Goal: Check status: Check status

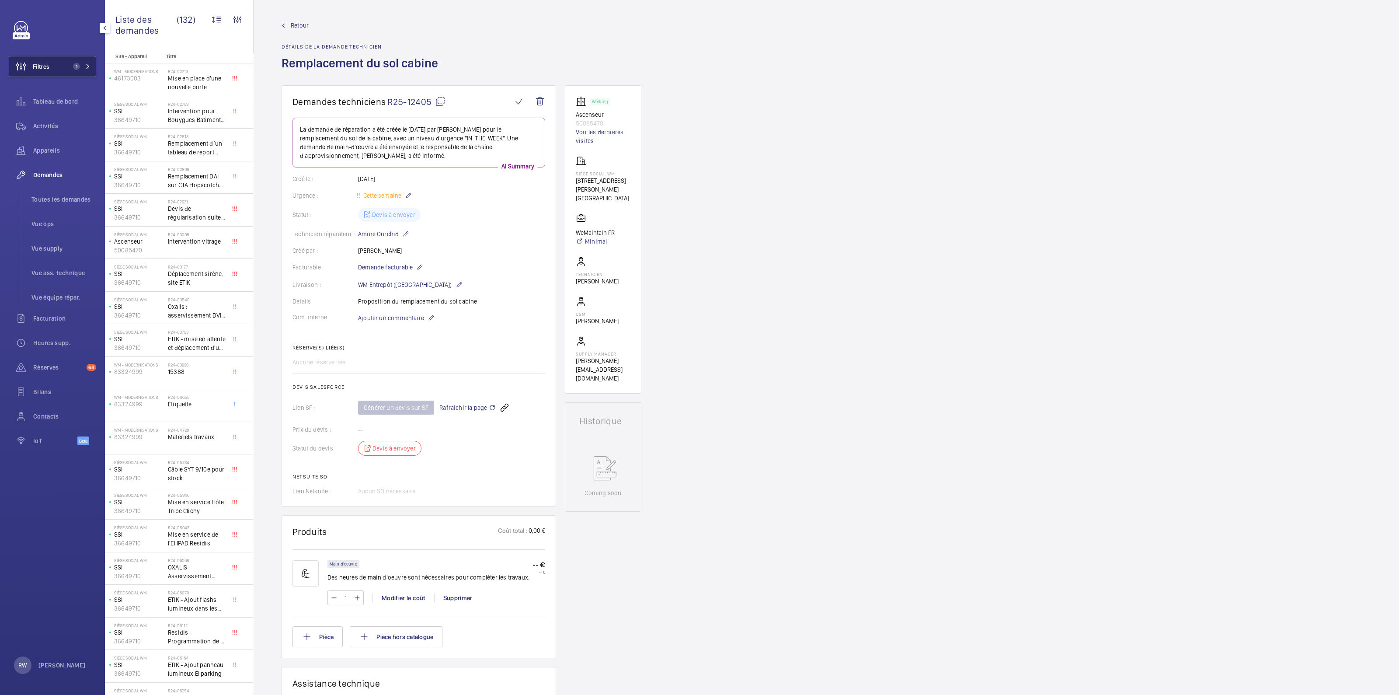
click at [80, 67] on span "1" at bounding box center [76, 66] width 7 height 7
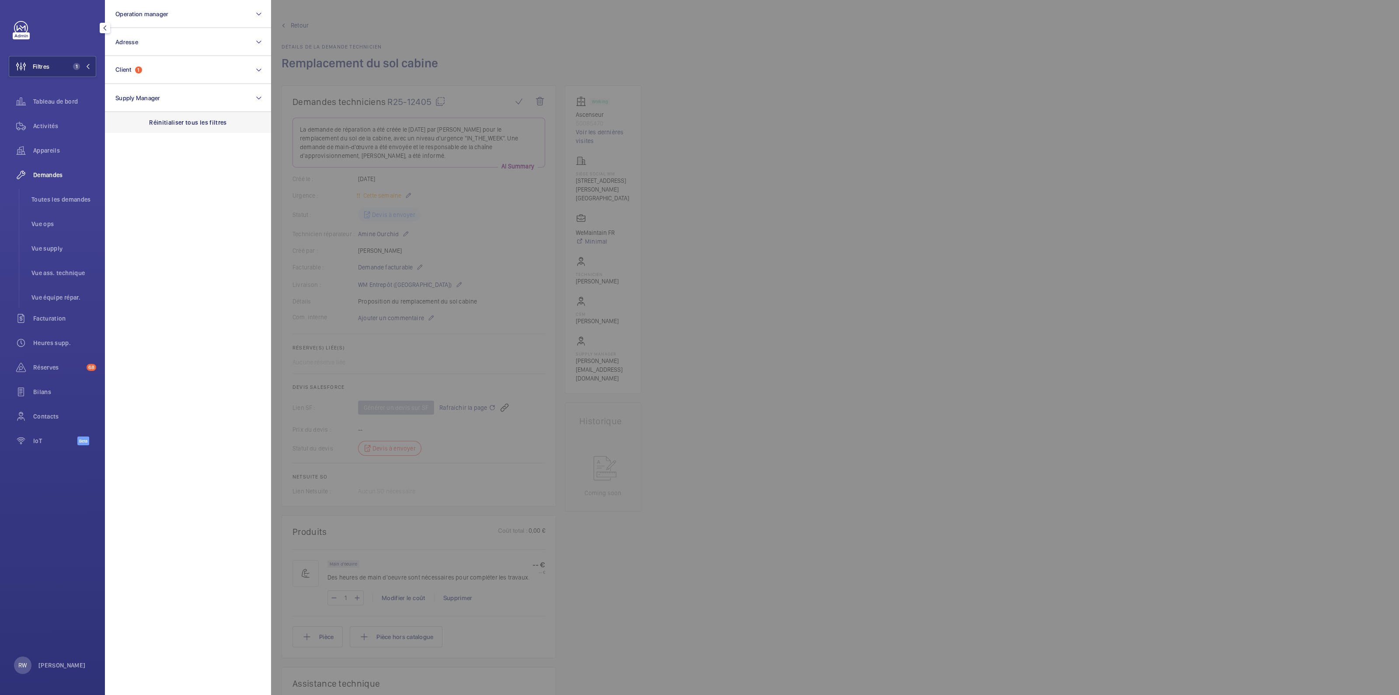
click at [194, 115] on div "Réinitialiser tous les filtres" at bounding box center [188, 122] width 166 height 21
click at [149, 45] on button "Adresse" at bounding box center [188, 42] width 166 height 28
type input "73 arch"
click at [121, 96] on input "SIS - [STREET_ADDRESS] - [STREET_ADDRESS]" at bounding box center [117, 98] width 17 height 17
checkbox input "true"
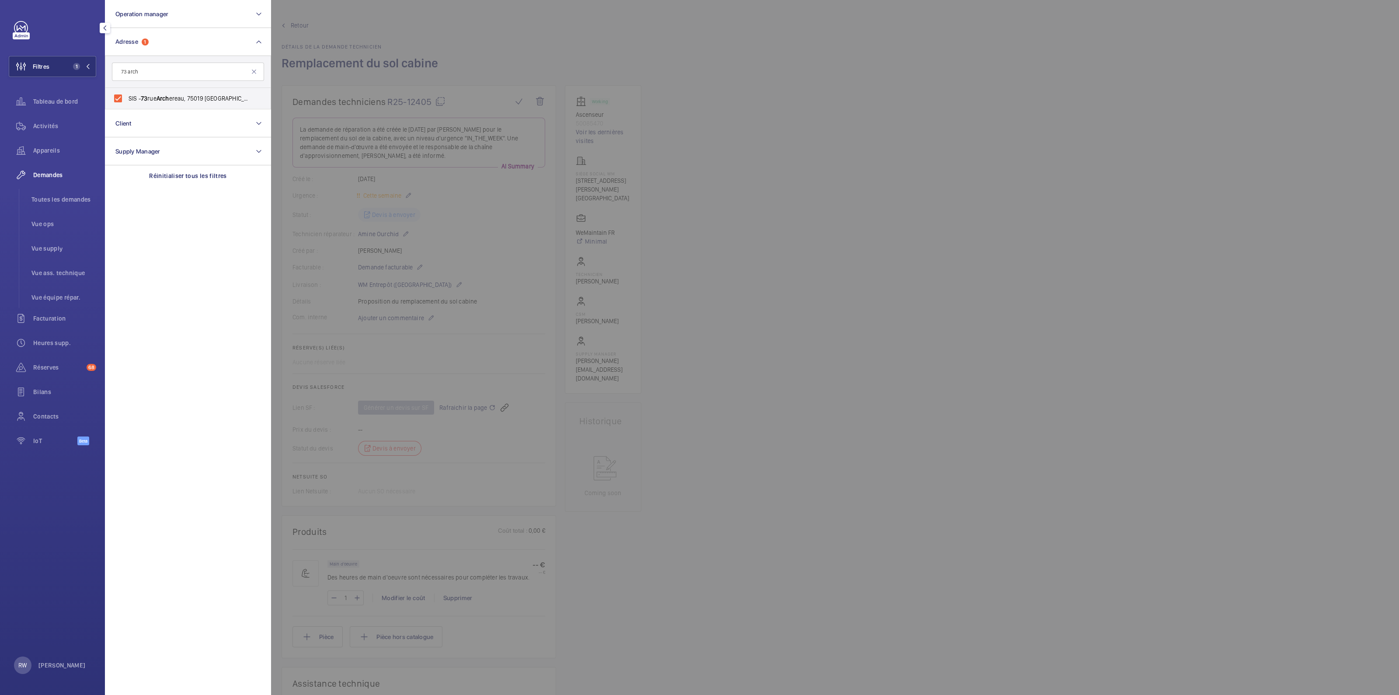
click at [841, 206] on div at bounding box center [970, 347] width 1399 height 695
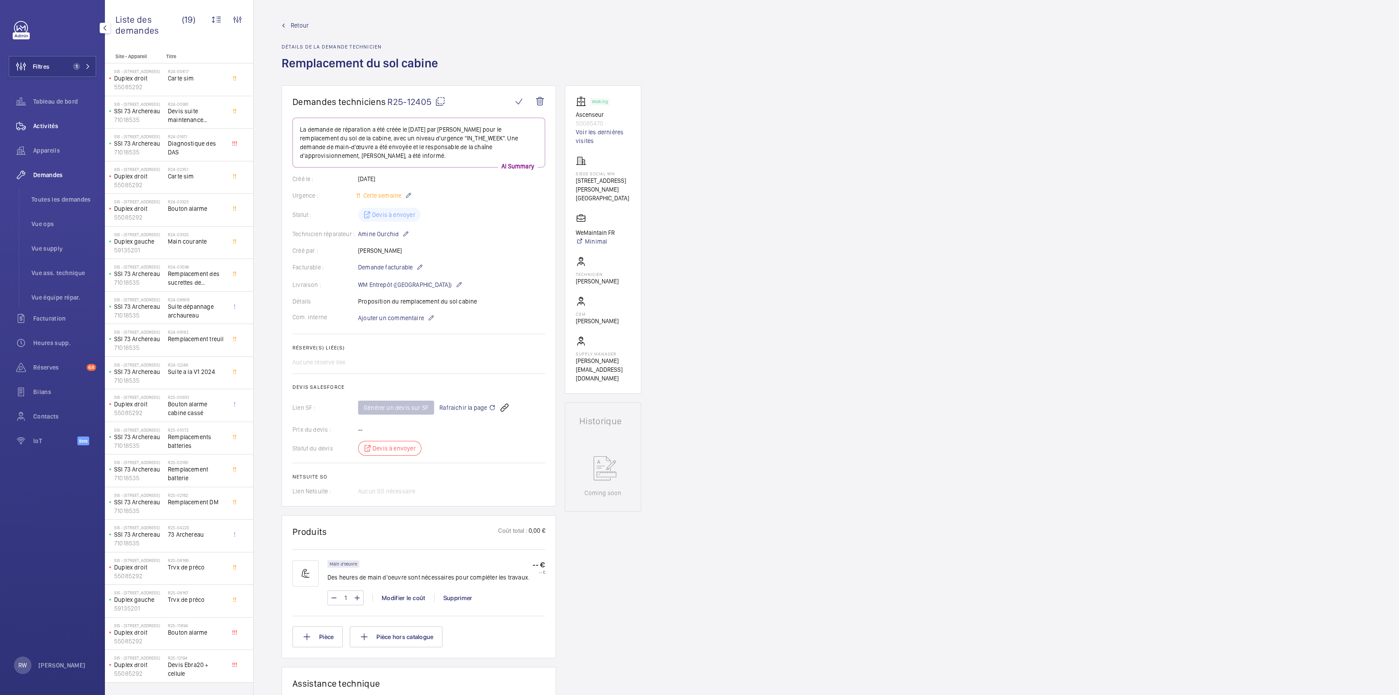
click at [52, 118] on div "Activités" at bounding box center [52, 125] width 87 height 21
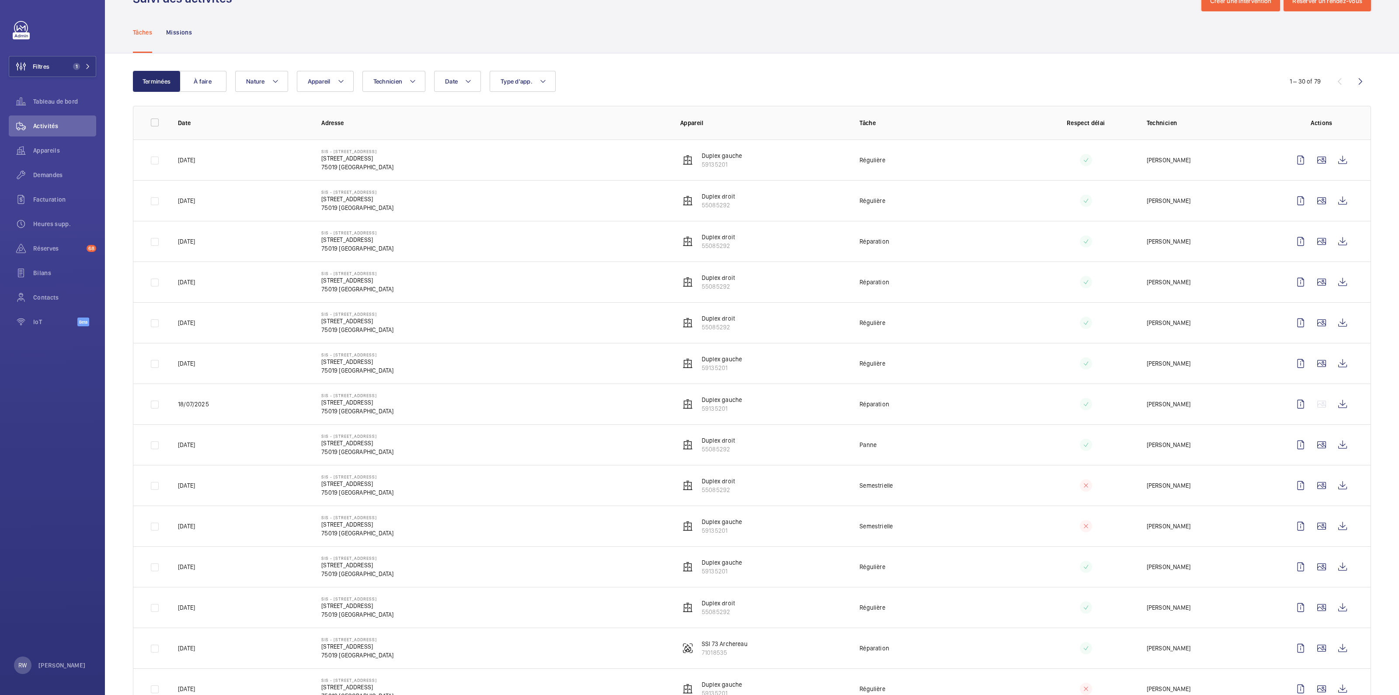
scroll to position [54, 0]
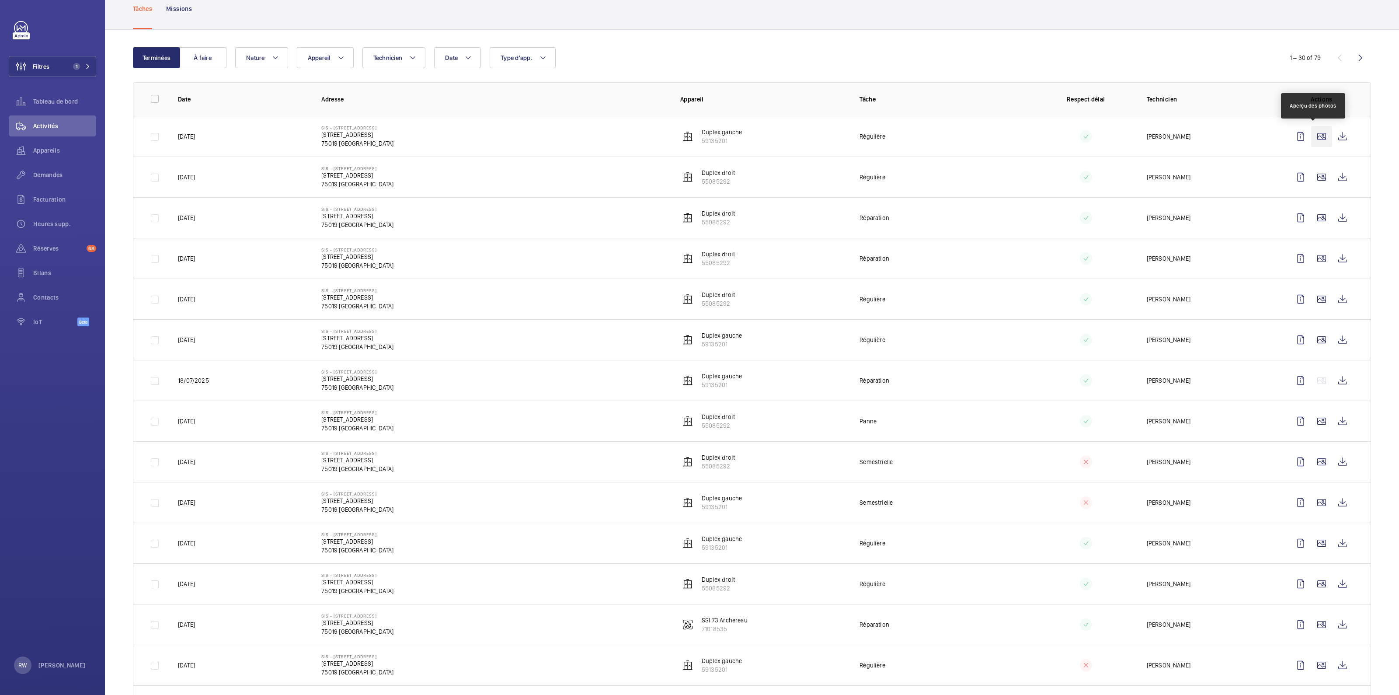
click at [1314, 138] on wm-front-icon-button at bounding box center [1321, 136] width 21 height 21
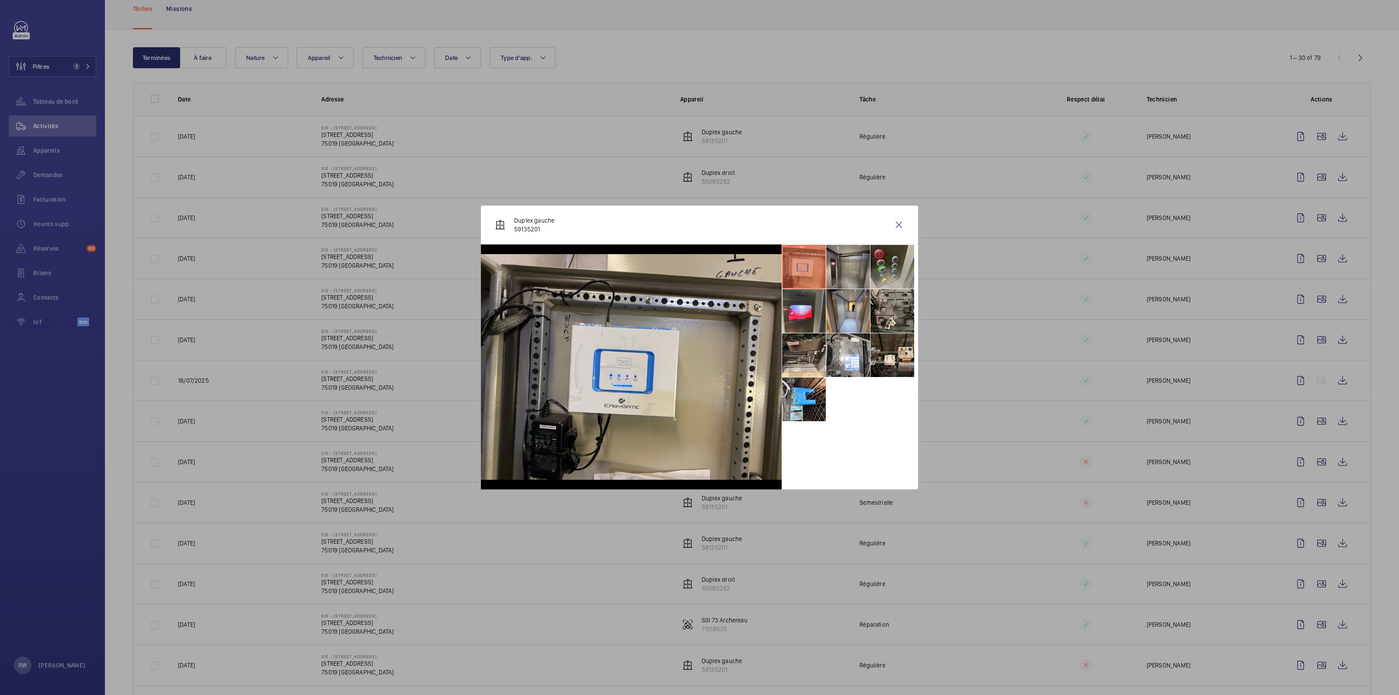
click at [836, 269] on li at bounding box center [848, 267] width 44 height 44
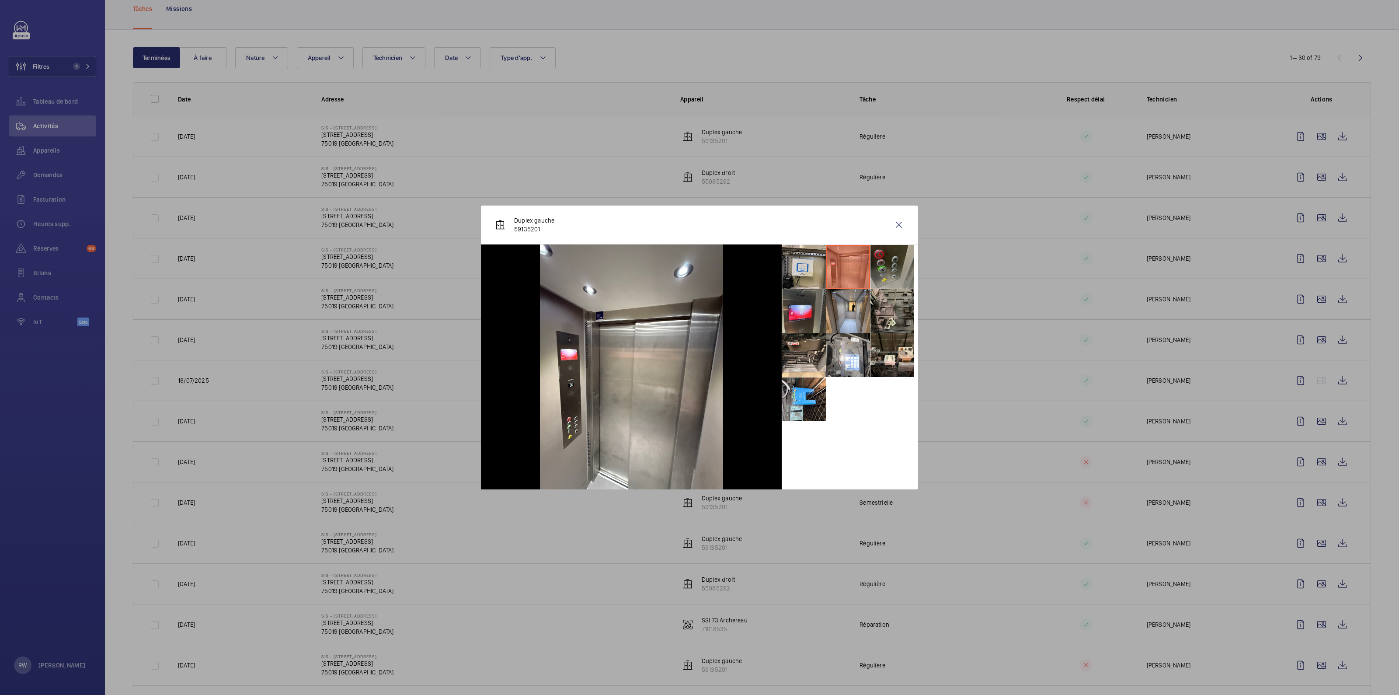
click at [889, 267] on li at bounding box center [892, 267] width 44 height 44
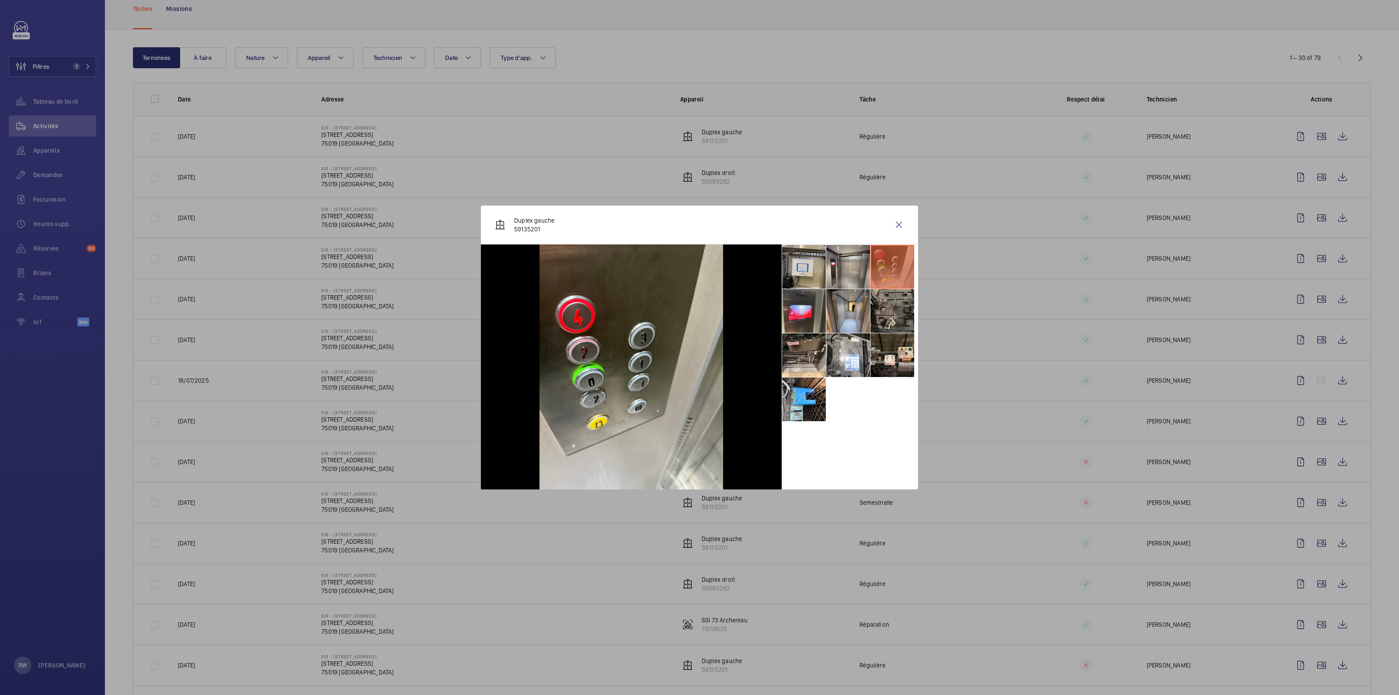
click at [886, 309] on li at bounding box center [892, 311] width 44 height 44
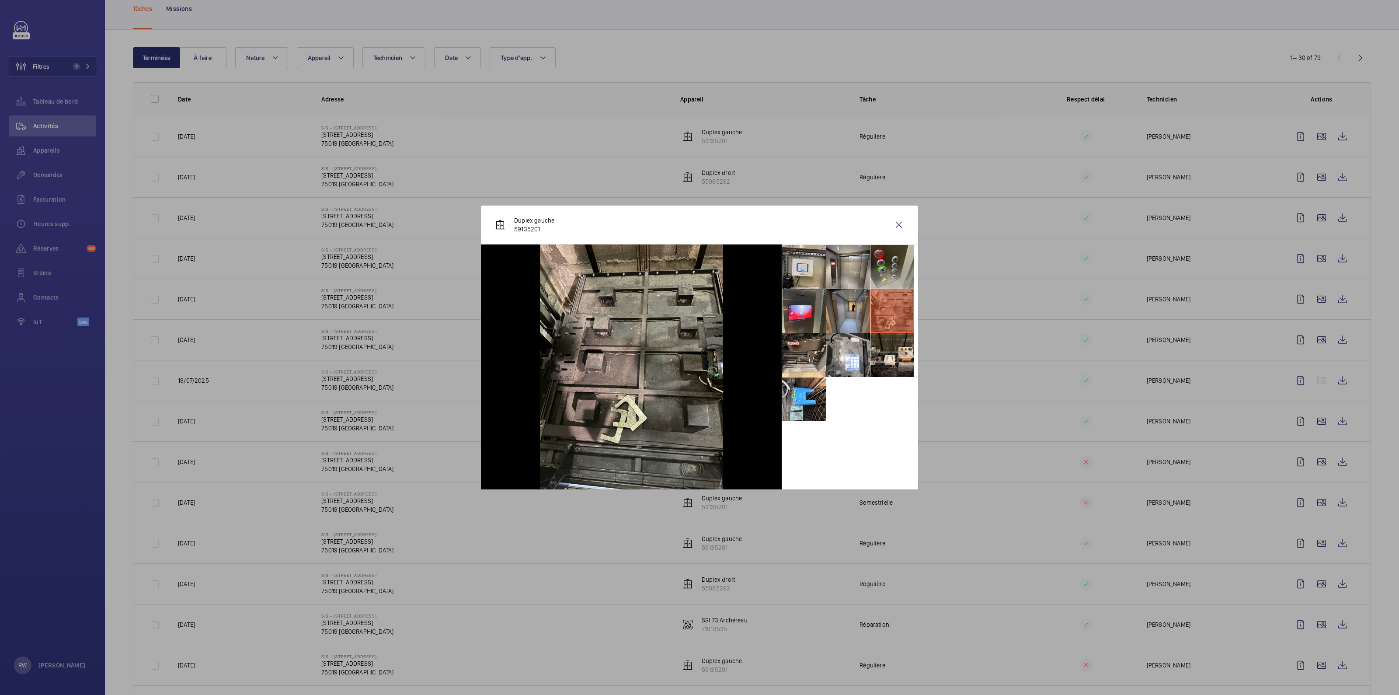
click at [844, 310] on li at bounding box center [848, 311] width 44 height 44
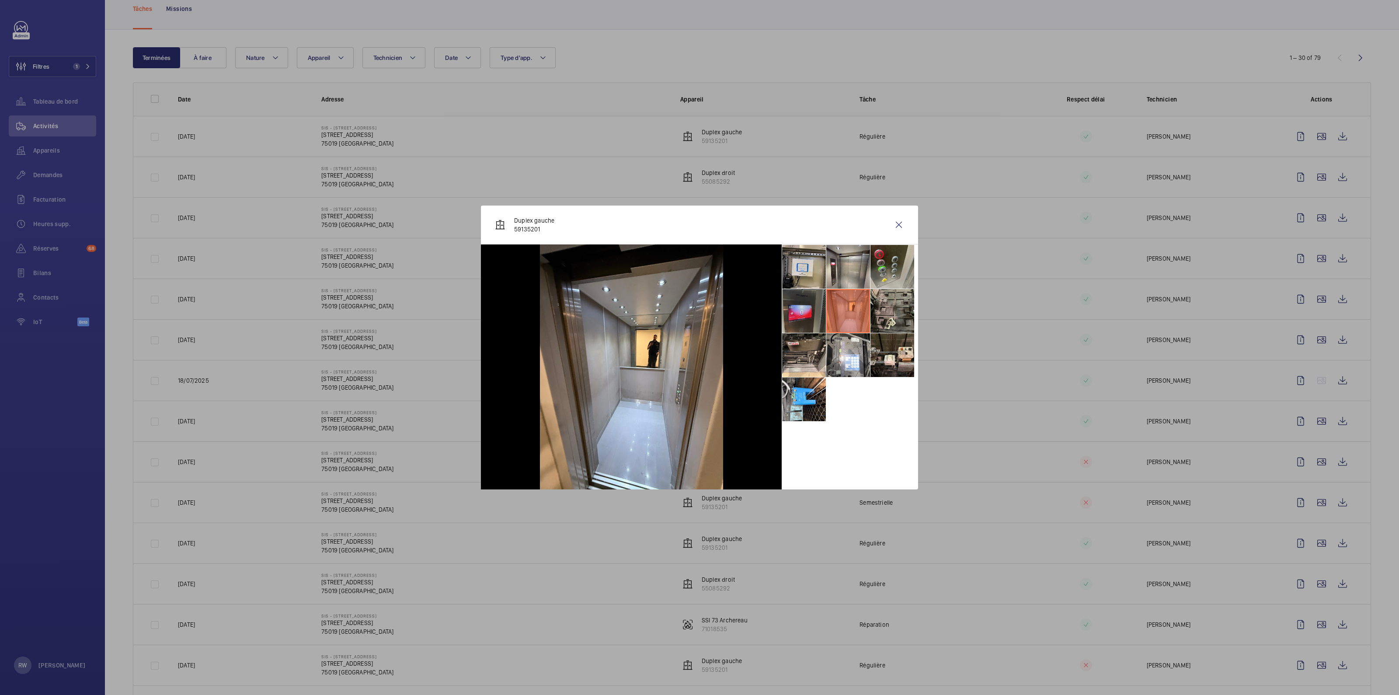
click at [811, 308] on li at bounding box center [804, 311] width 44 height 44
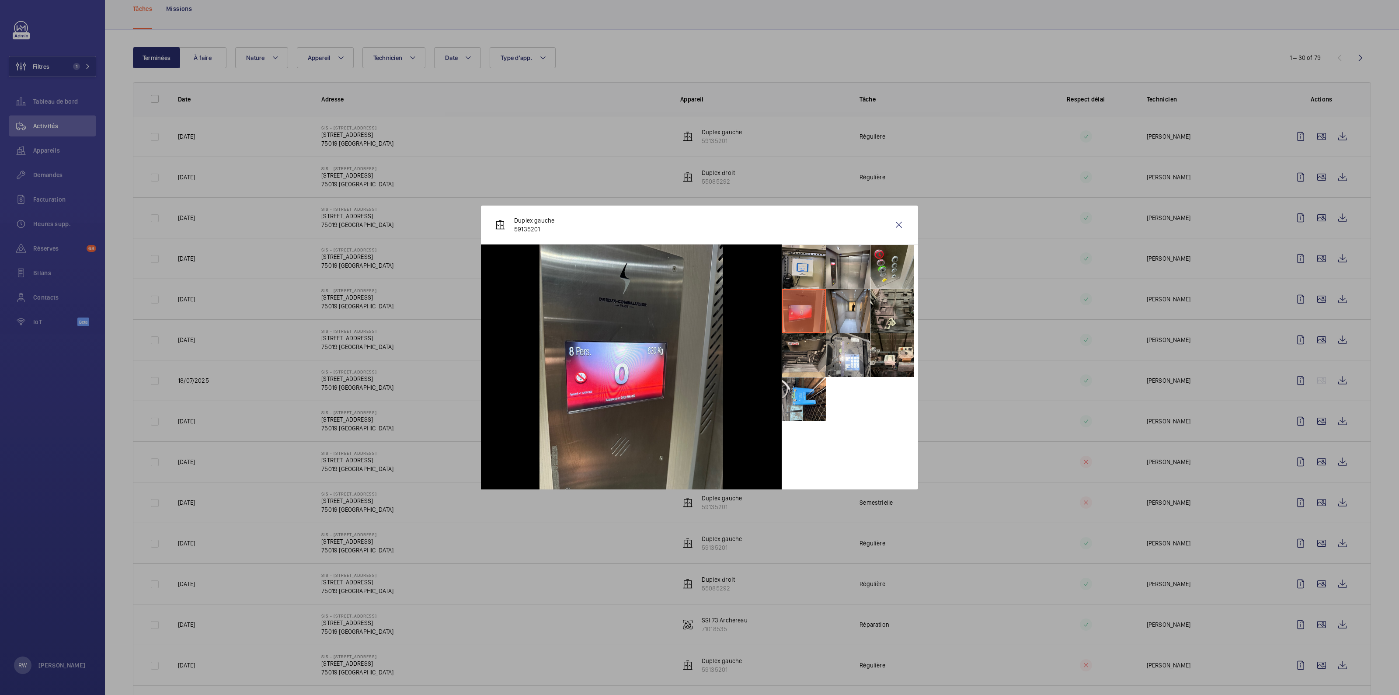
click at [813, 348] on li at bounding box center [804, 355] width 44 height 44
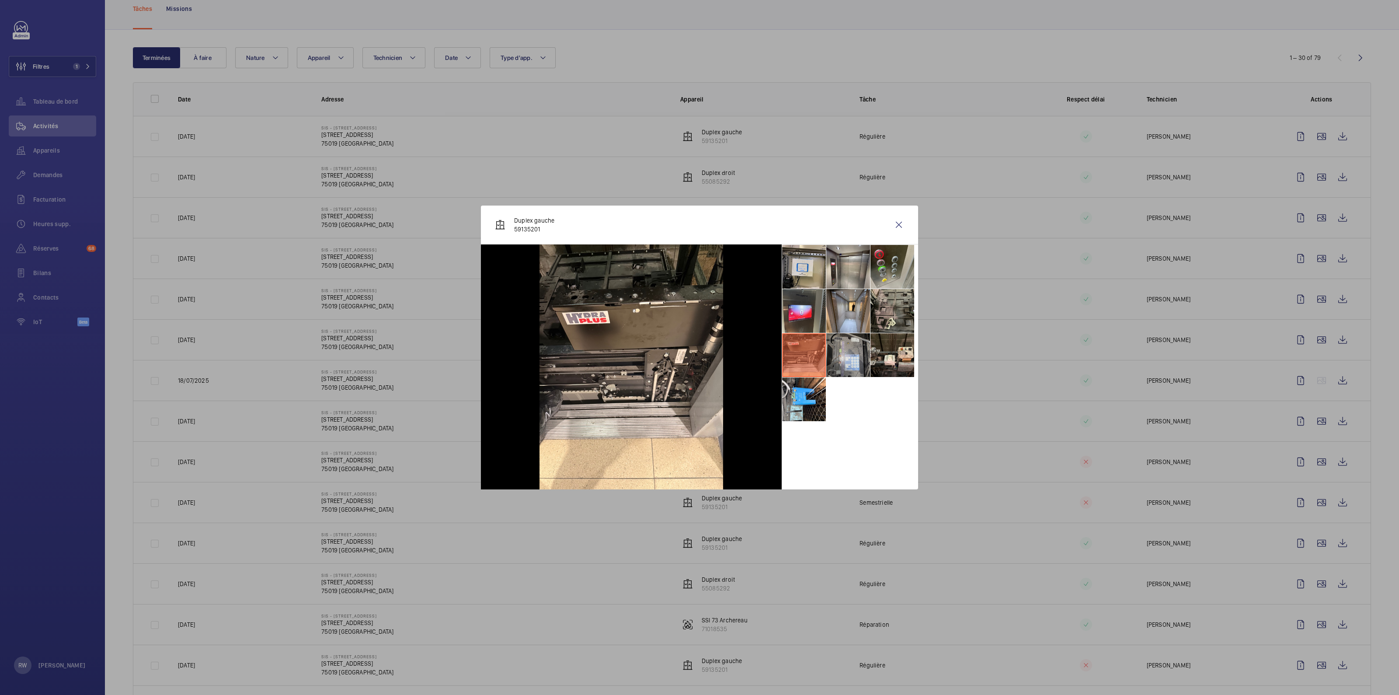
click at [846, 354] on li at bounding box center [848, 355] width 44 height 44
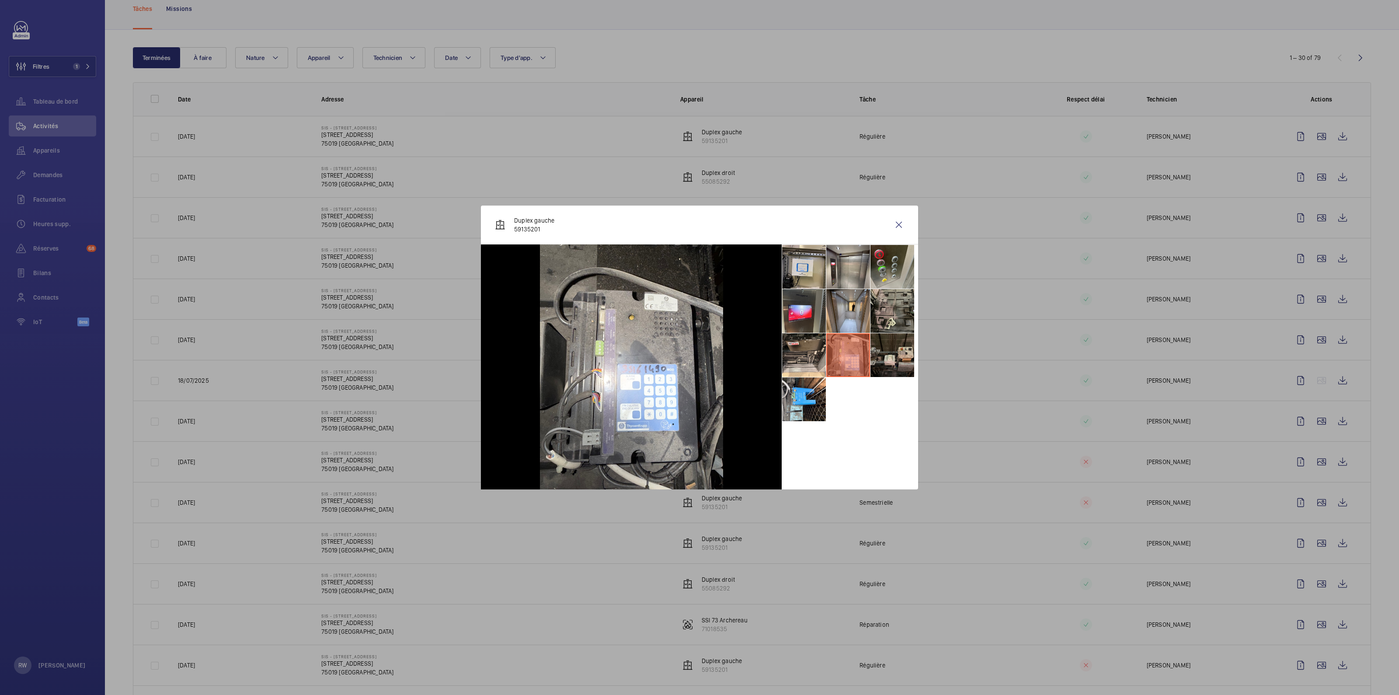
click at [878, 353] on li at bounding box center [892, 355] width 44 height 44
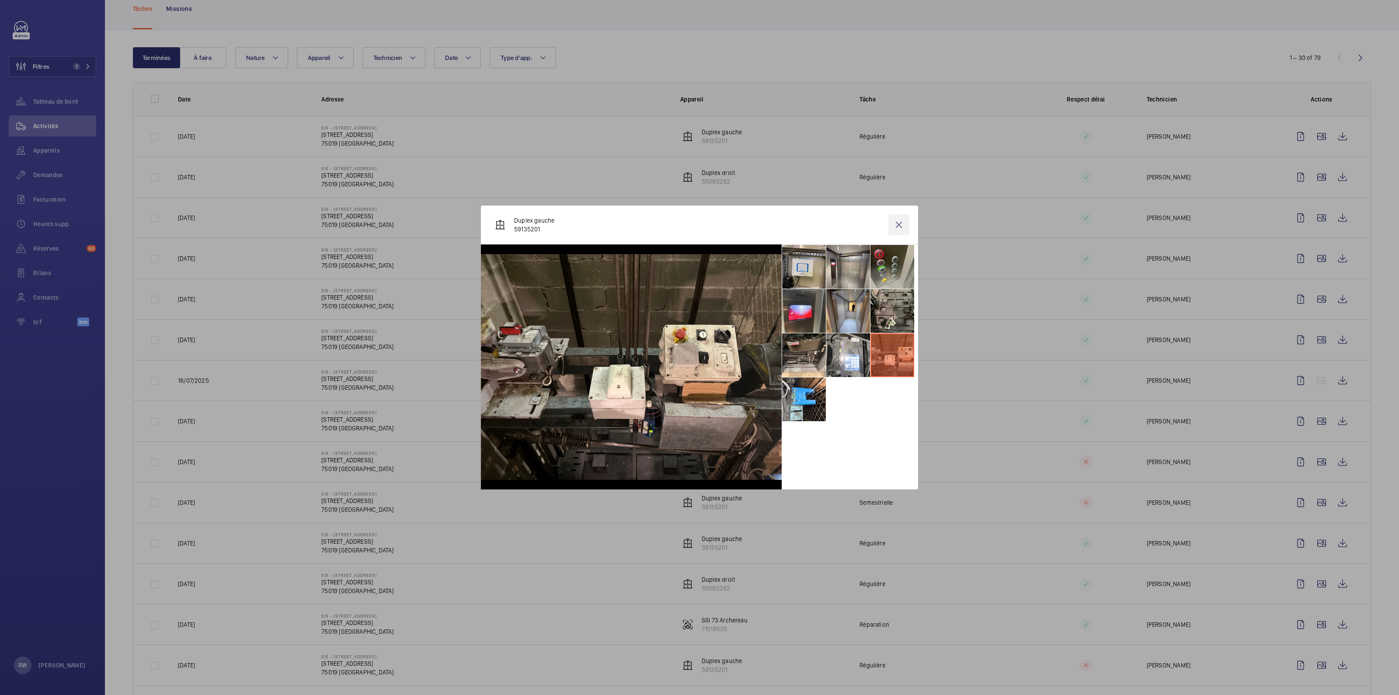
click at [899, 230] on wm-front-icon-button at bounding box center [898, 224] width 21 height 21
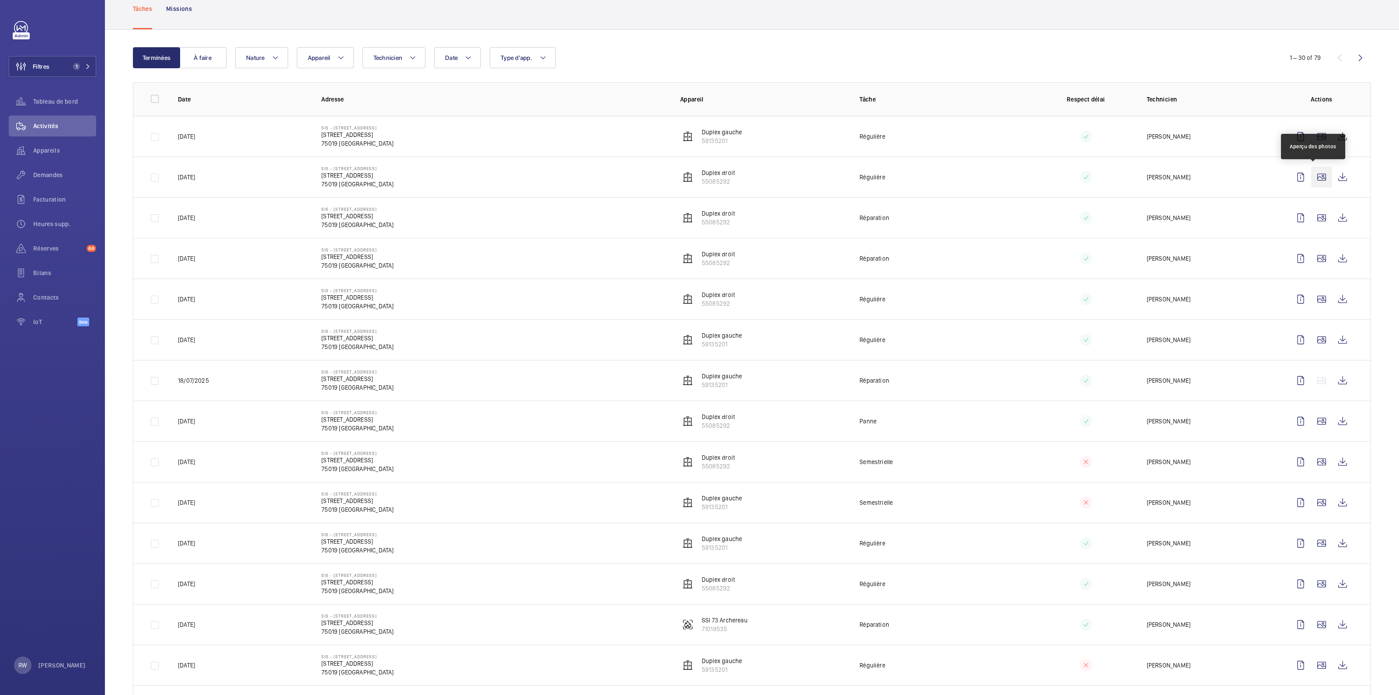
click at [1313, 178] on wm-front-icon-button at bounding box center [1321, 177] width 21 height 21
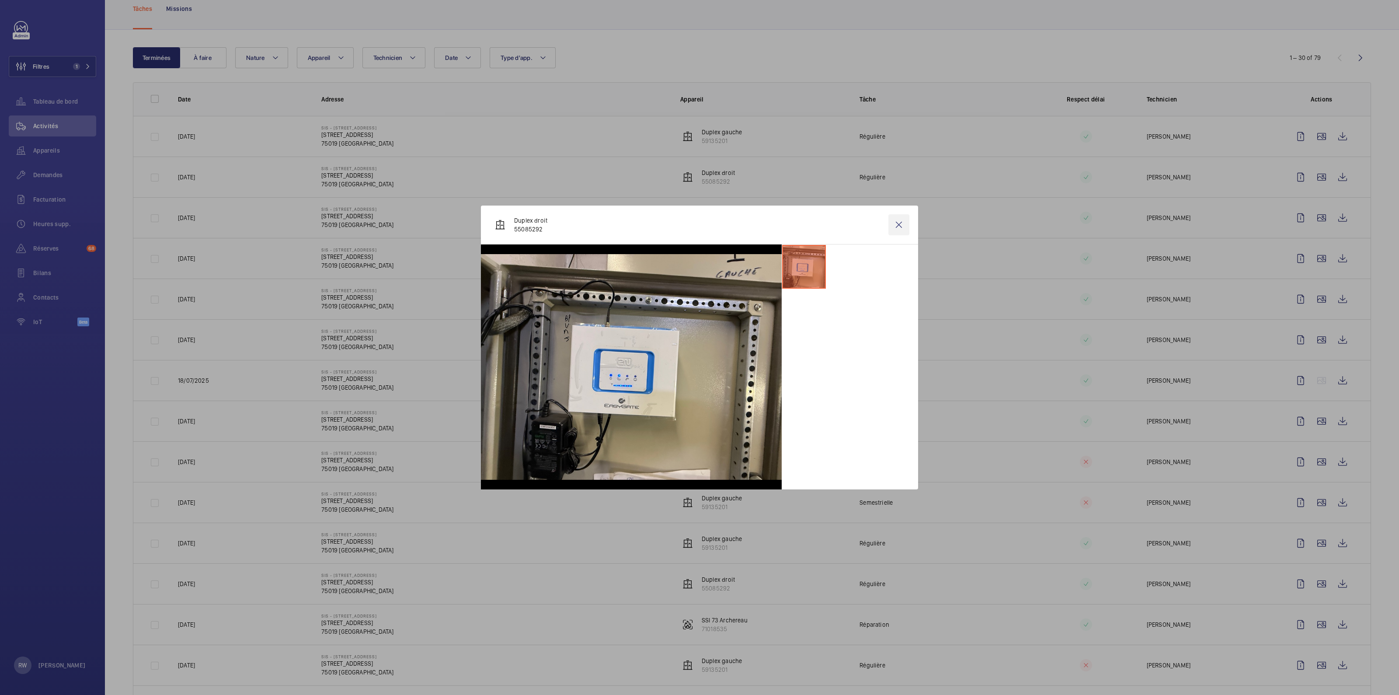
click at [900, 224] on wm-front-icon-button at bounding box center [898, 224] width 21 height 21
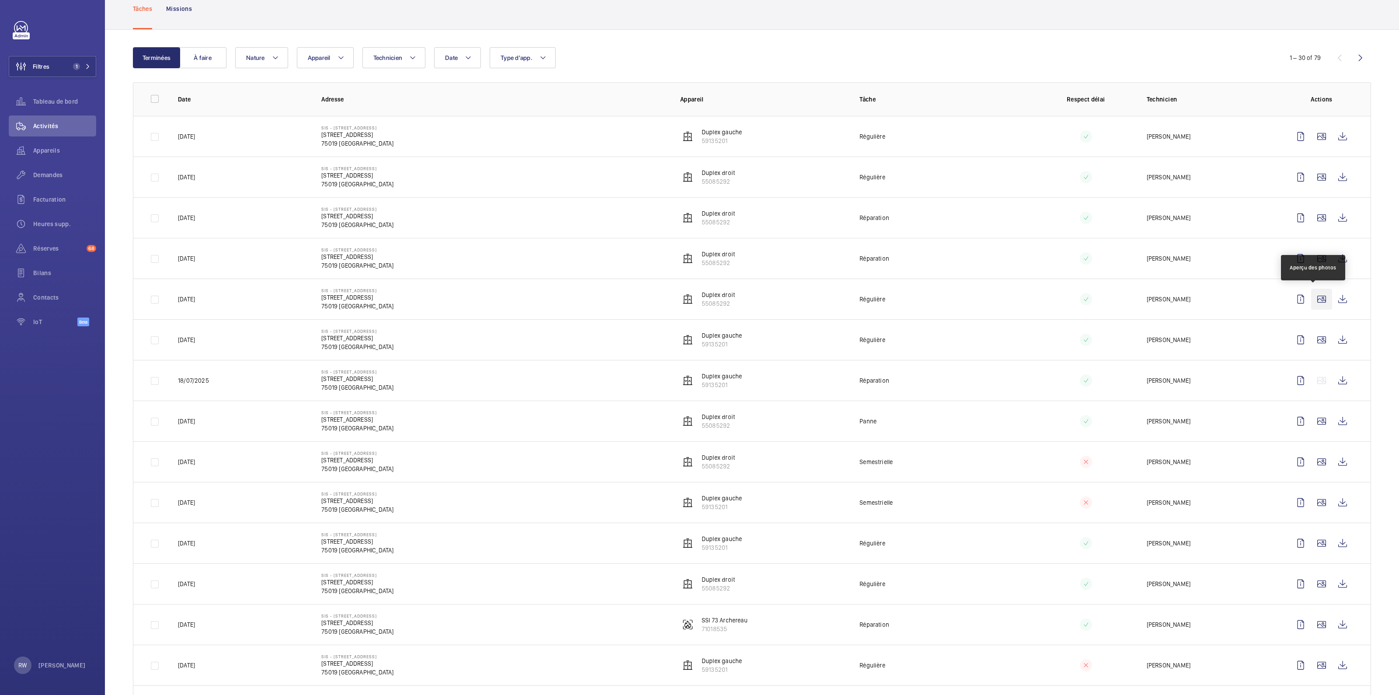
click at [1313, 297] on wm-front-icon-button at bounding box center [1321, 298] width 21 height 21
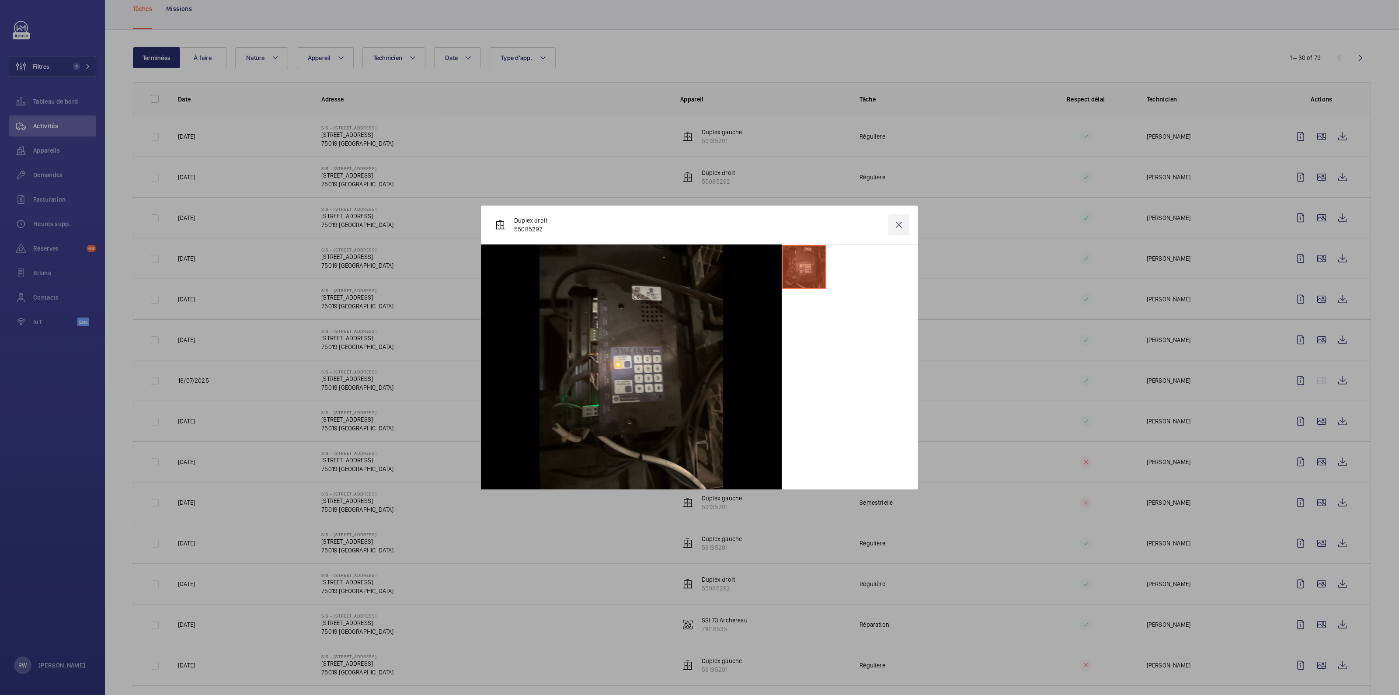
click at [899, 224] on wm-front-icon-button at bounding box center [898, 224] width 21 height 21
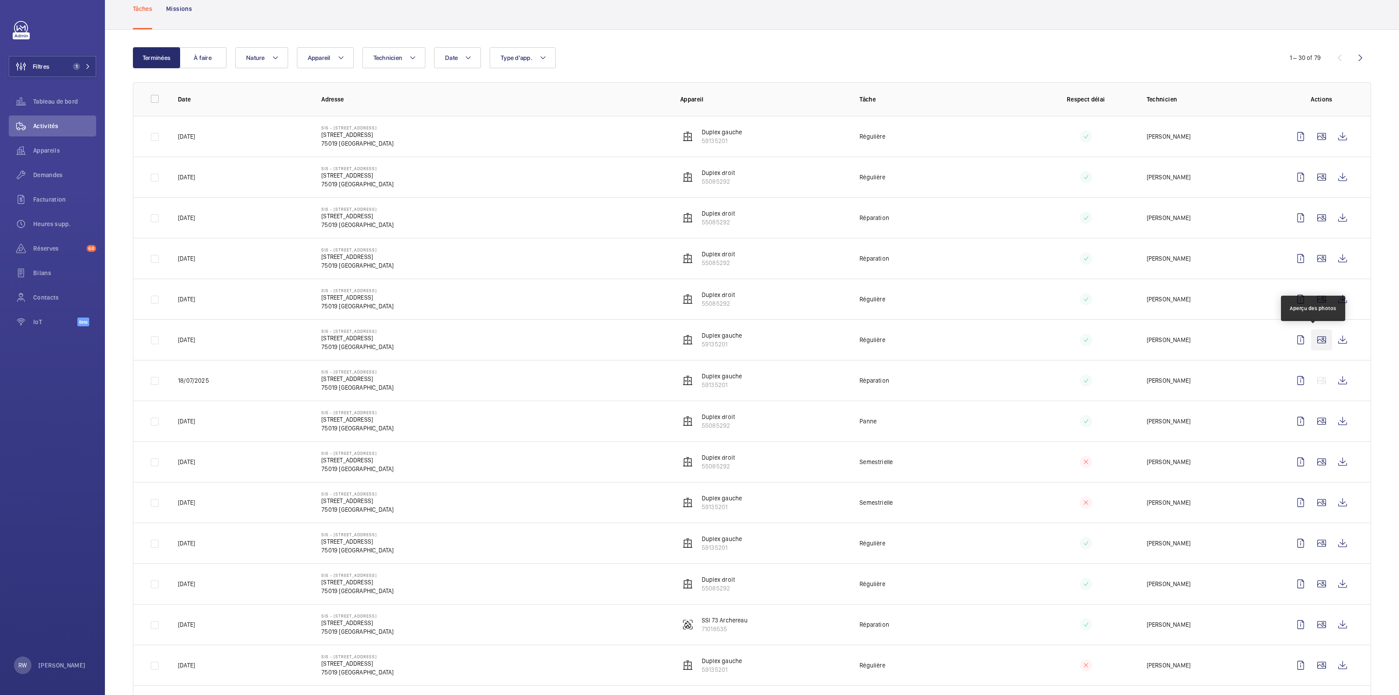
click at [1317, 338] on wm-front-icon-button at bounding box center [1321, 339] width 21 height 21
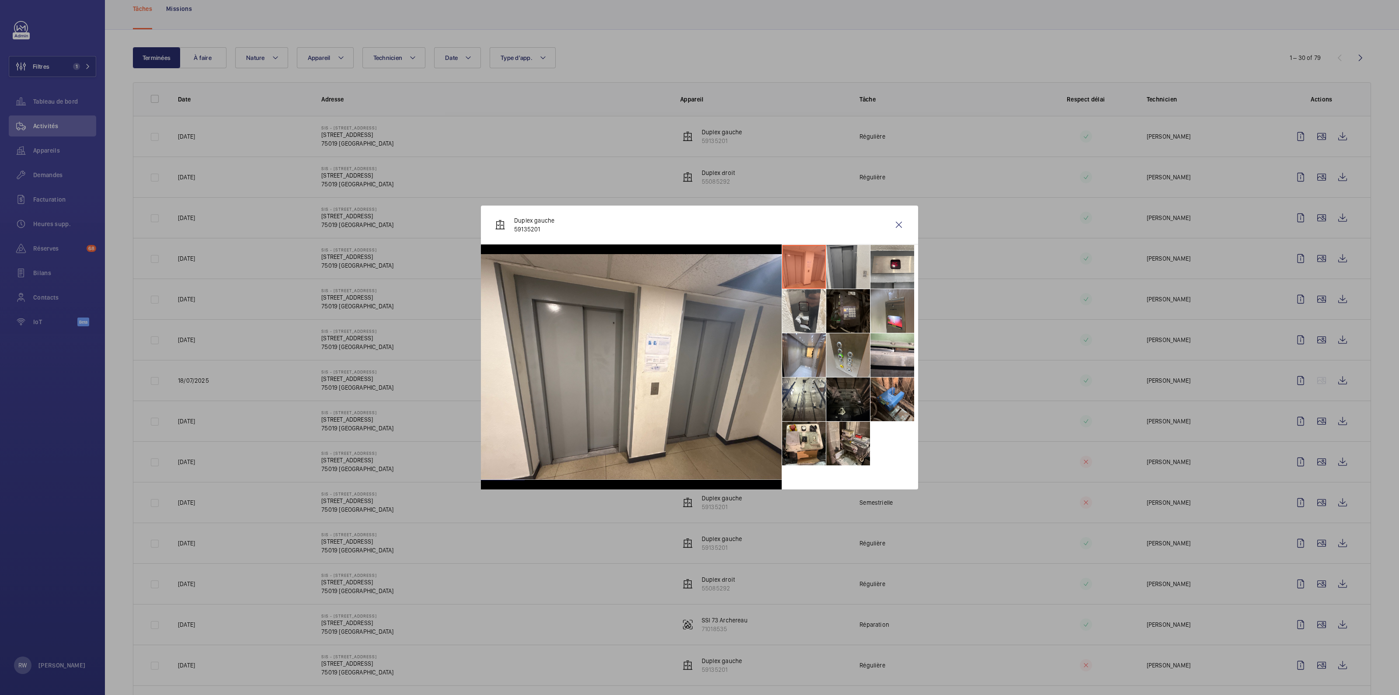
click at [840, 272] on li at bounding box center [848, 267] width 44 height 44
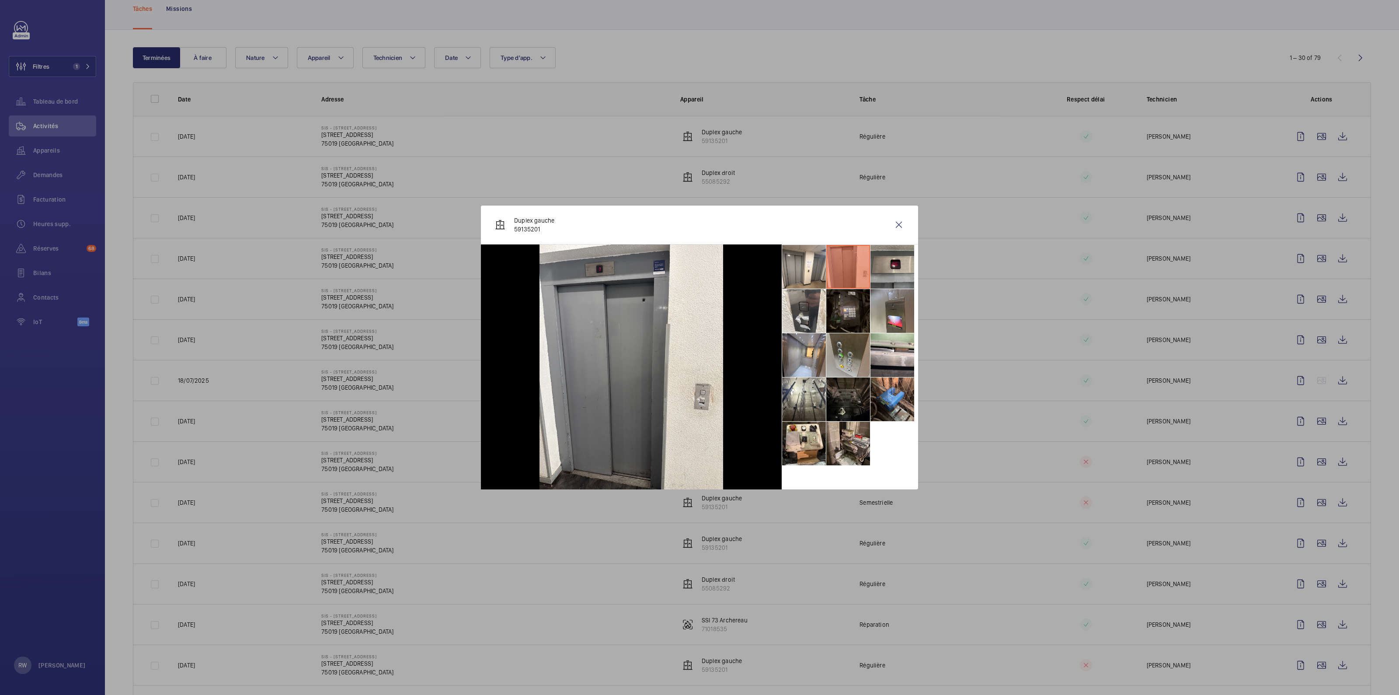
click at [900, 264] on li at bounding box center [892, 267] width 44 height 44
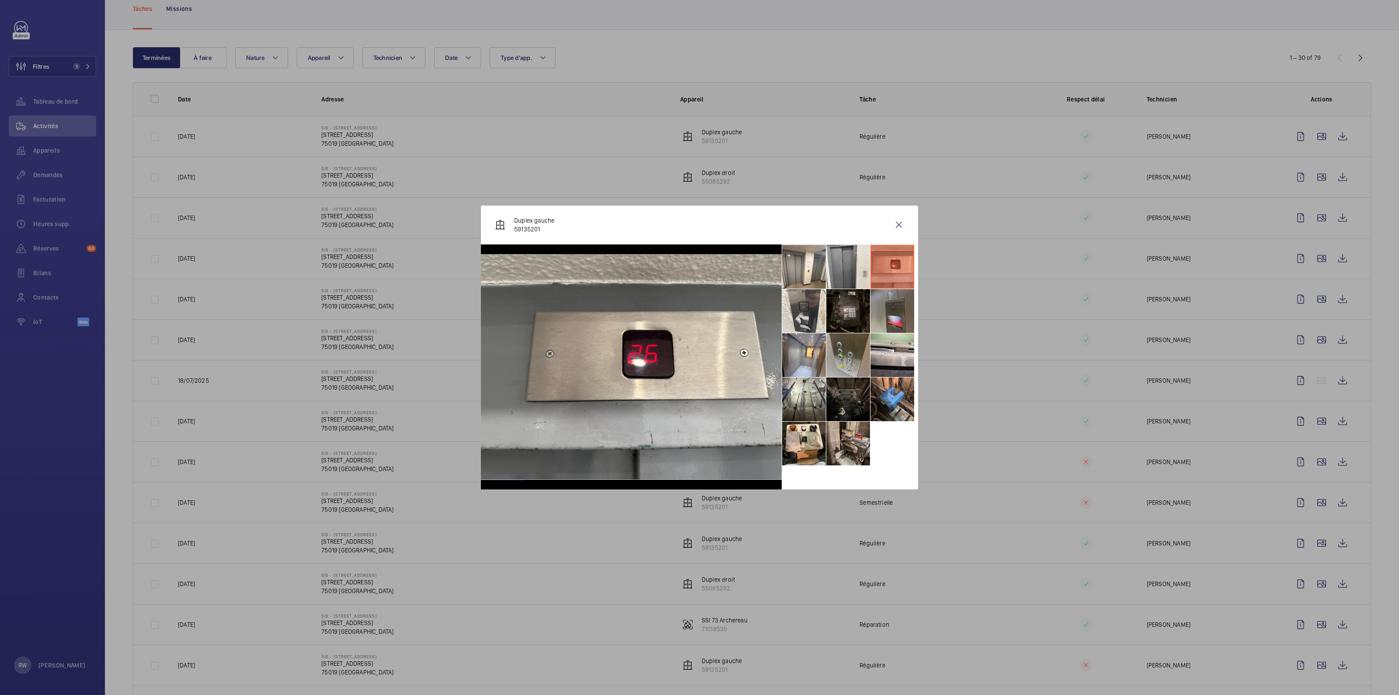
click at [888, 311] on li at bounding box center [892, 311] width 44 height 44
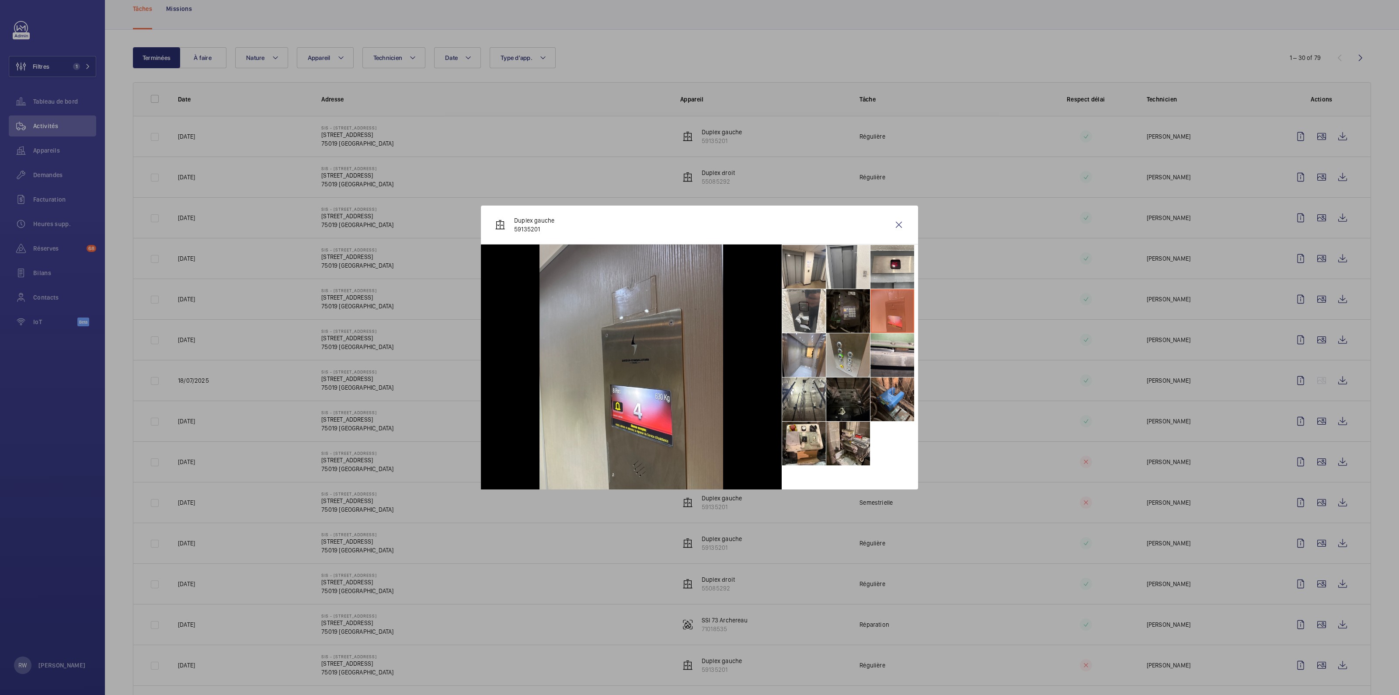
click at [856, 303] on li at bounding box center [848, 311] width 44 height 44
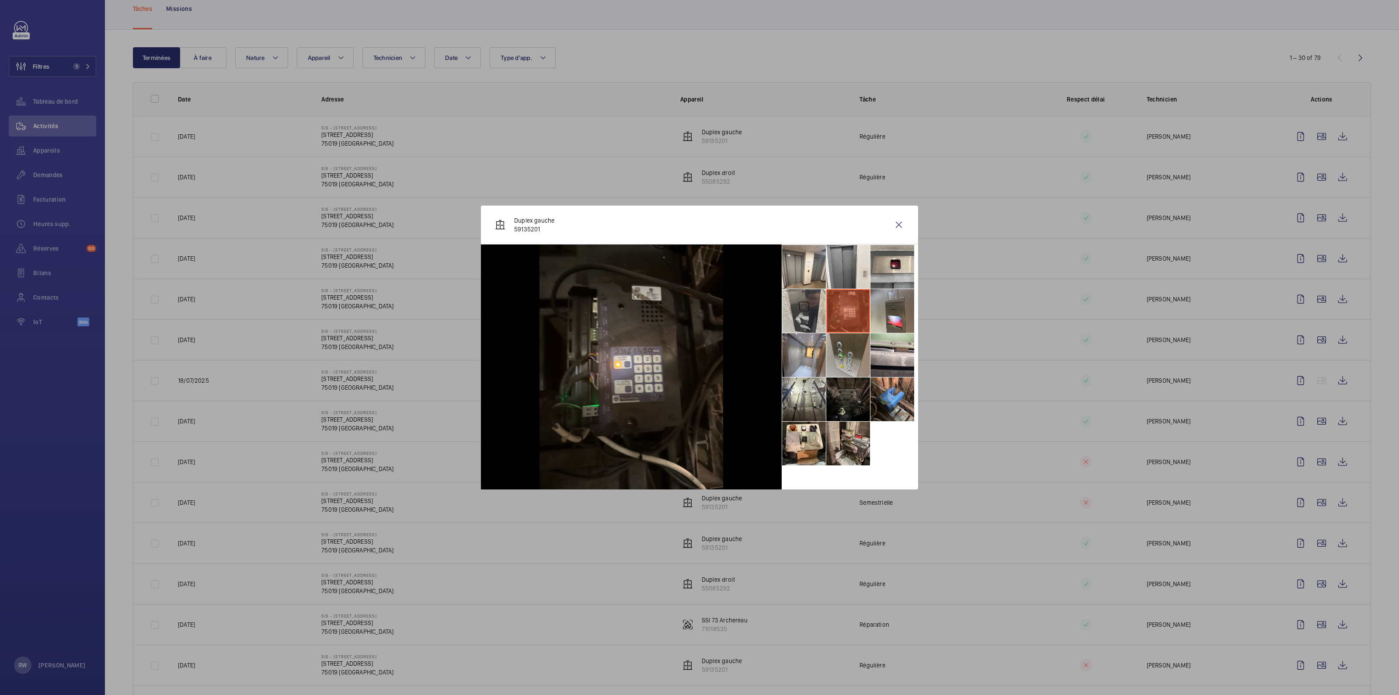
click at [813, 306] on li at bounding box center [804, 311] width 44 height 44
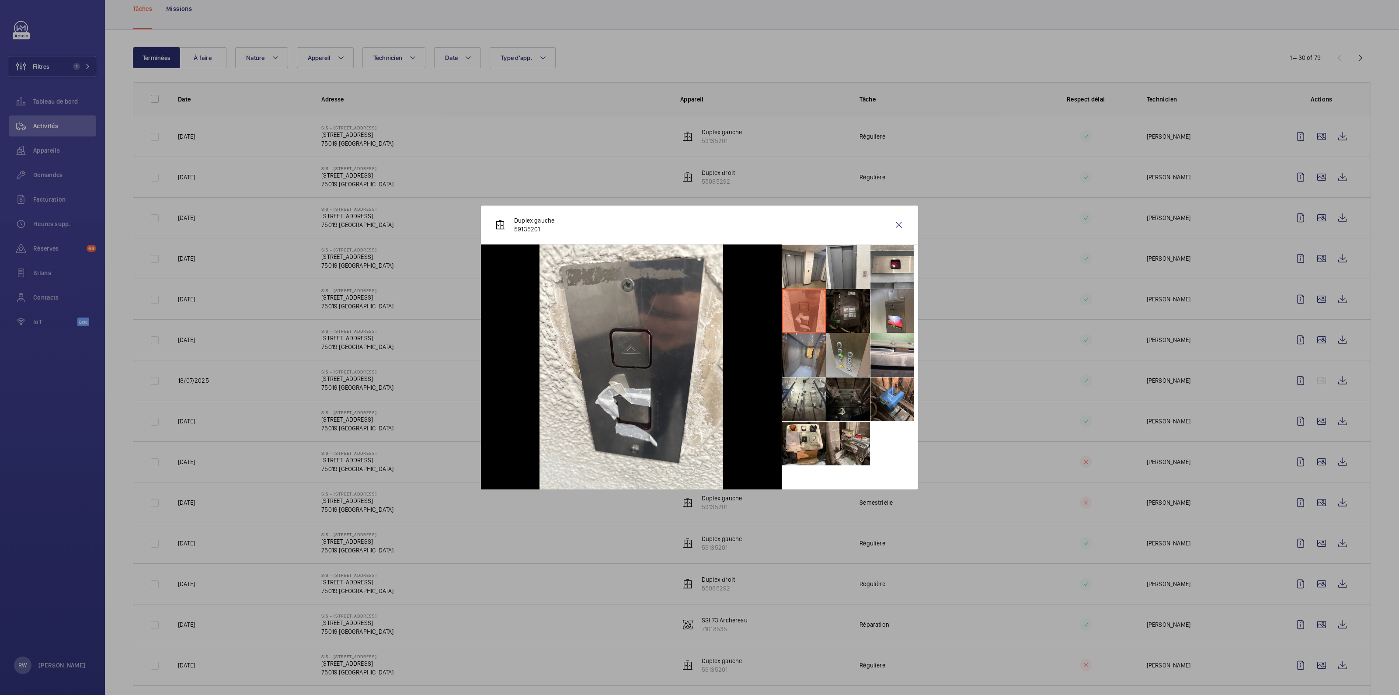
click at [804, 343] on li at bounding box center [804, 355] width 44 height 44
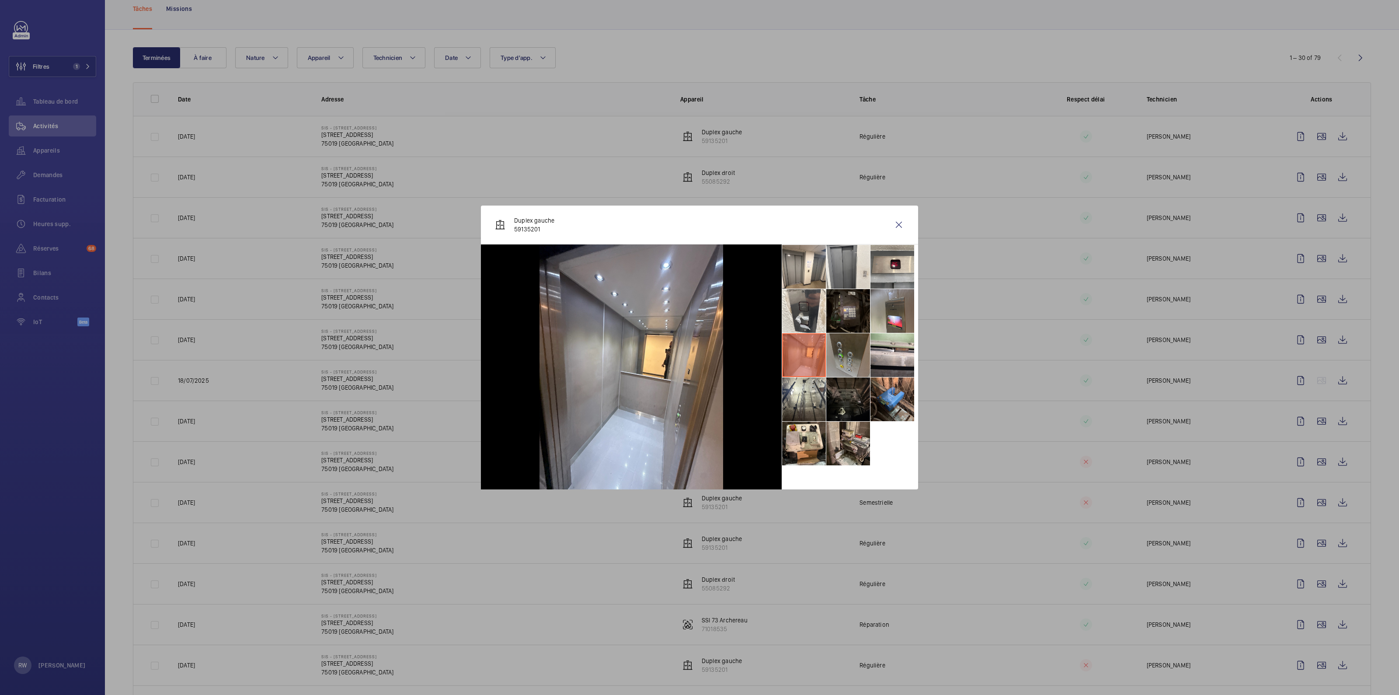
click at [841, 354] on li at bounding box center [848, 355] width 44 height 44
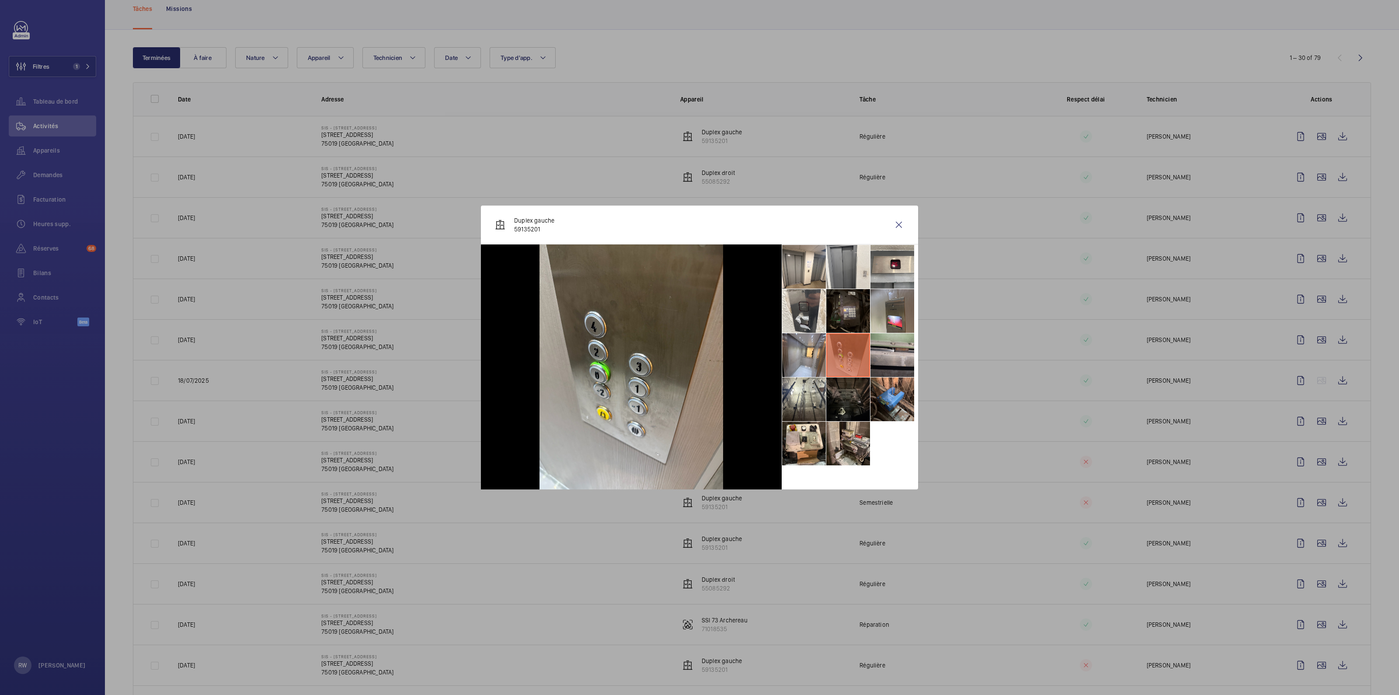
click at [891, 353] on li at bounding box center [892, 355] width 44 height 44
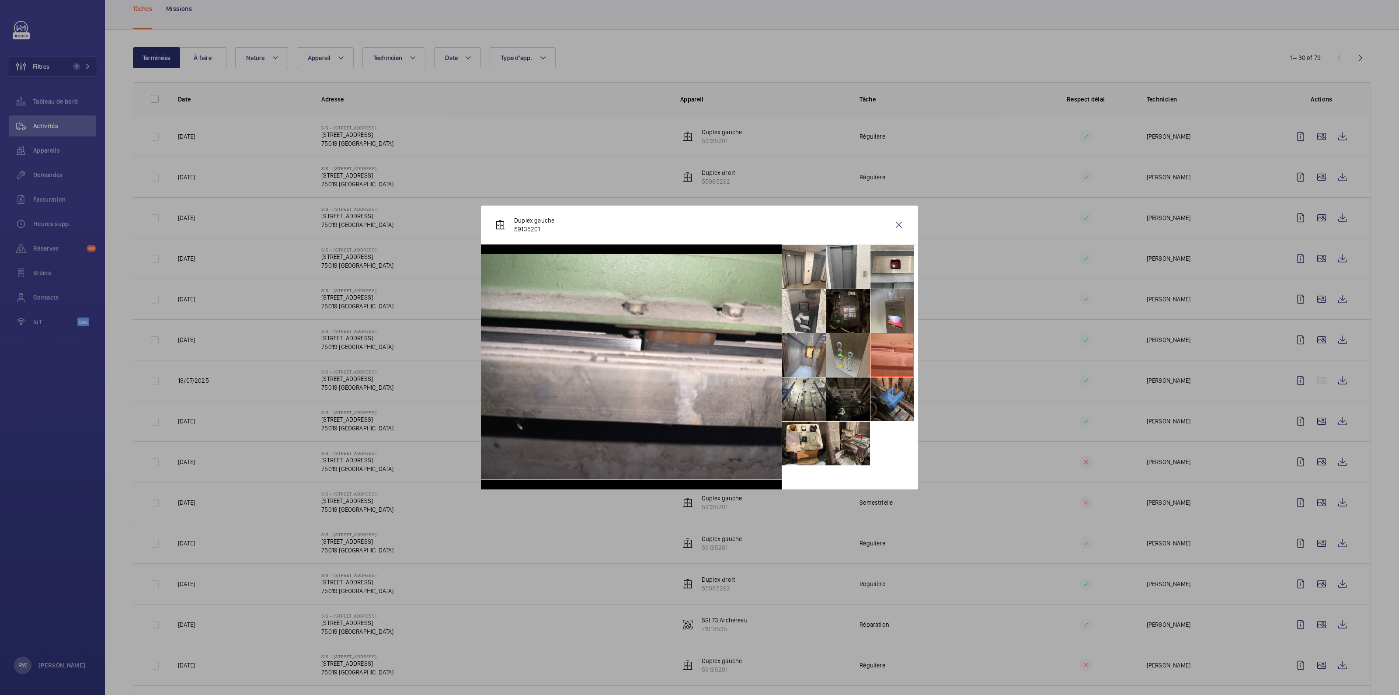
click at [884, 392] on li at bounding box center [892, 399] width 44 height 44
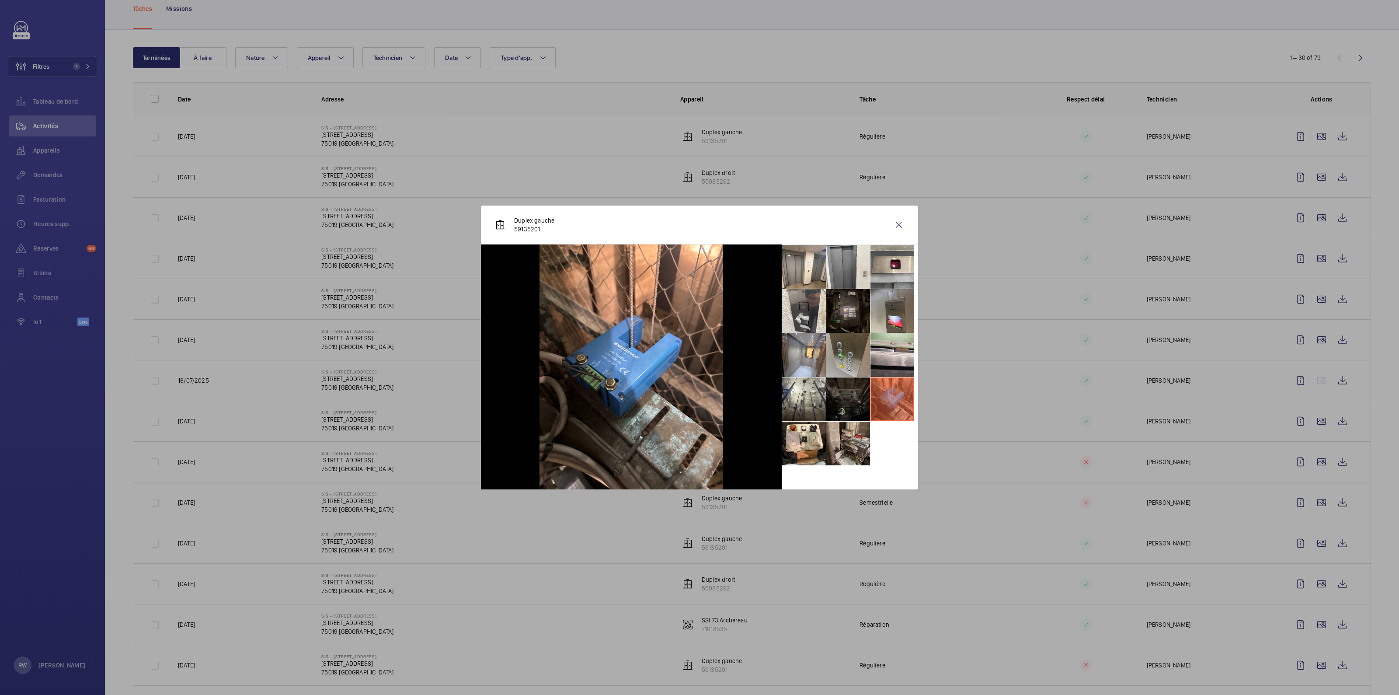
click at [846, 392] on li at bounding box center [848, 399] width 44 height 44
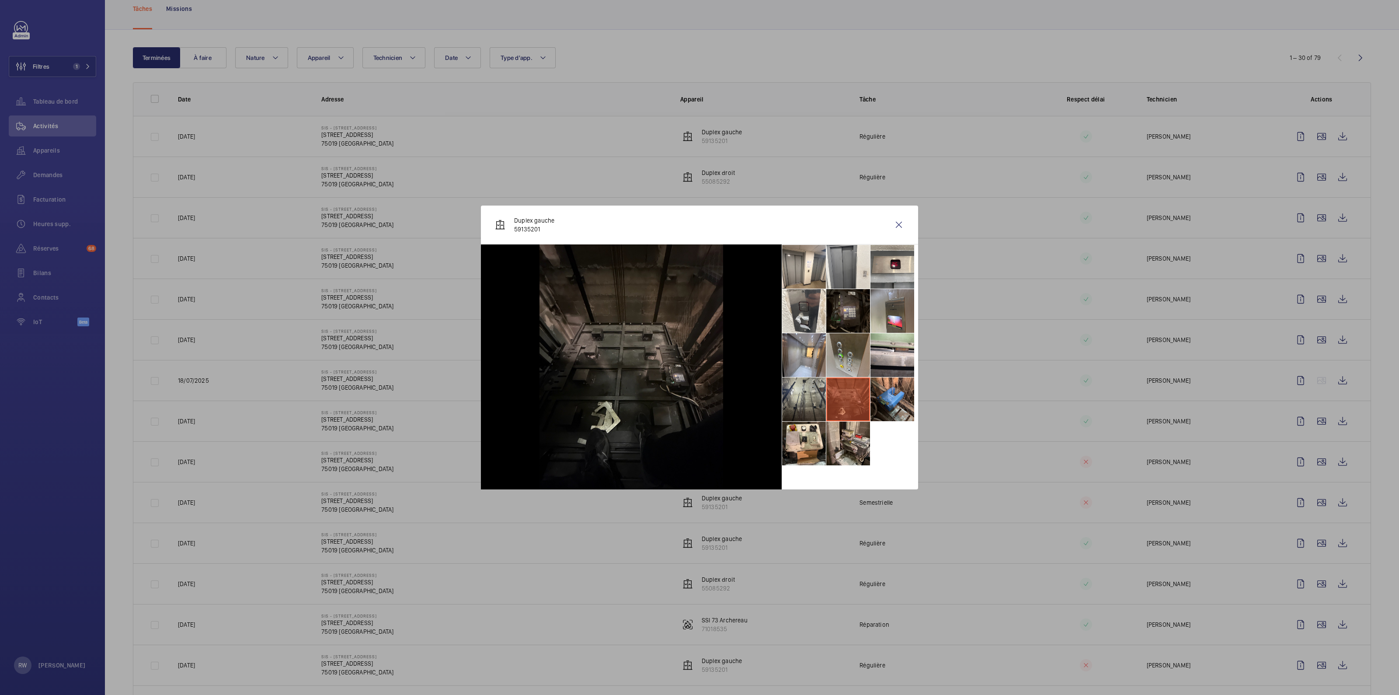
click at [802, 396] on li at bounding box center [804, 399] width 44 height 44
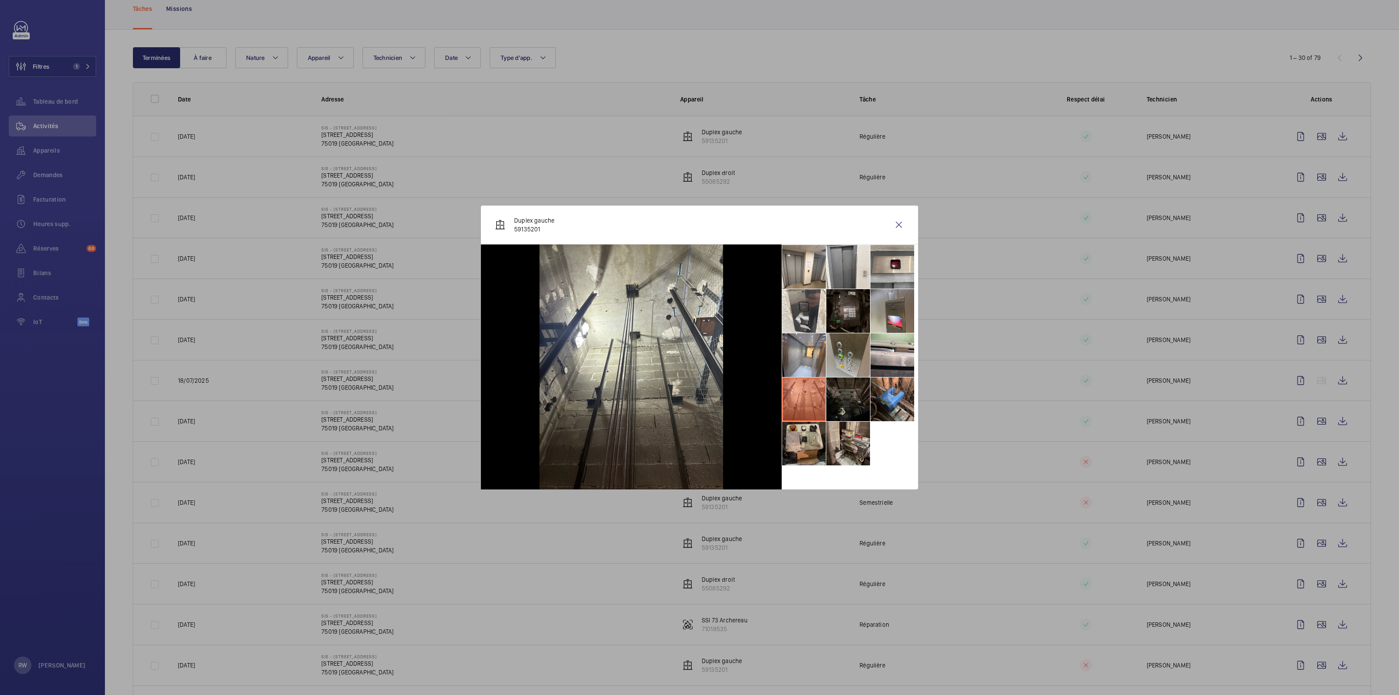
click at [804, 444] on li at bounding box center [804, 443] width 44 height 44
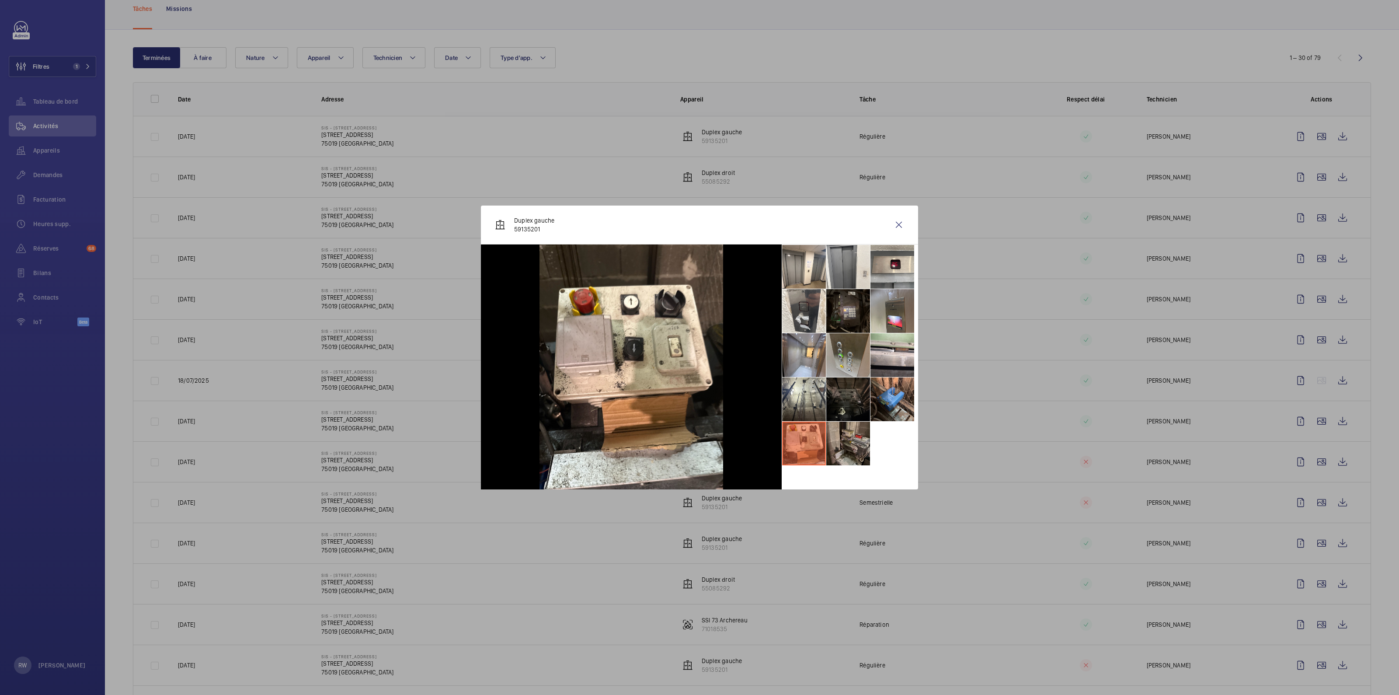
click at [859, 443] on li at bounding box center [848, 443] width 44 height 44
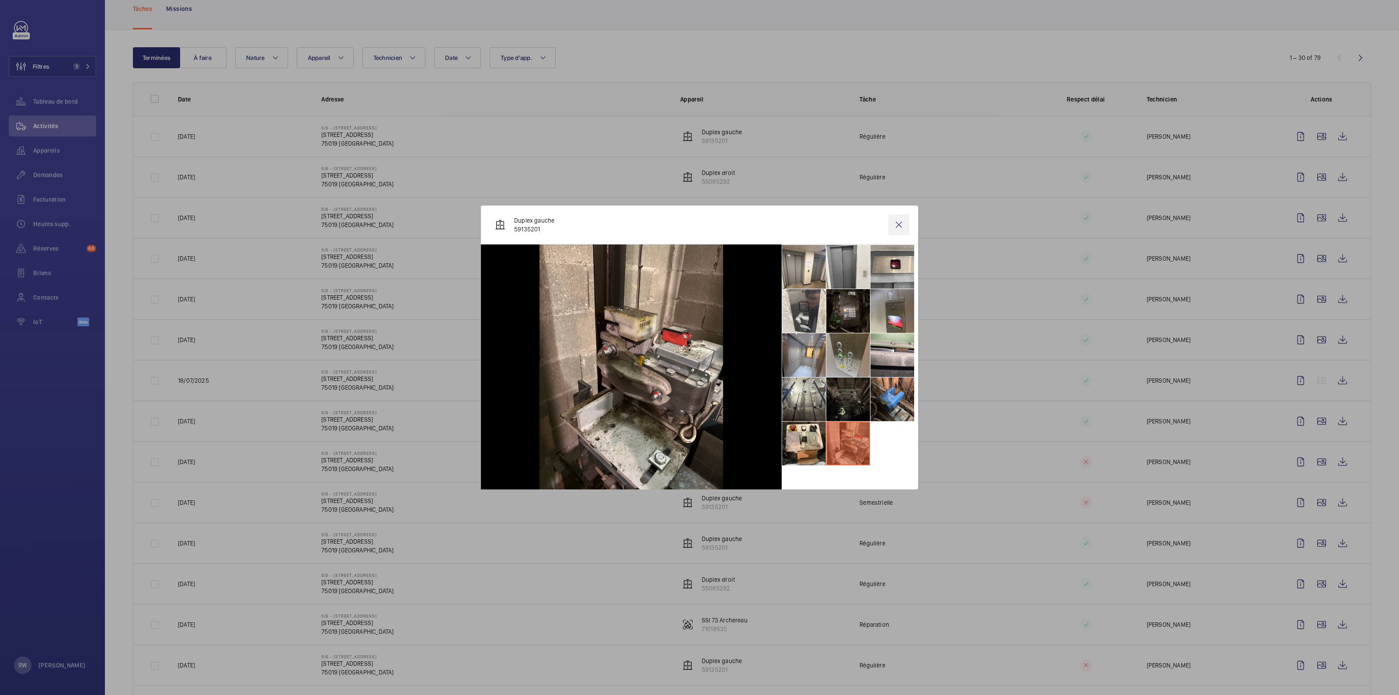
click at [896, 222] on wm-front-icon-button at bounding box center [898, 224] width 21 height 21
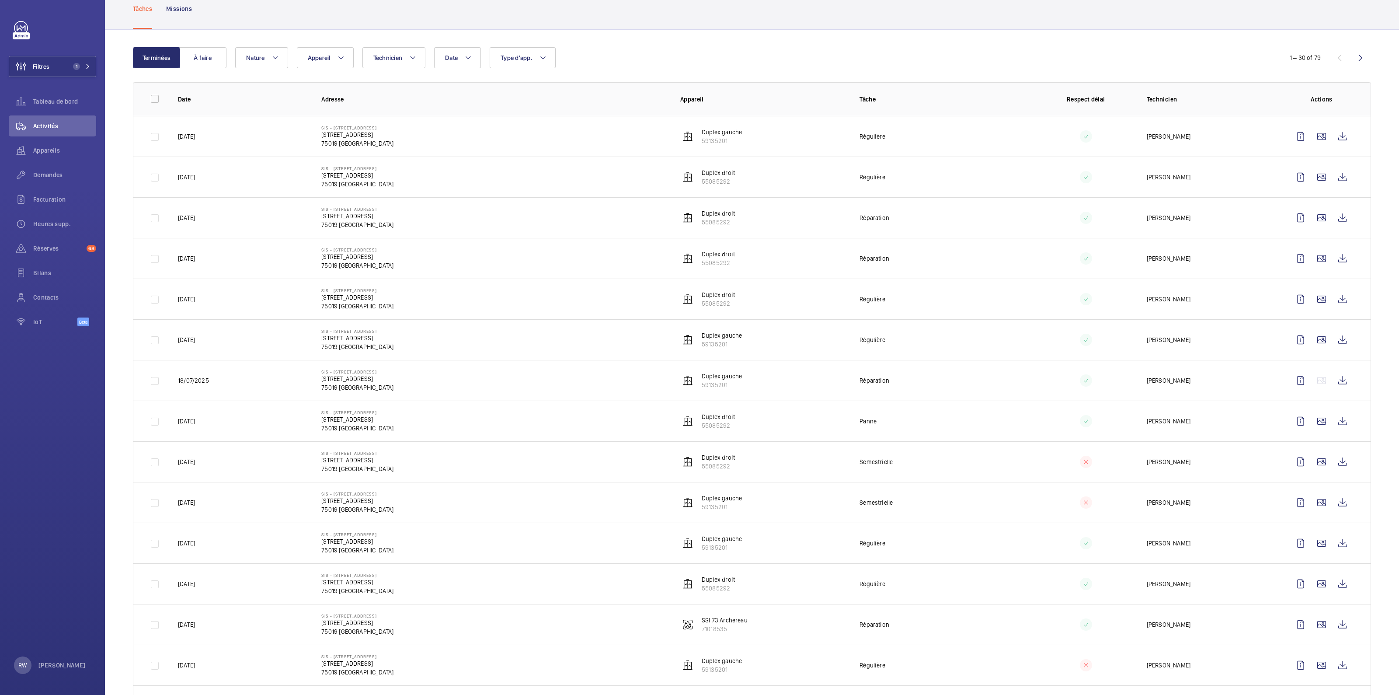
scroll to position [109, 0]
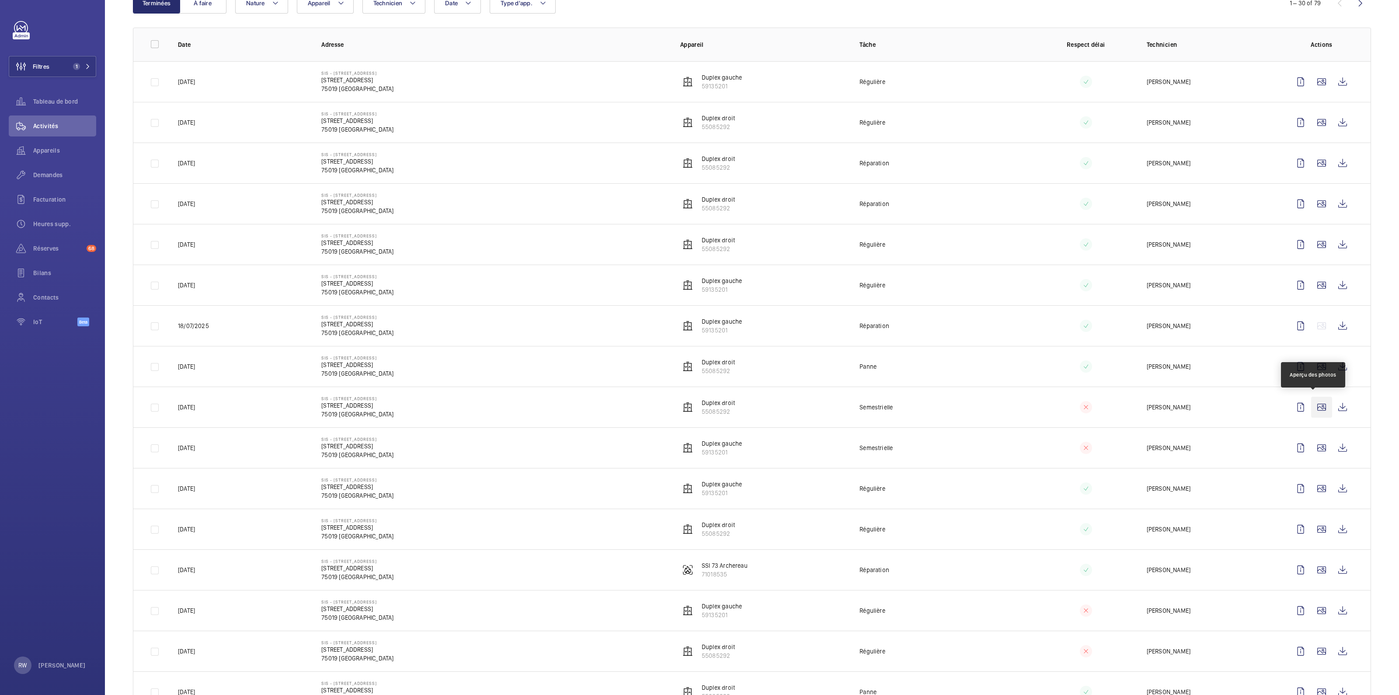
click at [1311, 405] on wm-front-icon-button at bounding box center [1321, 406] width 21 height 21
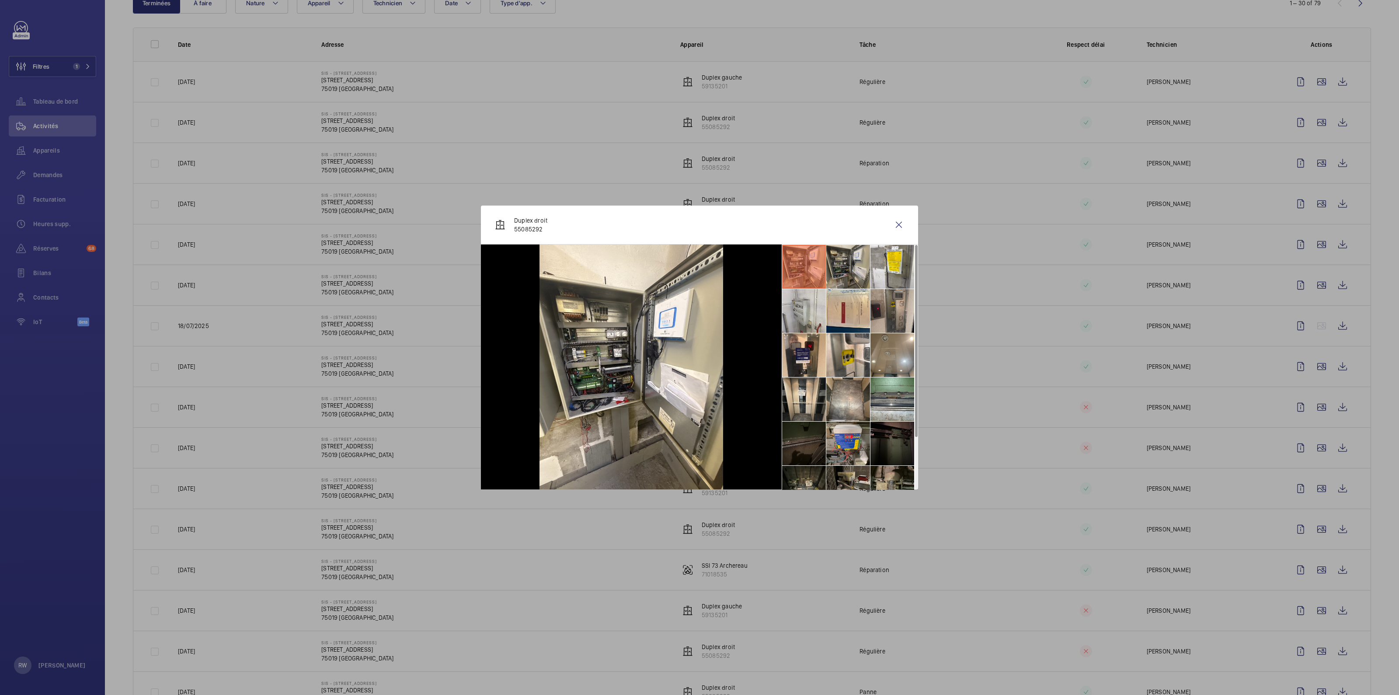
click at [853, 263] on li at bounding box center [848, 267] width 44 height 44
click at [897, 265] on li at bounding box center [892, 267] width 44 height 44
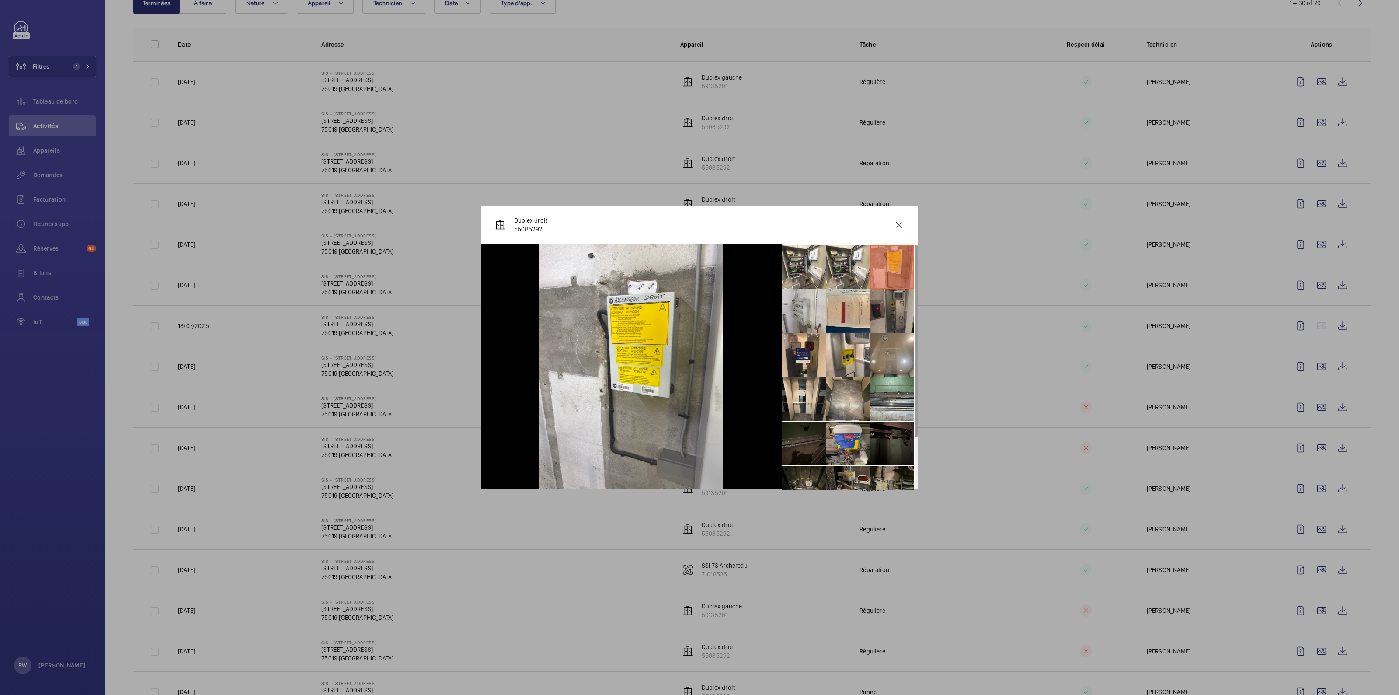
click at [889, 310] on li at bounding box center [892, 311] width 44 height 44
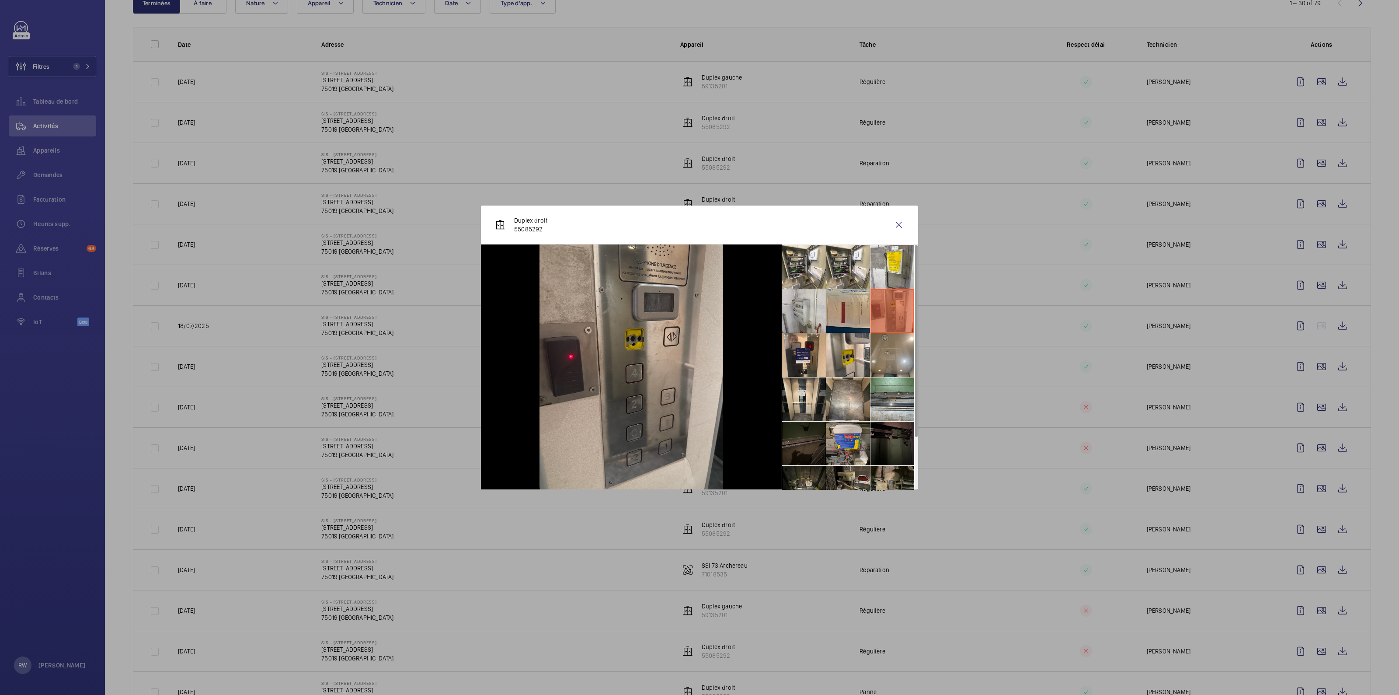
click at [834, 312] on li at bounding box center [848, 311] width 44 height 44
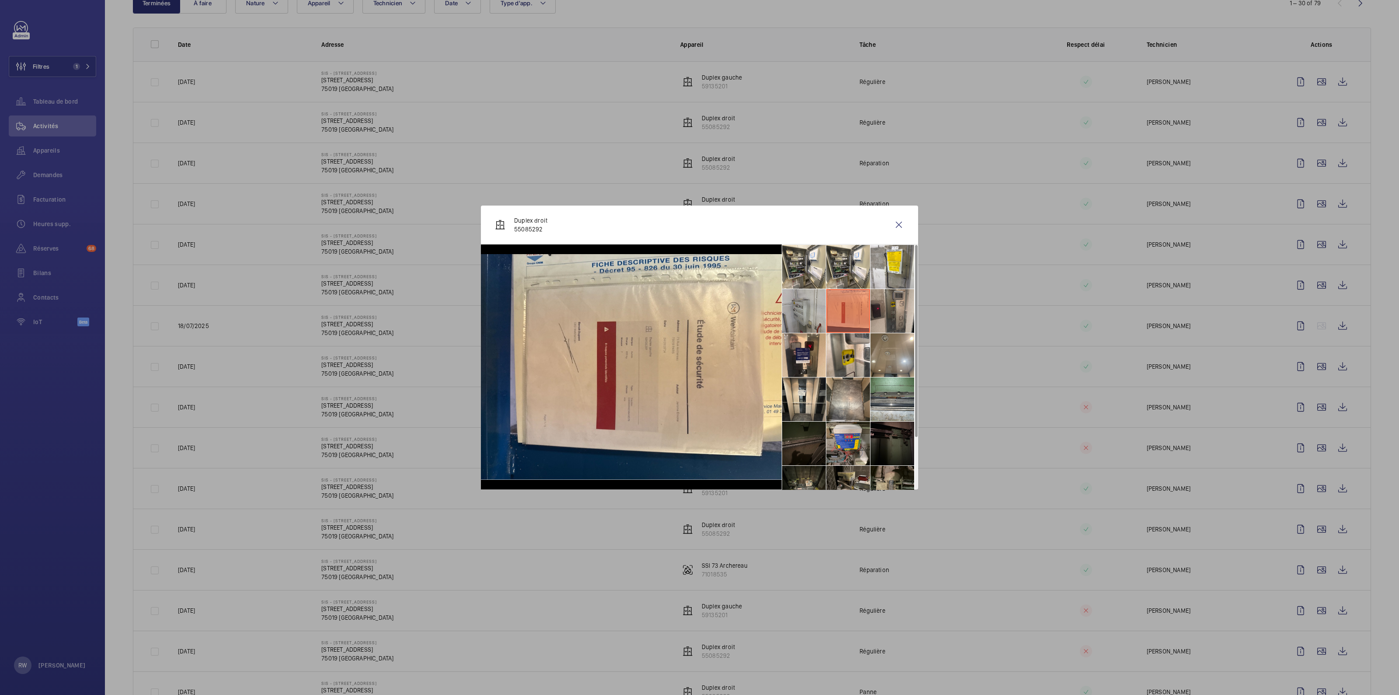
click at [802, 311] on li at bounding box center [804, 311] width 44 height 44
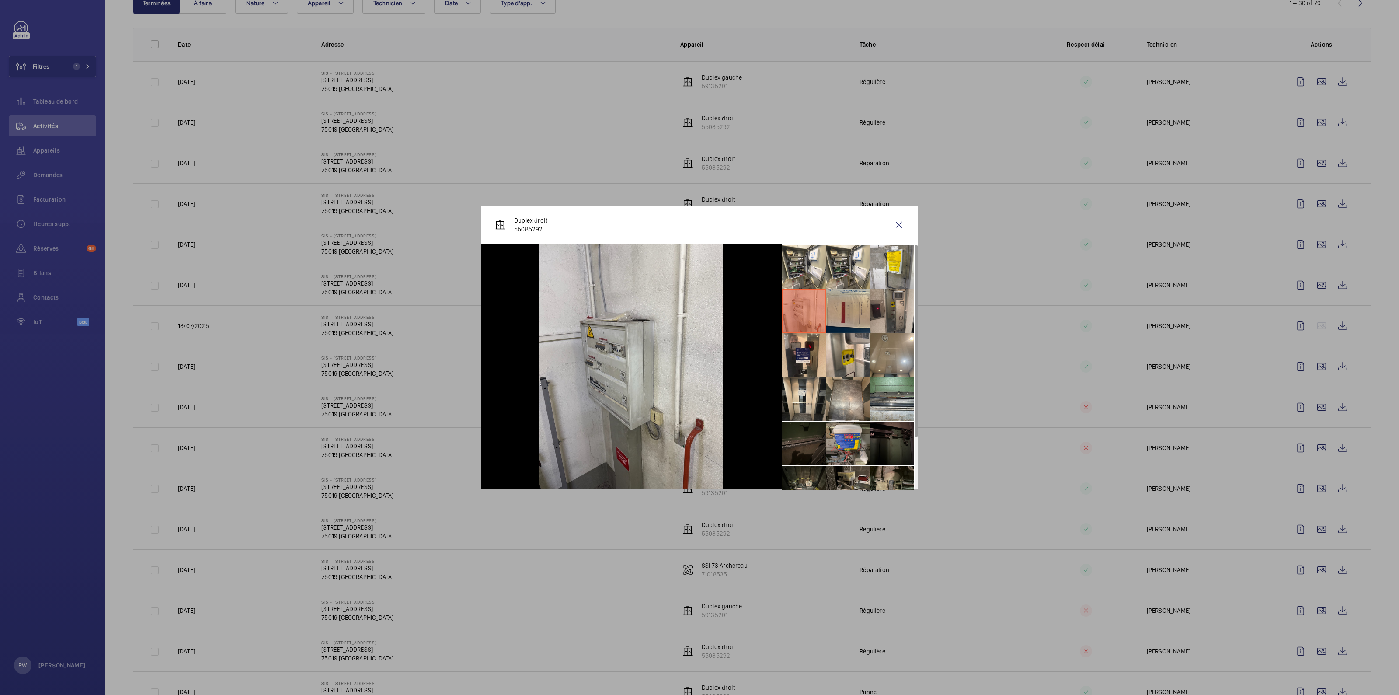
click at [845, 306] on li at bounding box center [848, 311] width 44 height 44
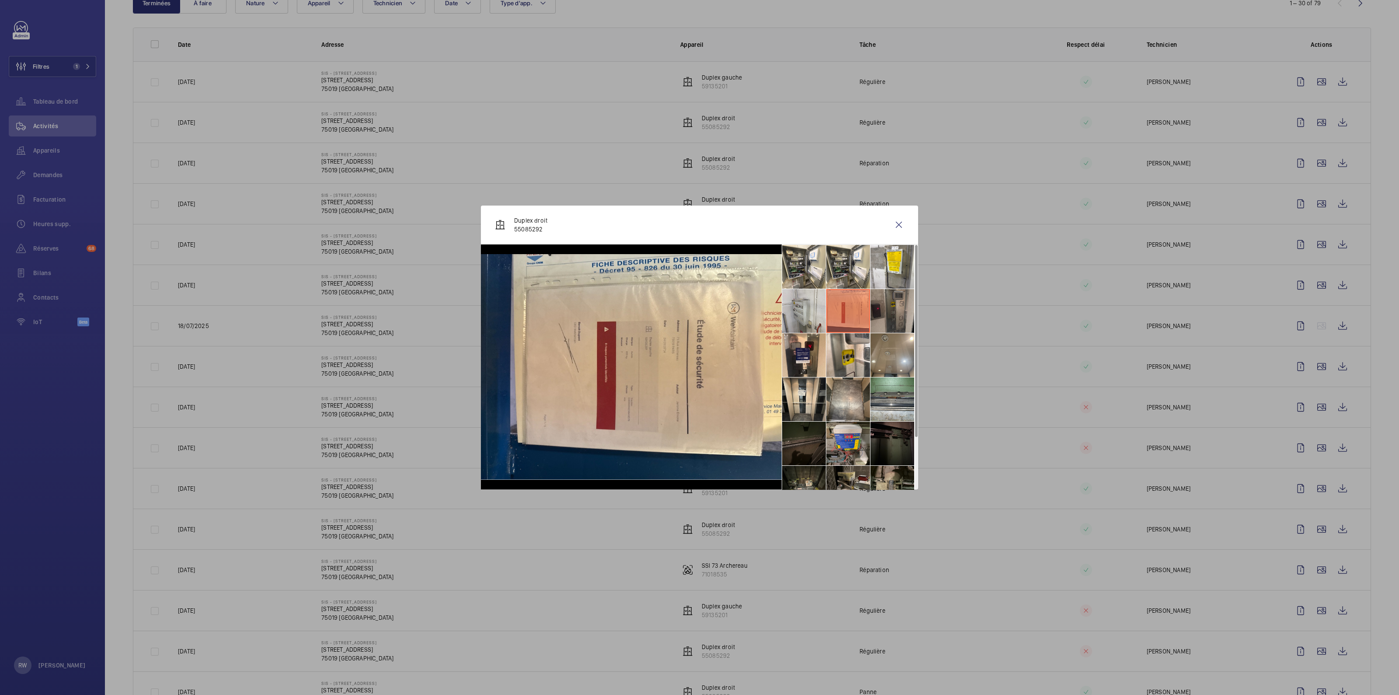
click at [889, 303] on li at bounding box center [892, 311] width 44 height 44
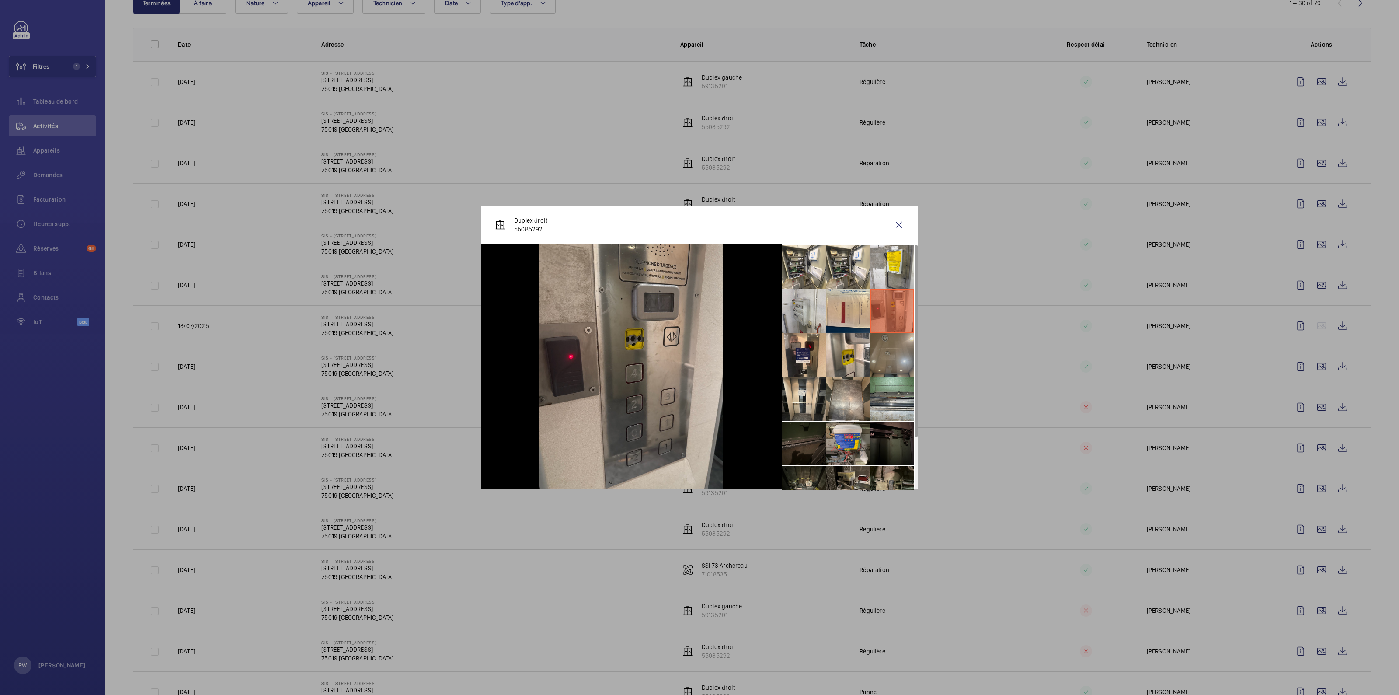
click at [893, 358] on li at bounding box center [892, 355] width 44 height 44
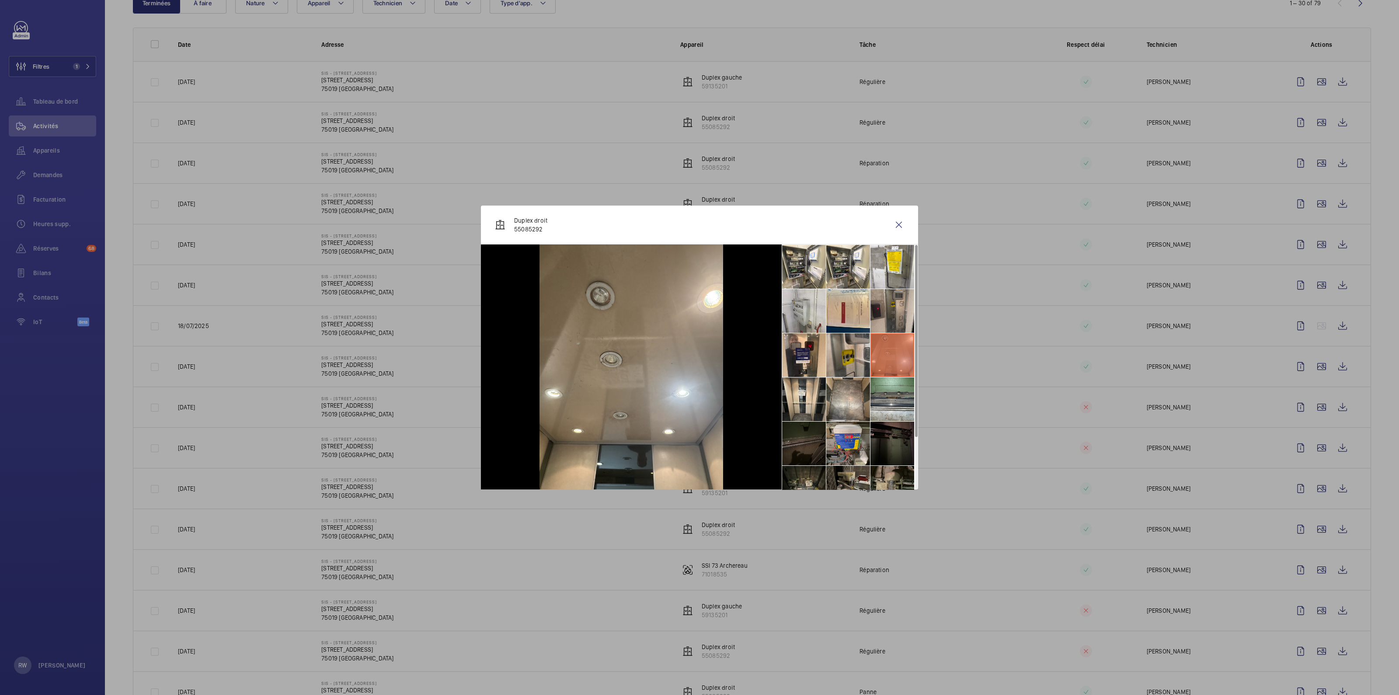
click at [847, 358] on li at bounding box center [848, 355] width 44 height 44
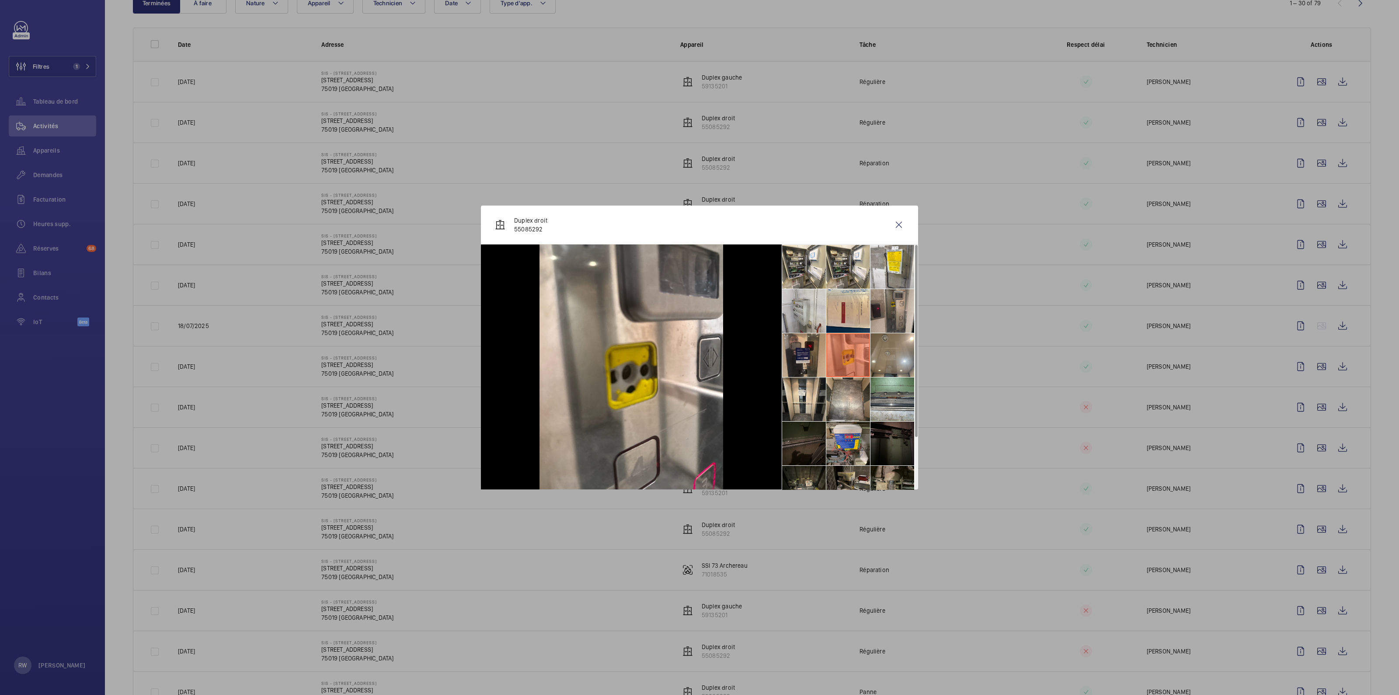
click at [808, 354] on li at bounding box center [804, 355] width 44 height 44
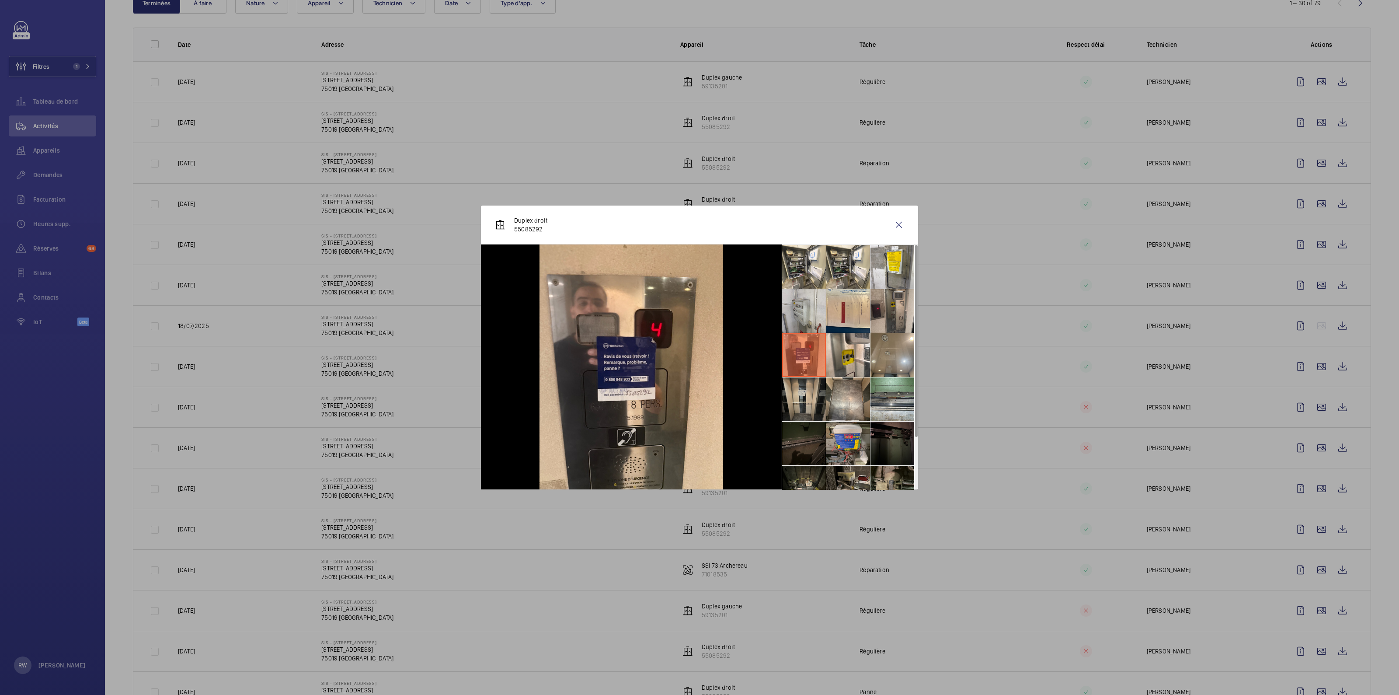
click at [803, 406] on li at bounding box center [804, 399] width 44 height 44
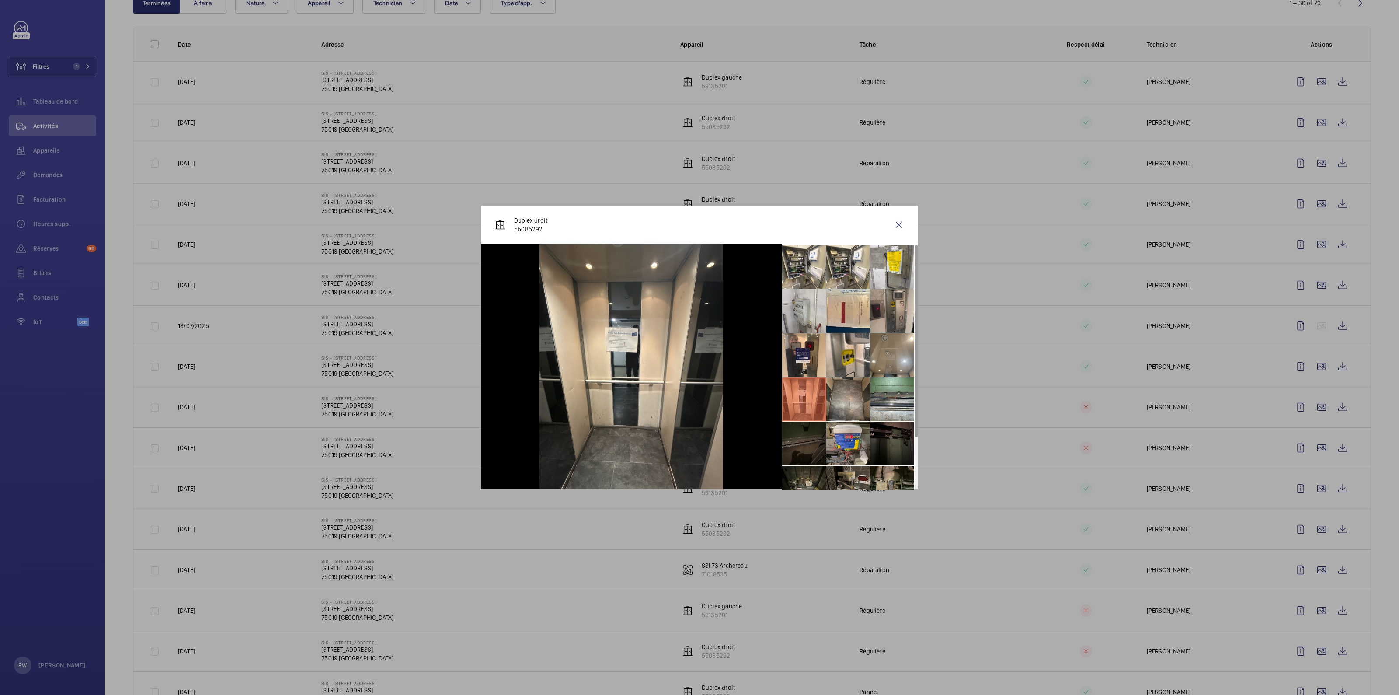
click at [848, 396] on li at bounding box center [848, 399] width 44 height 44
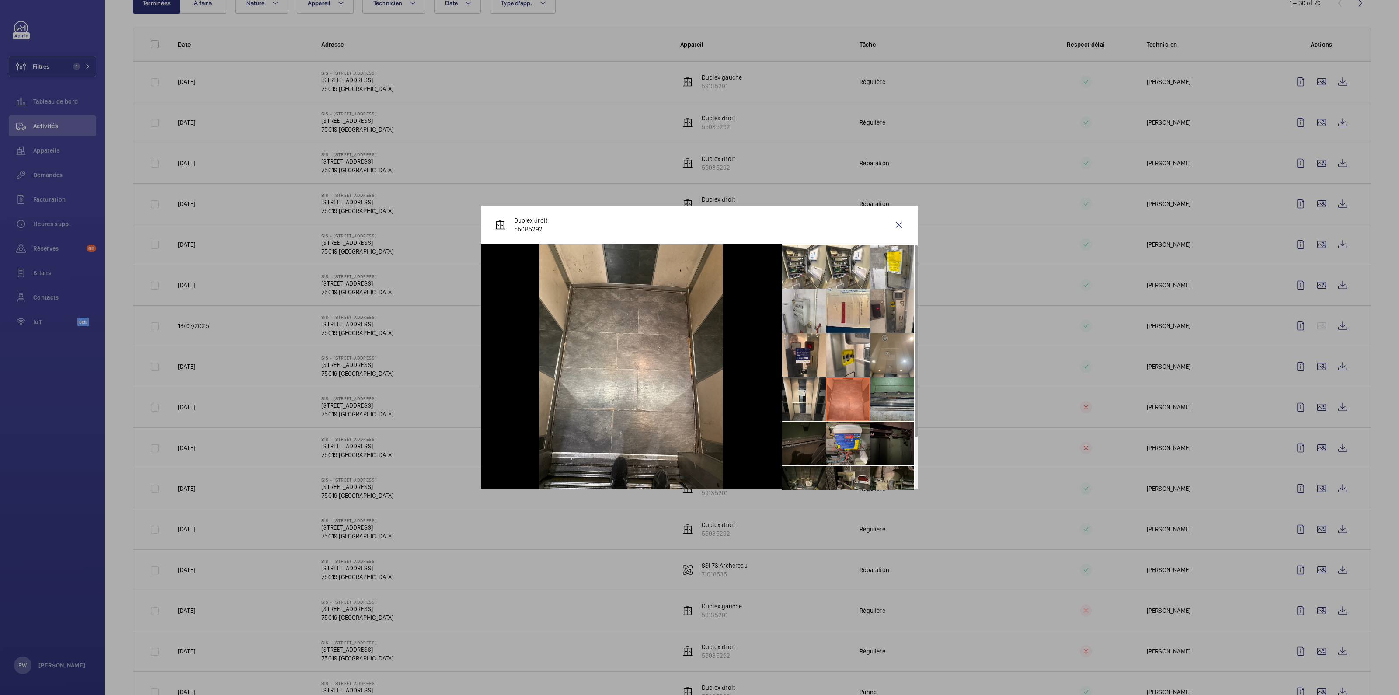
click at [888, 394] on li at bounding box center [892, 399] width 44 height 44
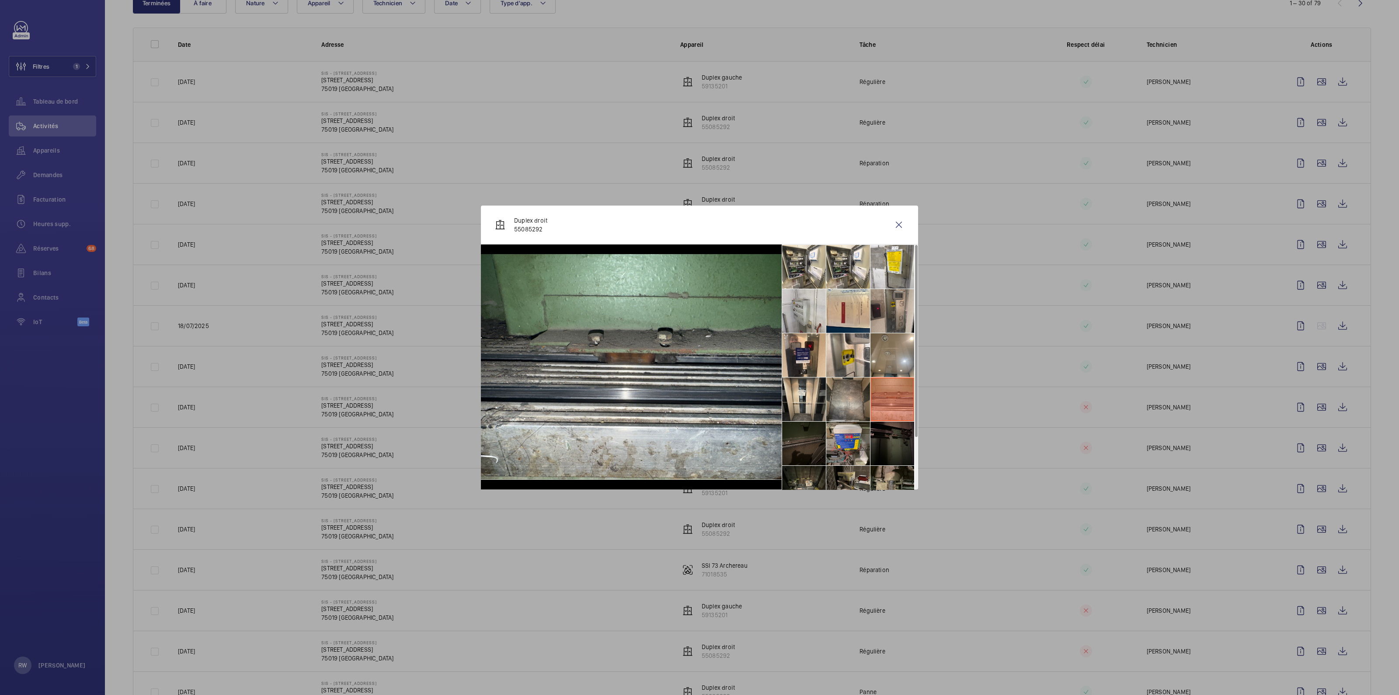
click at [856, 392] on li at bounding box center [848, 399] width 44 height 44
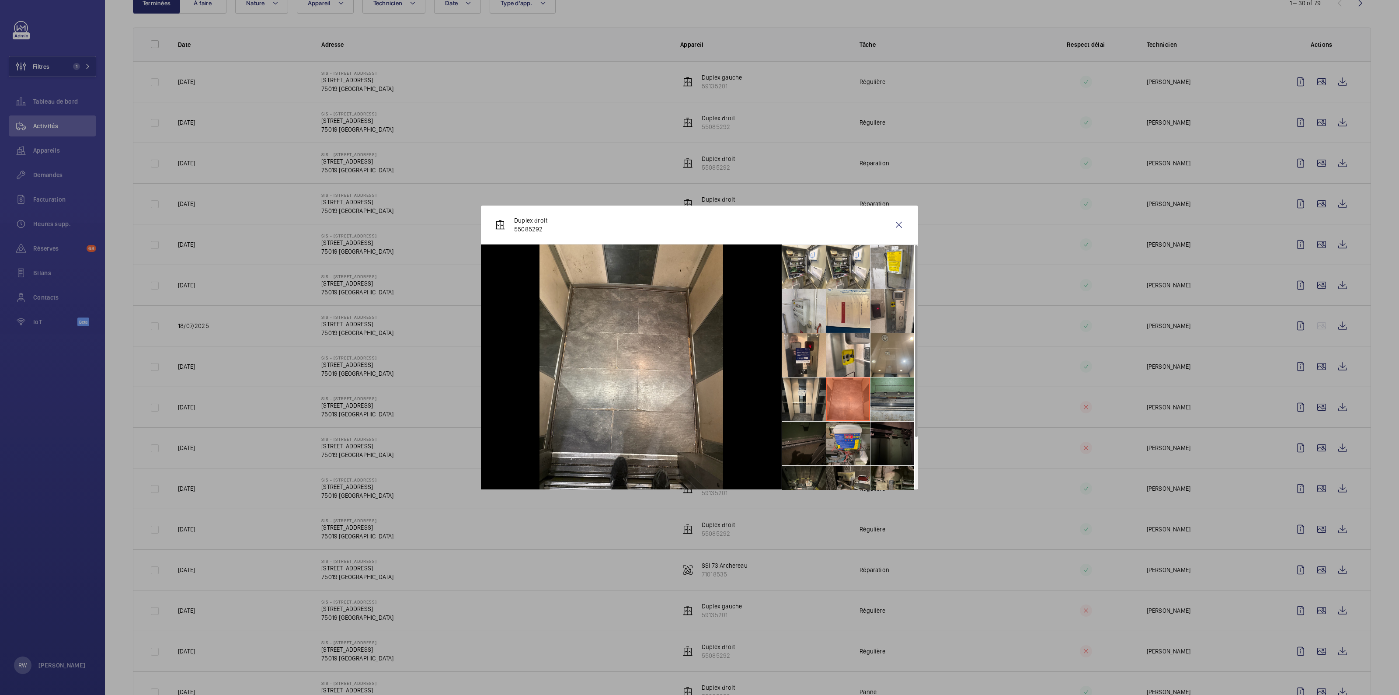
click at [874, 393] on li at bounding box center [892, 399] width 44 height 44
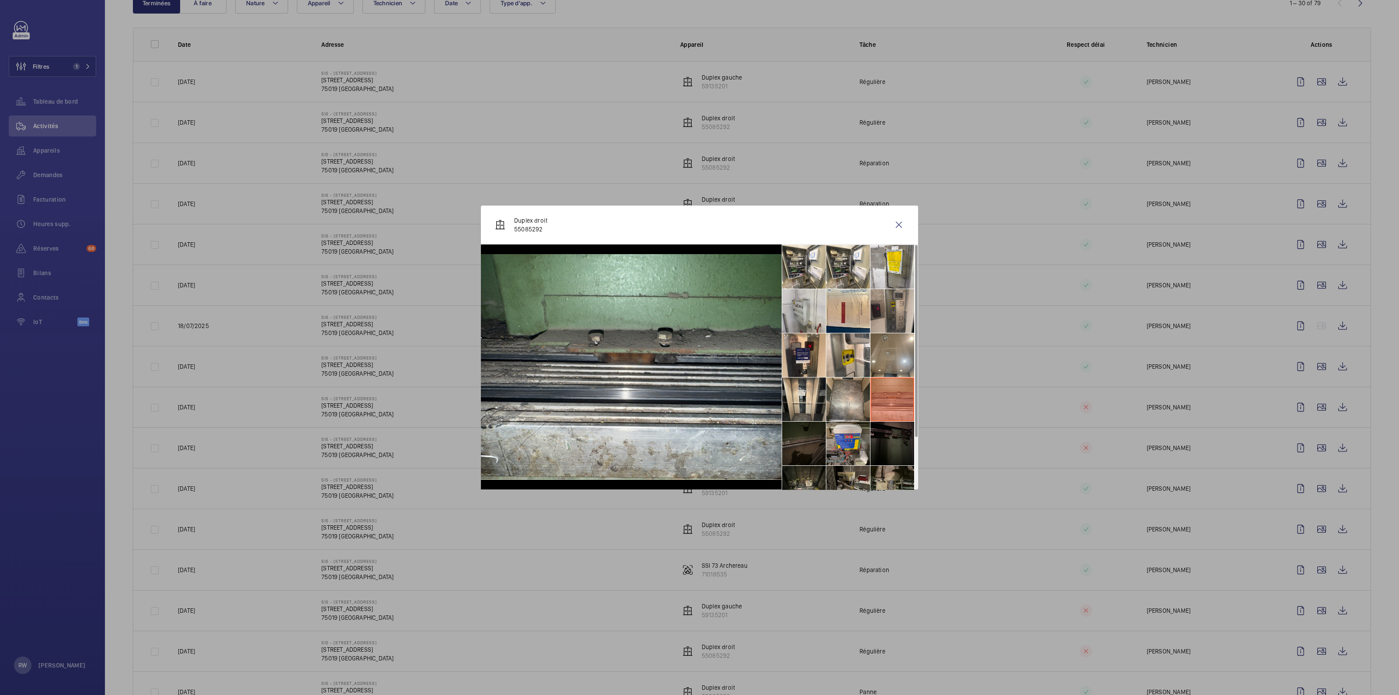
click at [894, 444] on li at bounding box center [892, 443] width 44 height 44
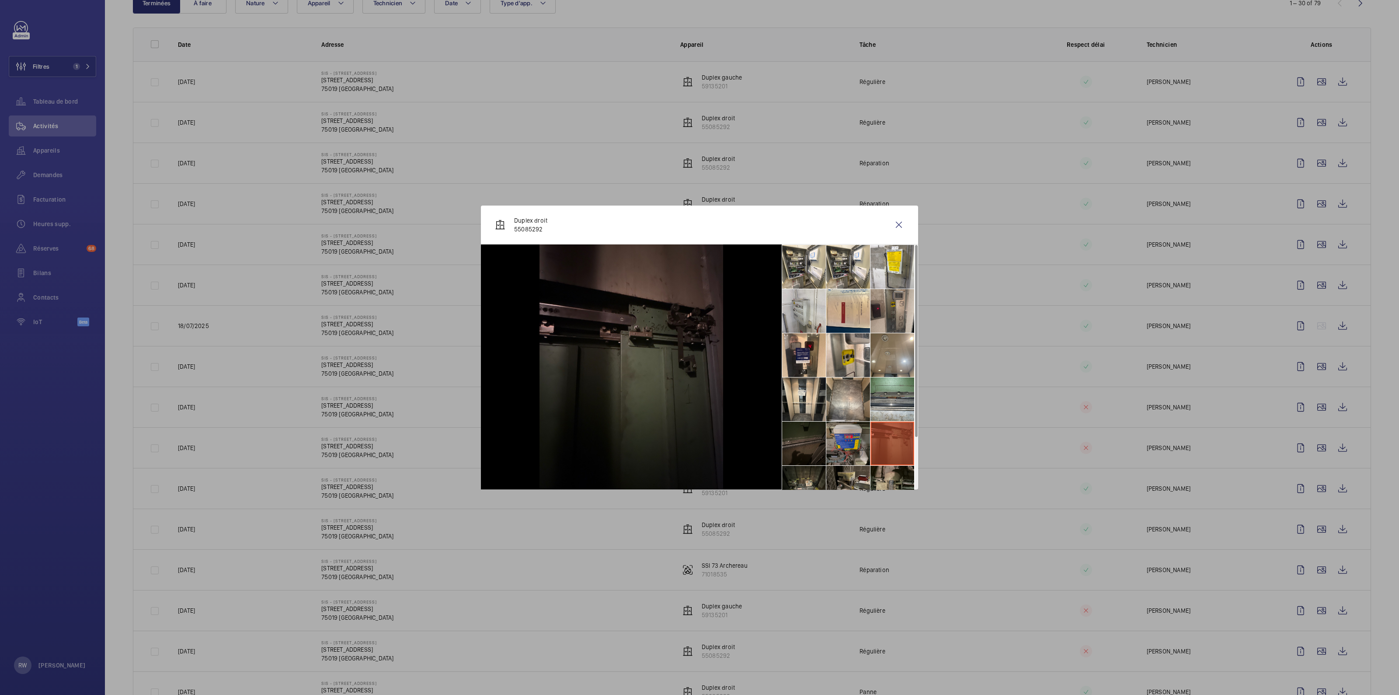
click at [844, 437] on li at bounding box center [848, 443] width 44 height 44
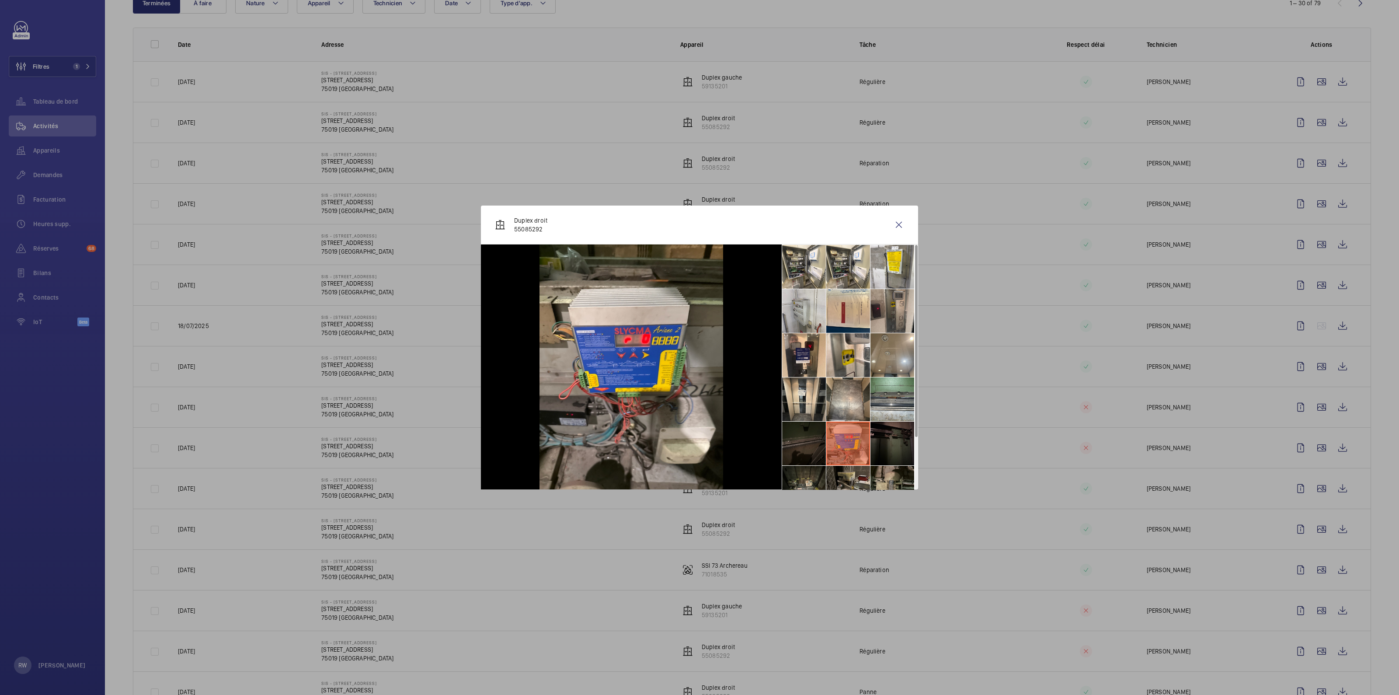
click at [792, 439] on li at bounding box center [804, 443] width 44 height 44
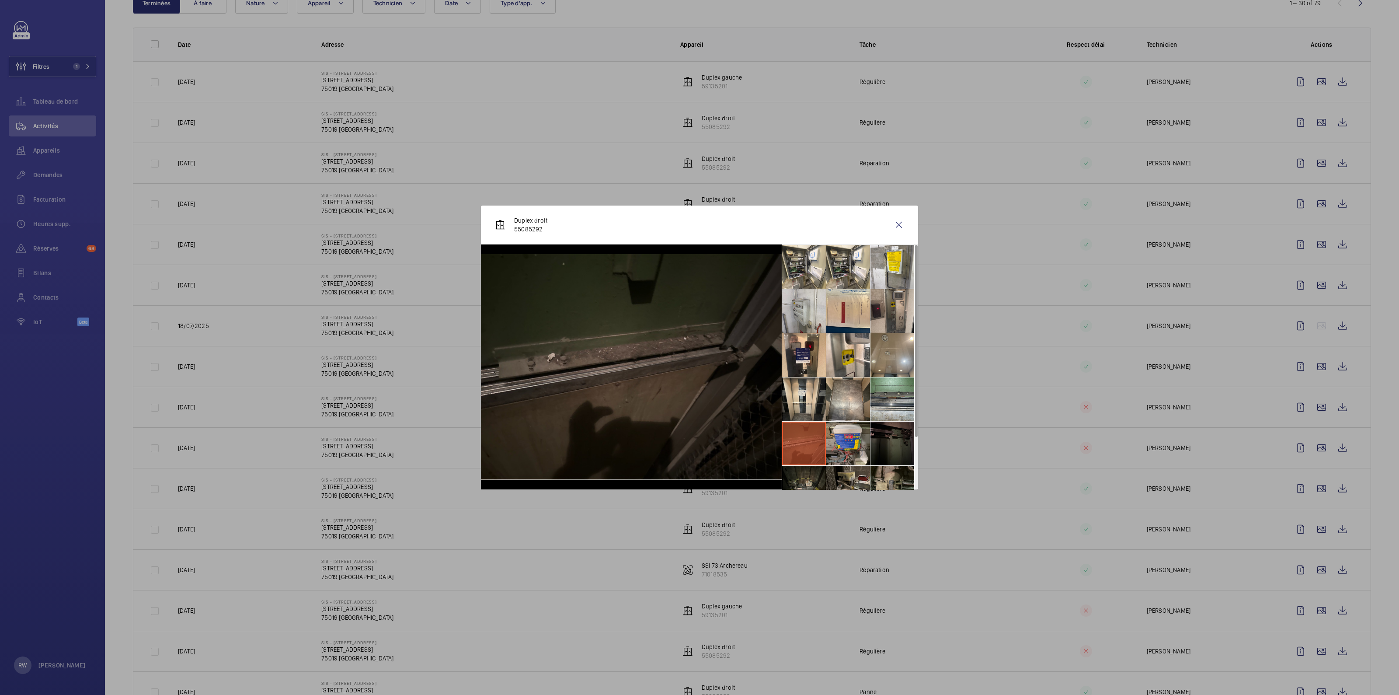
click at [797, 475] on li at bounding box center [804, 487] width 44 height 44
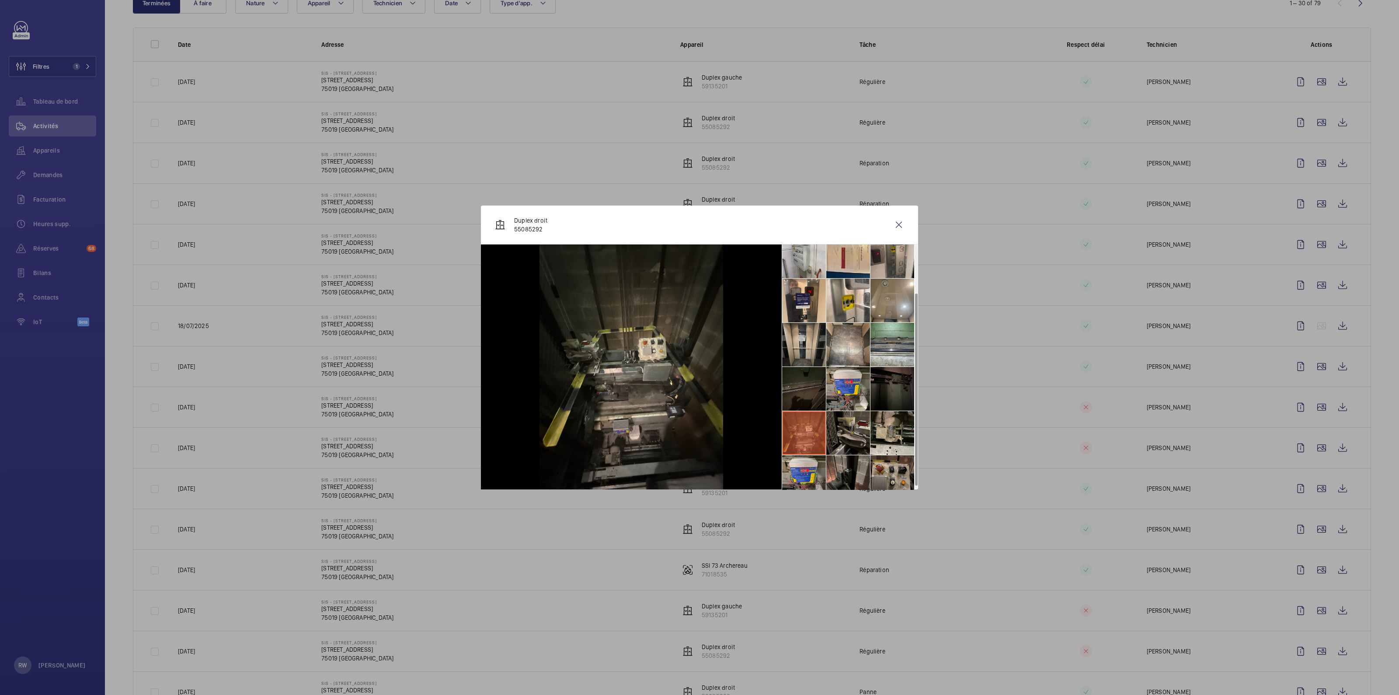
scroll to position [64, 0]
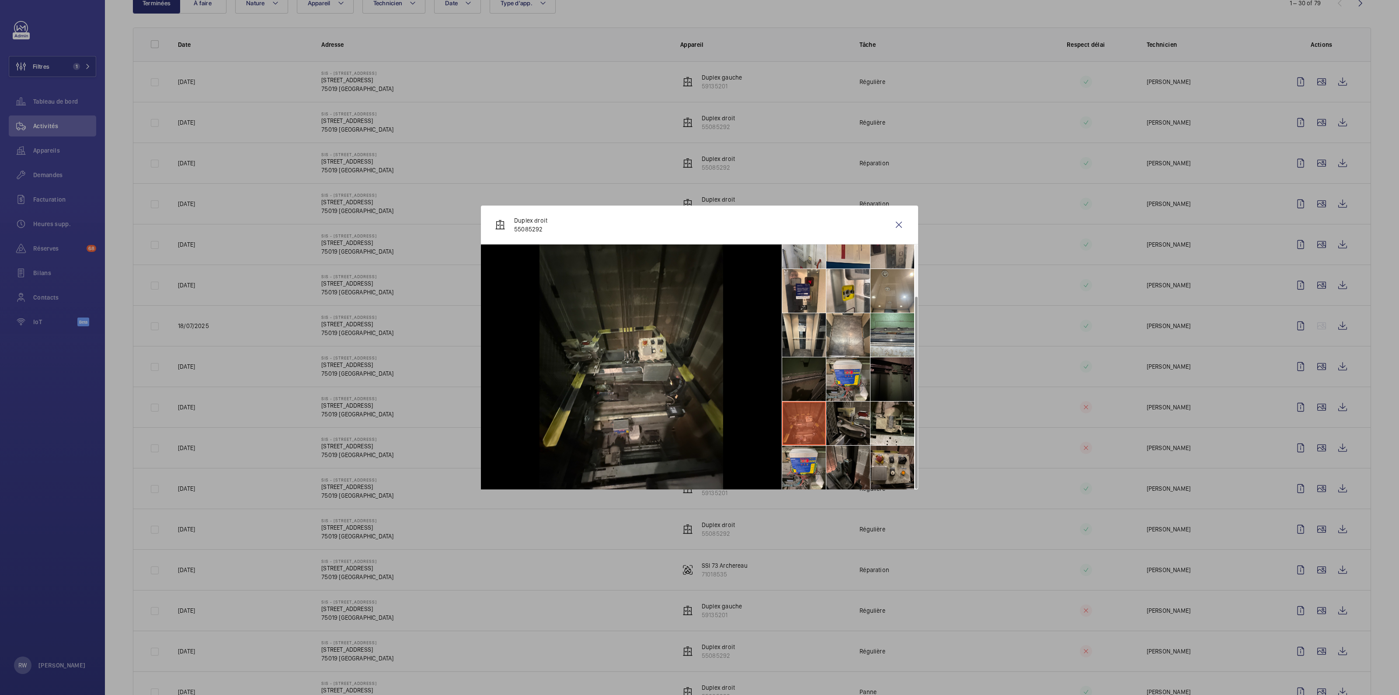
click at [838, 424] on li at bounding box center [848, 423] width 44 height 44
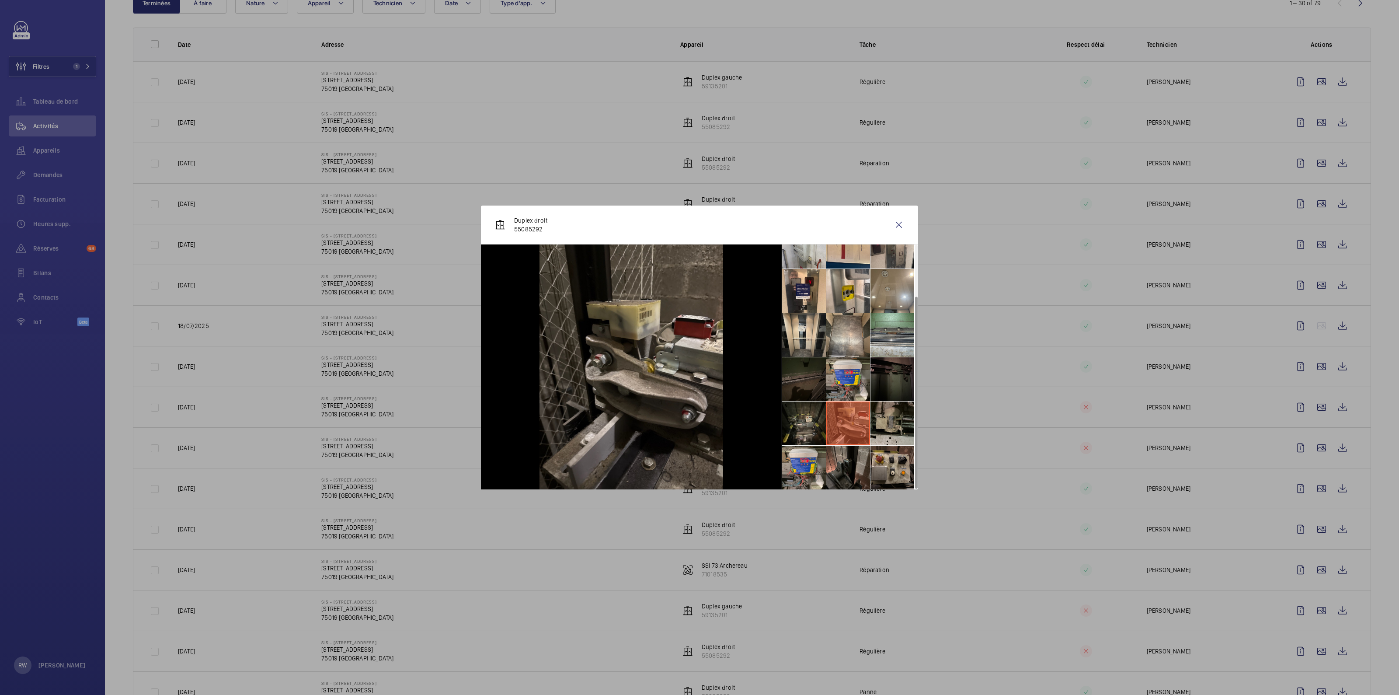
click at [887, 420] on li at bounding box center [892, 423] width 44 height 44
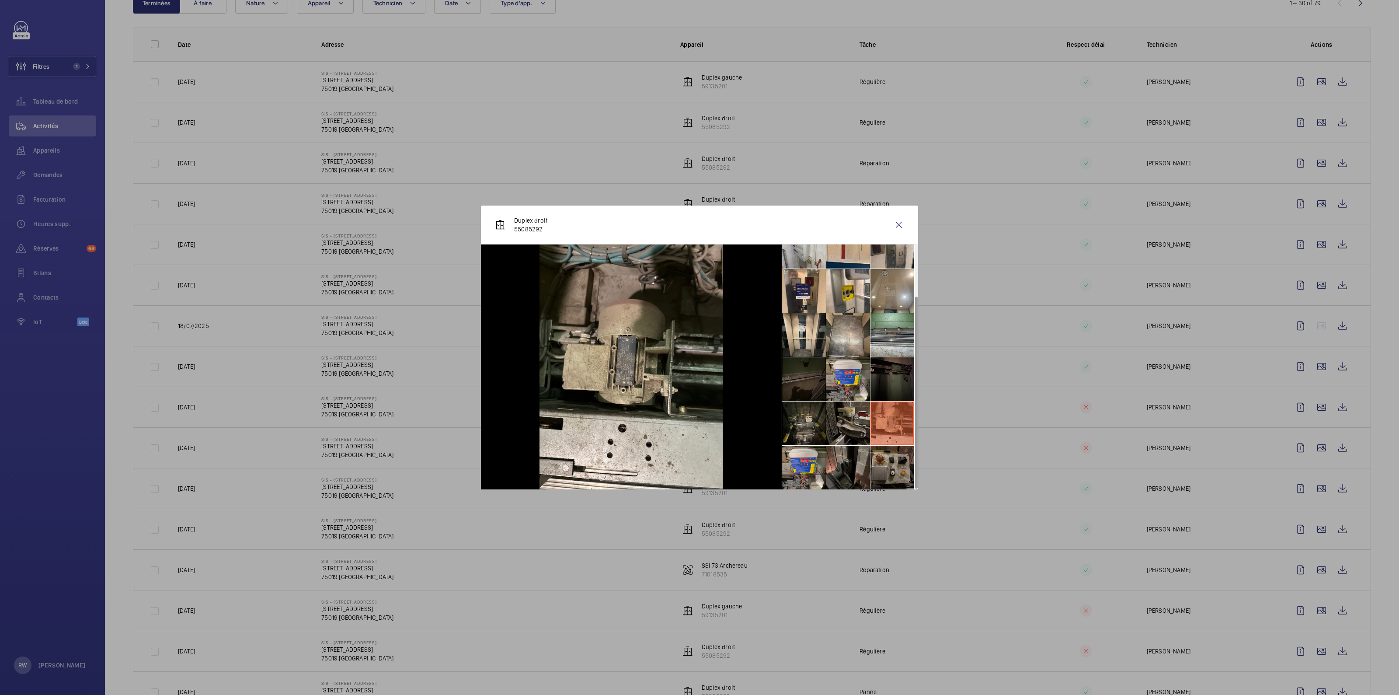
click at [883, 464] on li at bounding box center [892, 467] width 44 height 44
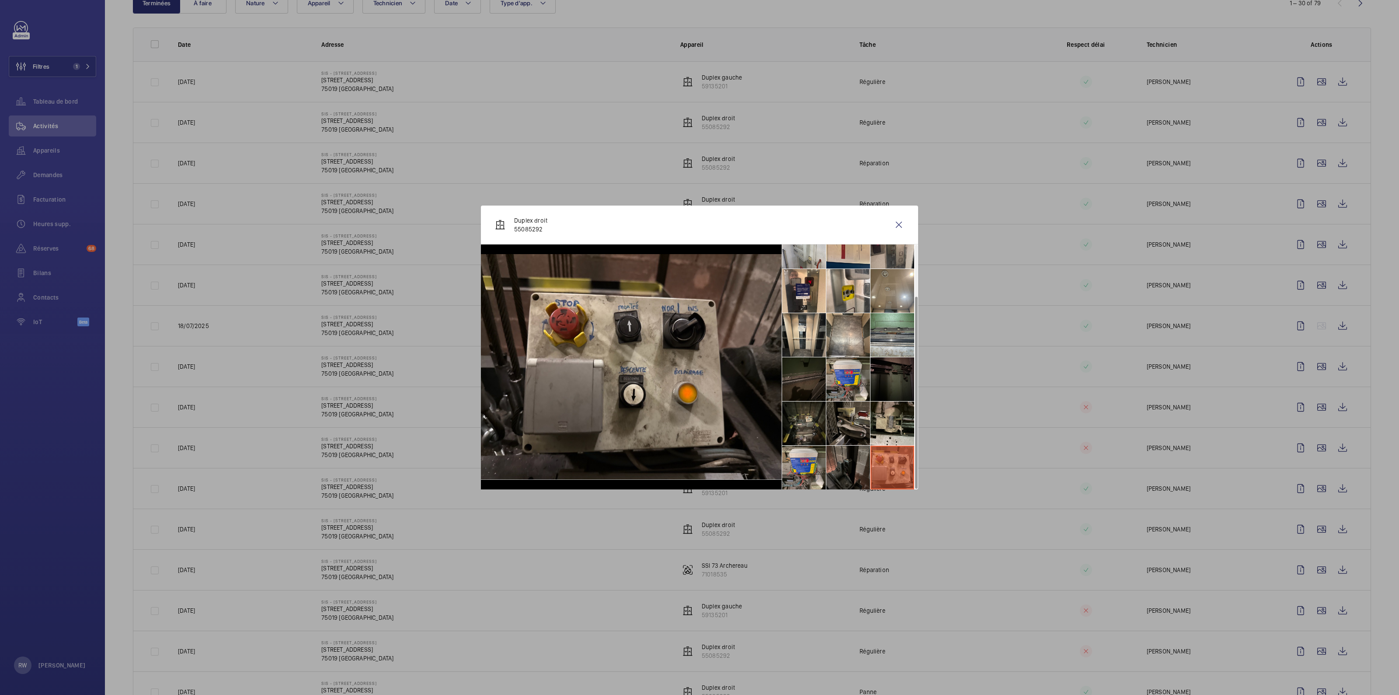
click at [842, 472] on li at bounding box center [848, 467] width 44 height 44
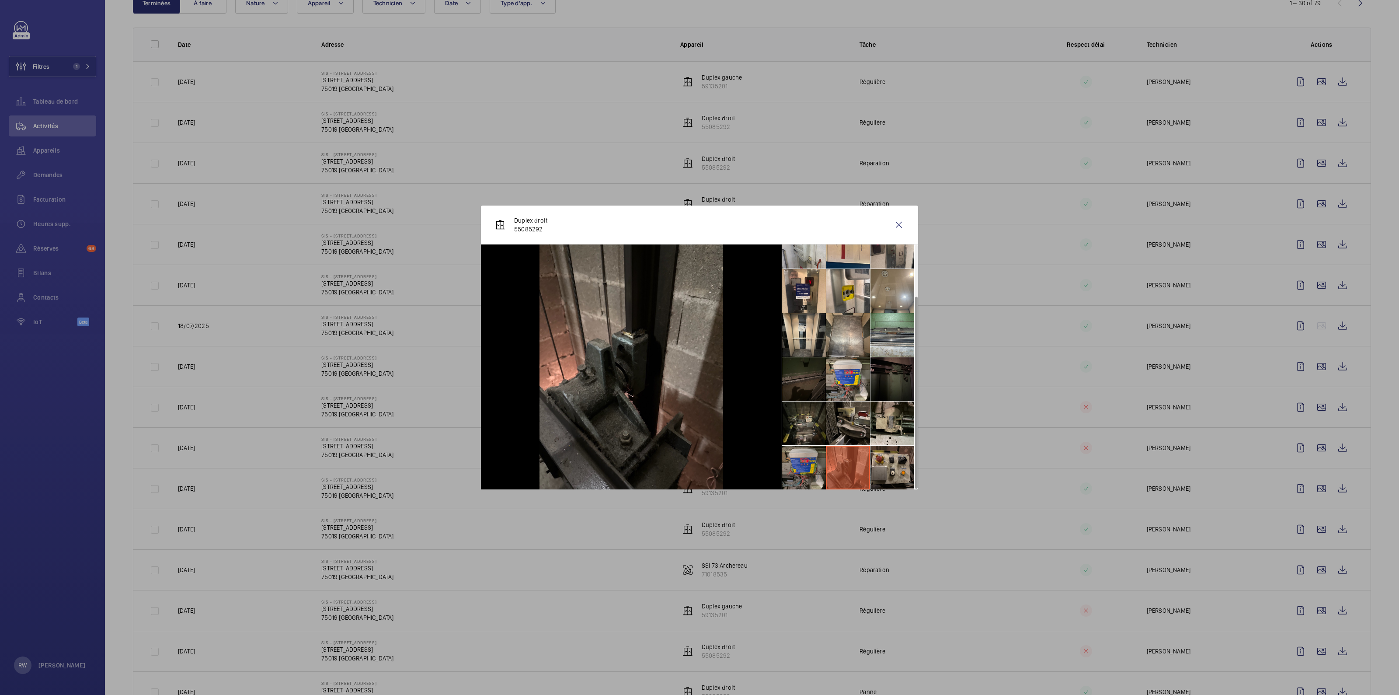
click at [802, 458] on li at bounding box center [804, 467] width 44 height 44
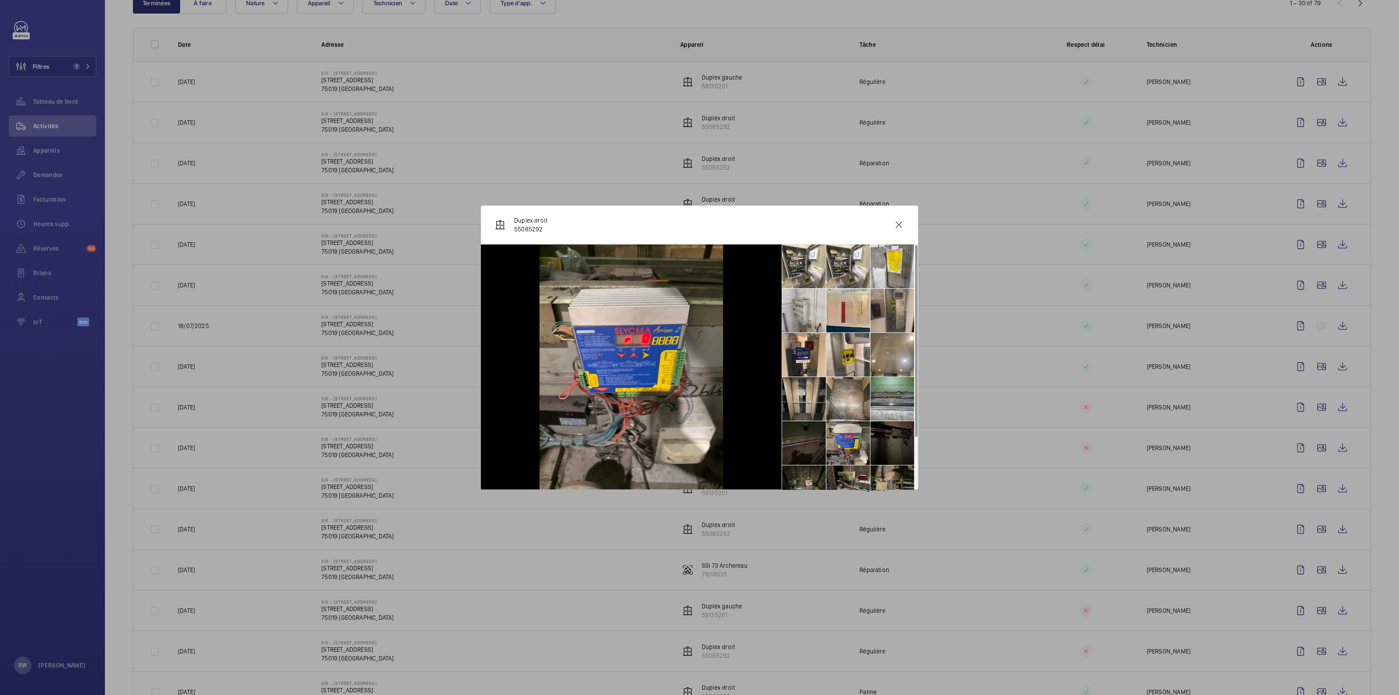
scroll to position [0, 0]
click at [792, 265] on li at bounding box center [804, 267] width 44 height 44
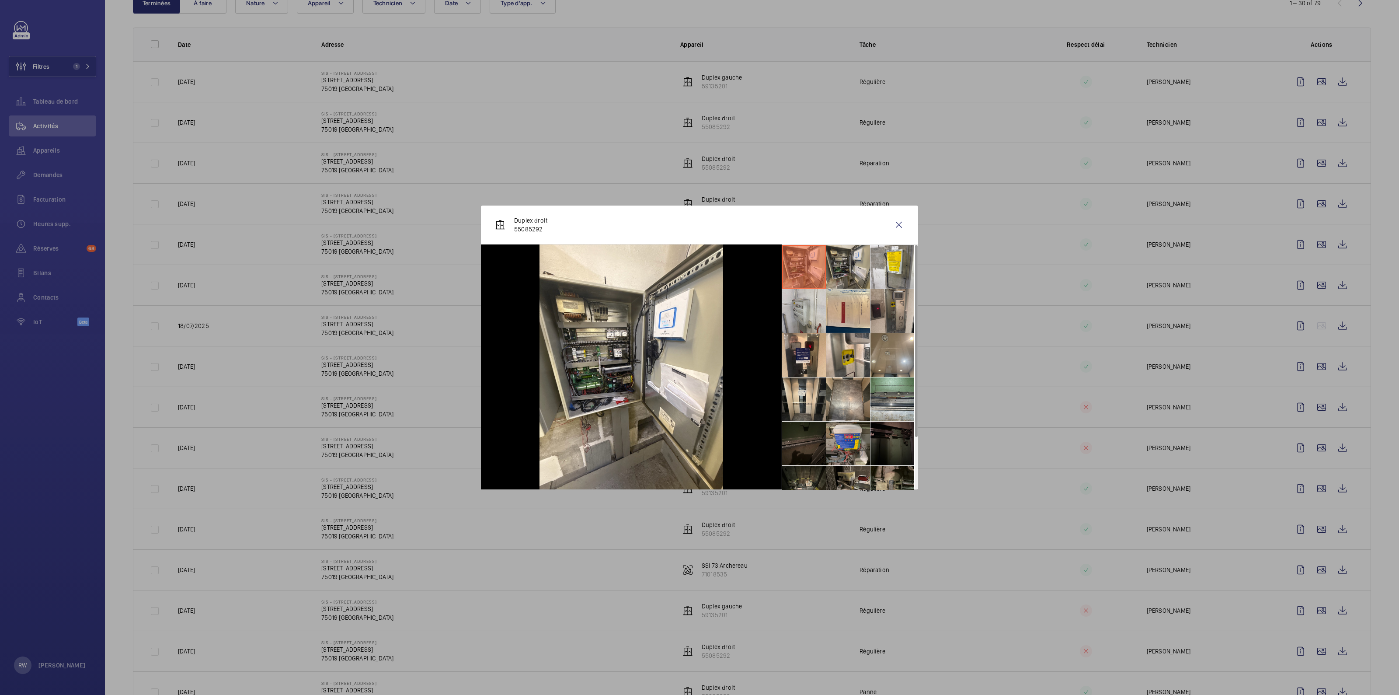
click at [842, 261] on li at bounding box center [848, 267] width 44 height 44
click at [879, 264] on li at bounding box center [892, 267] width 44 height 44
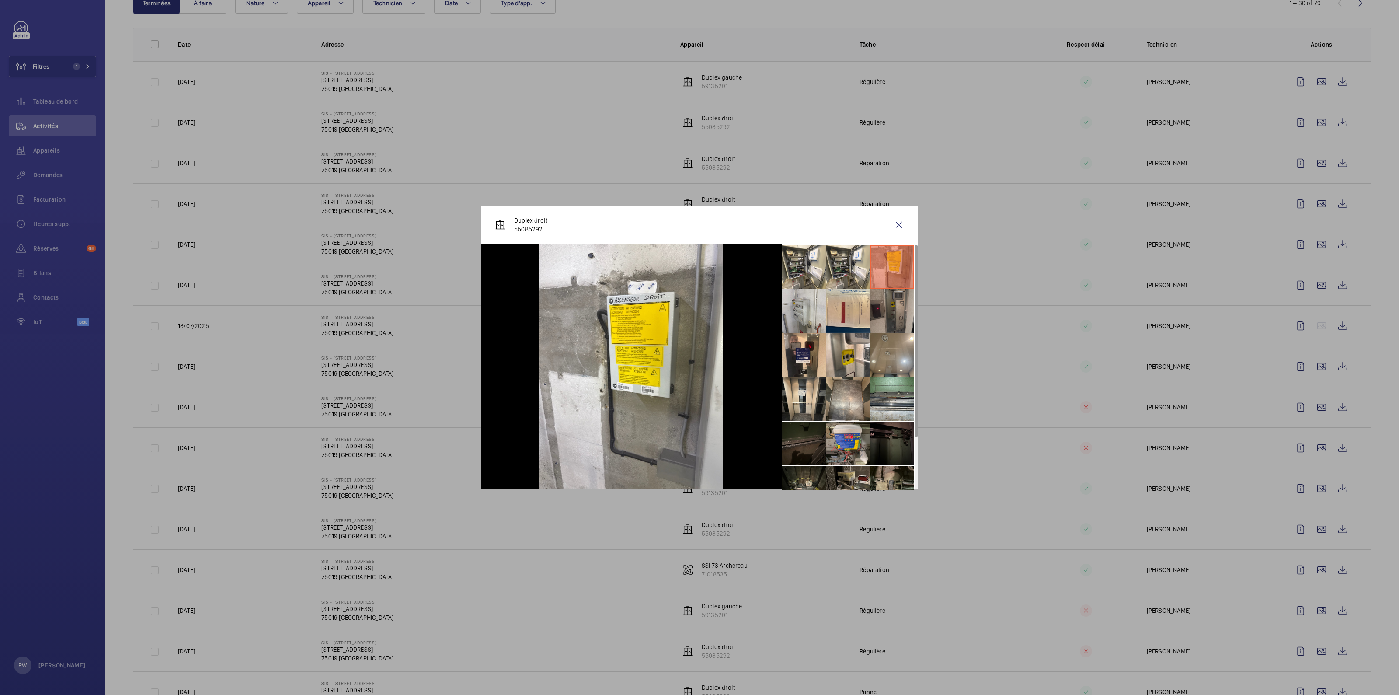
click at [886, 310] on li at bounding box center [892, 311] width 44 height 44
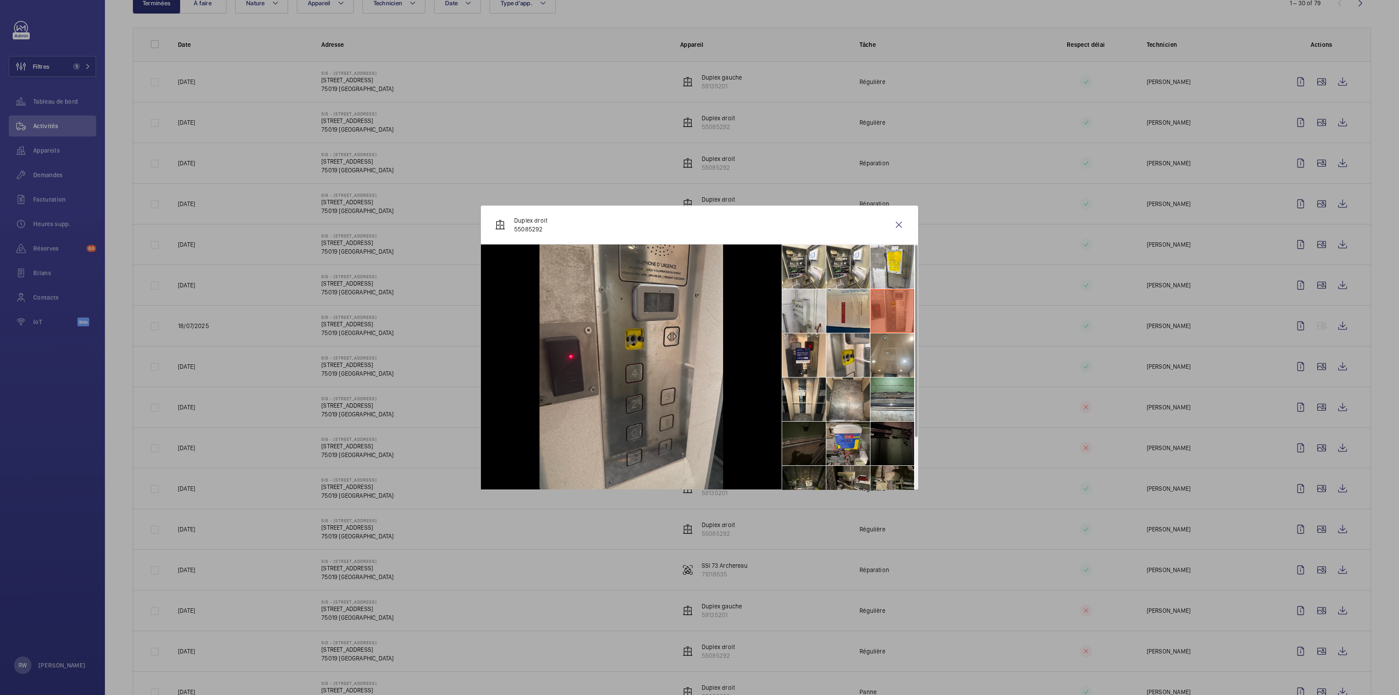
click at [865, 300] on li at bounding box center [848, 311] width 44 height 44
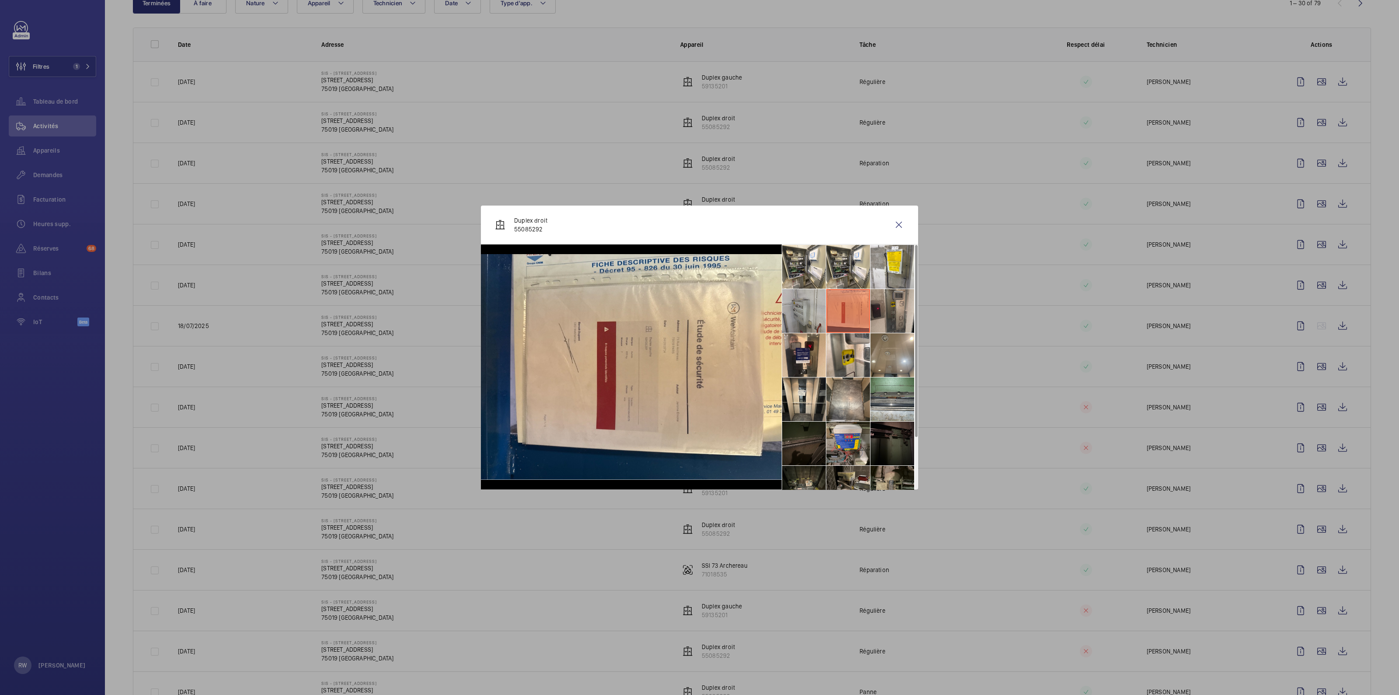
click at [799, 310] on li at bounding box center [804, 311] width 44 height 44
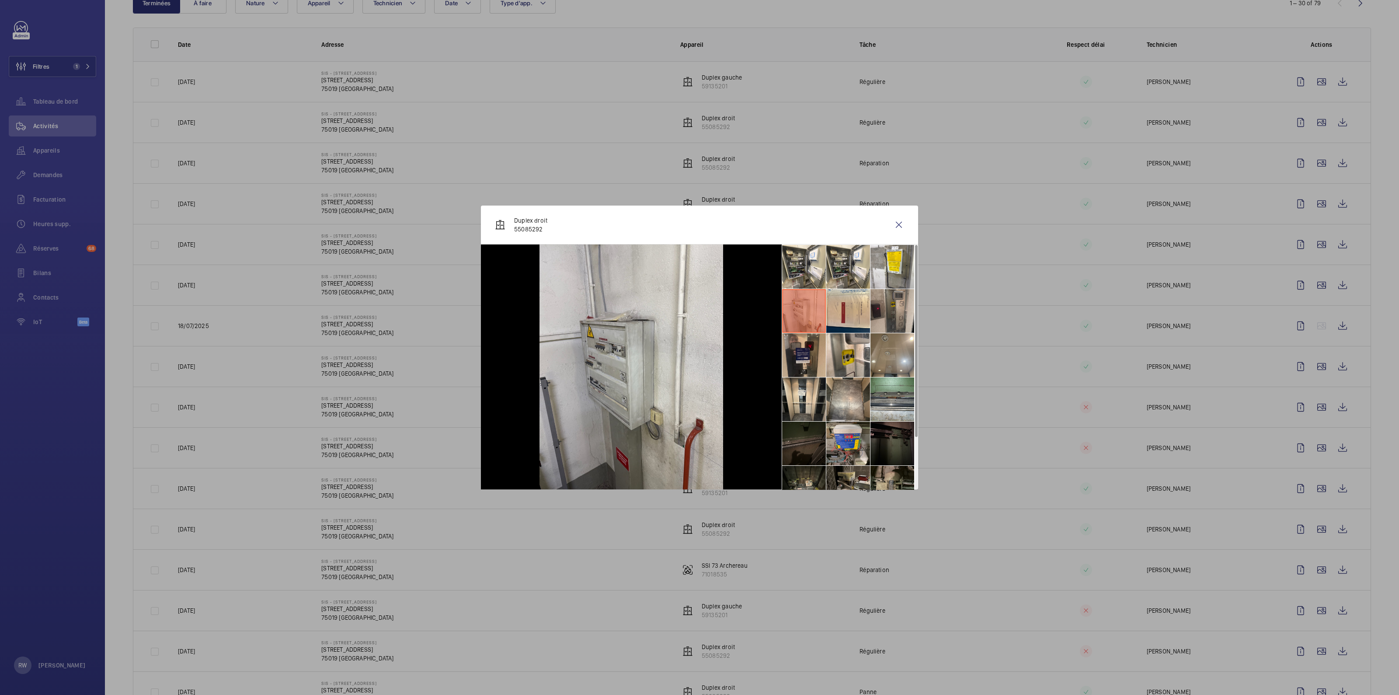
click at [798, 344] on li at bounding box center [804, 355] width 44 height 44
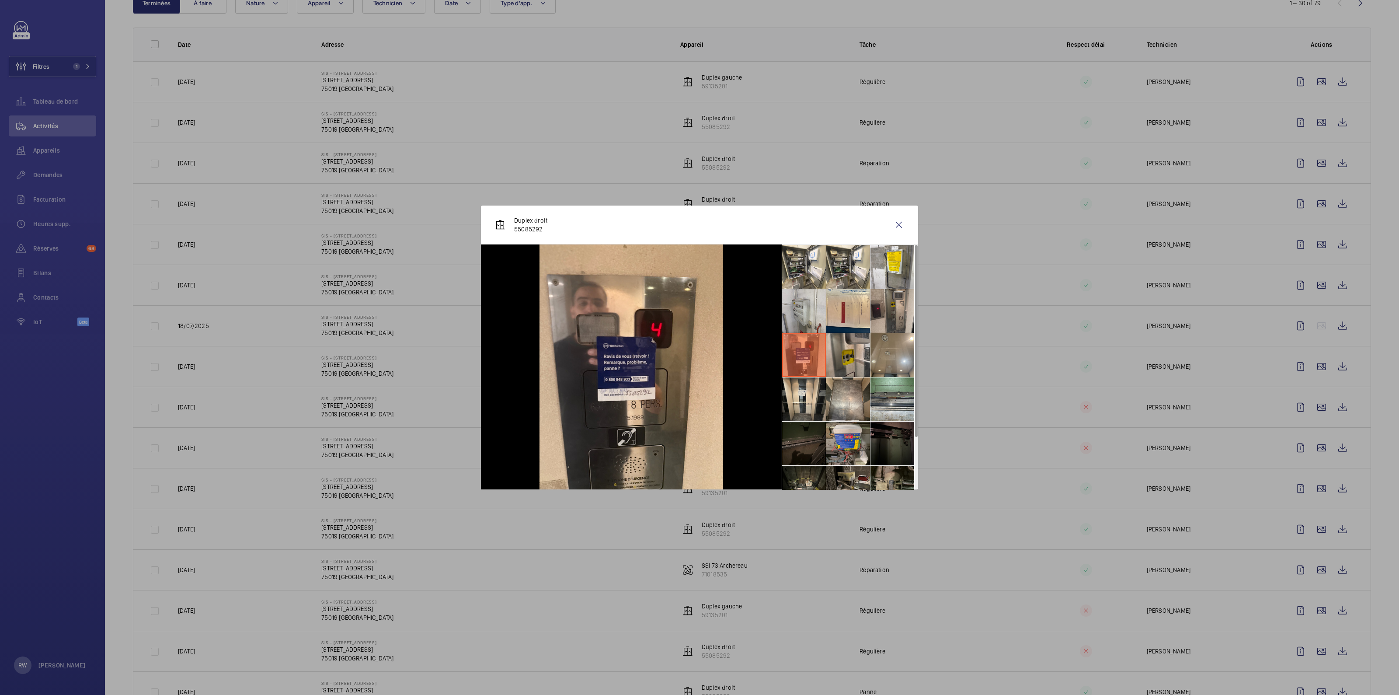
click at [844, 353] on li at bounding box center [848, 355] width 44 height 44
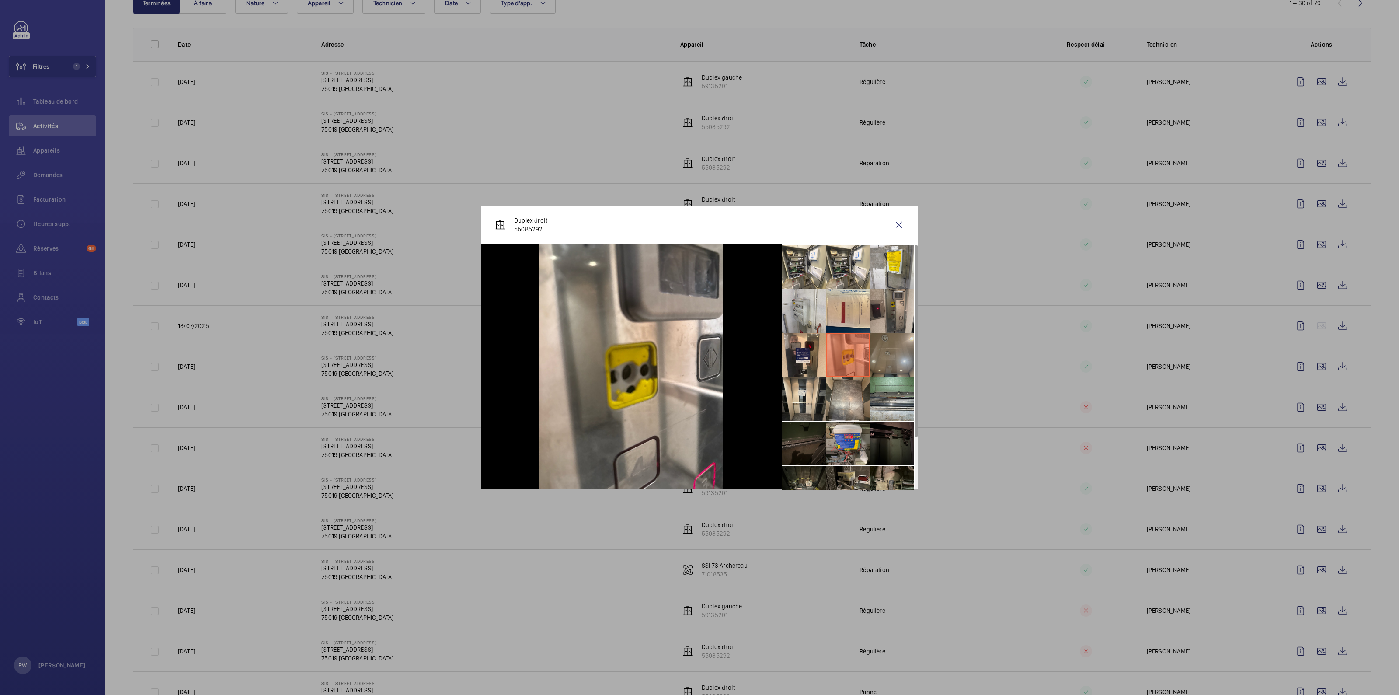
click at [888, 348] on li at bounding box center [892, 355] width 44 height 44
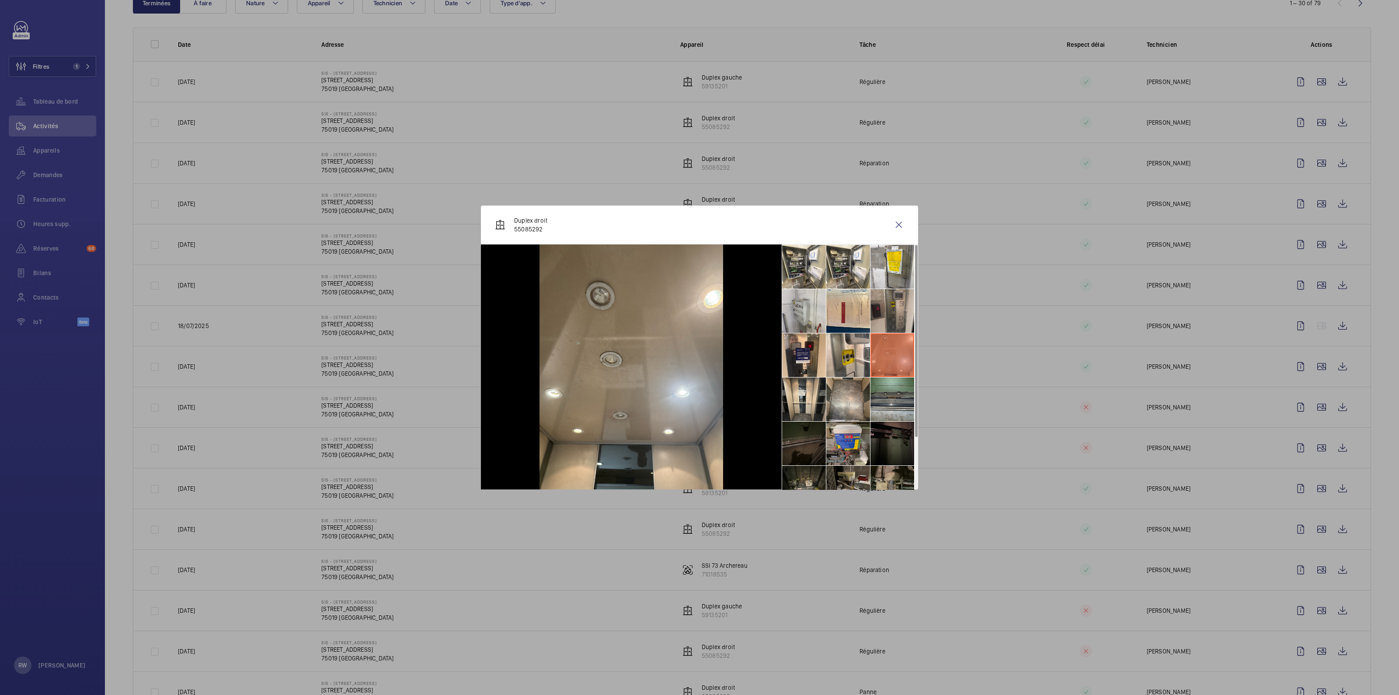
click at [887, 397] on li at bounding box center [892, 399] width 44 height 44
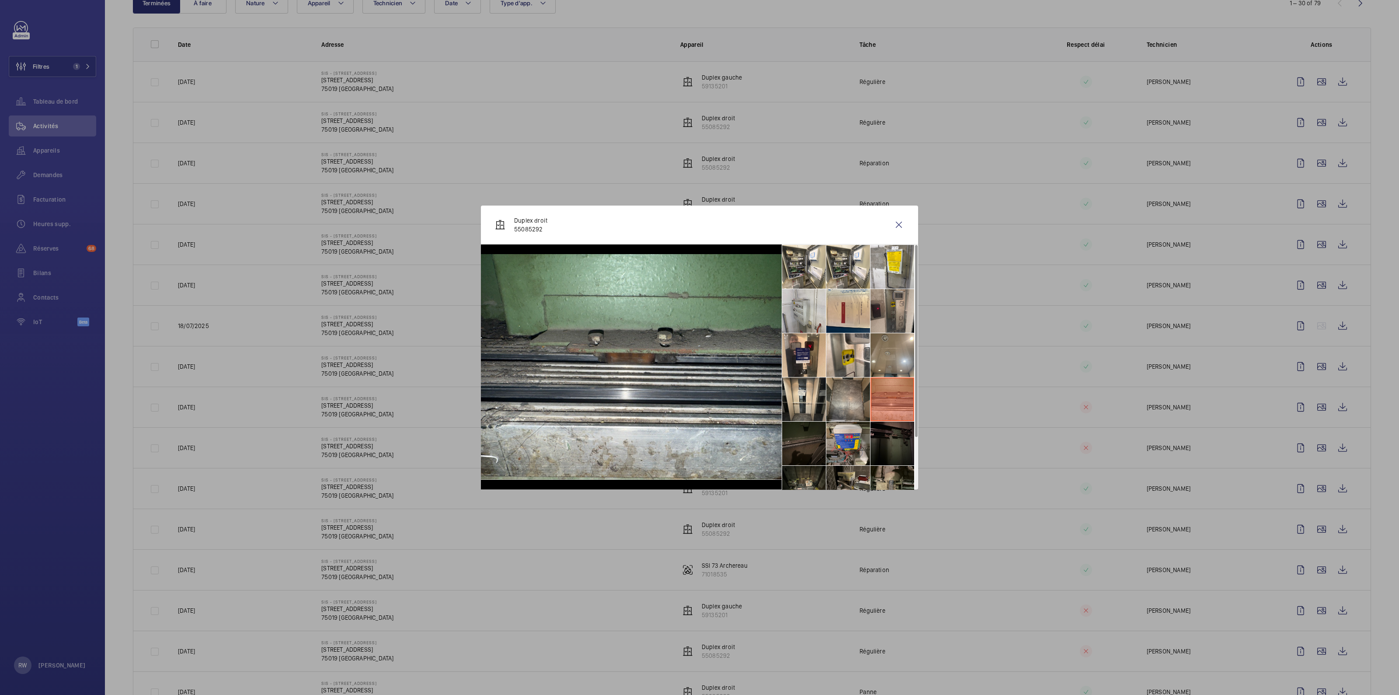
click at [850, 401] on li at bounding box center [848, 399] width 44 height 44
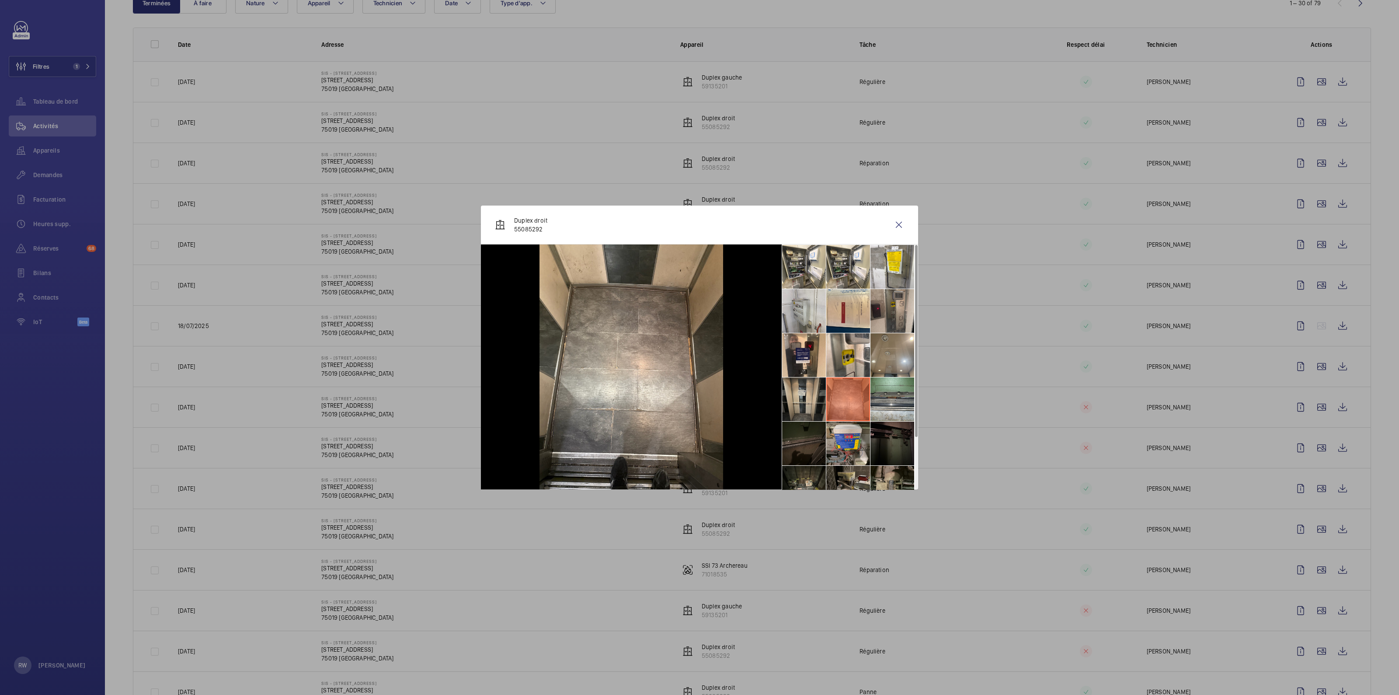
click at [800, 400] on li at bounding box center [804, 399] width 44 height 44
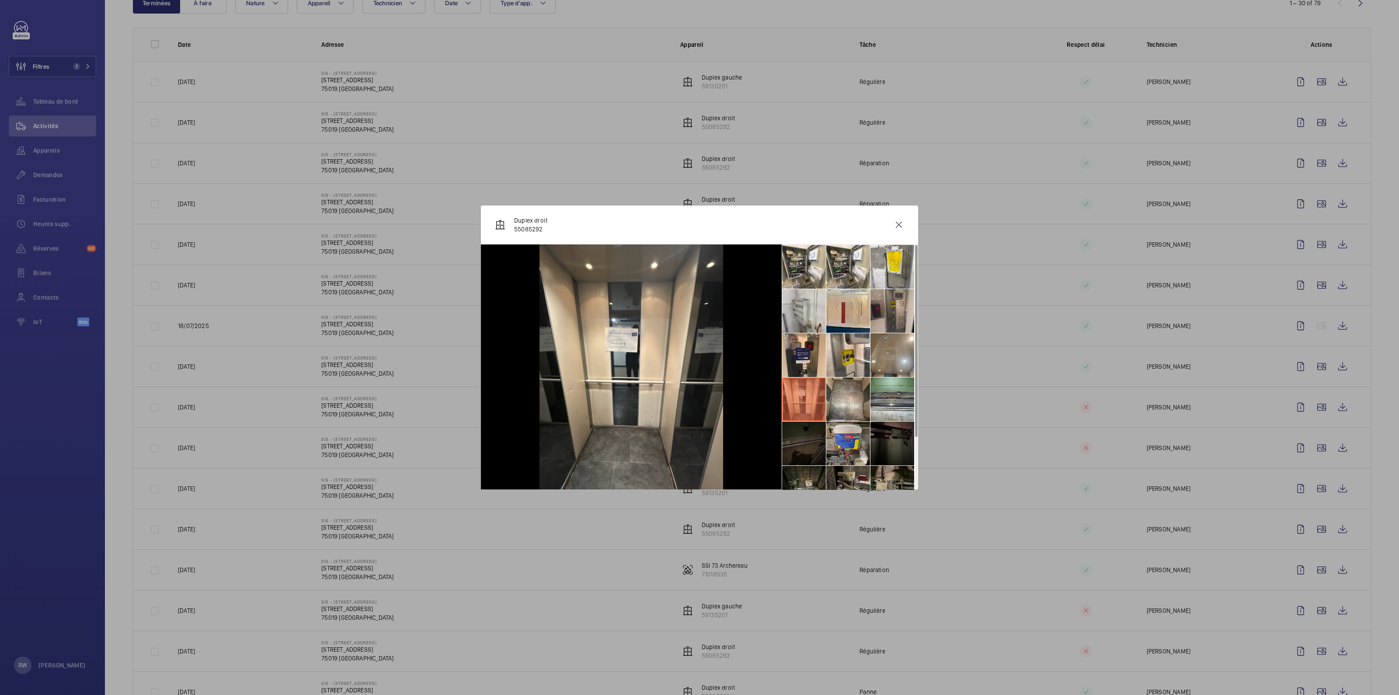
click at [802, 442] on li at bounding box center [804, 443] width 44 height 44
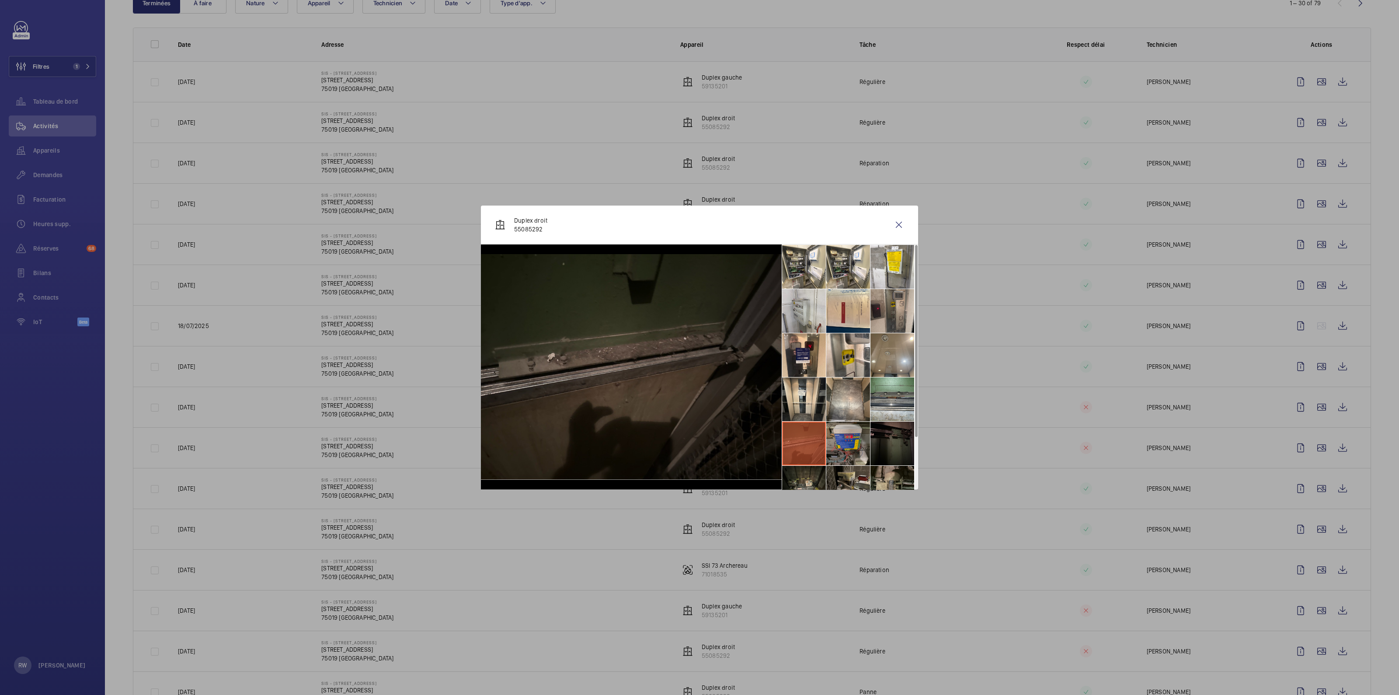
click at [845, 445] on li at bounding box center [848, 443] width 44 height 44
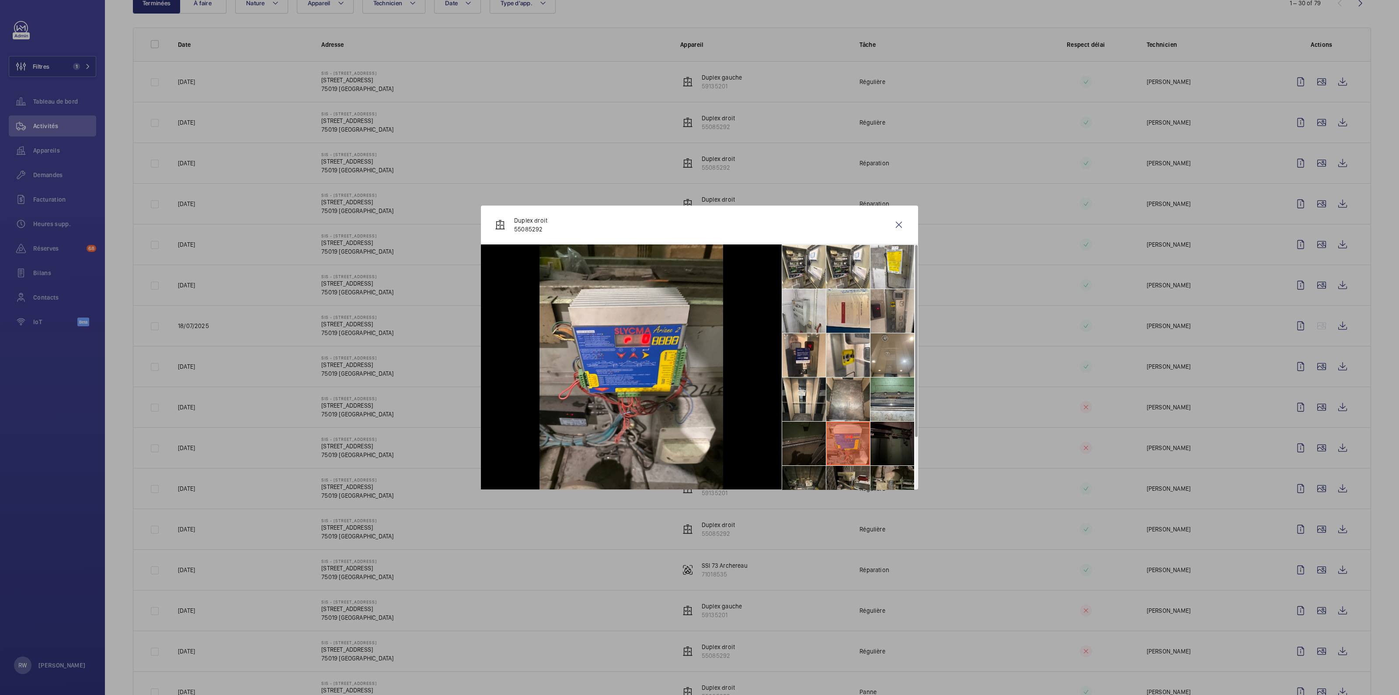
click at [889, 446] on li at bounding box center [892, 443] width 44 height 44
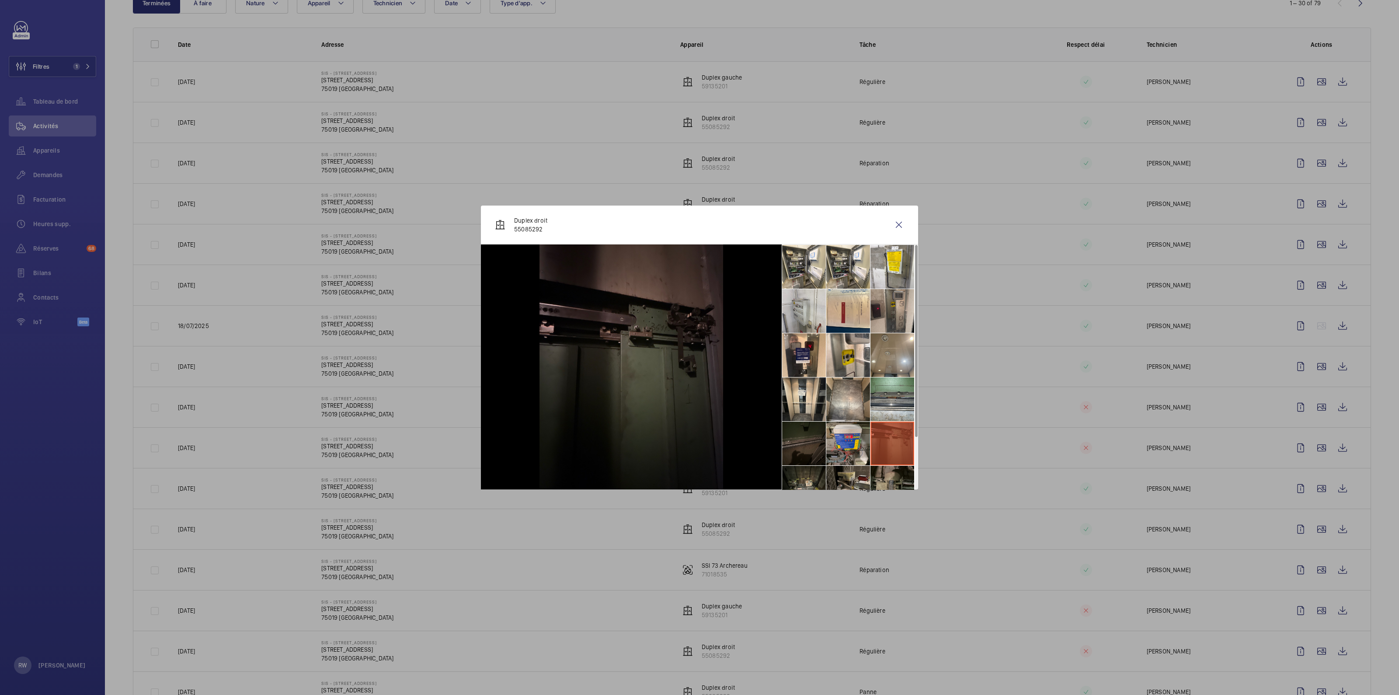
click at [889, 472] on li at bounding box center [892, 487] width 44 height 44
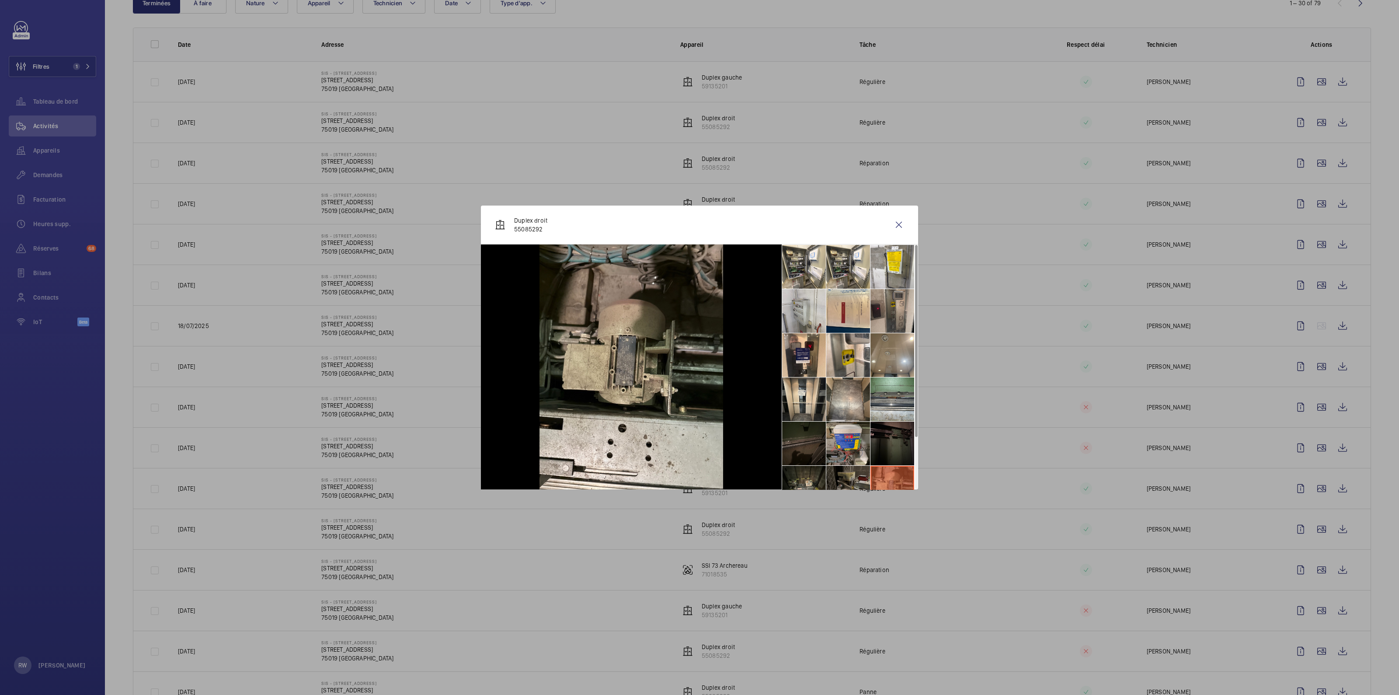
click at [847, 477] on li at bounding box center [848, 487] width 44 height 44
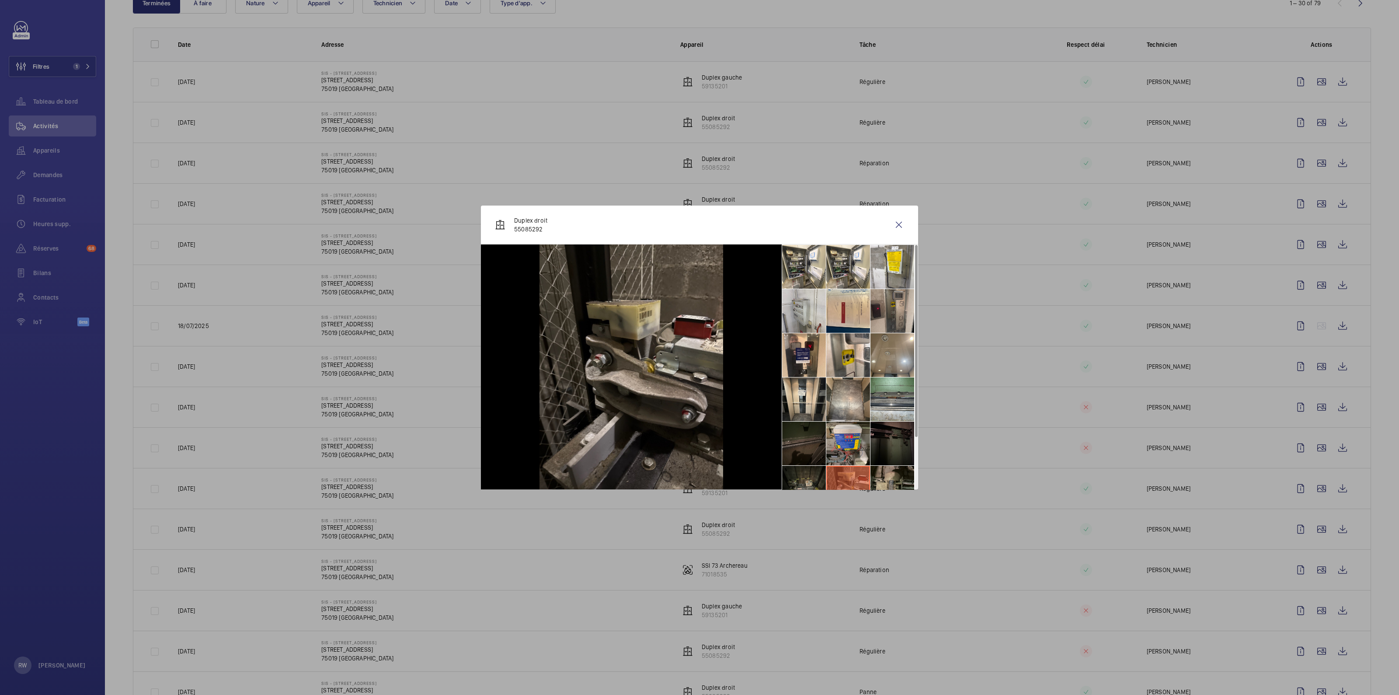
click at [800, 476] on li at bounding box center [804, 487] width 44 height 44
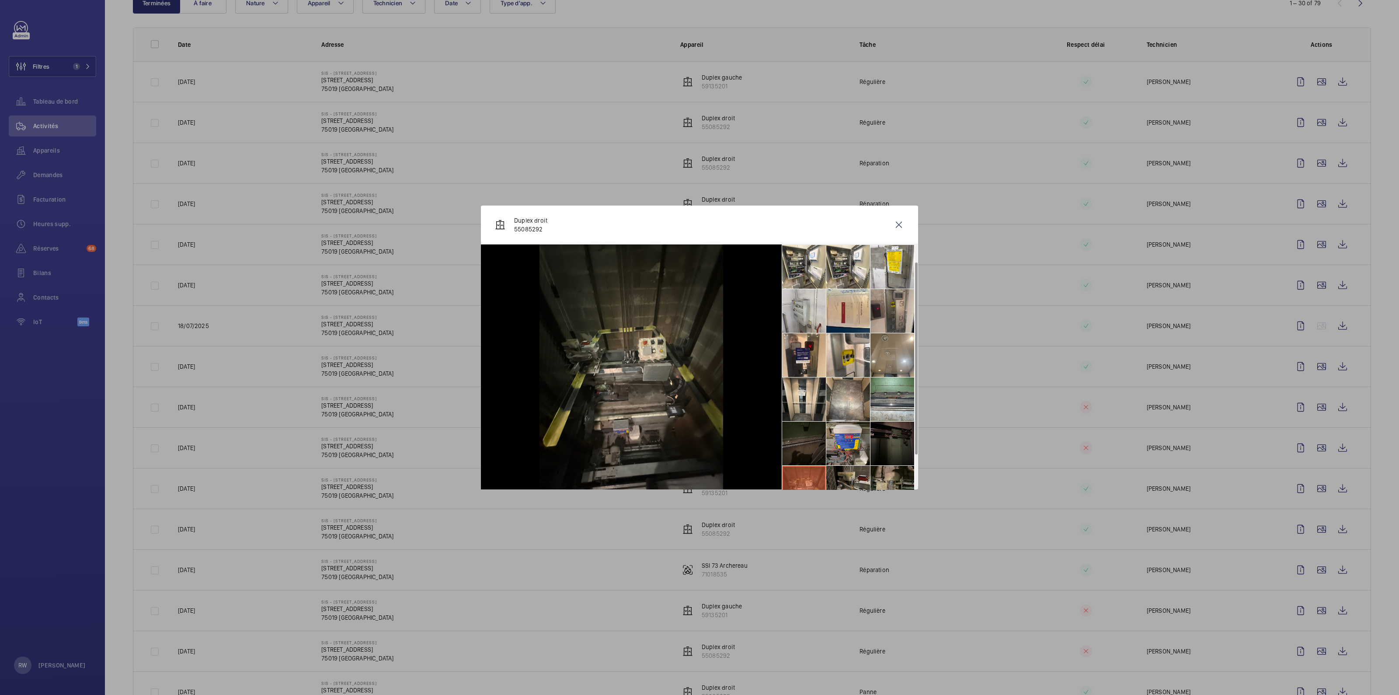
scroll to position [64, 0]
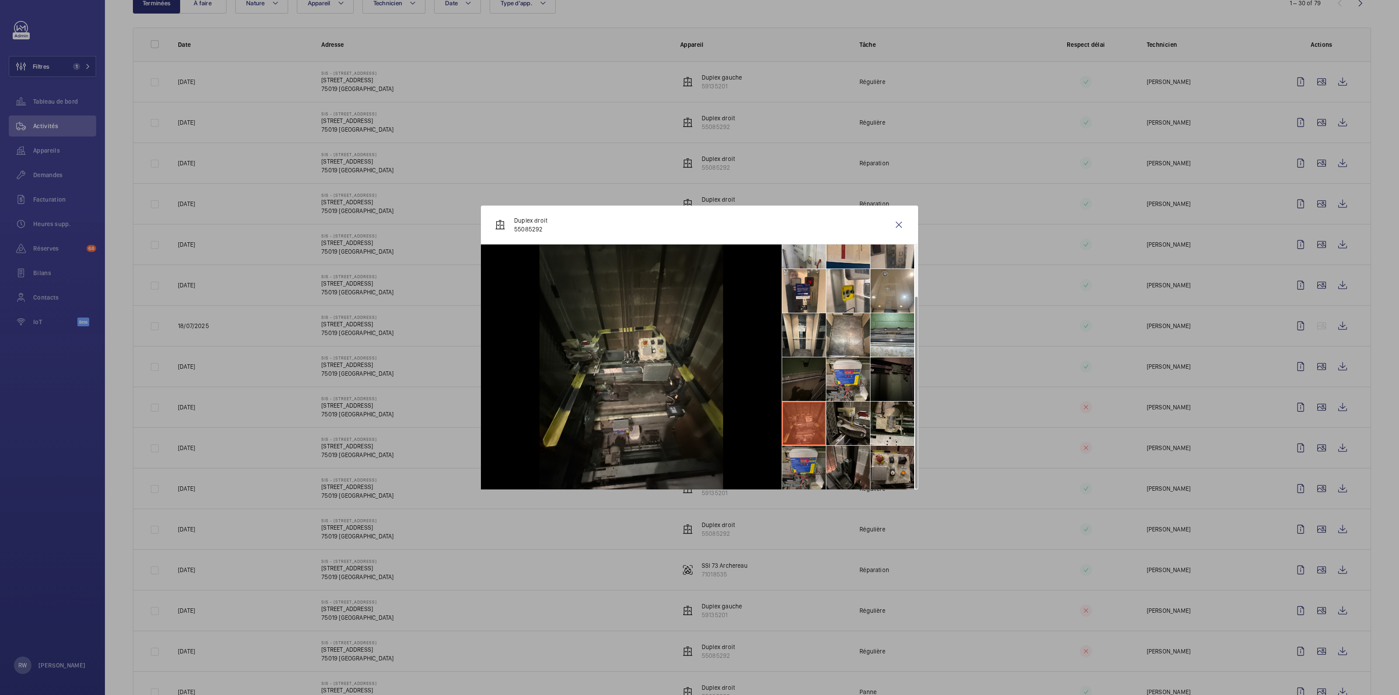
click at [804, 459] on li at bounding box center [804, 467] width 44 height 44
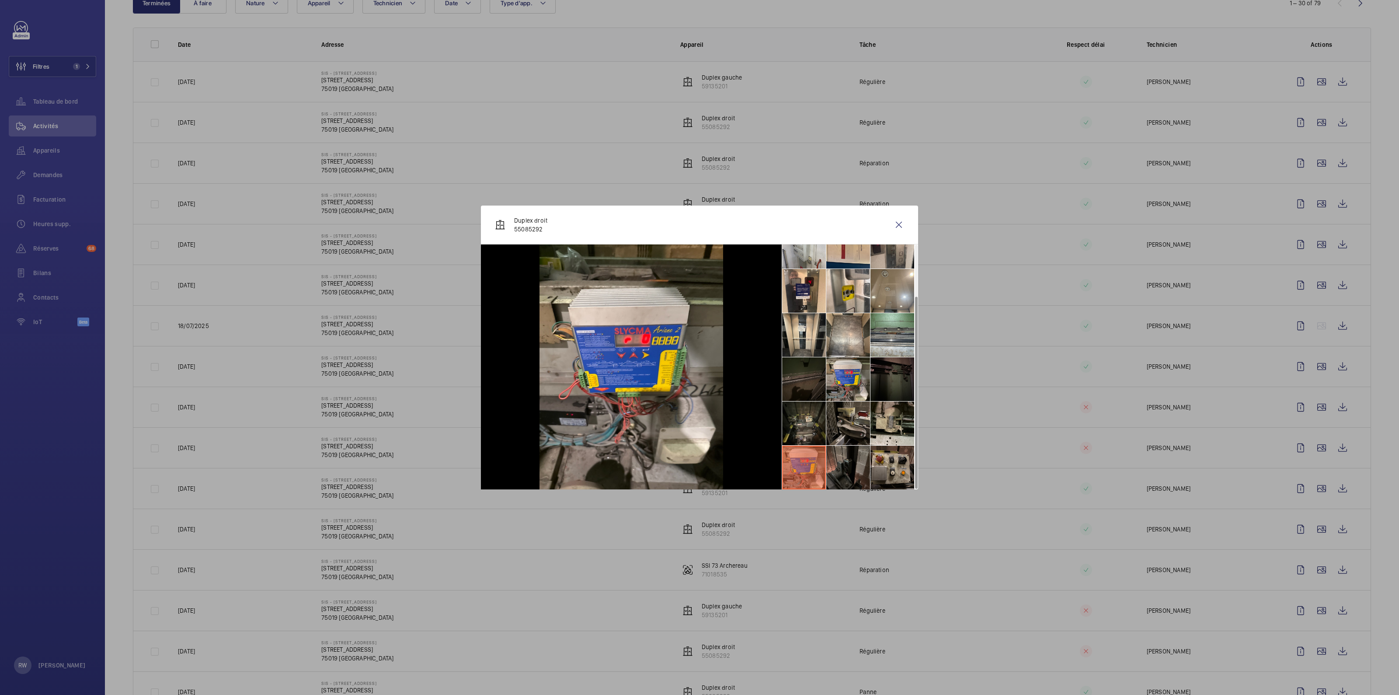
click at [846, 461] on li at bounding box center [848, 467] width 44 height 44
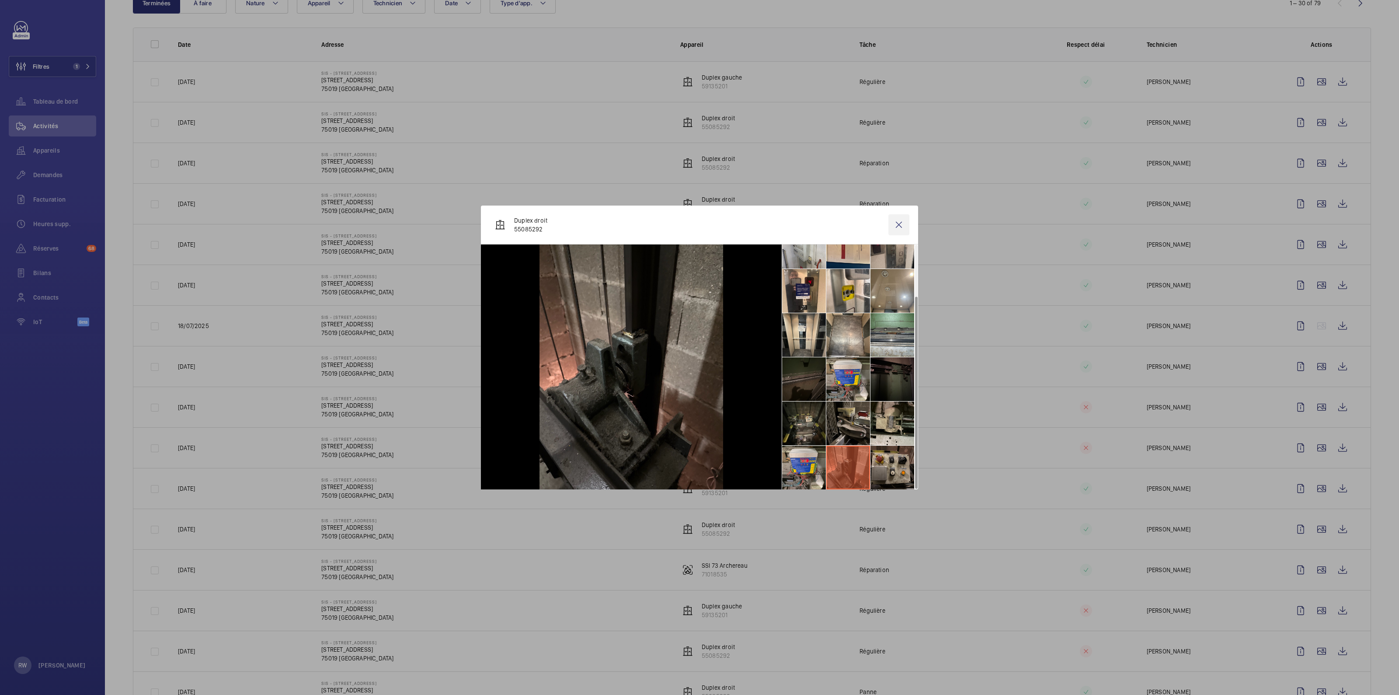
click at [895, 226] on wm-front-icon-button at bounding box center [898, 224] width 21 height 21
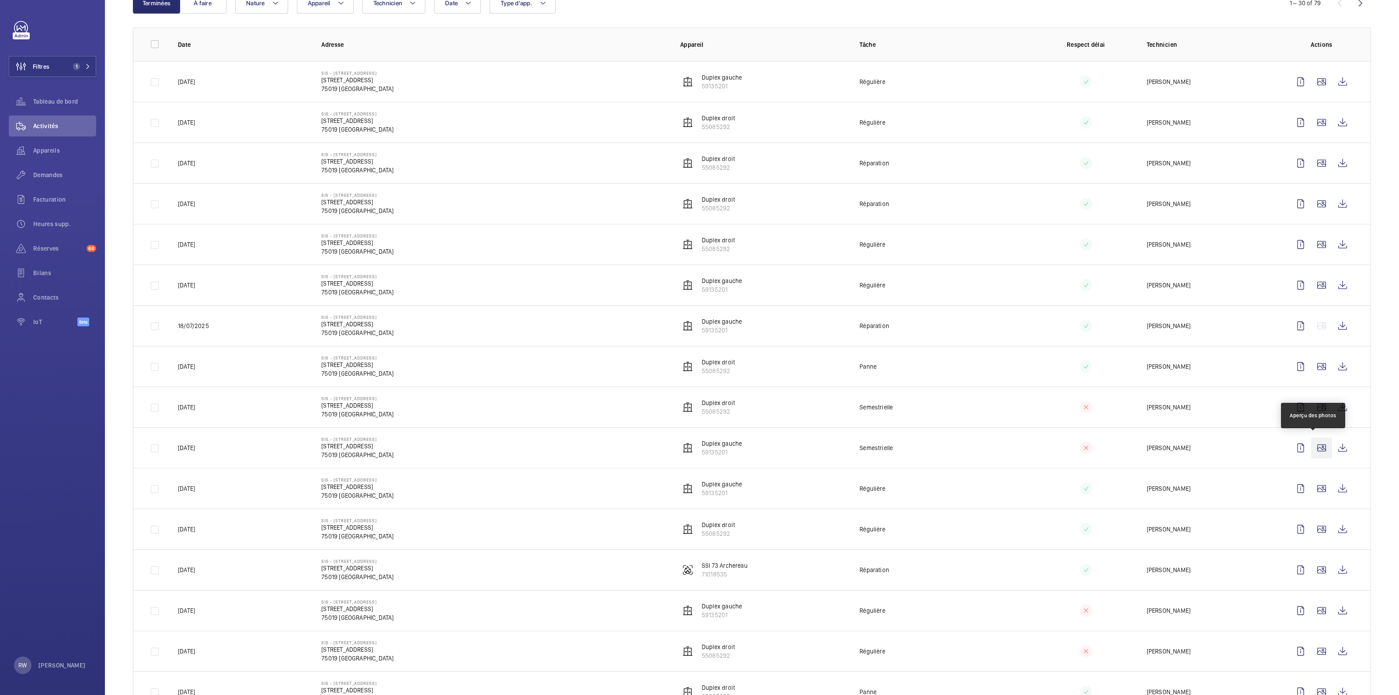
click at [1312, 447] on wm-front-icon-button at bounding box center [1321, 447] width 21 height 21
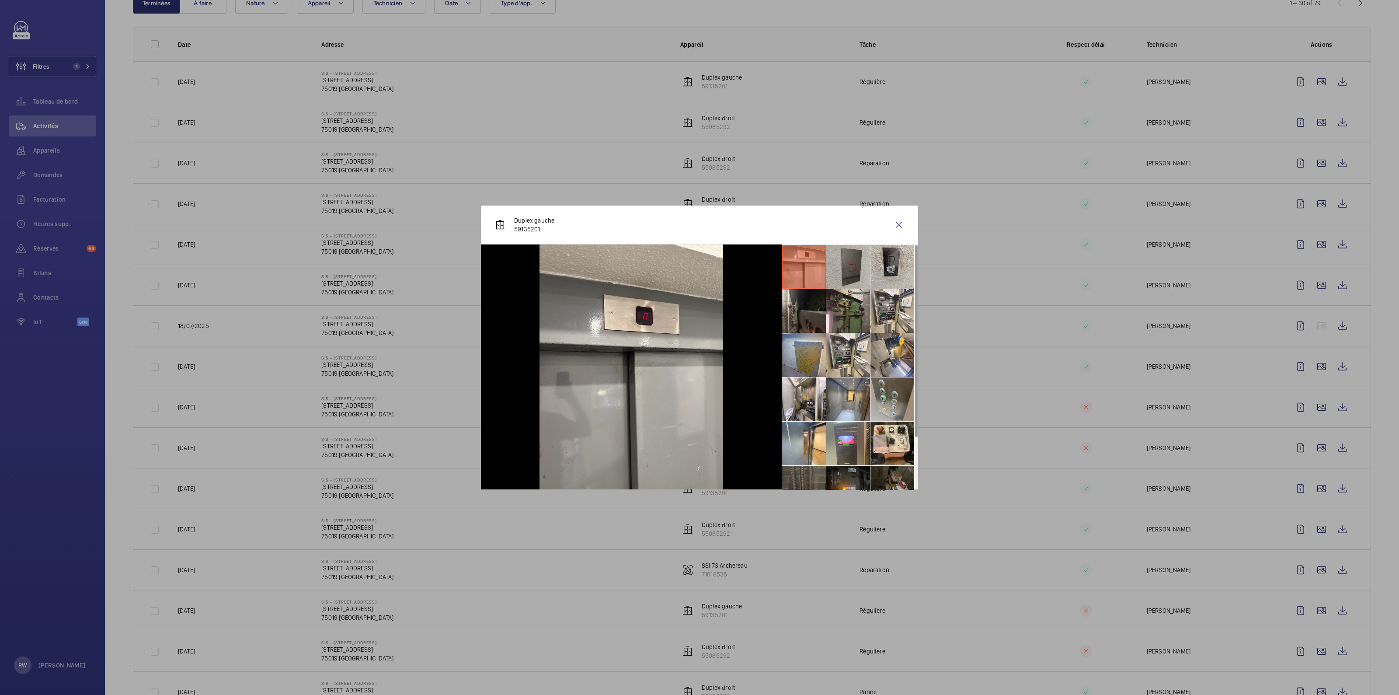
click at [854, 258] on li at bounding box center [848, 267] width 44 height 44
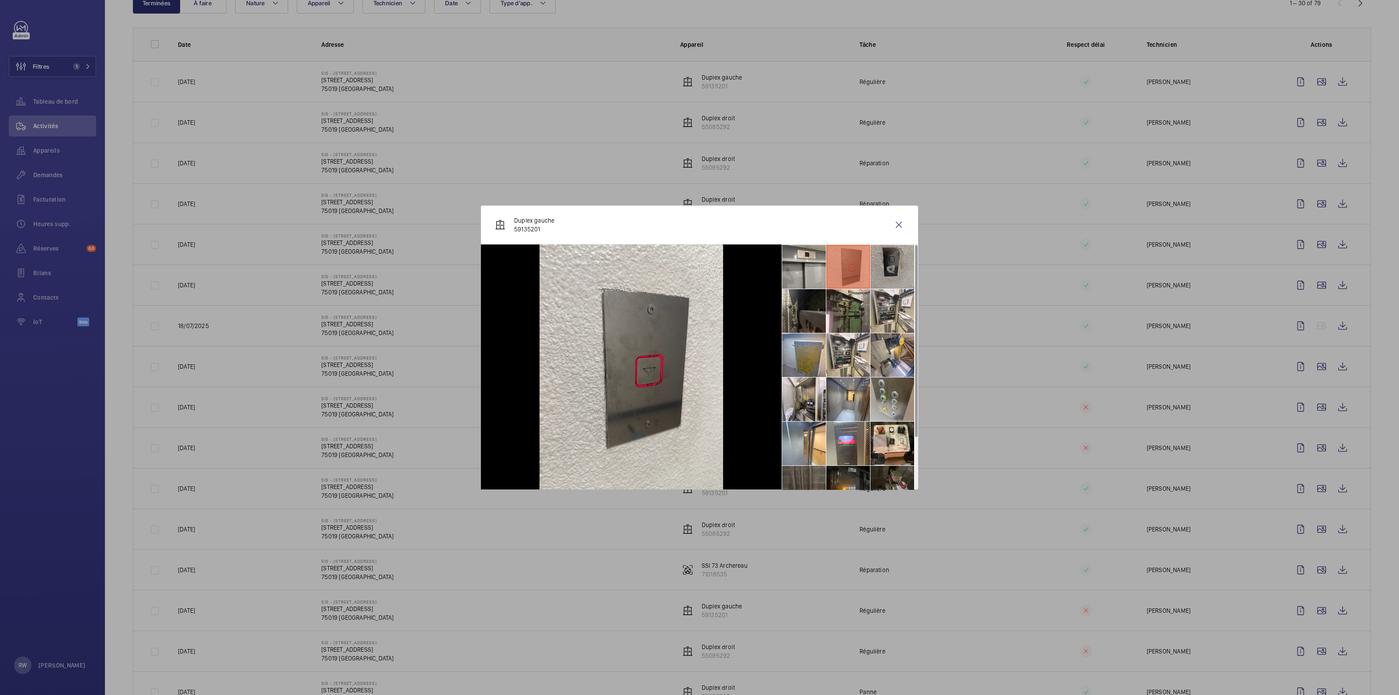
click at [884, 260] on li at bounding box center [892, 267] width 44 height 44
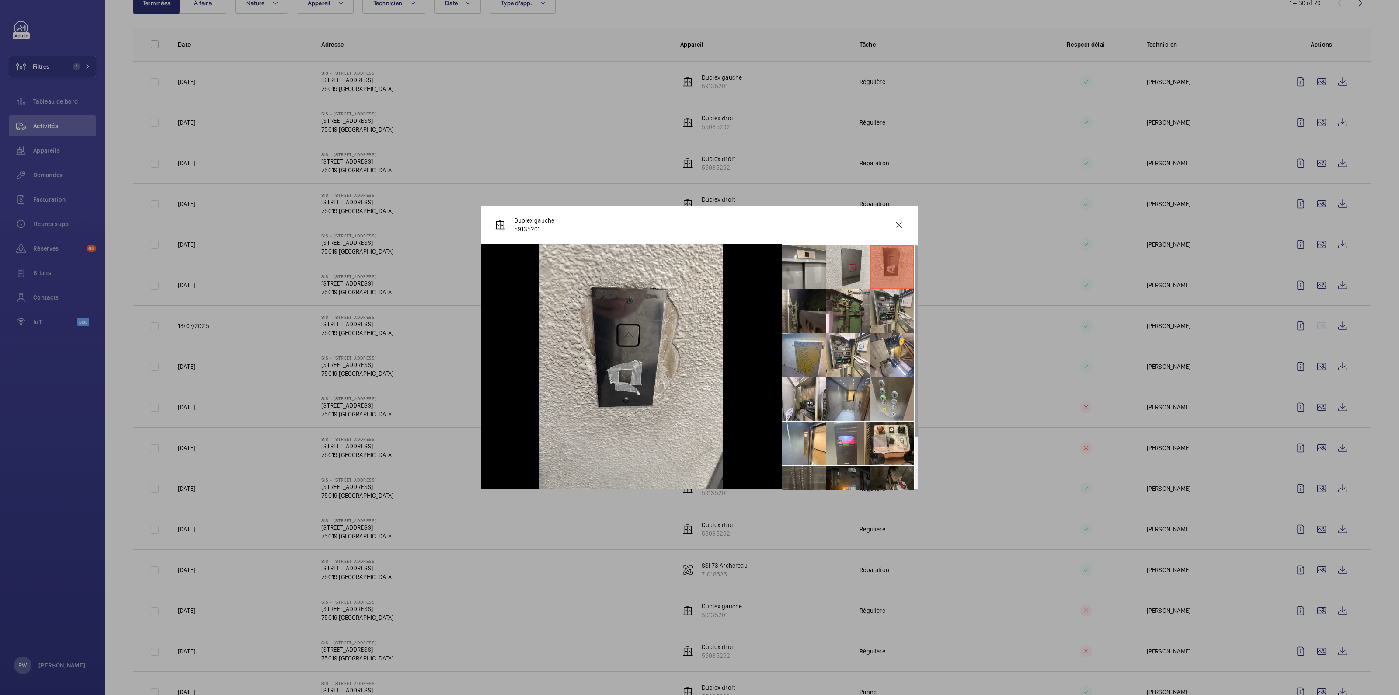
click at [882, 310] on li at bounding box center [892, 311] width 44 height 44
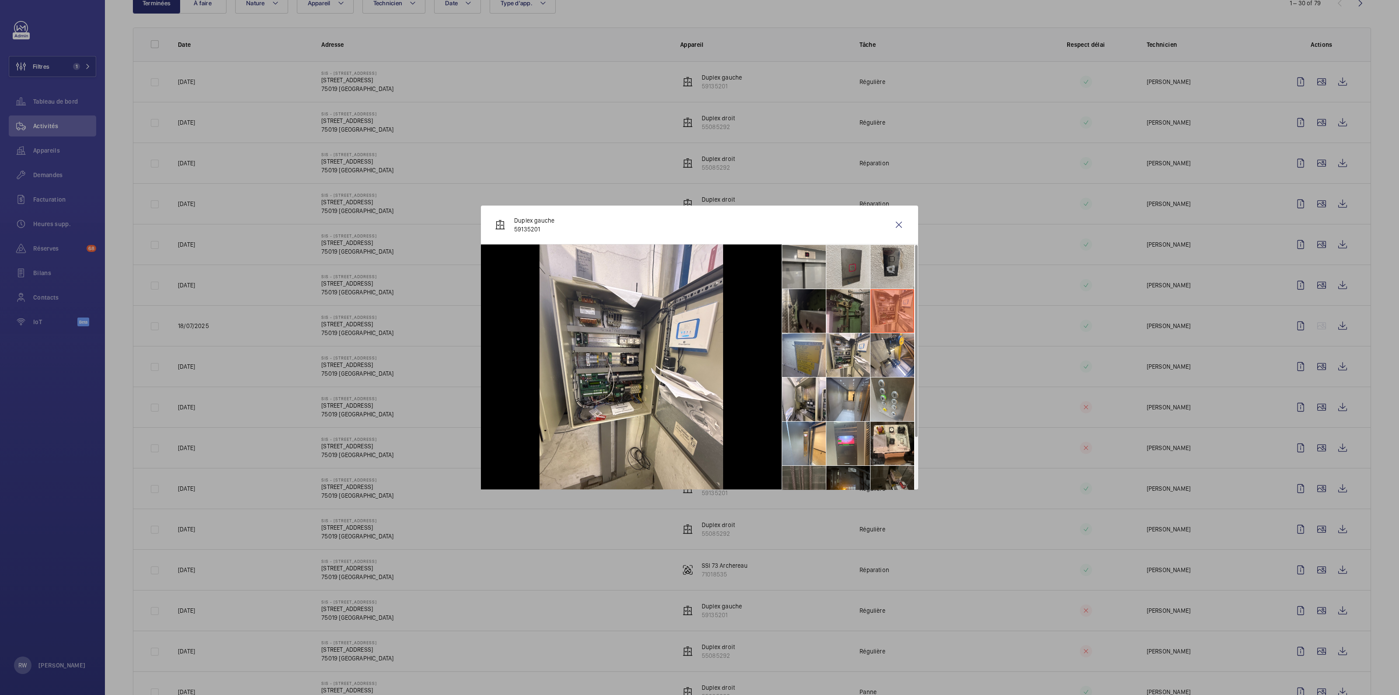
click at [854, 311] on li at bounding box center [848, 311] width 44 height 44
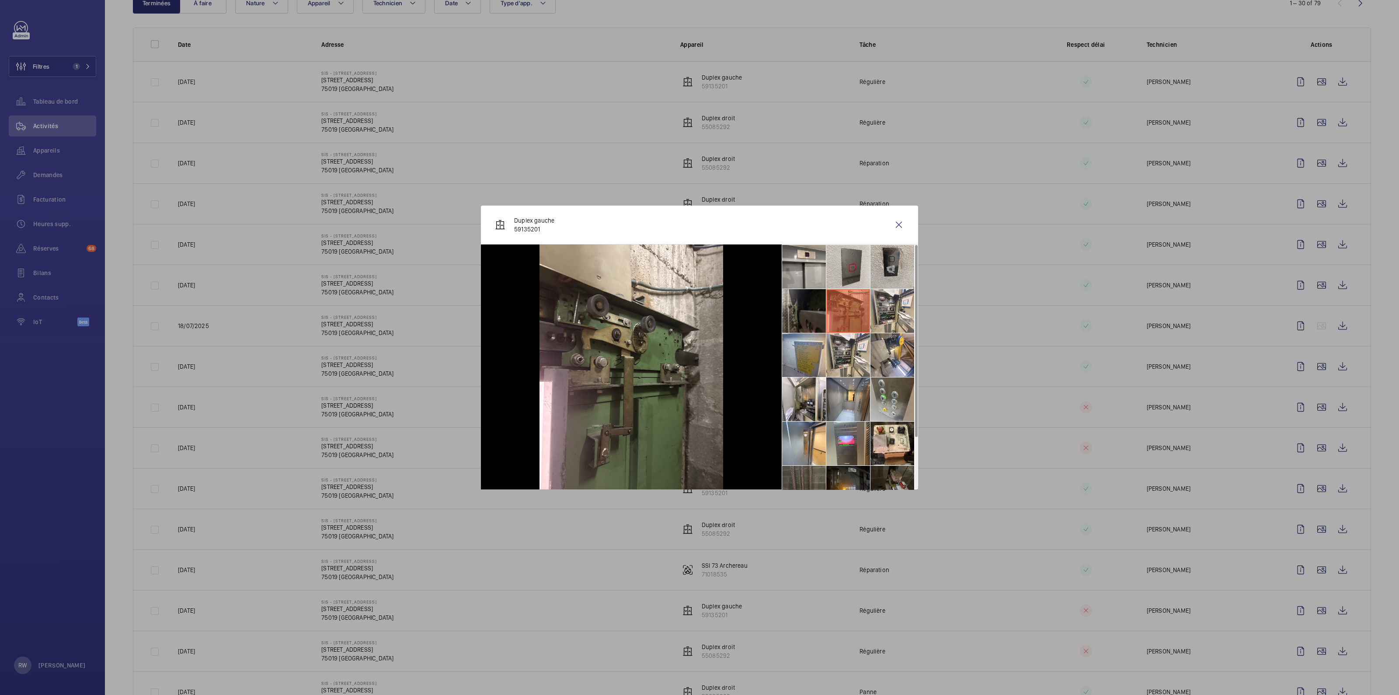
click at [806, 309] on li at bounding box center [804, 311] width 44 height 44
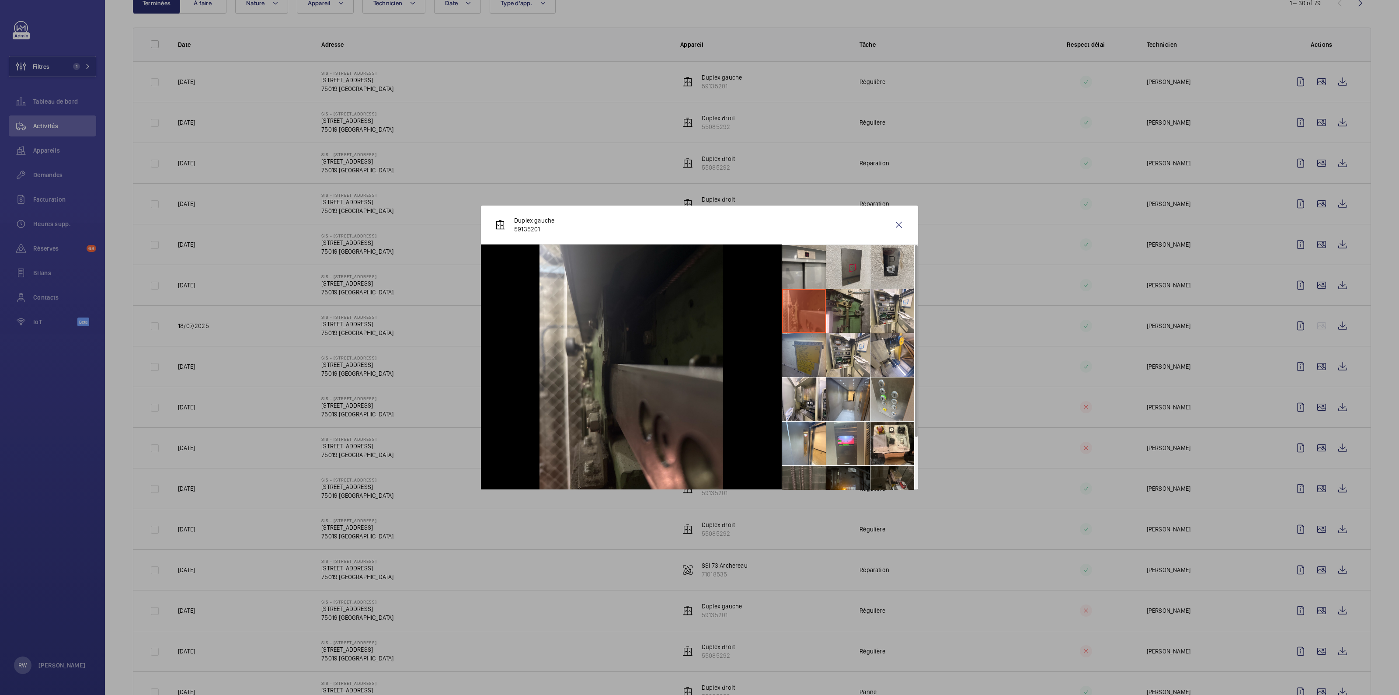
click at [804, 353] on li at bounding box center [804, 355] width 44 height 44
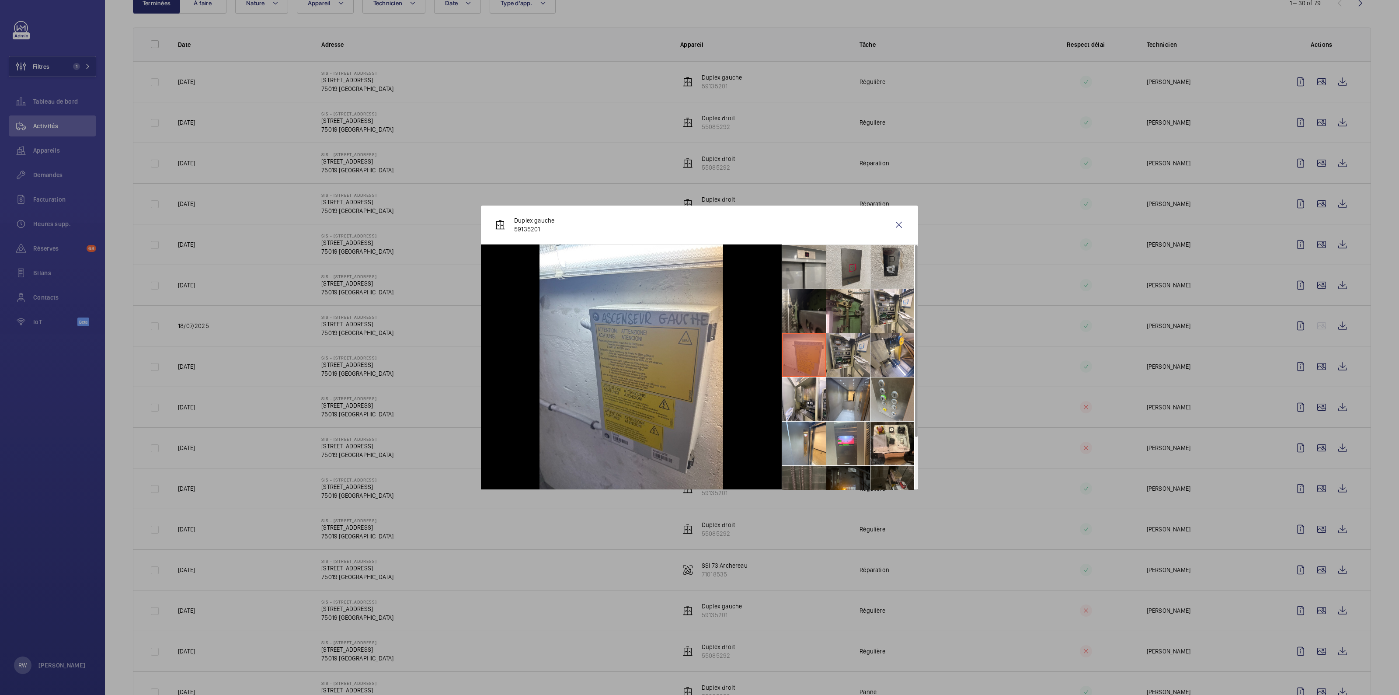
click at [849, 351] on li at bounding box center [848, 355] width 44 height 44
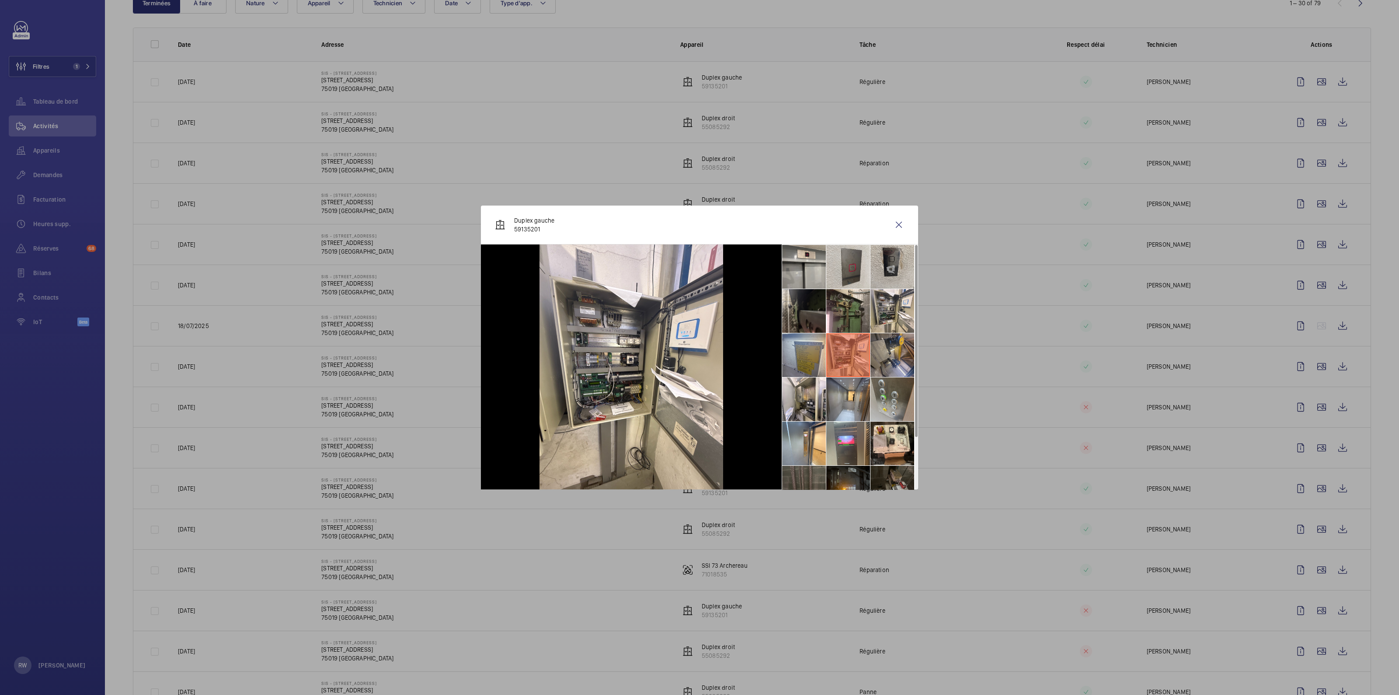
click at [883, 353] on li at bounding box center [892, 355] width 44 height 44
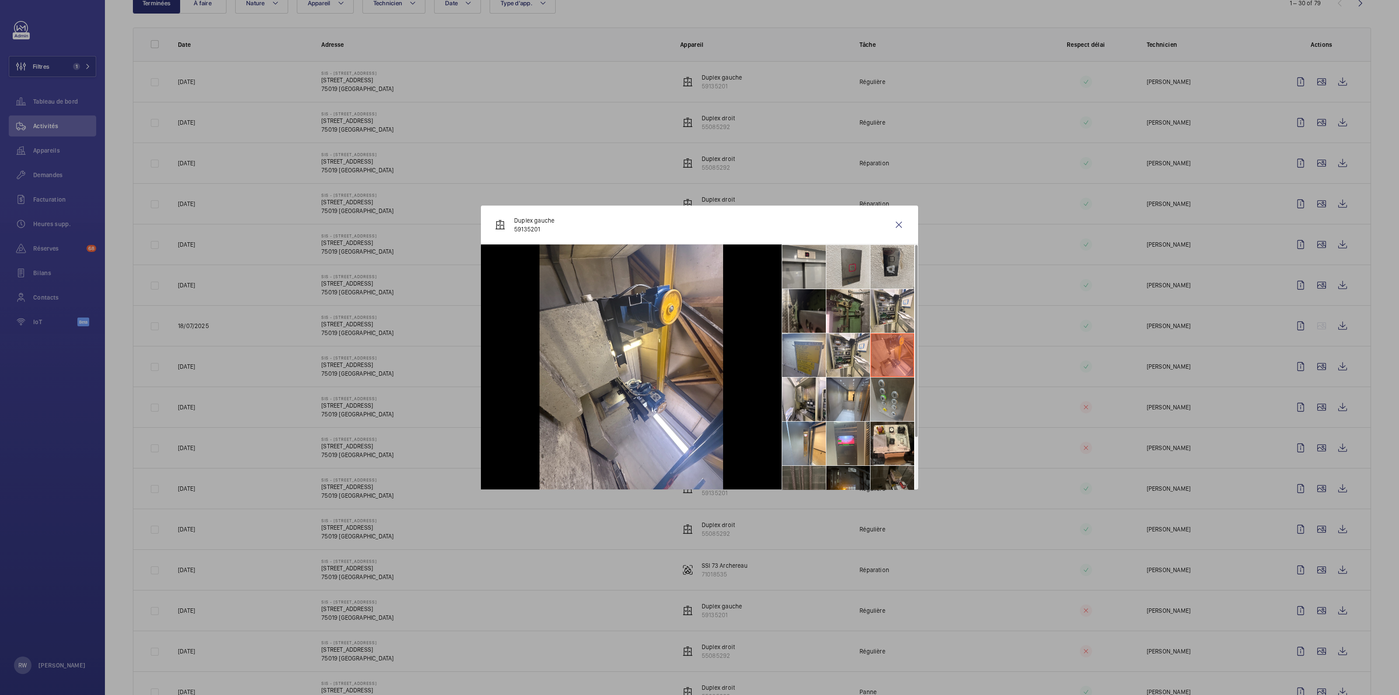
click at [876, 390] on li at bounding box center [892, 399] width 44 height 44
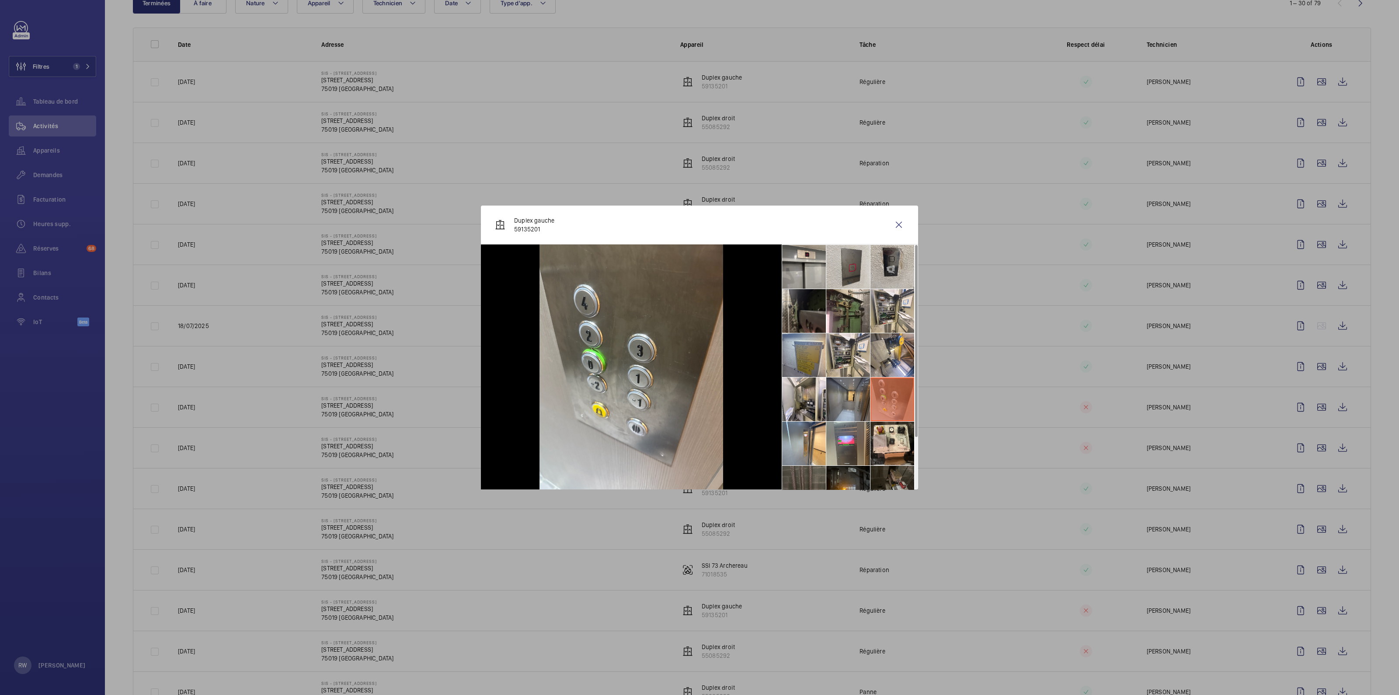
click at [844, 394] on li at bounding box center [848, 399] width 44 height 44
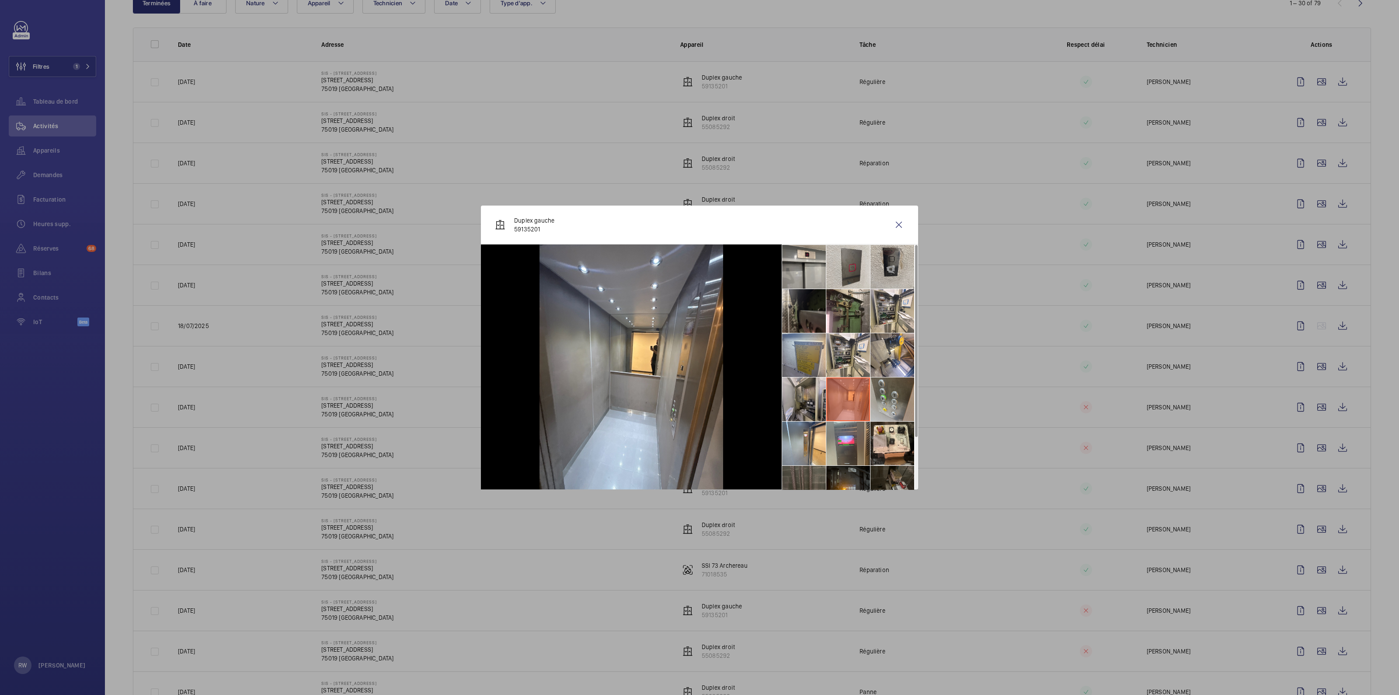
click at [811, 398] on li at bounding box center [804, 399] width 44 height 44
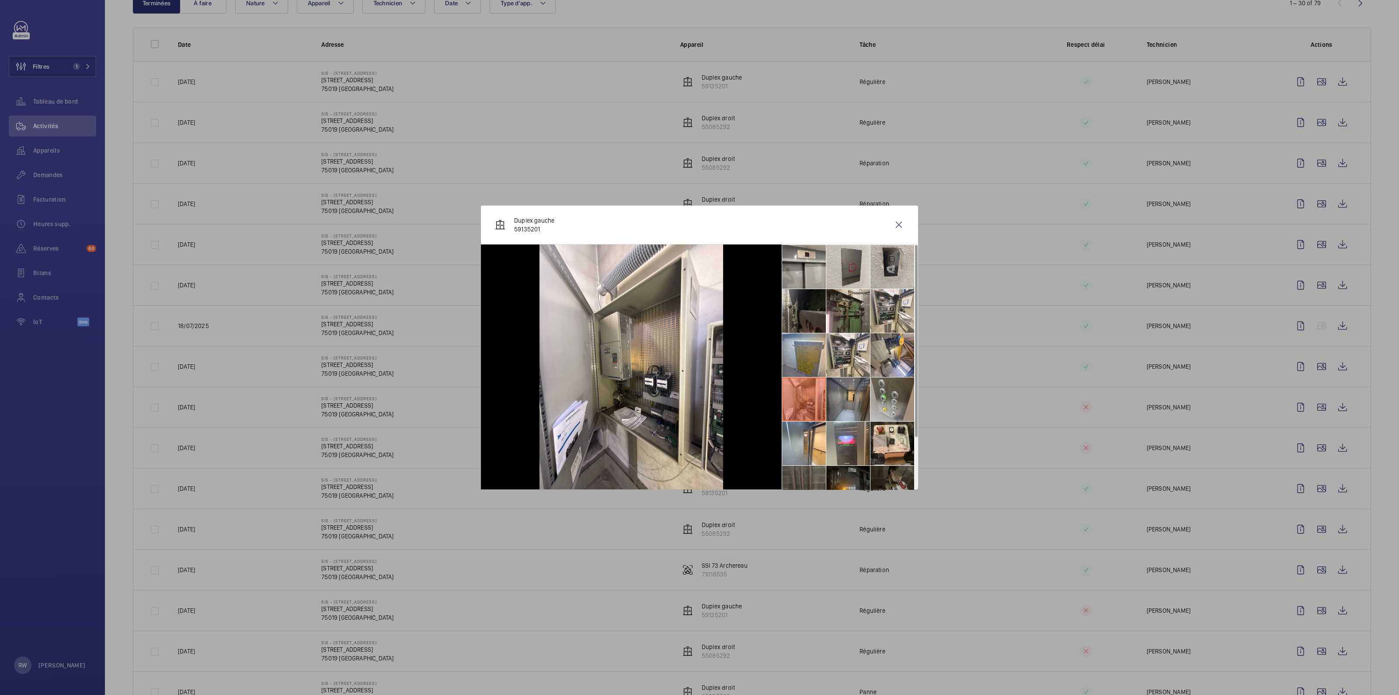
click at [849, 396] on li at bounding box center [848, 399] width 44 height 44
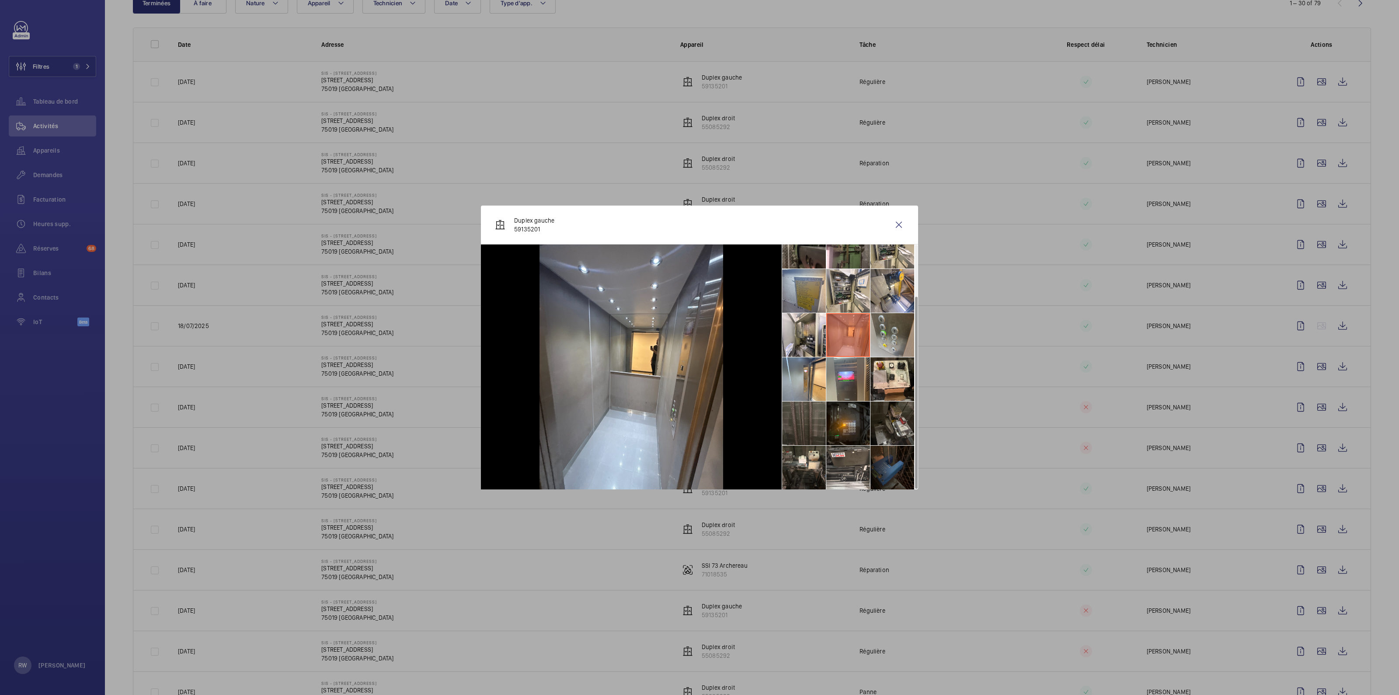
click at [902, 461] on li at bounding box center [892, 467] width 44 height 44
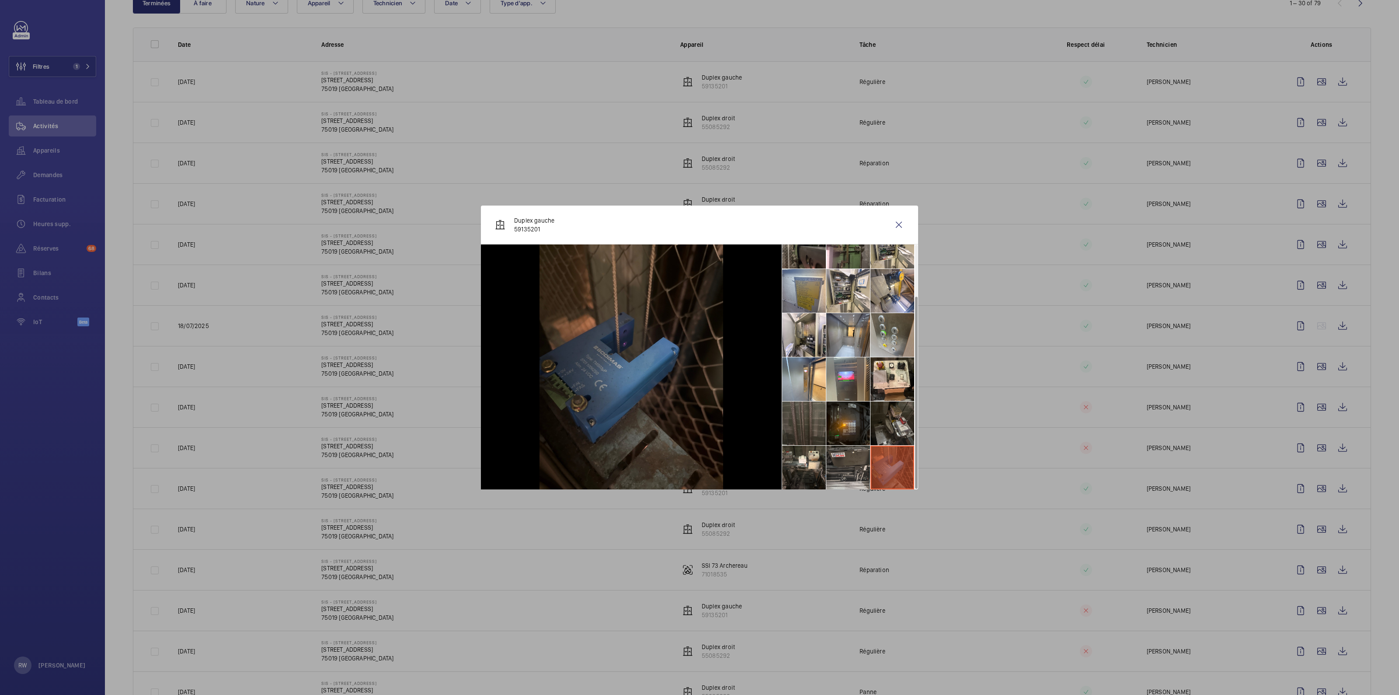
click at [855, 467] on li at bounding box center [848, 467] width 44 height 44
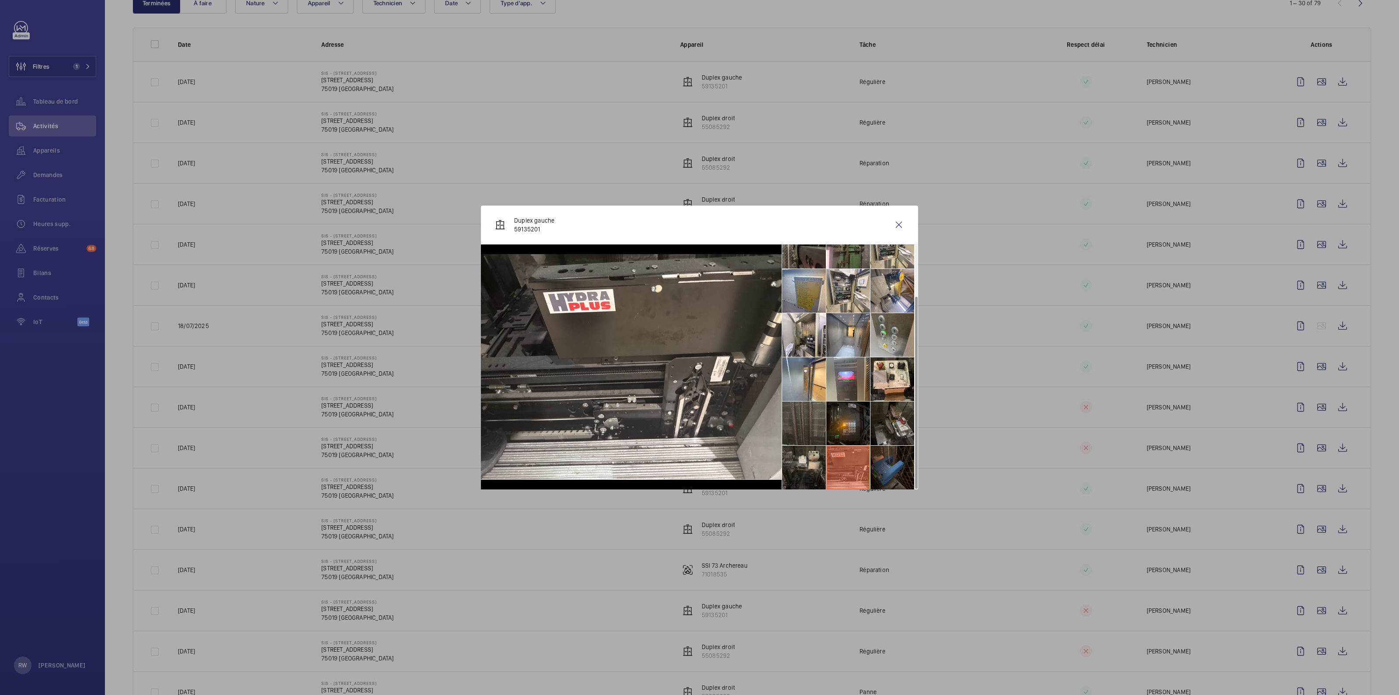
click at [817, 460] on li at bounding box center [804, 467] width 44 height 44
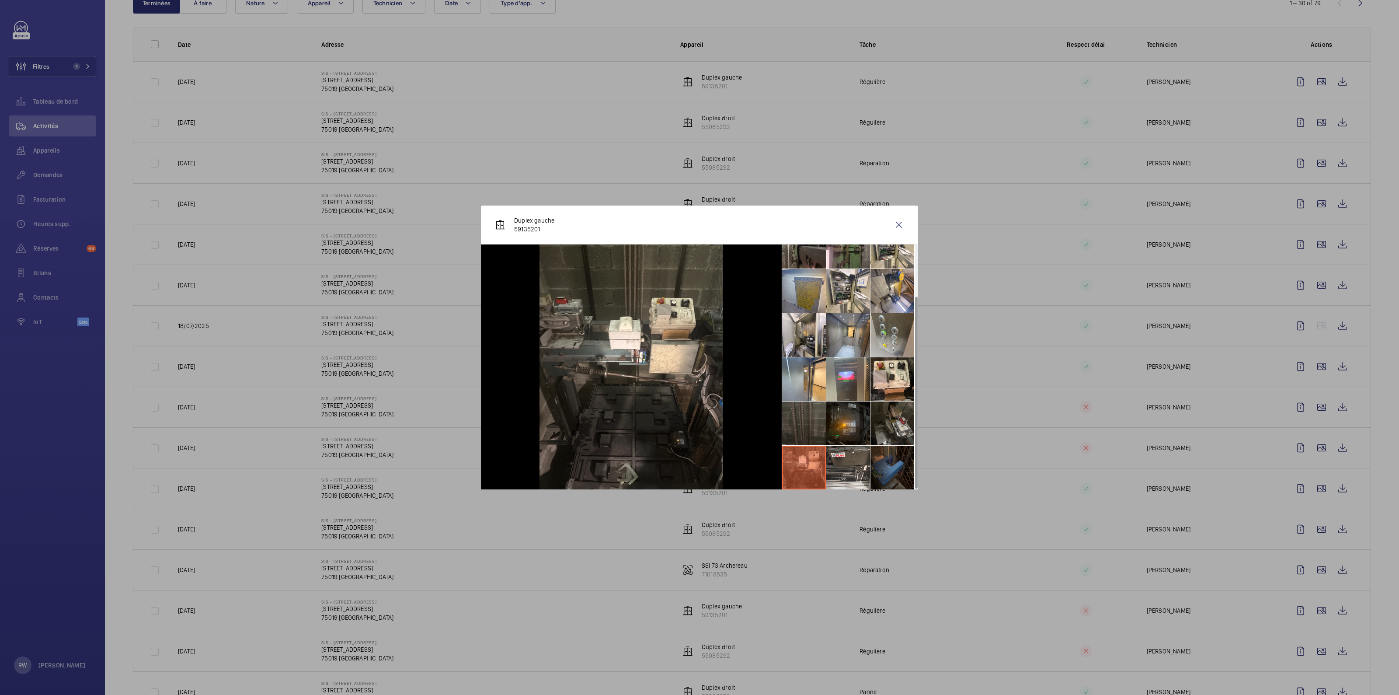
click at [794, 426] on li at bounding box center [804, 423] width 44 height 44
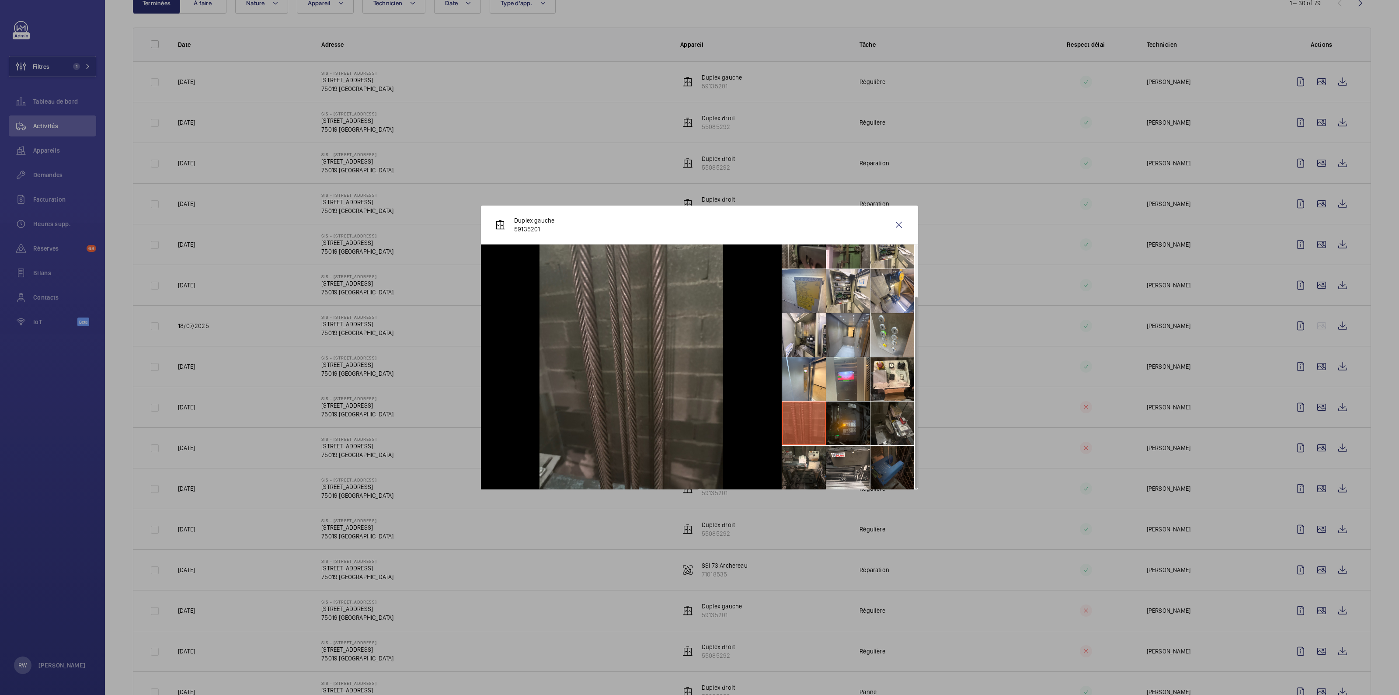
click at [887, 467] on li at bounding box center [892, 467] width 44 height 44
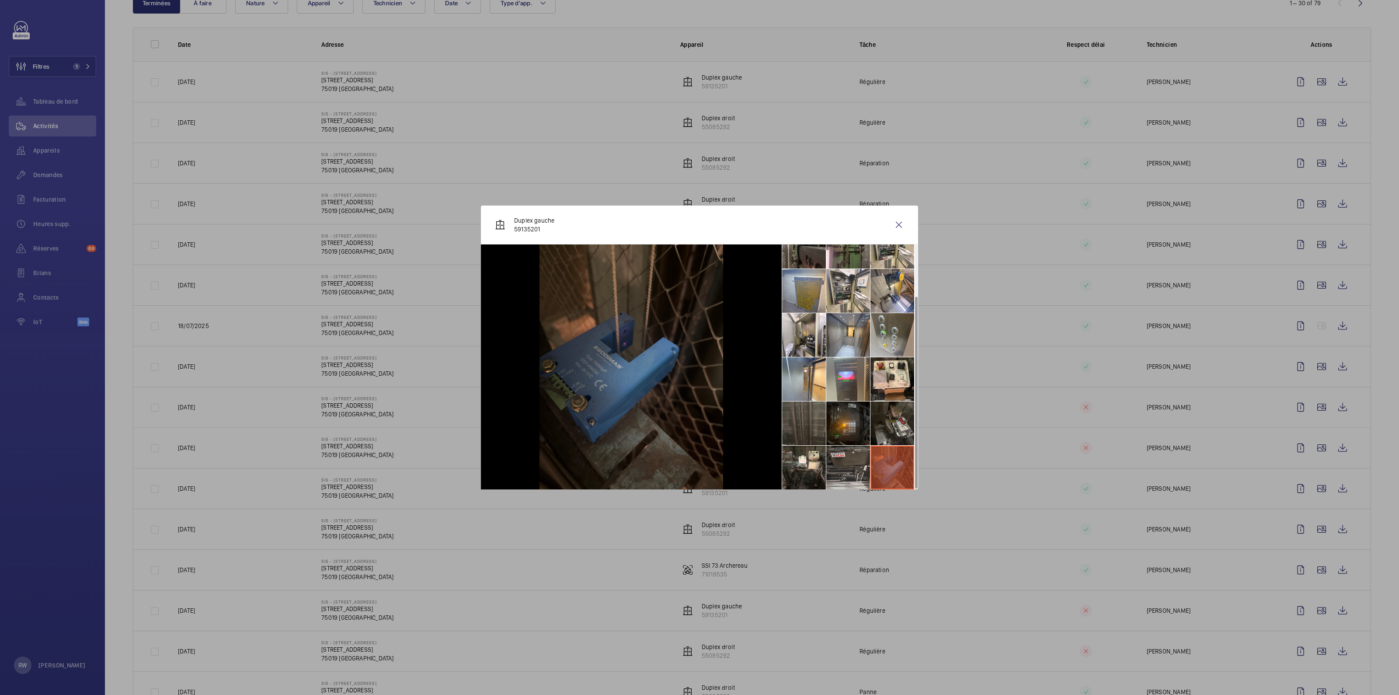
click at [848, 460] on li at bounding box center [848, 467] width 44 height 44
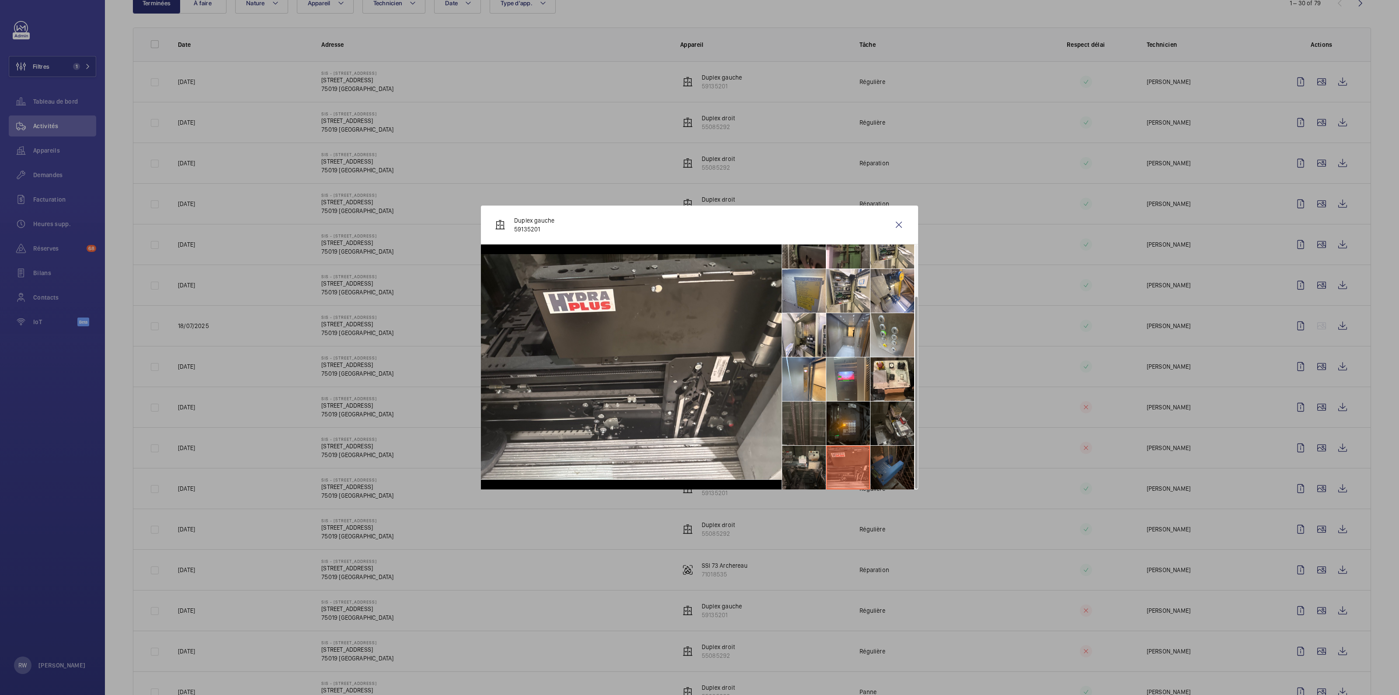
click at [804, 460] on li at bounding box center [804, 467] width 44 height 44
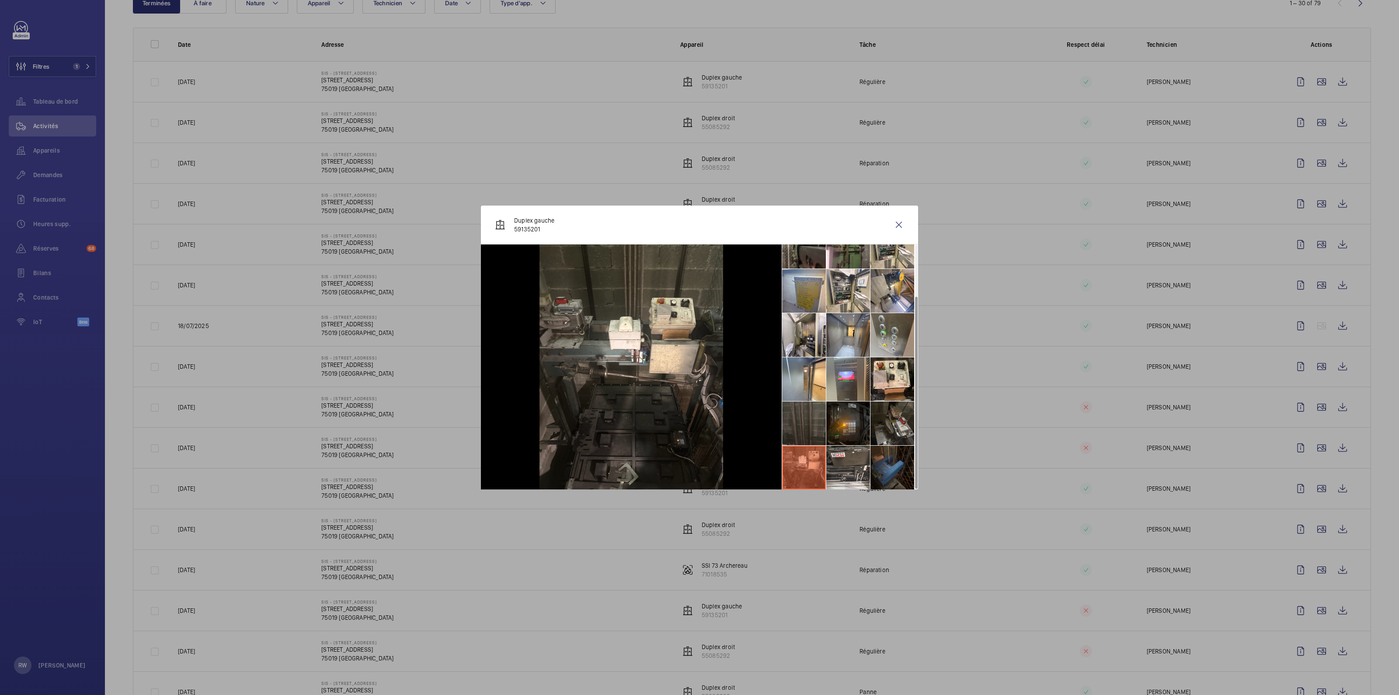
click at [809, 416] on li at bounding box center [804, 423] width 44 height 44
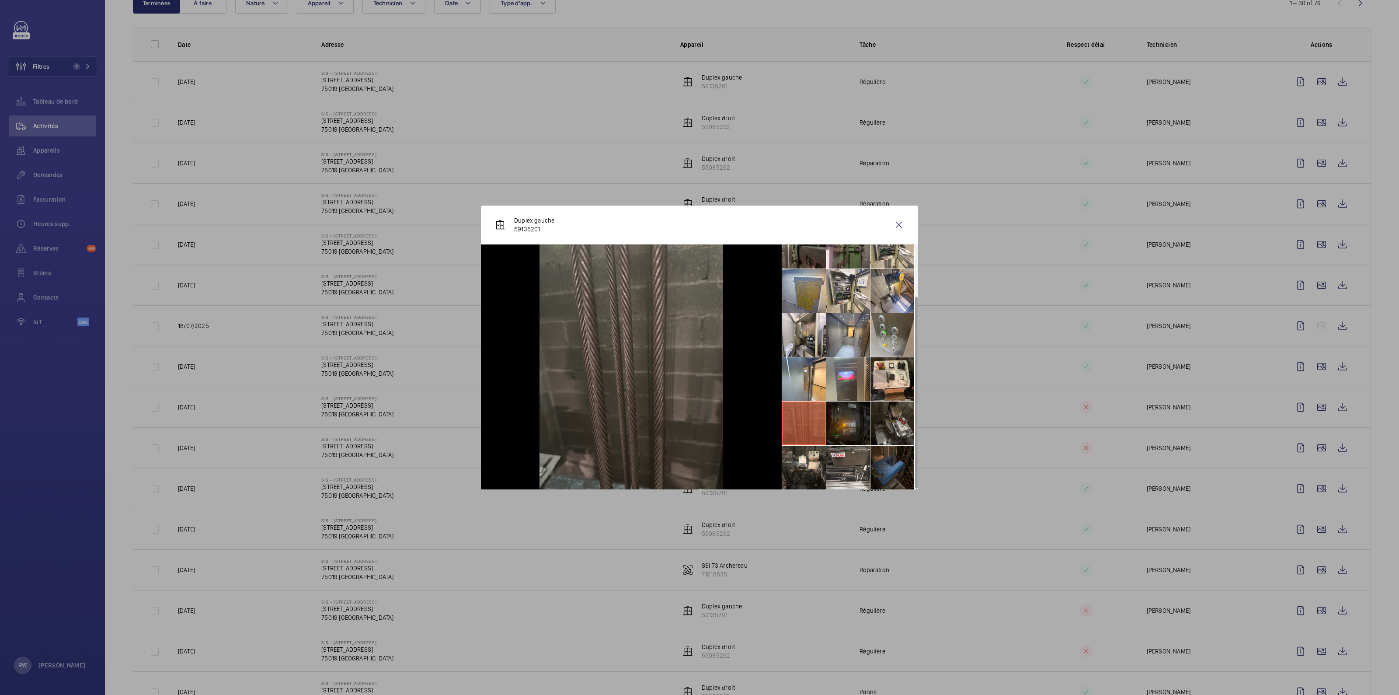
click at [851, 420] on li at bounding box center [848, 423] width 44 height 44
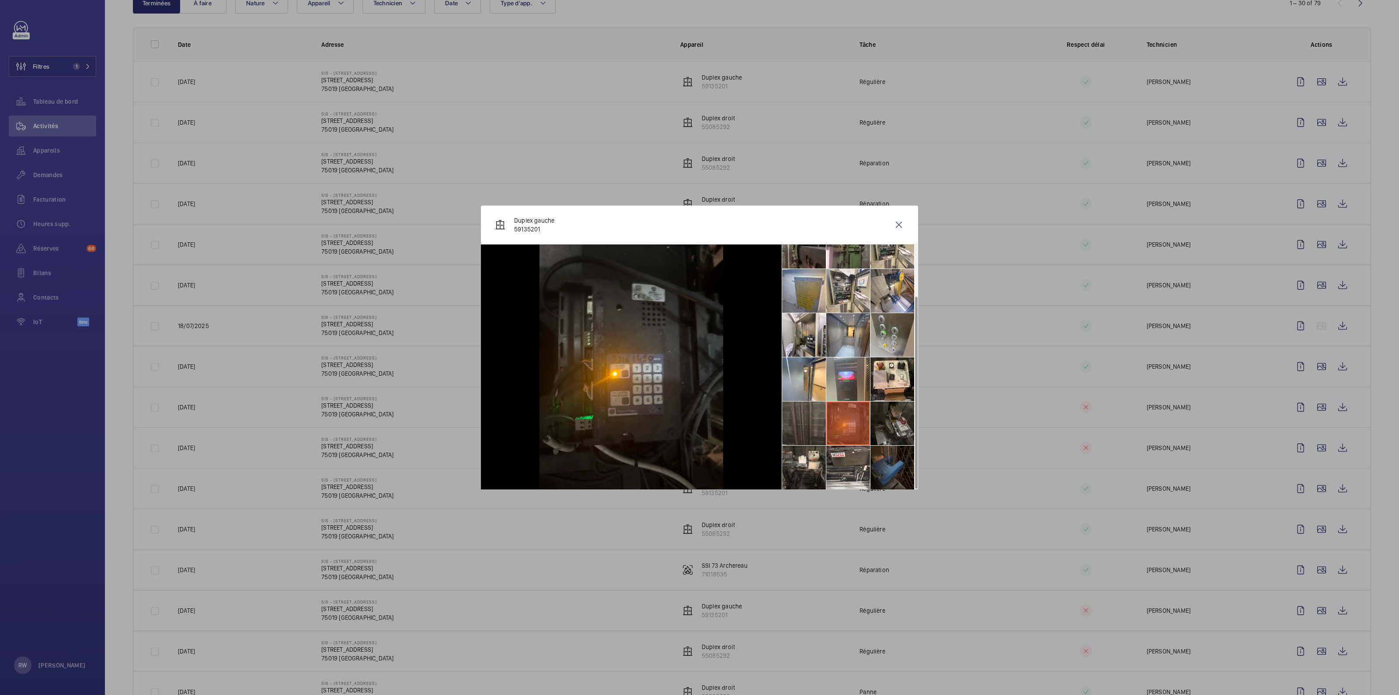
click at [893, 422] on li at bounding box center [892, 423] width 44 height 44
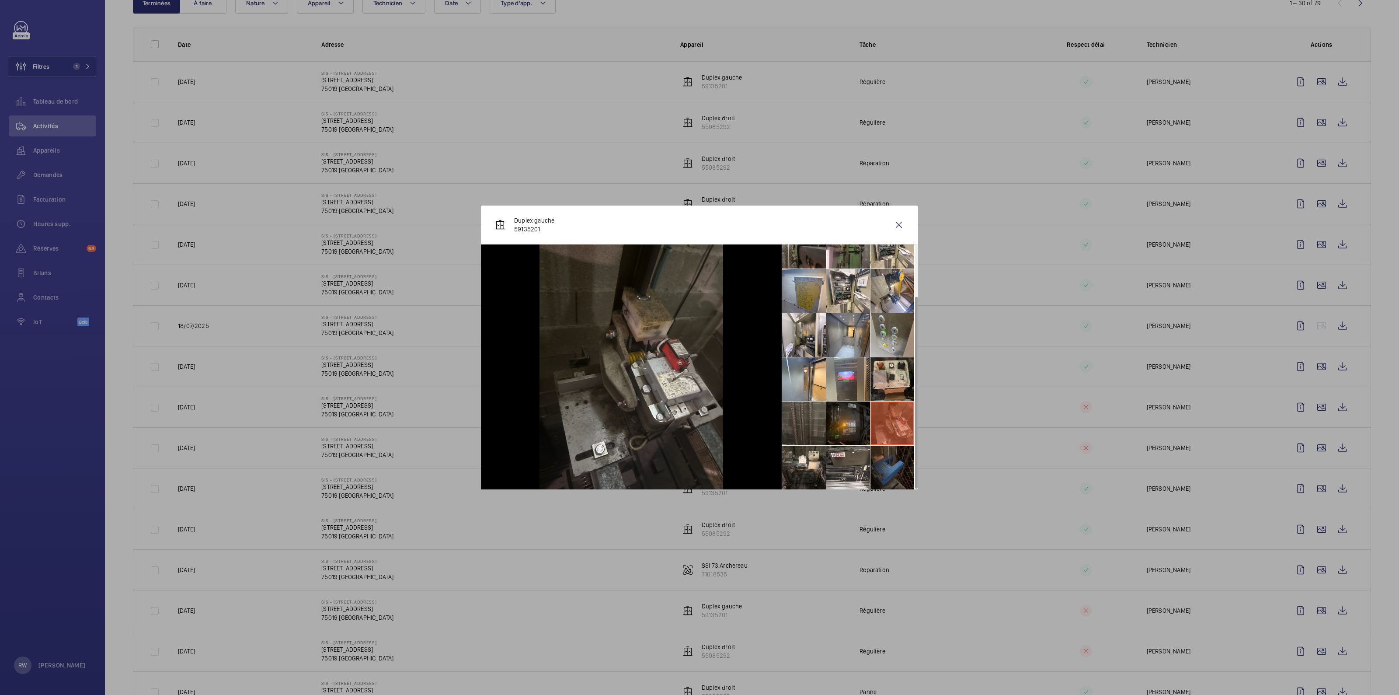
click at [888, 373] on li at bounding box center [892, 379] width 44 height 44
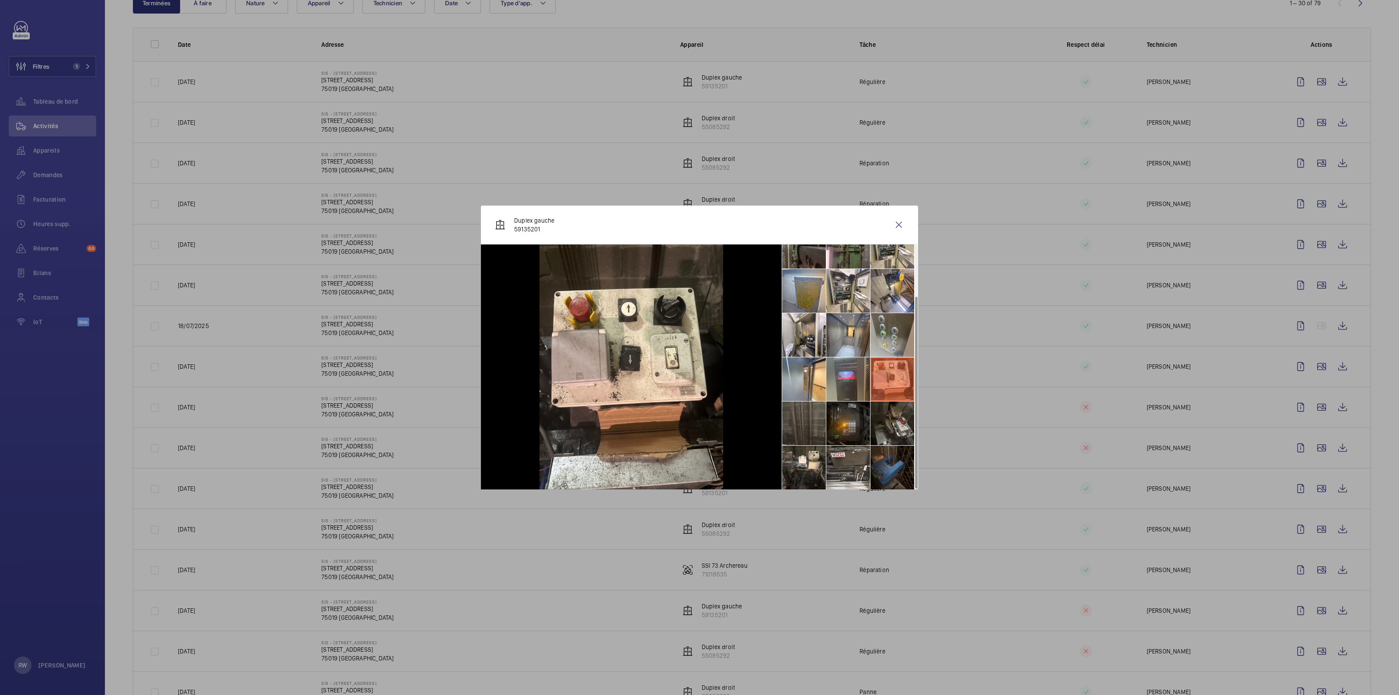
click at [844, 379] on li at bounding box center [848, 379] width 44 height 44
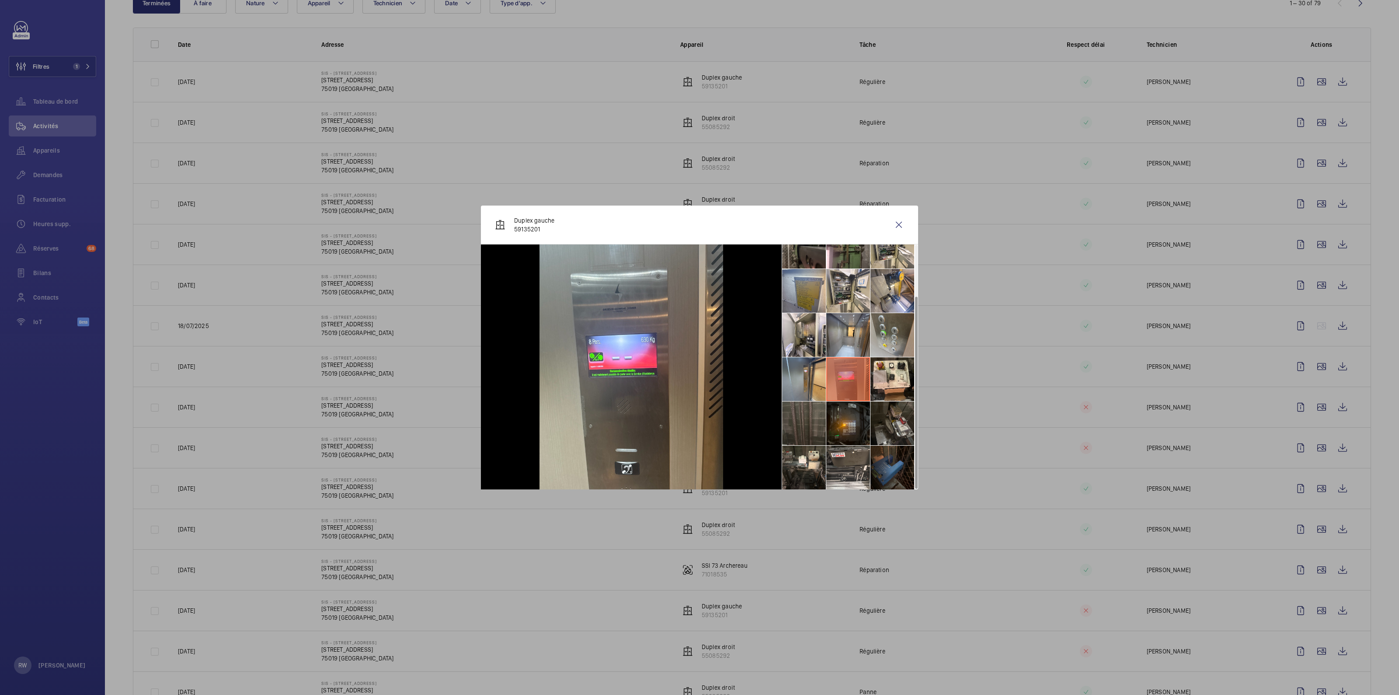
click at [798, 377] on li at bounding box center [804, 379] width 44 height 44
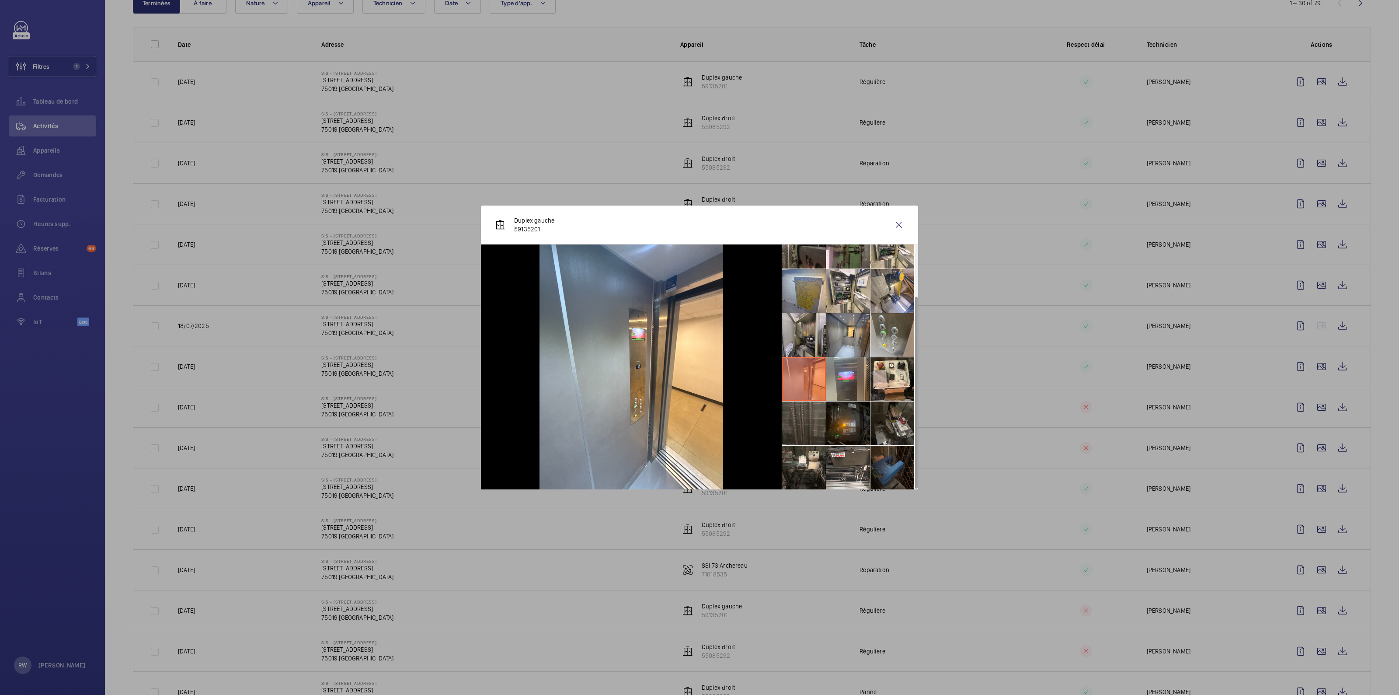
click at [809, 338] on li at bounding box center [804, 335] width 44 height 44
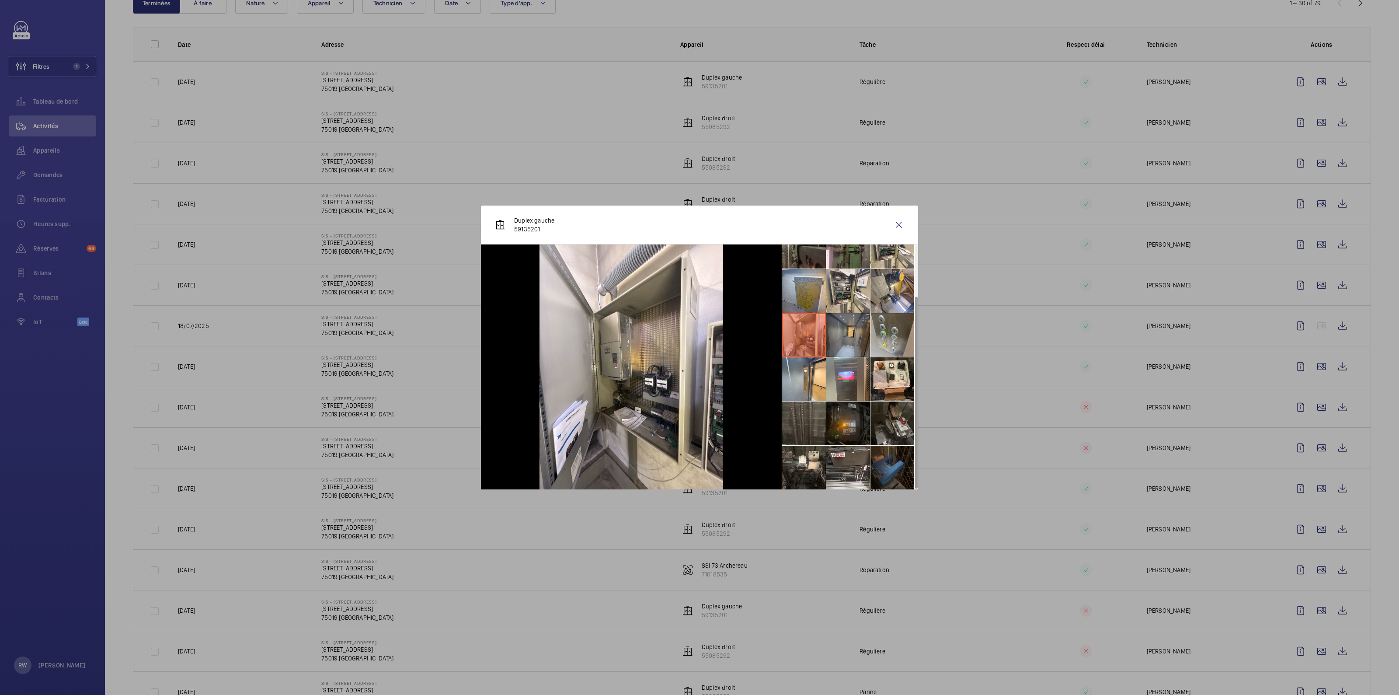
click at [848, 337] on li at bounding box center [848, 335] width 44 height 44
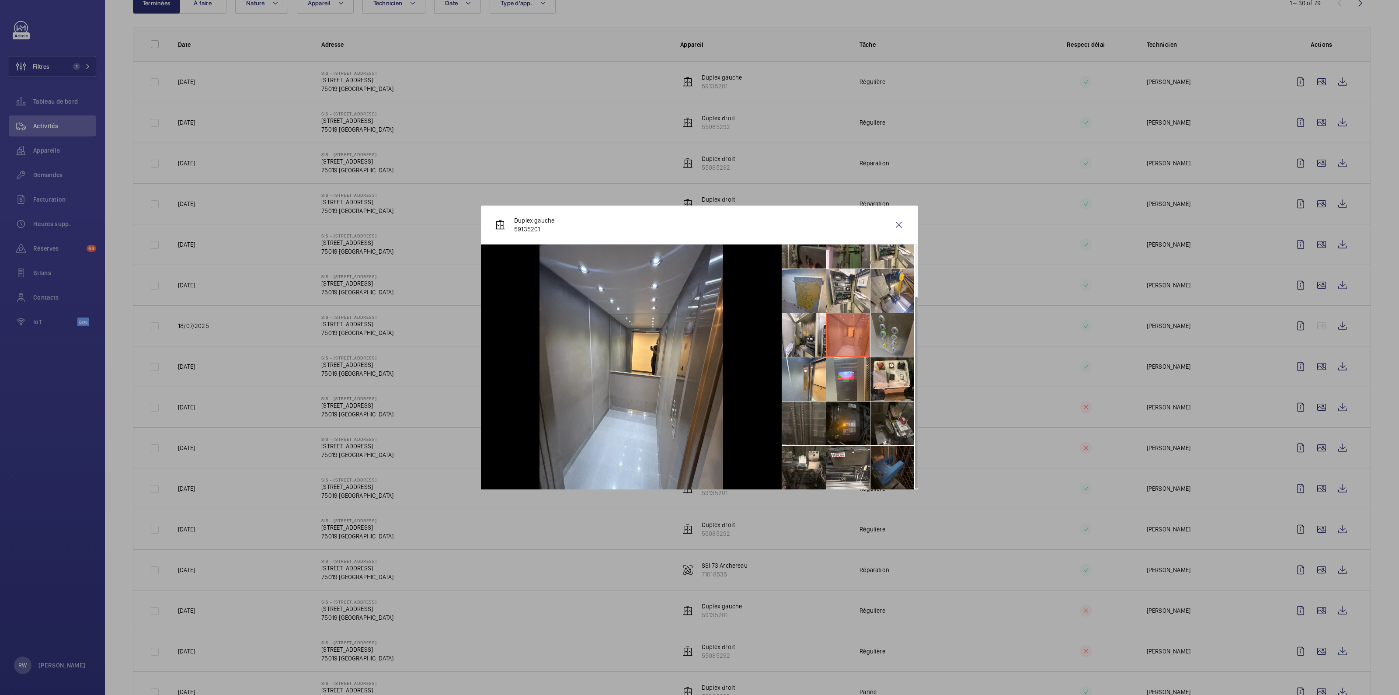
click at [881, 337] on li at bounding box center [892, 335] width 44 height 44
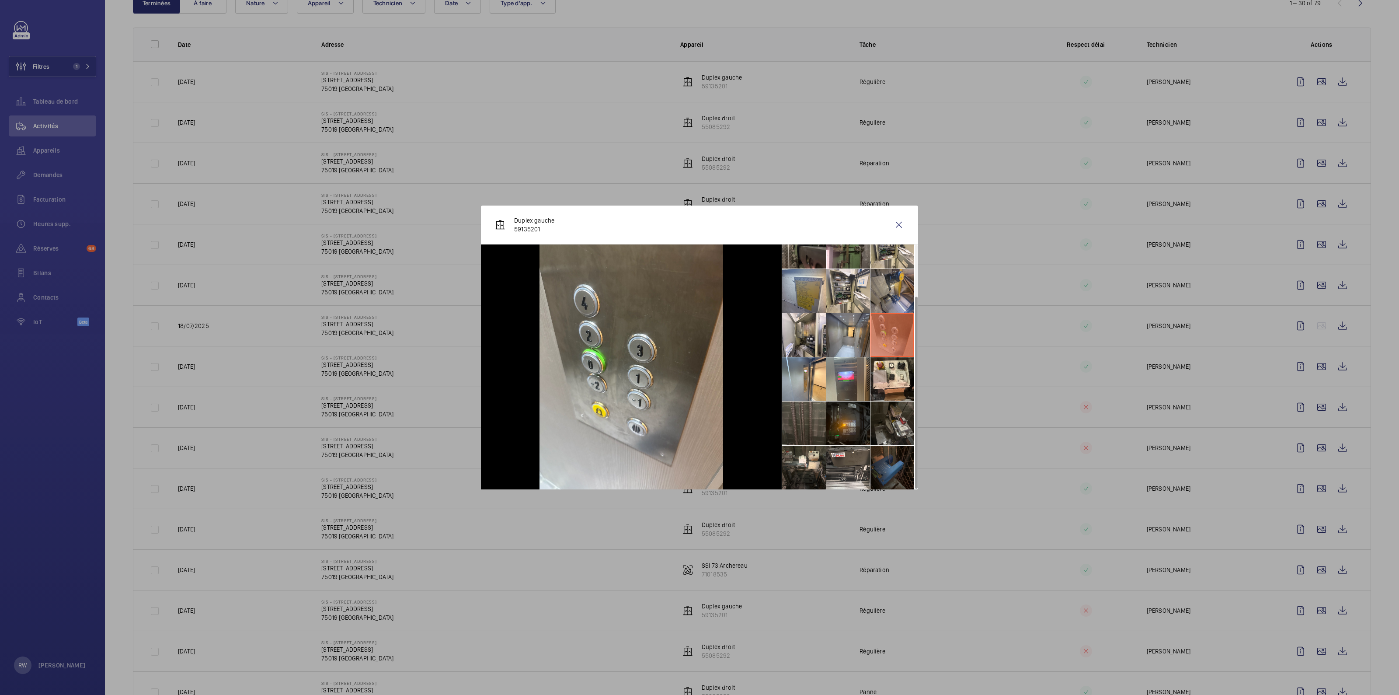
click at [883, 288] on li at bounding box center [892, 291] width 44 height 44
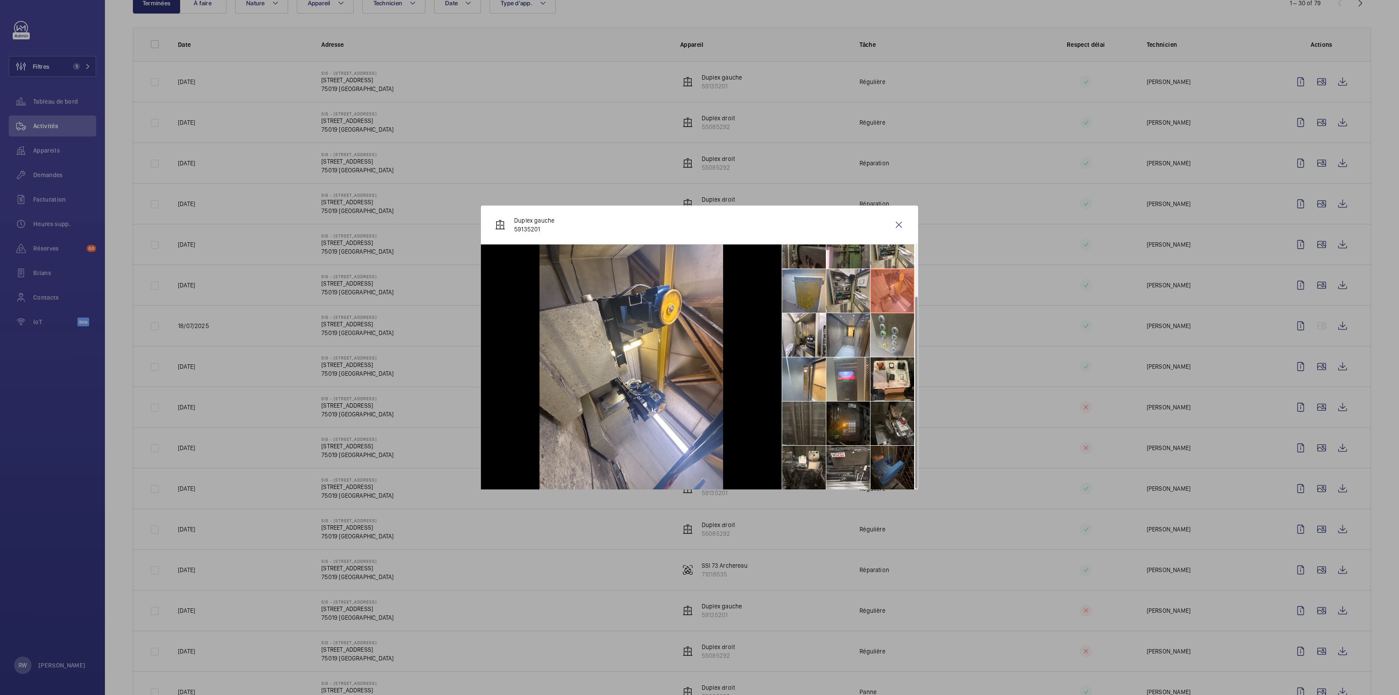
click at [848, 289] on li at bounding box center [848, 291] width 44 height 44
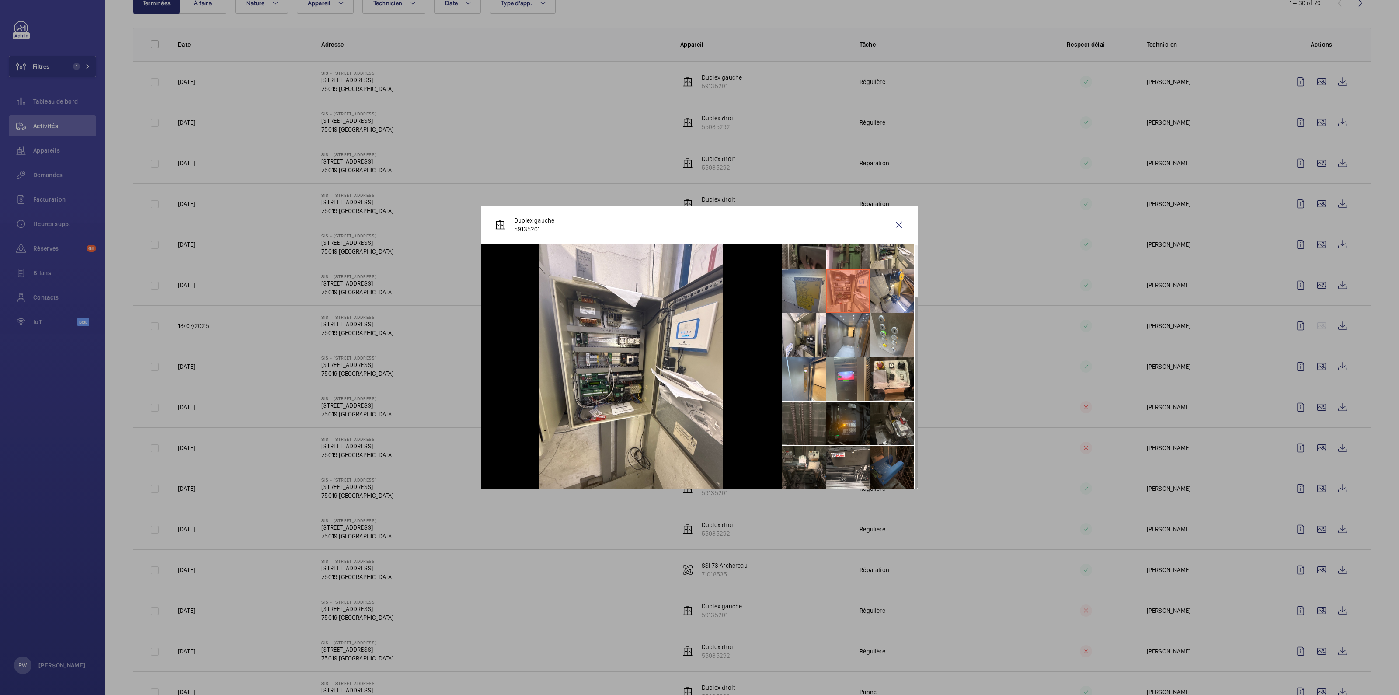
click at [788, 292] on li at bounding box center [804, 291] width 44 height 44
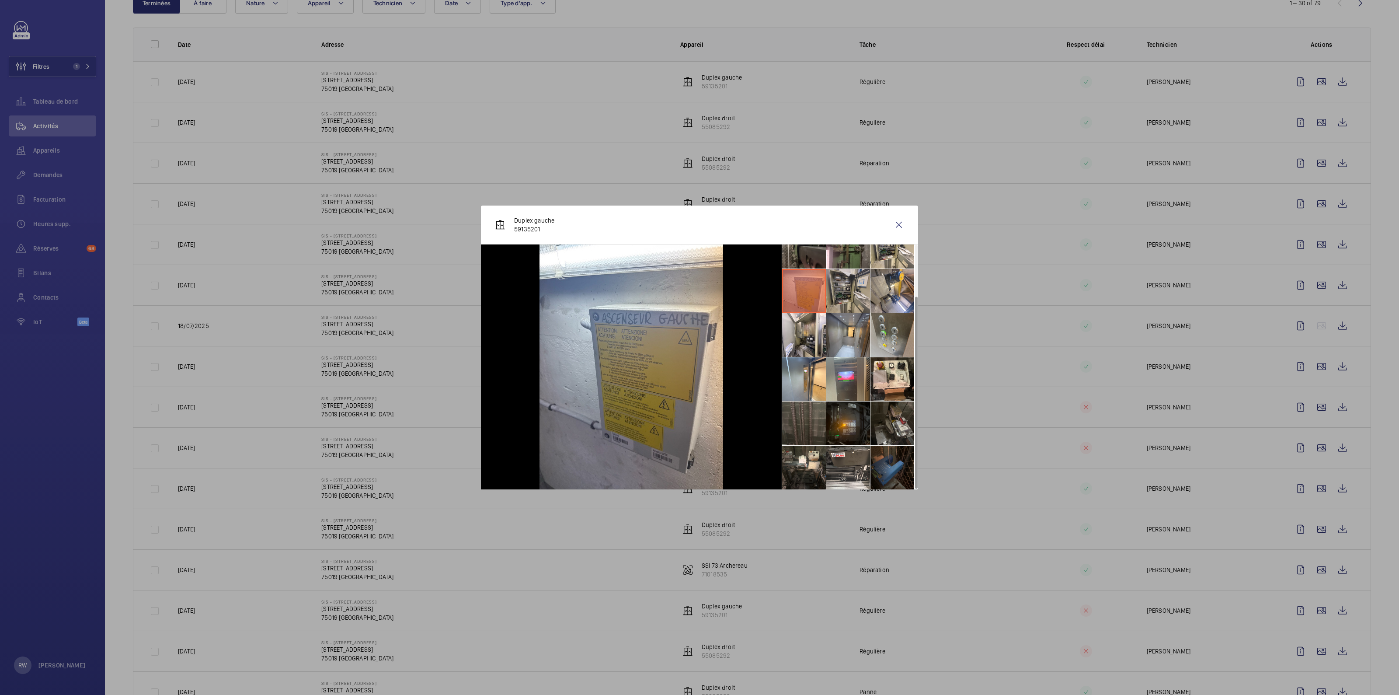
click at [851, 289] on li at bounding box center [848, 291] width 44 height 44
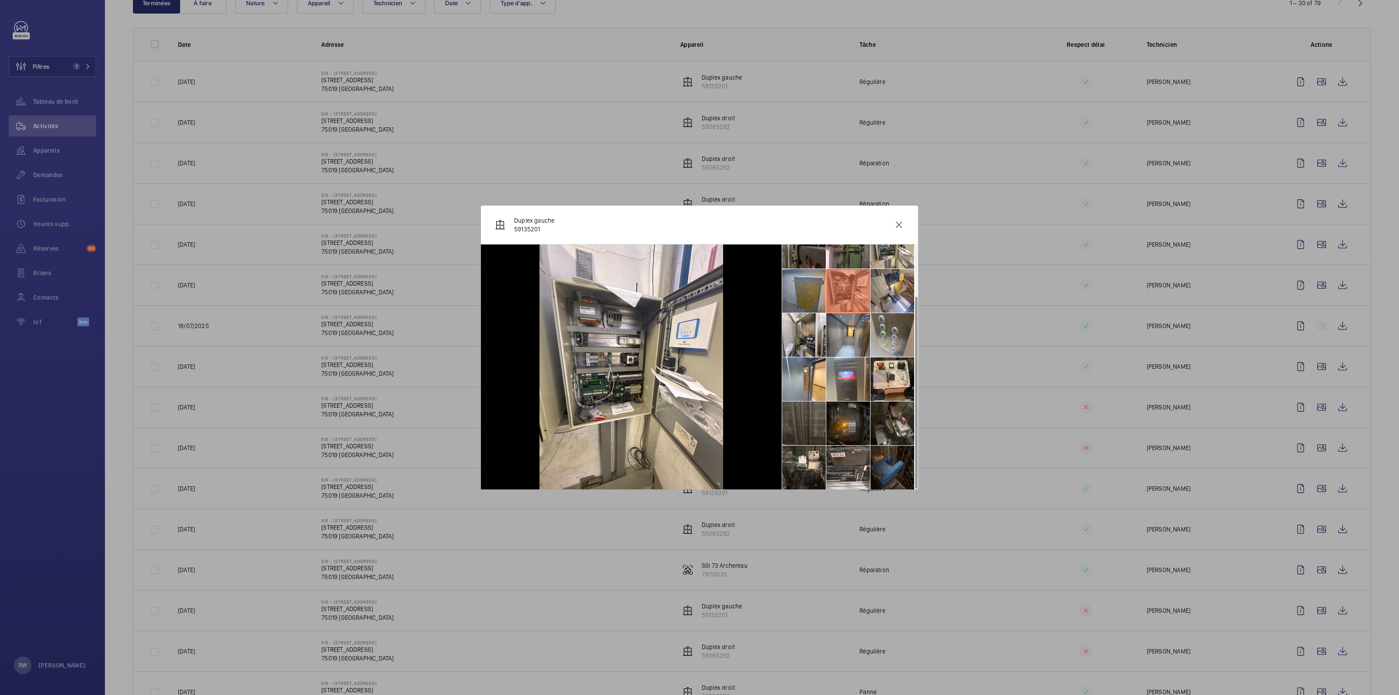
click at [805, 291] on li at bounding box center [804, 291] width 44 height 44
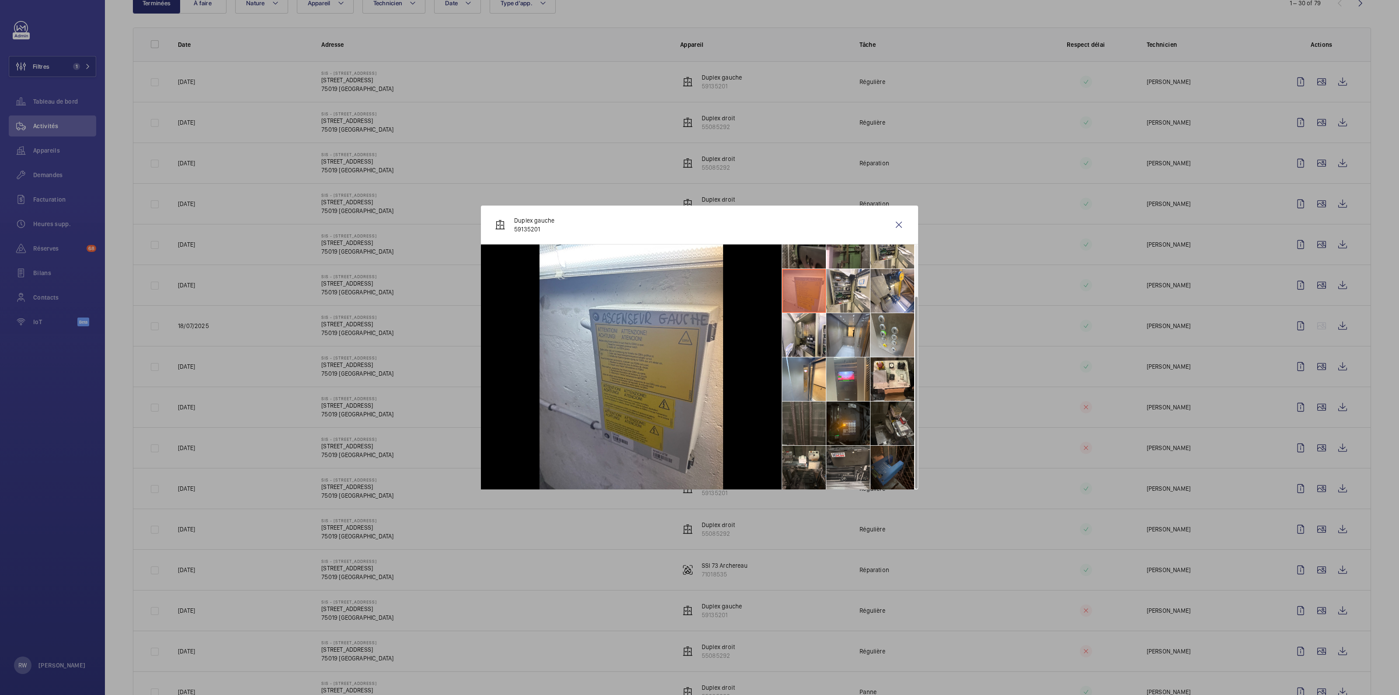
drag, startPoint x: 883, startPoint y: 464, endPoint x: 860, endPoint y: 463, distance: 23.6
click at [883, 464] on li at bounding box center [892, 467] width 44 height 44
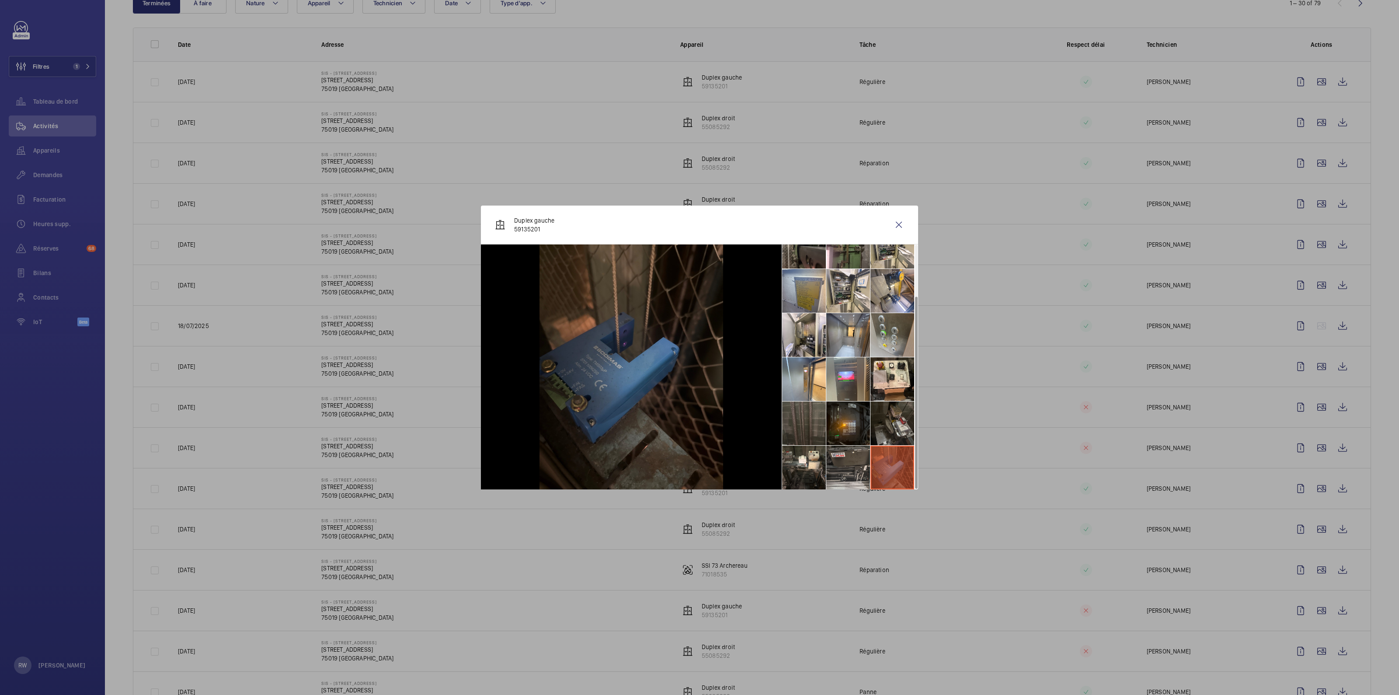
click at [850, 462] on li at bounding box center [848, 467] width 44 height 44
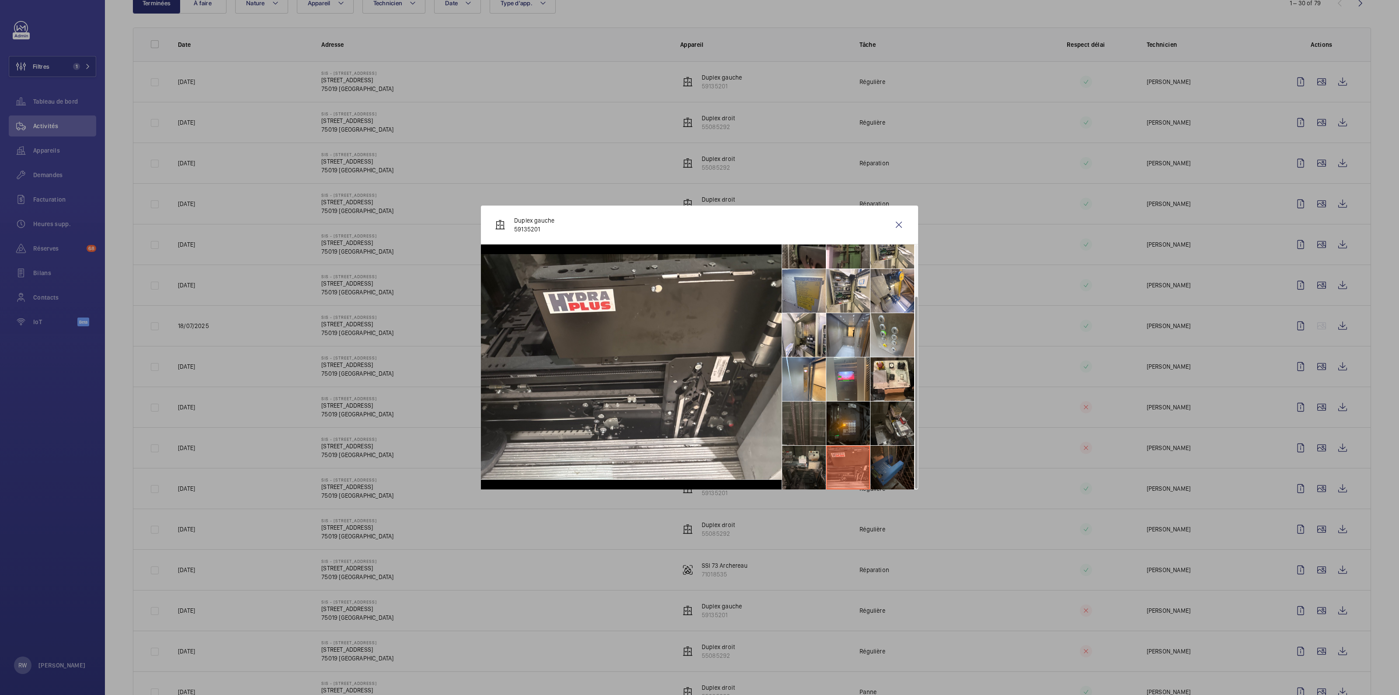
click at [813, 470] on li at bounding box center [804, 467] width 44 height 44
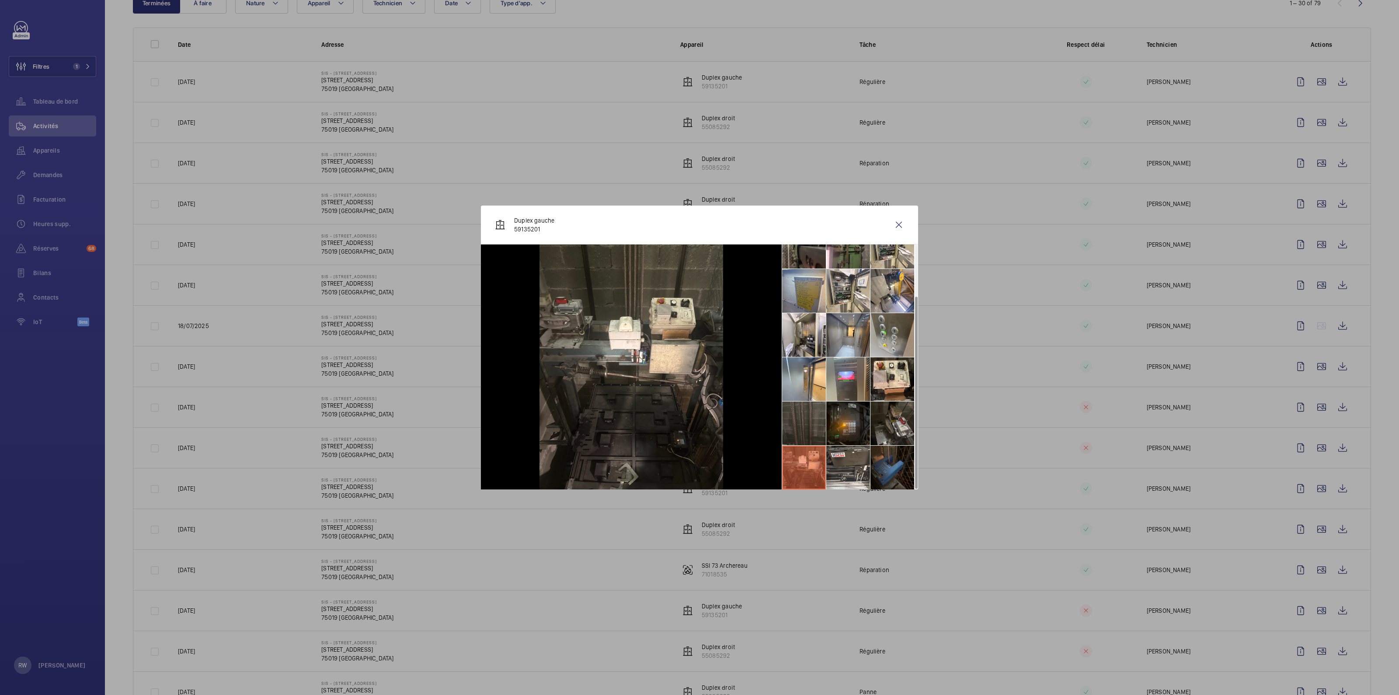
click at [807, 422] on li at bounding box center [804, 423] width 44 height 44
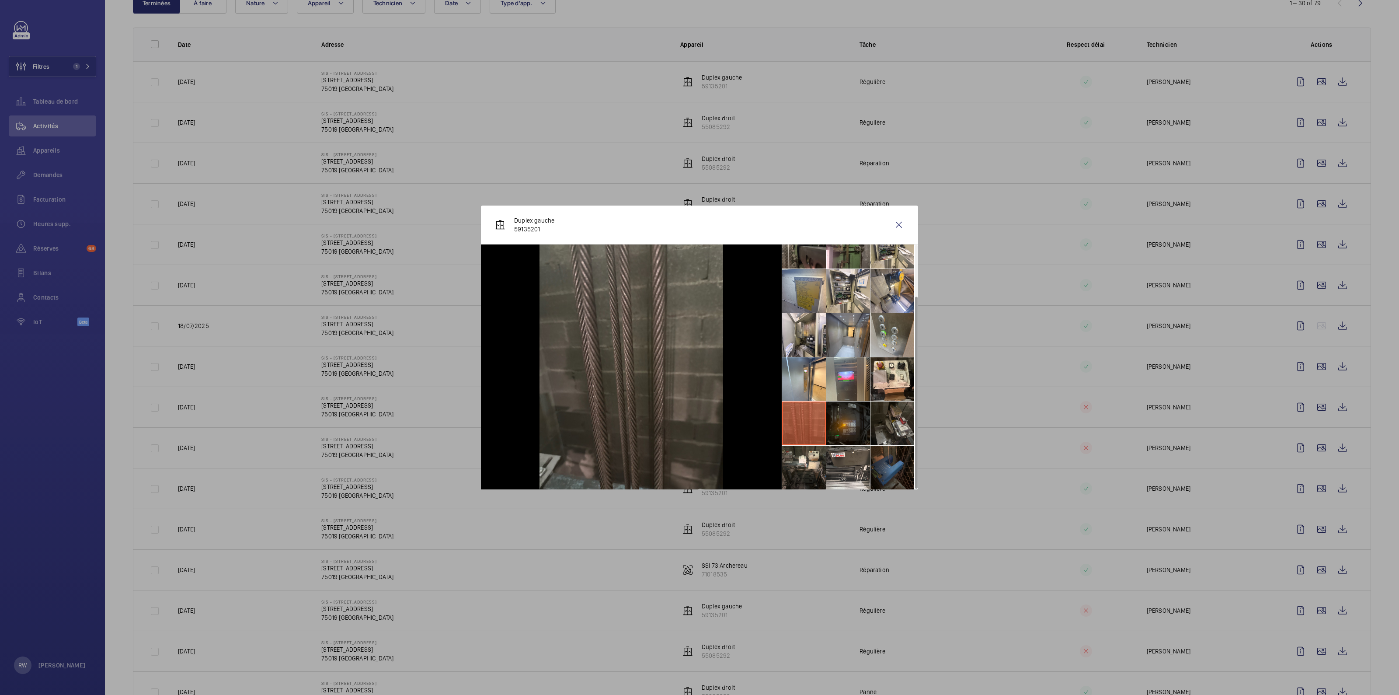
click at [853, 428] on li at bounding box center [848, 423] width 44 height 44
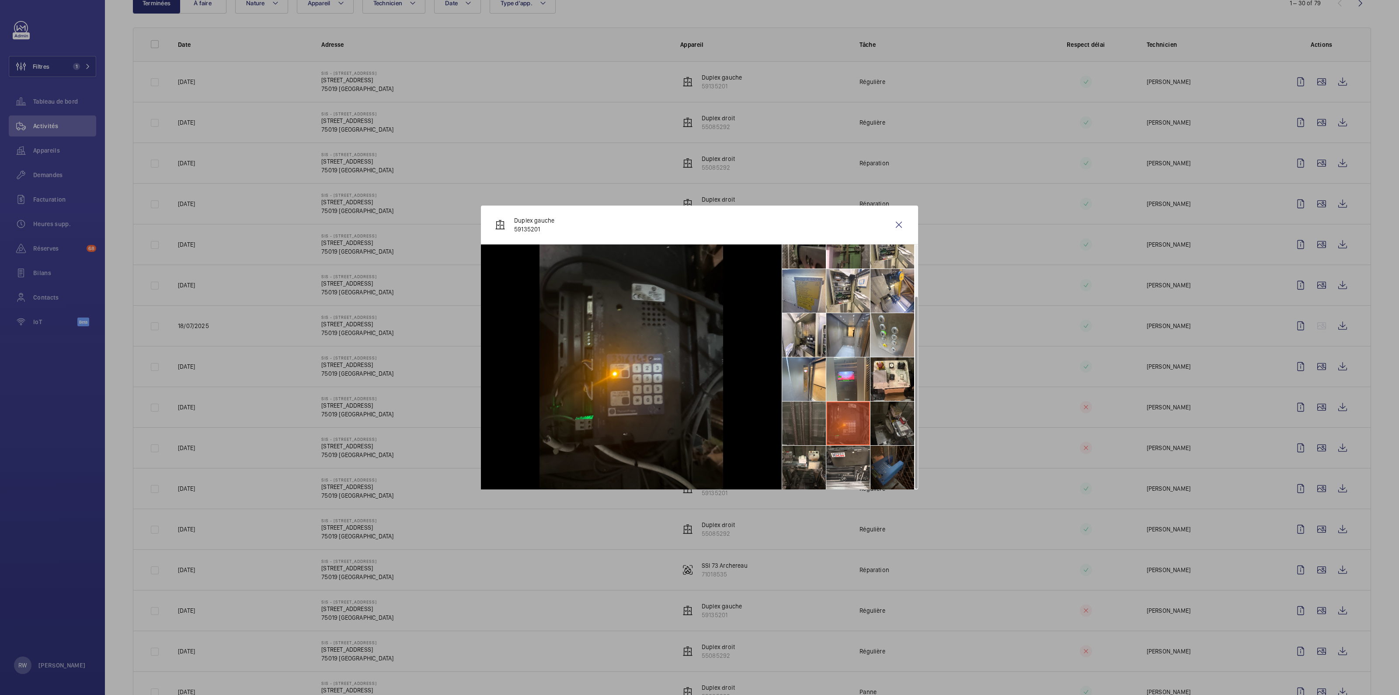
click at [896, 427] on li at bounding box center [892, 423] width 44 height 44
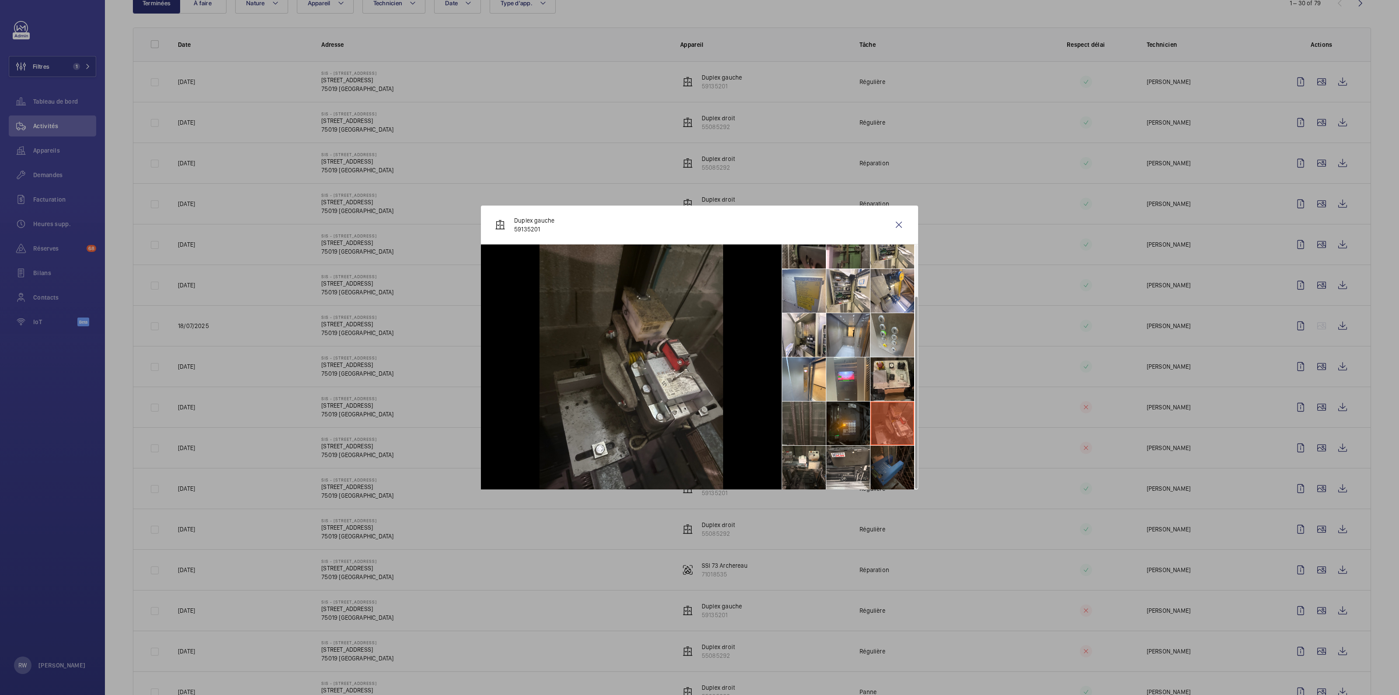
click at [897, 377] on li at bounding box center [892, 379] width 44 height 44
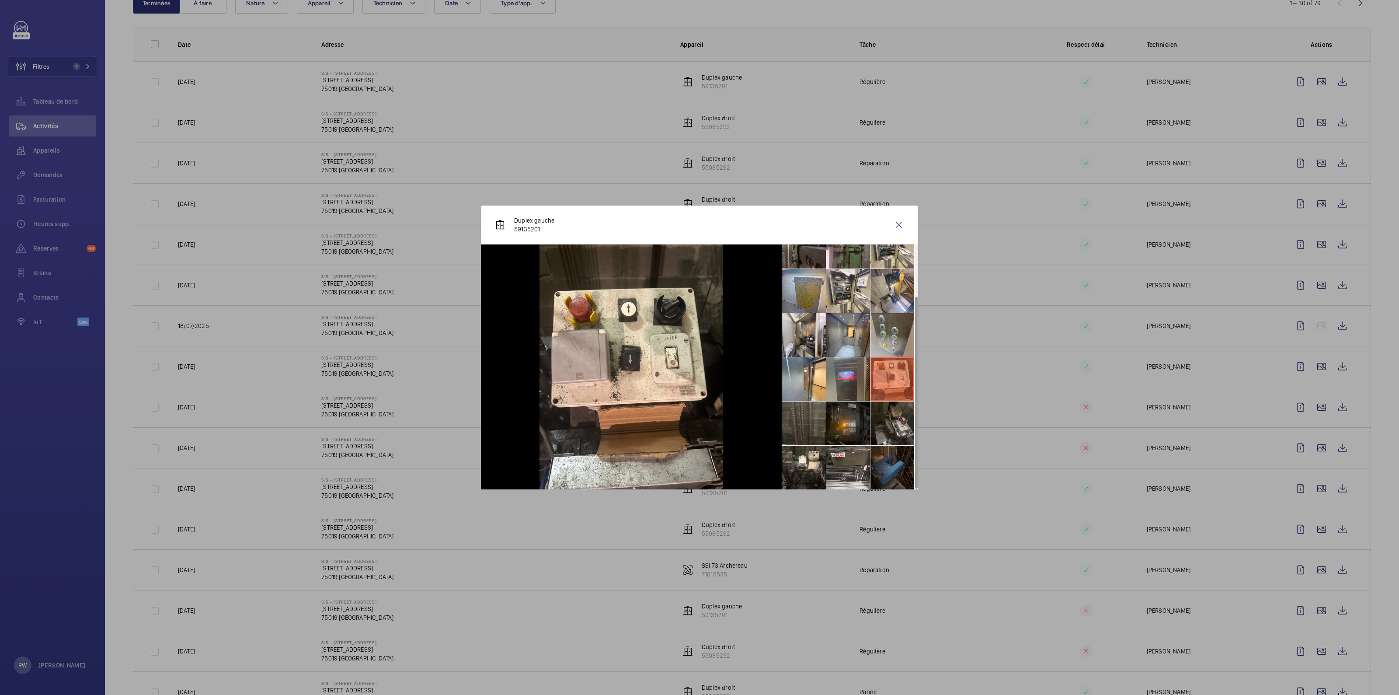
click at [848, 372] on li at bounding box center [848, 379] width 44 height 44
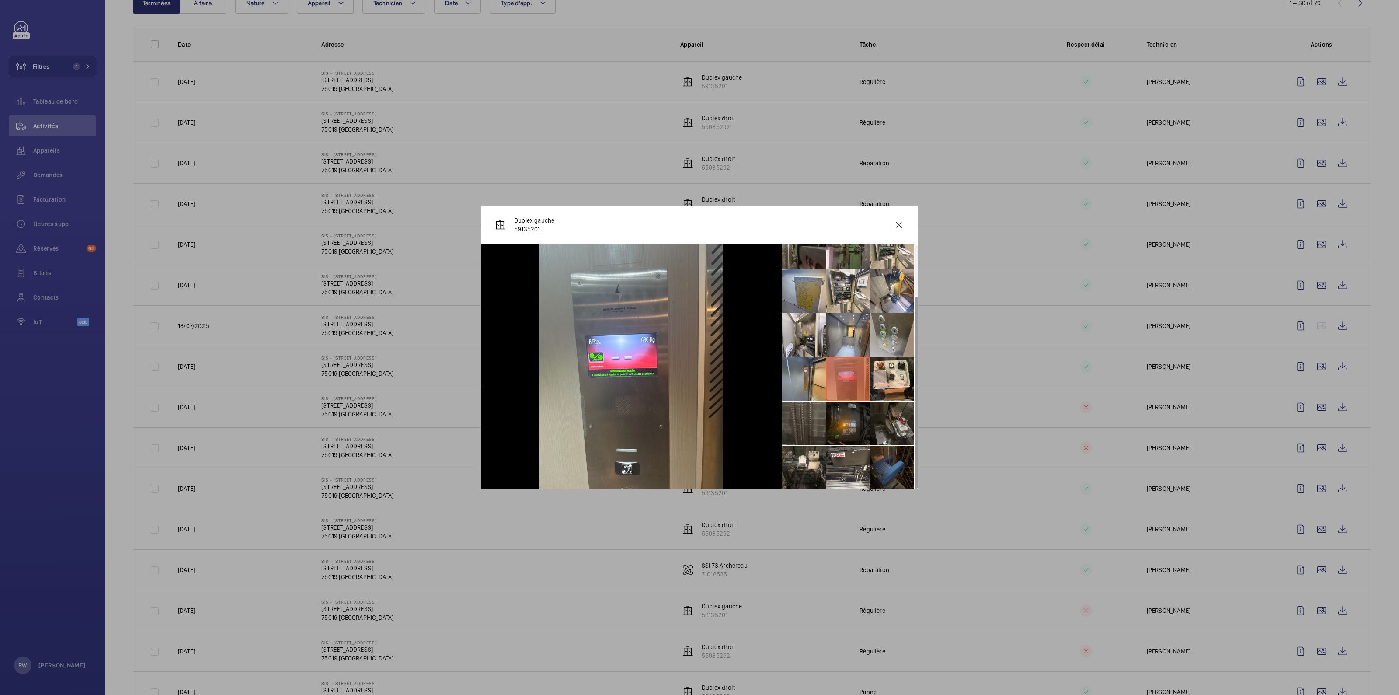
click at [803, 374] on li at bounding box center [804, 379] width 44 height 44
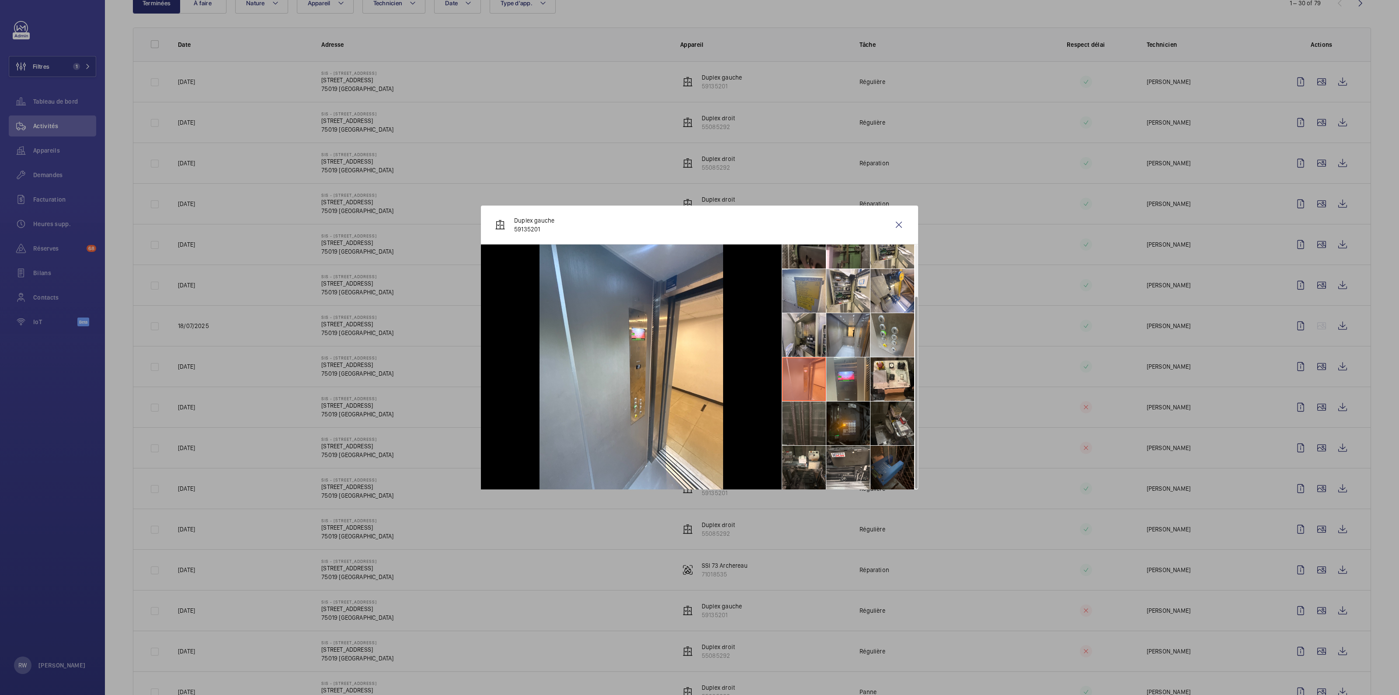
click at [795, 340] on li at bounding box center [804, 335] width 44 height 44
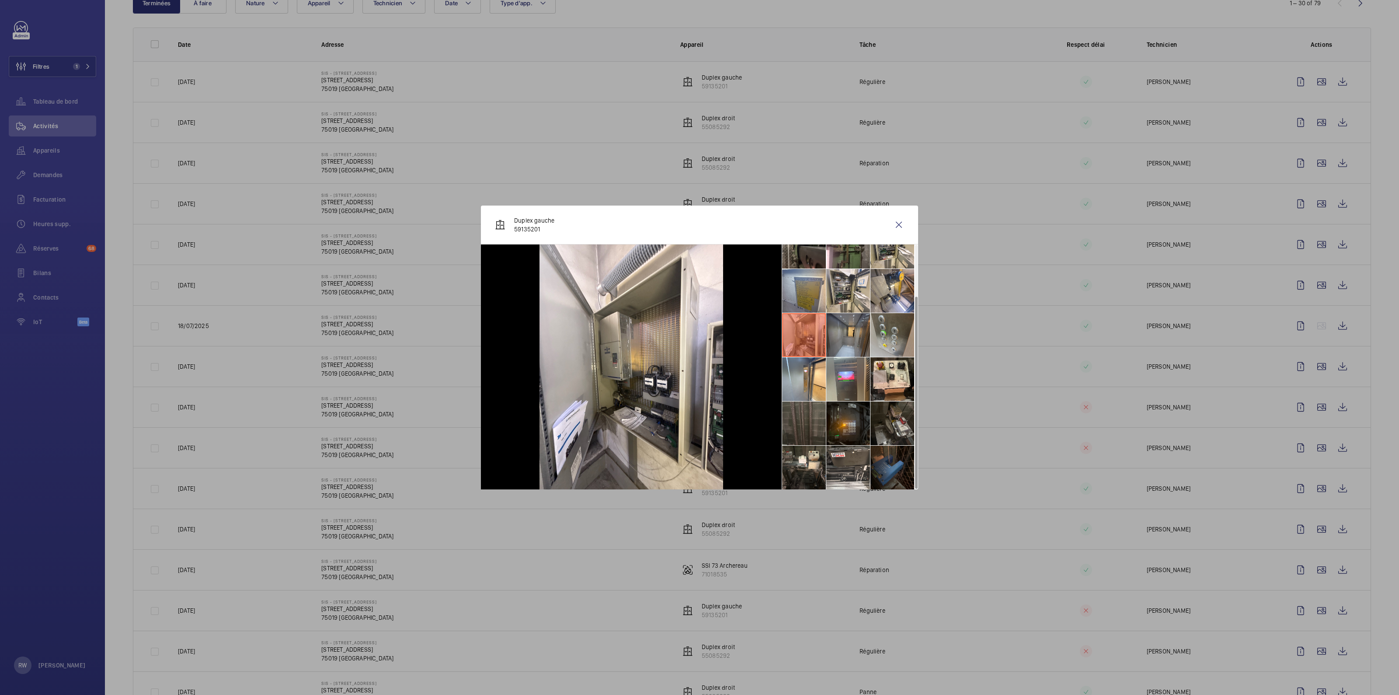
click at [840, 331] on li at bounding box center [848, 335] width 44 height 44
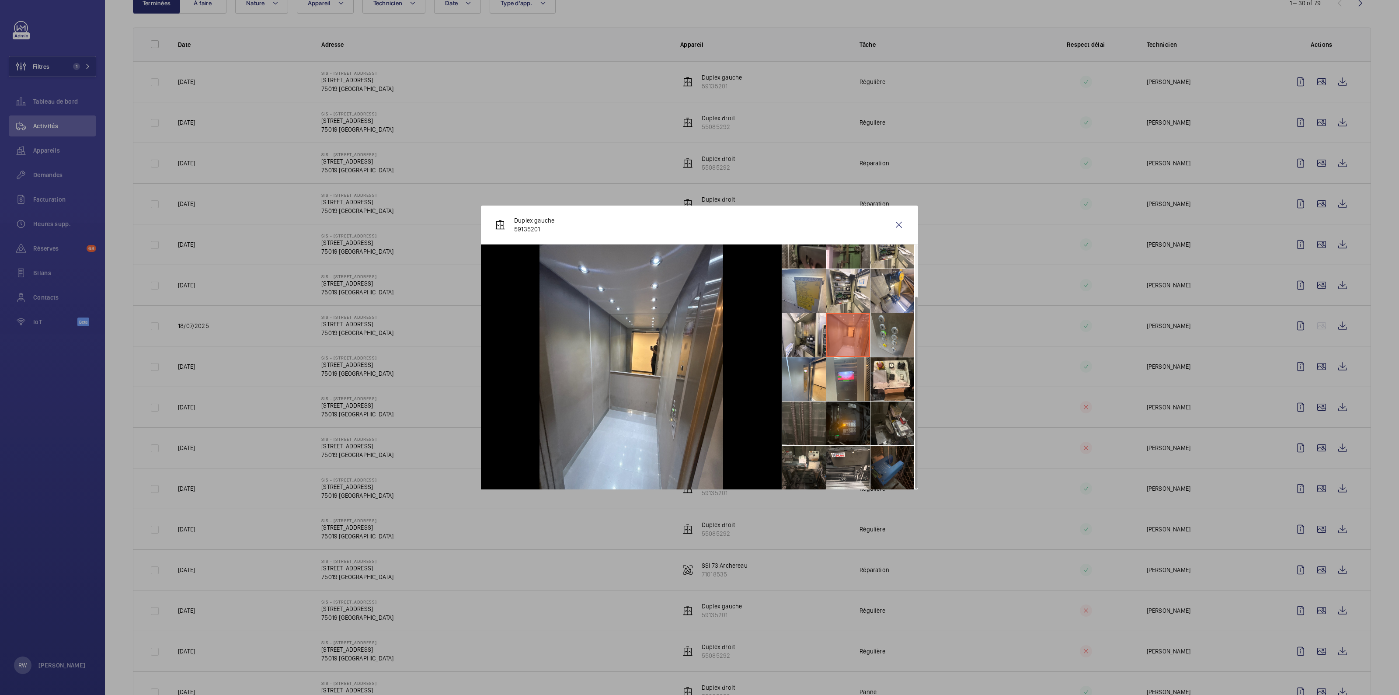
click at [883, 332] on li at bounding box center [892, 335] width 44 height 44
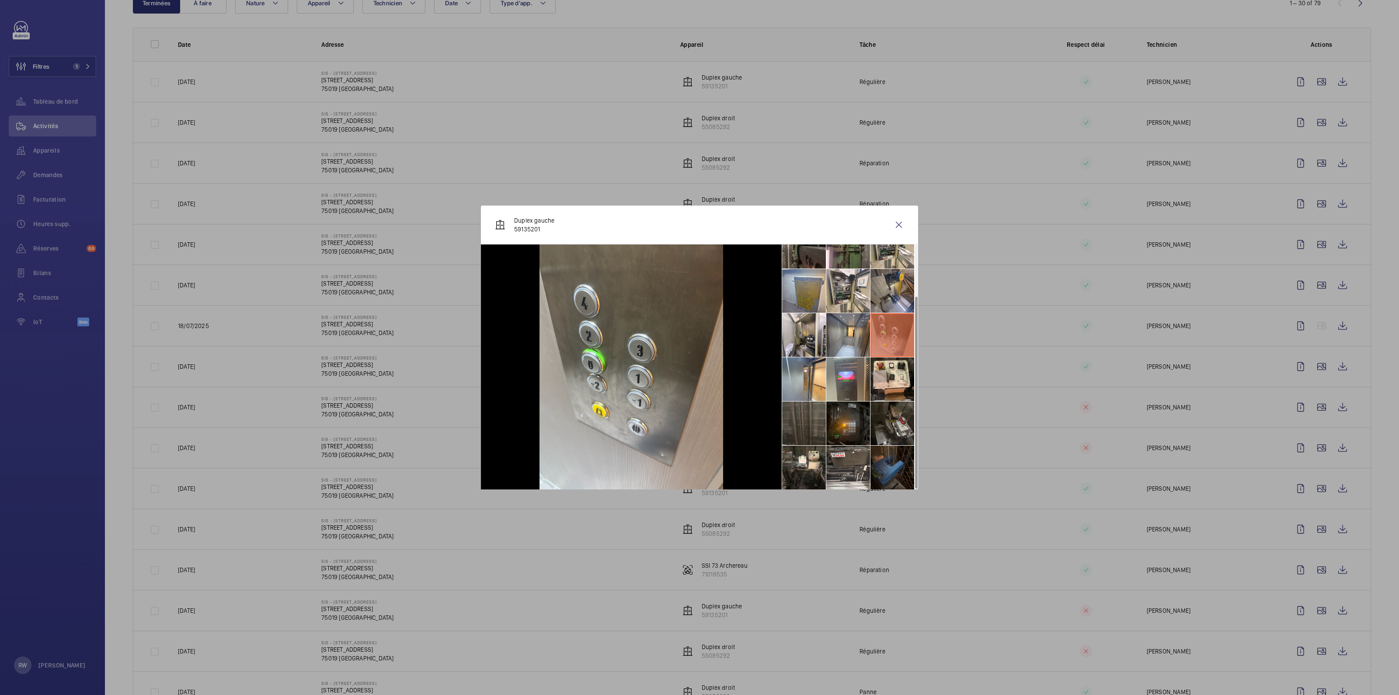
click at [887, 289] on li at bounding box center [892, 291] width 44 height 44
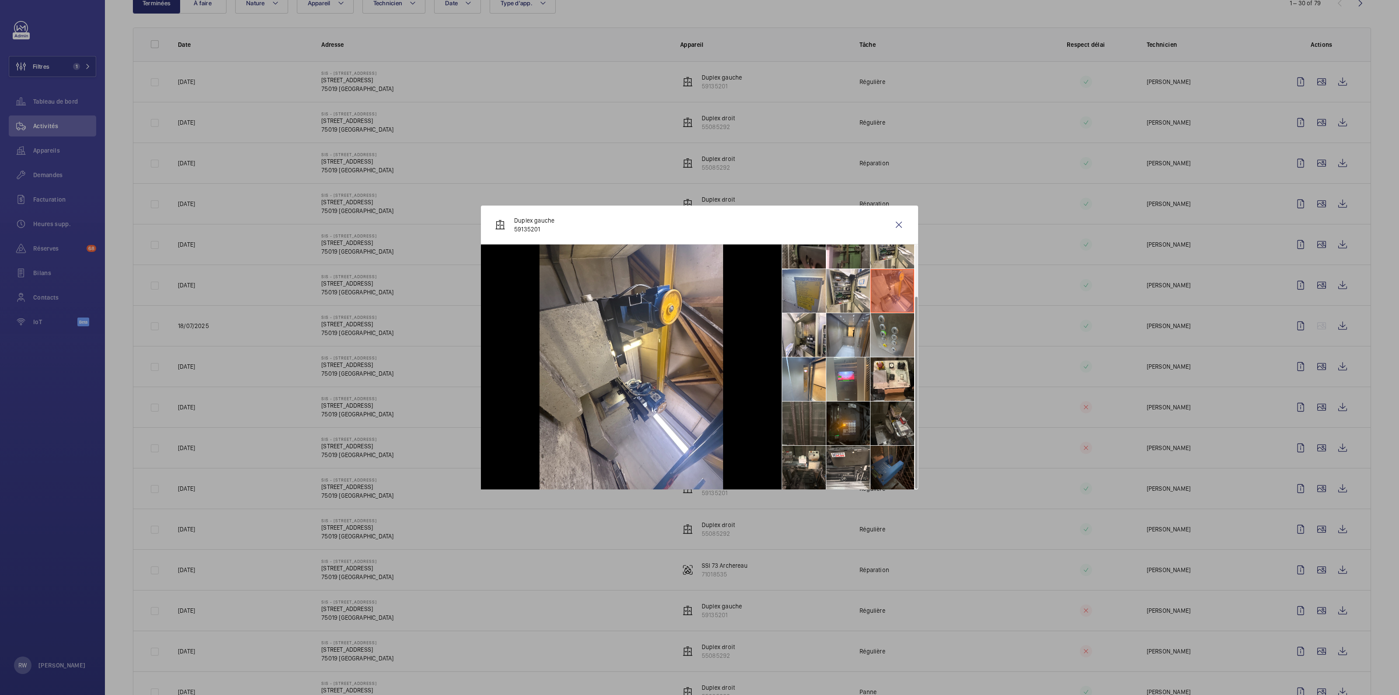
drag, startPoint x: 900, startPoint y: 331, endPoint x: 895, endPoint y: 320, distance: 11.9
click at [900, 330] on li at bounding box center [892, 335] width 44 height 44
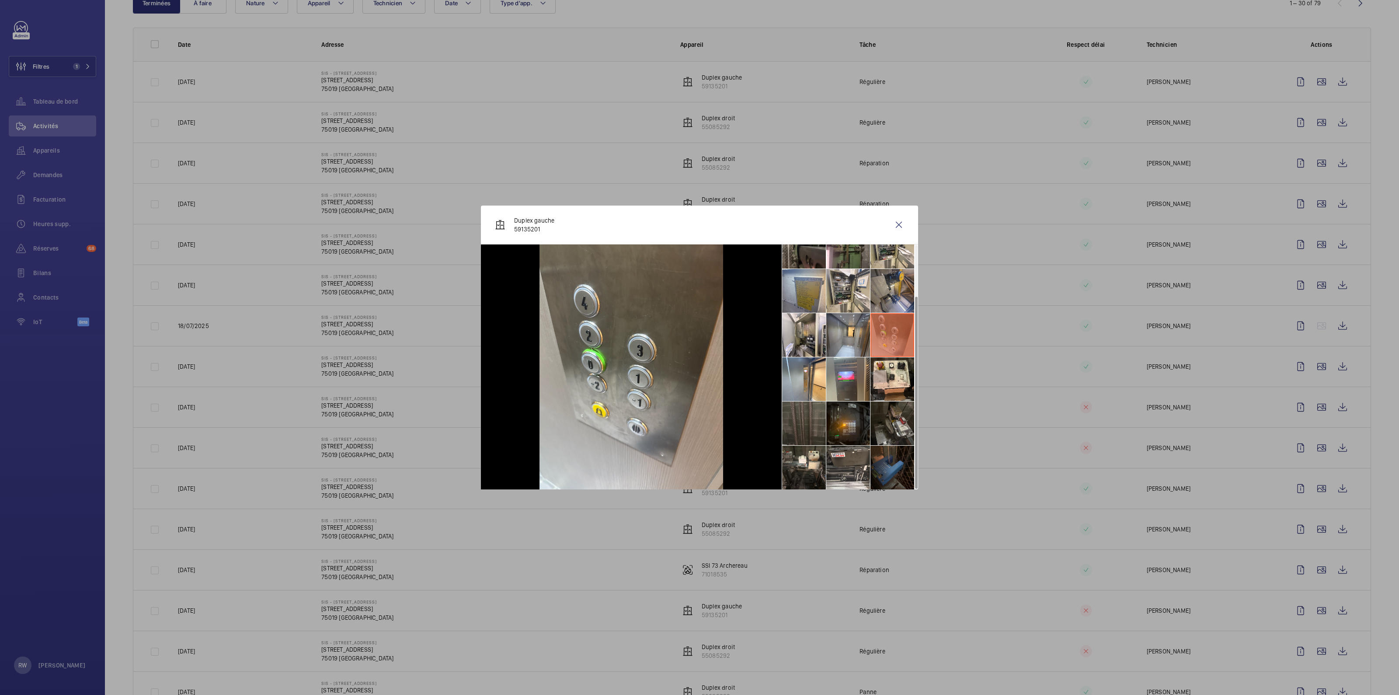
click at [883, 284] on li at bounding box center [892, 291] width 44 height 44
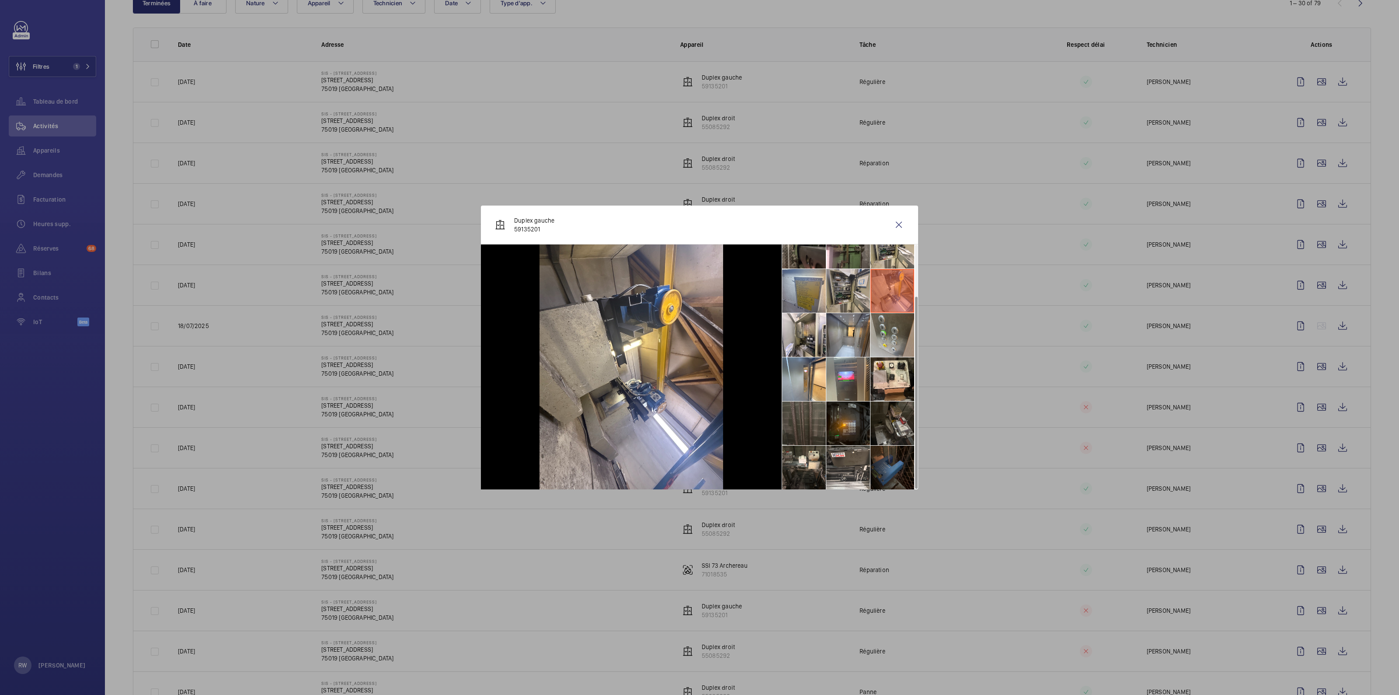
click at [846, 284] on li at bounding box center [848, 291] width 44 height 44
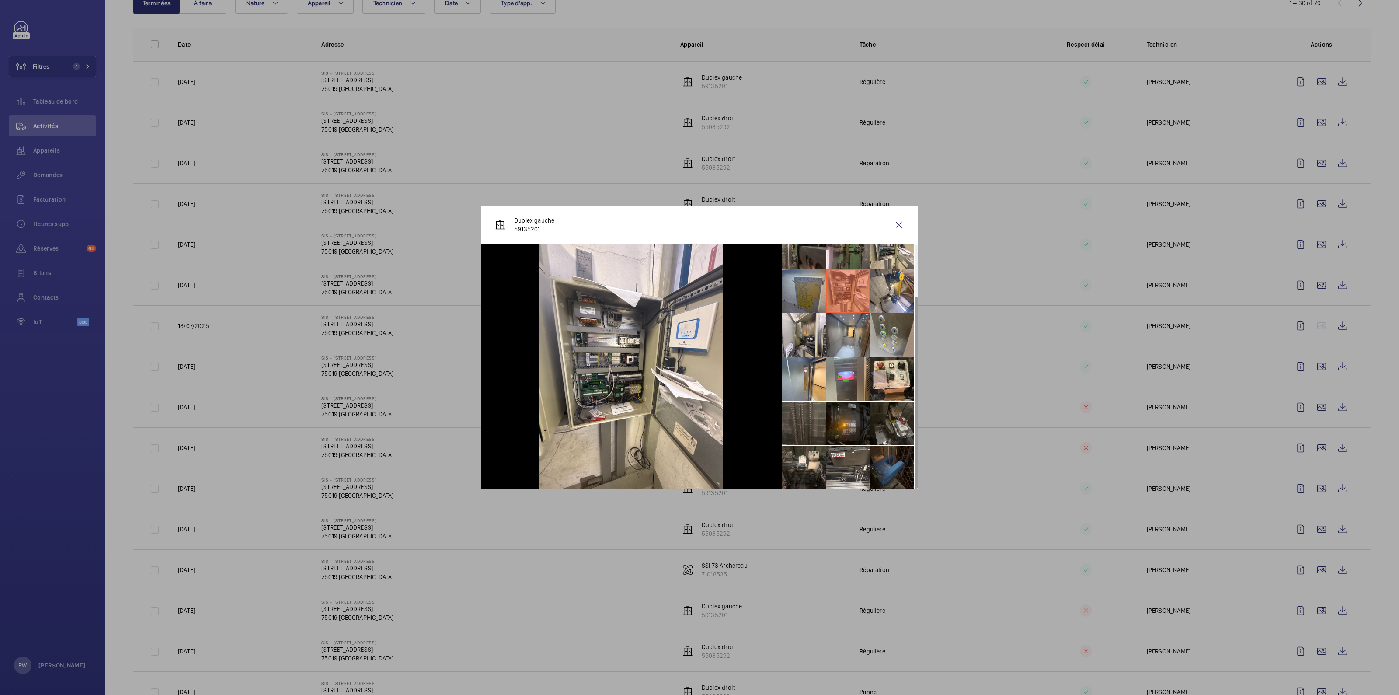
click at [795, 291] on li at bounding box center [804, 291] width 44 height 44
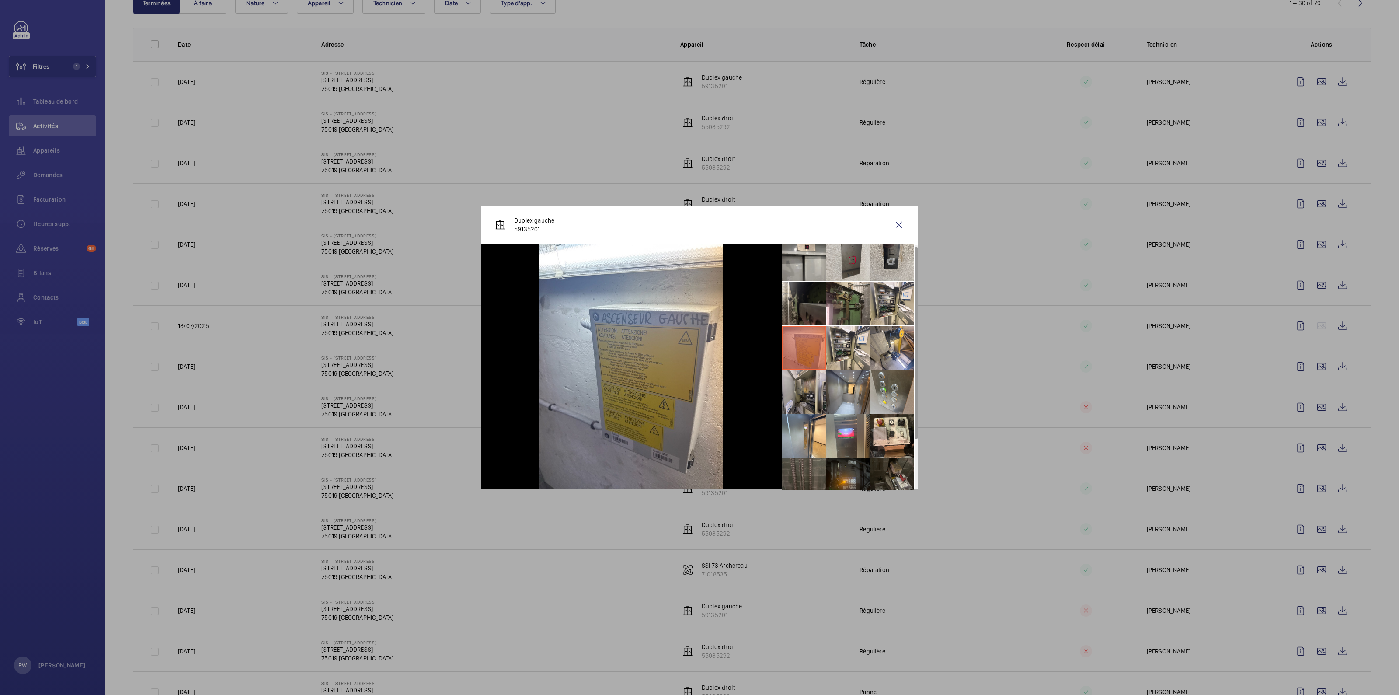
scroll to position [0, 0]
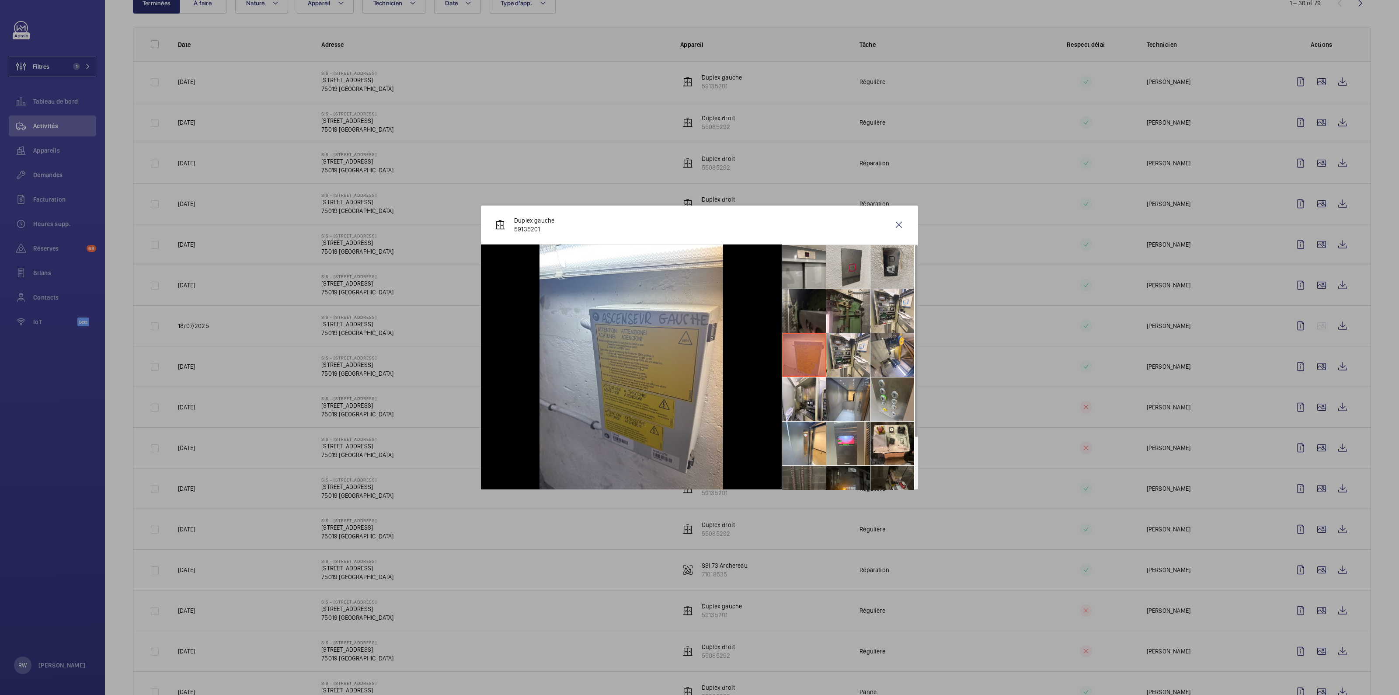
click at [806, 316] on li at bounding box center [804, 311] width 44 height 44
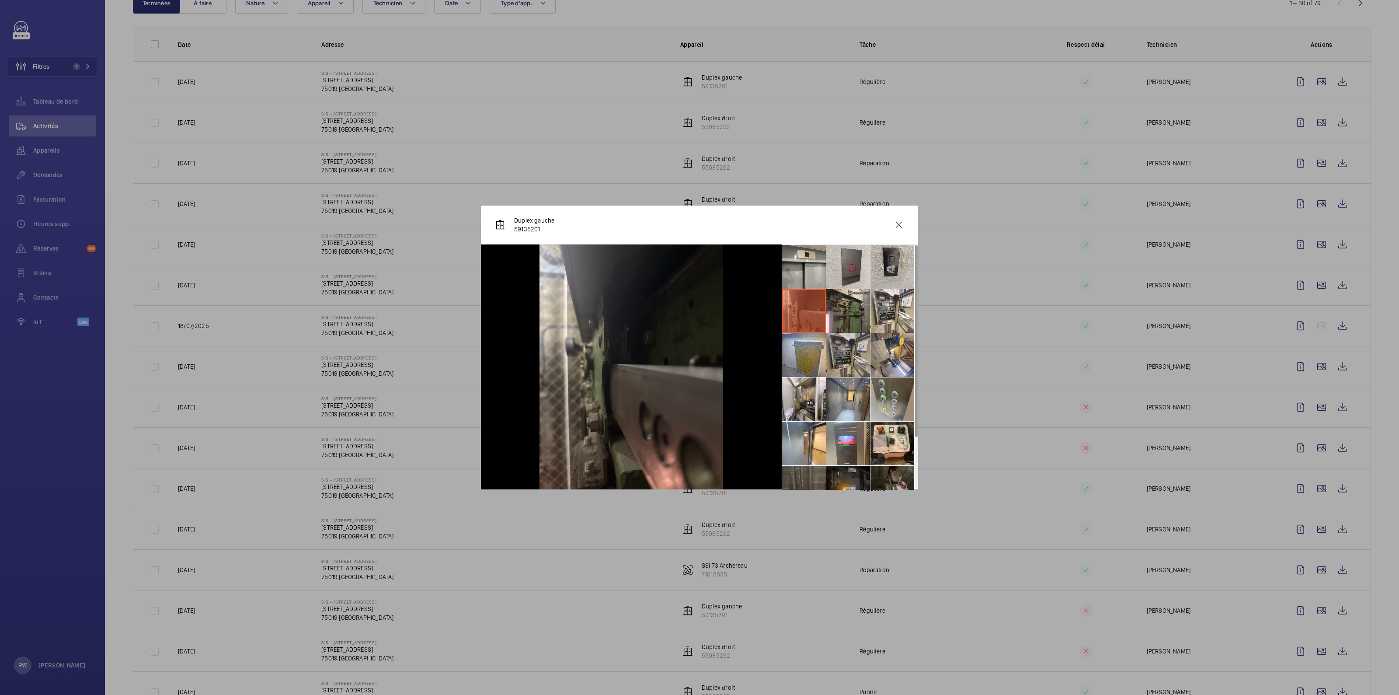
click at [842, 346] on li at bounding box center [848, 355] width 44 height 44
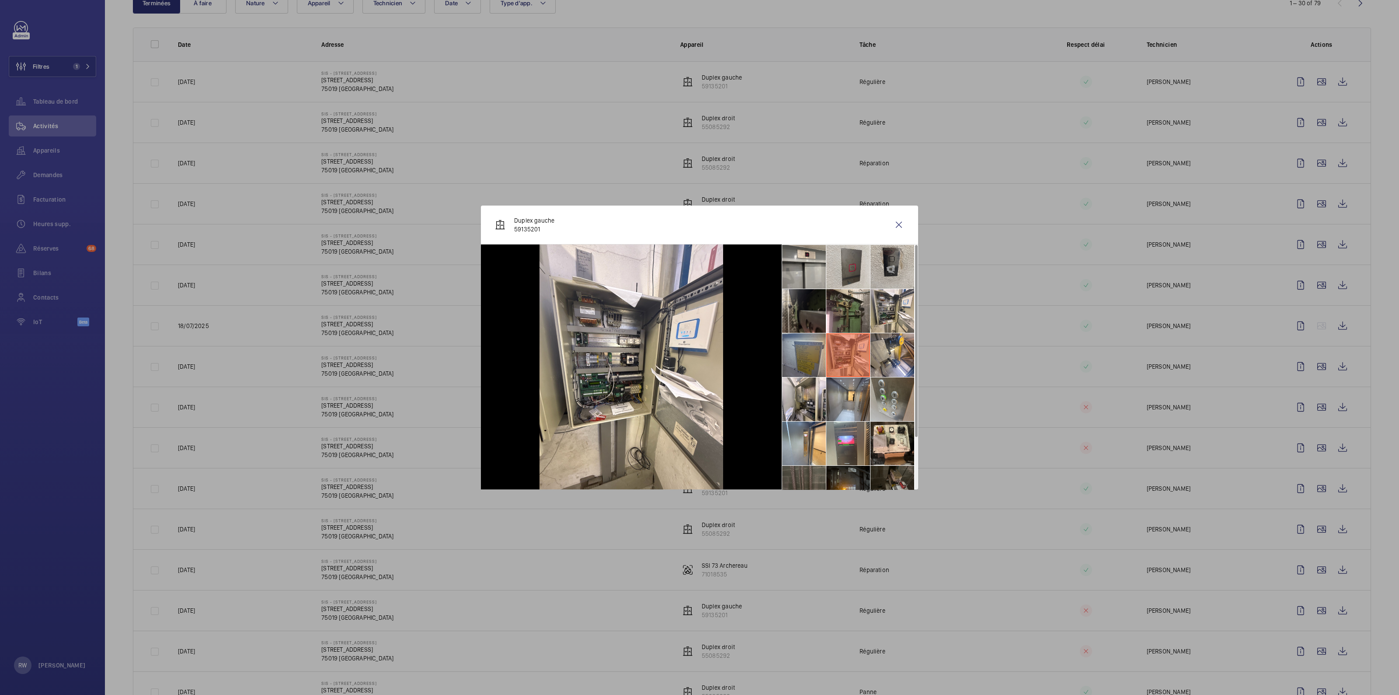
click at [805, 350] on li at bounding box center [804, 355] width 44 height 44
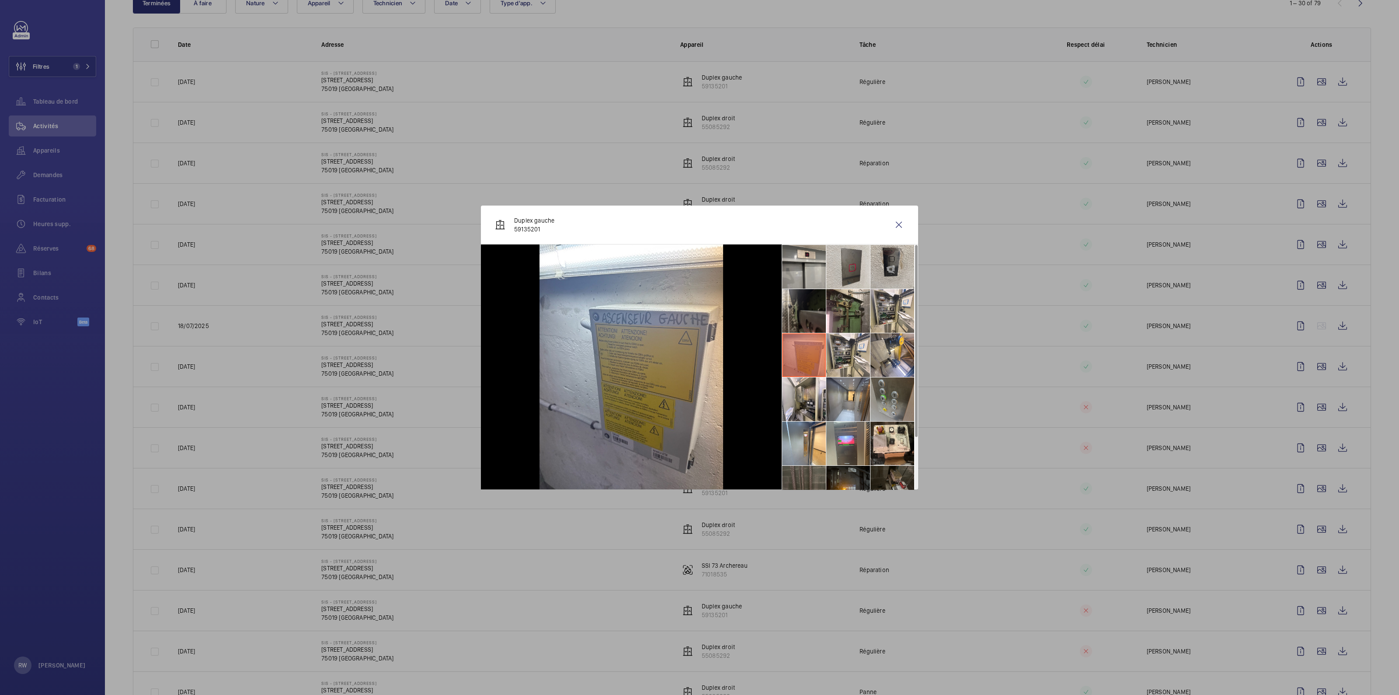
click at [897, 400] on li at bounding box center [892, 399] width 44 height 44
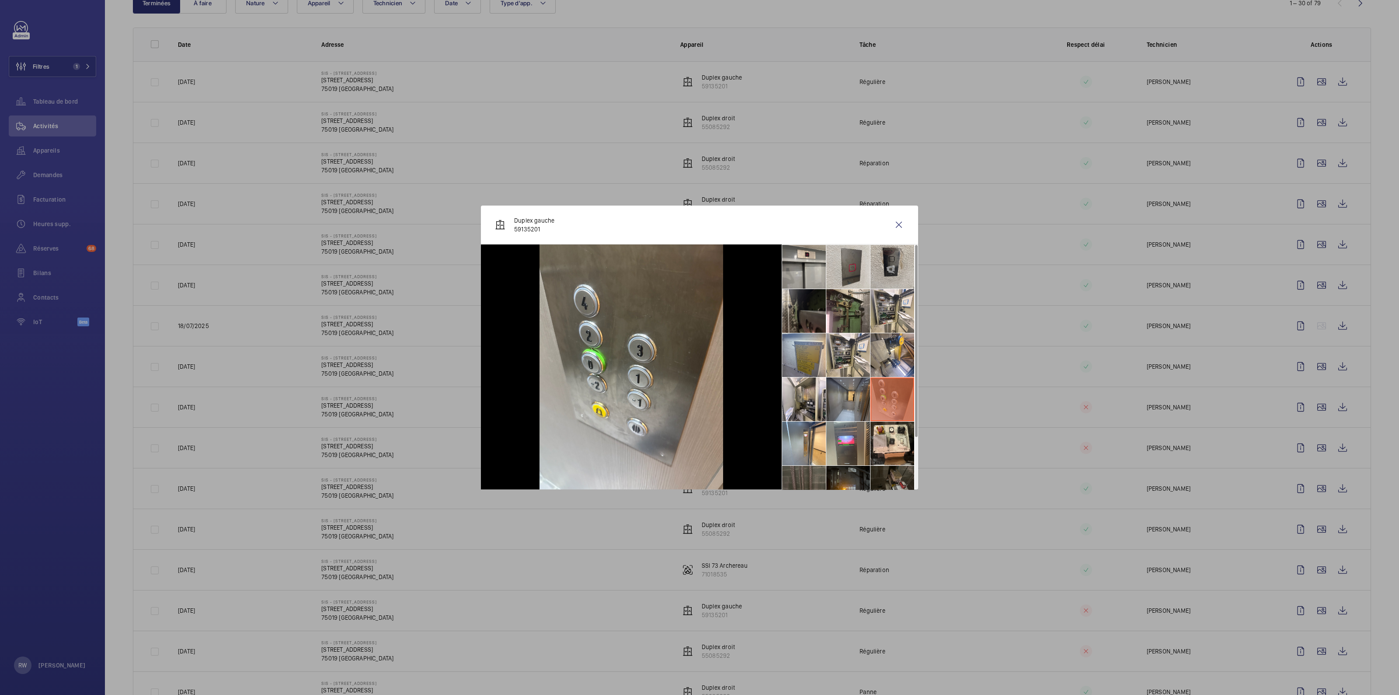
click at [854, 403] on li at bounding box center [848, 399] width 44 height 44
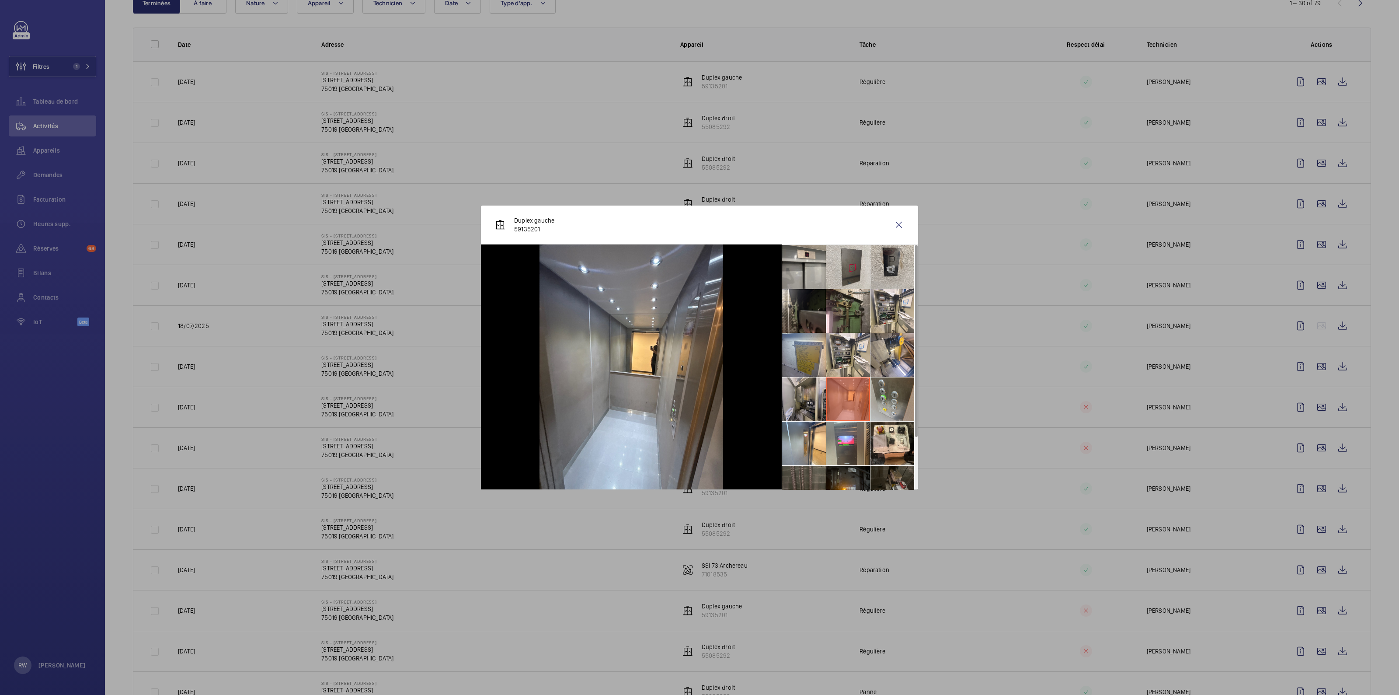
click at [809, 399] on li at bounding box center [804, 399] width 44 height 44
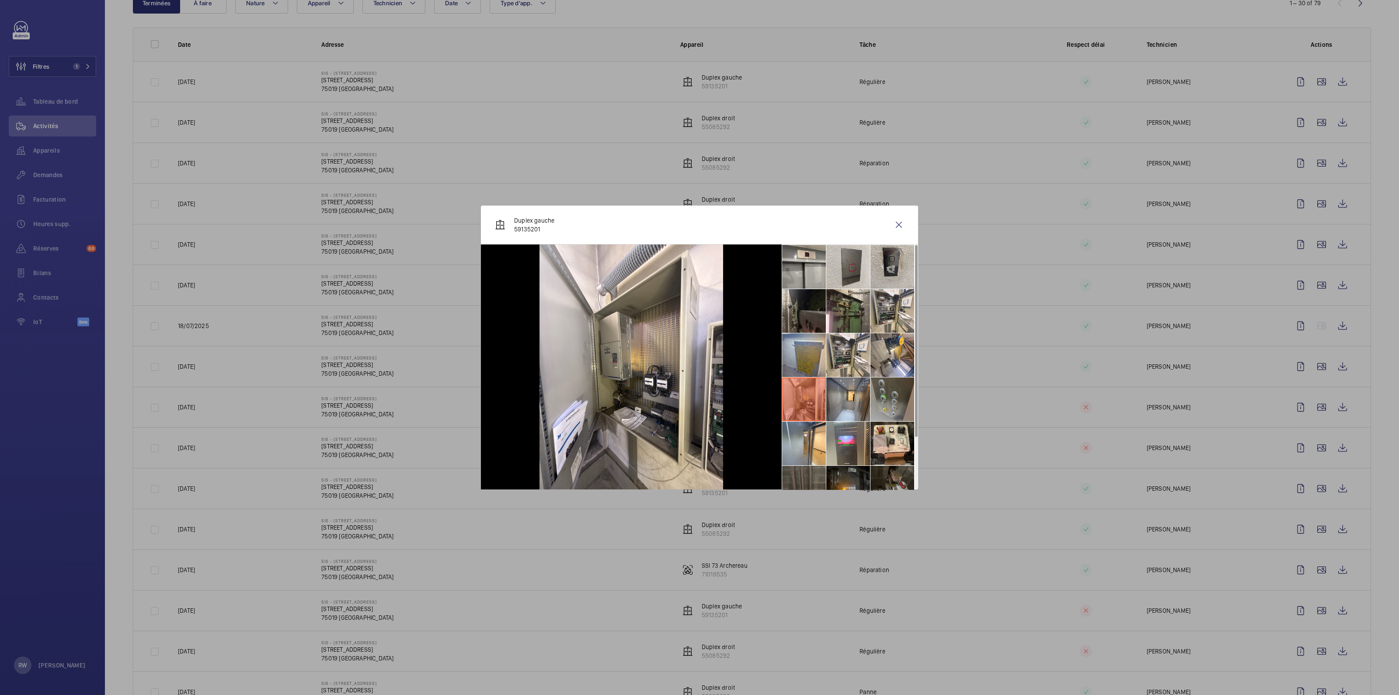
click at [868, 396] on li at bounding box center [848, 399] width 44 height 44
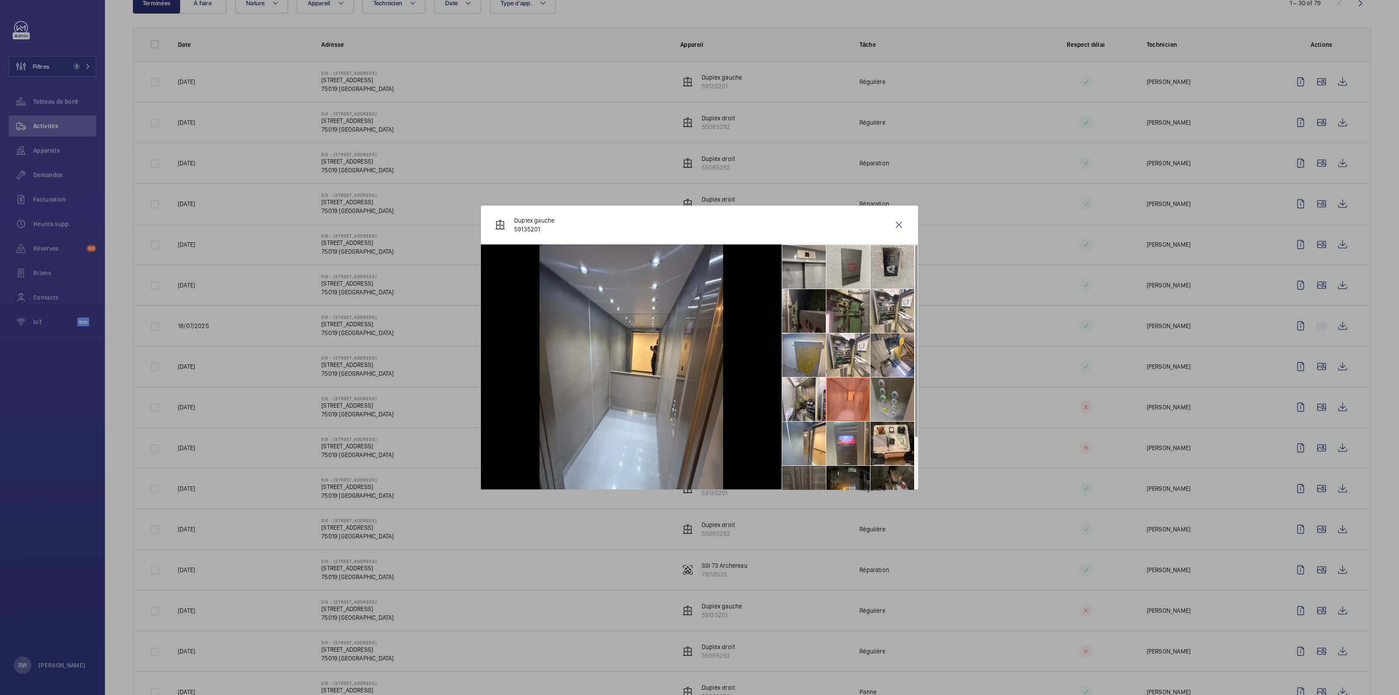
click at [901, 396] on li at bounding box center [892, 399] width 44 height 44
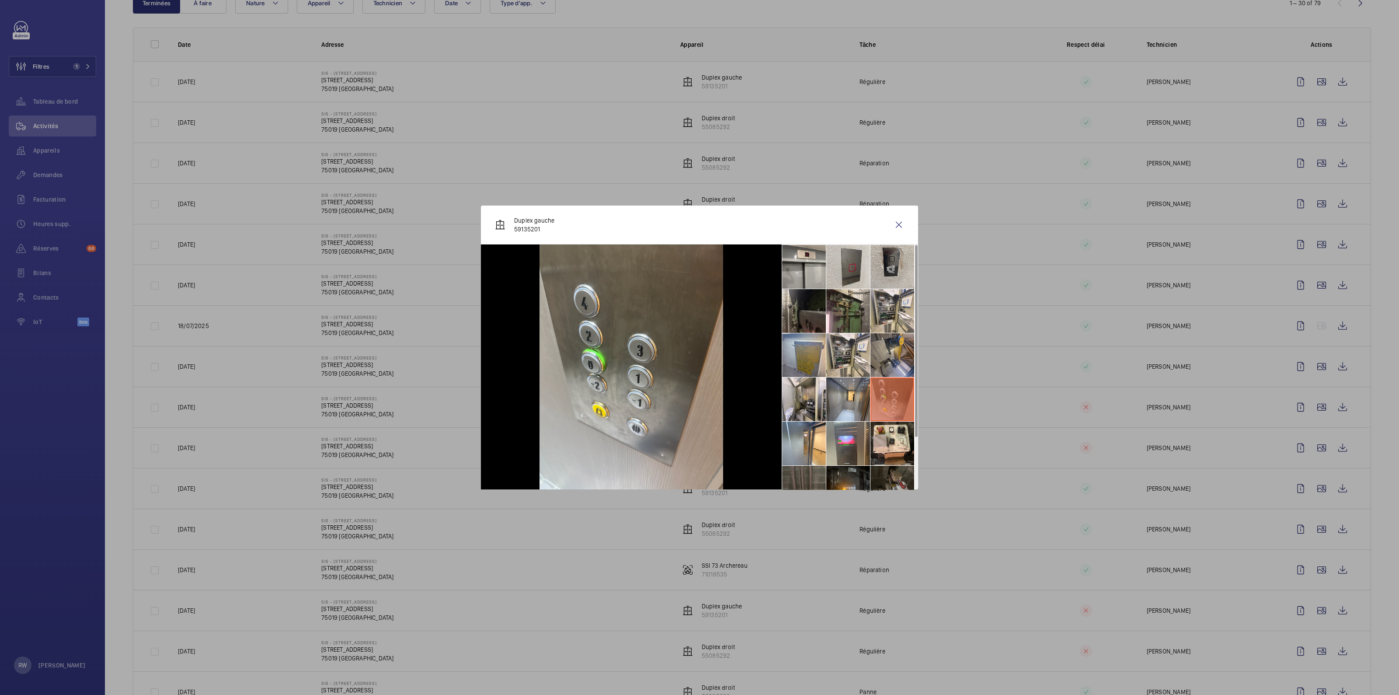
click at [876, 358] on li at bounding box center [892, 355] width 44 height 44
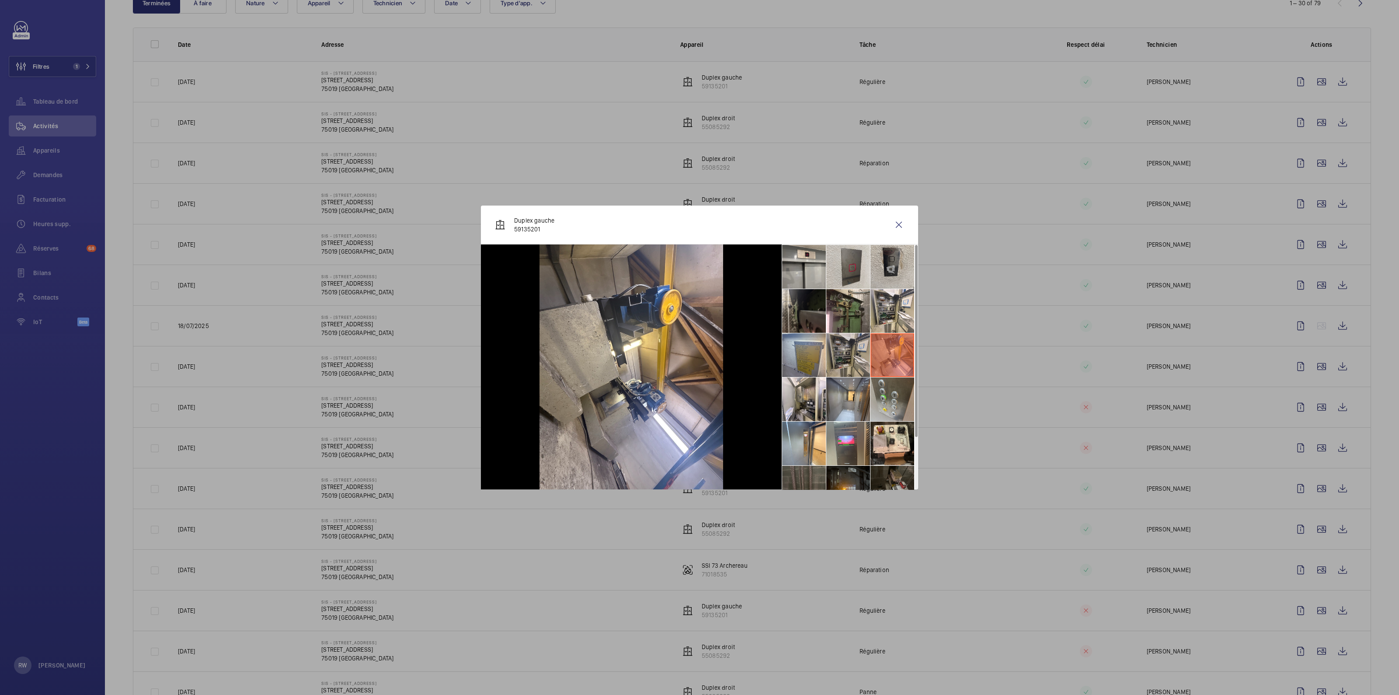
click at [836, 356] on li at bounding box center [848, 355] width 44 height 44
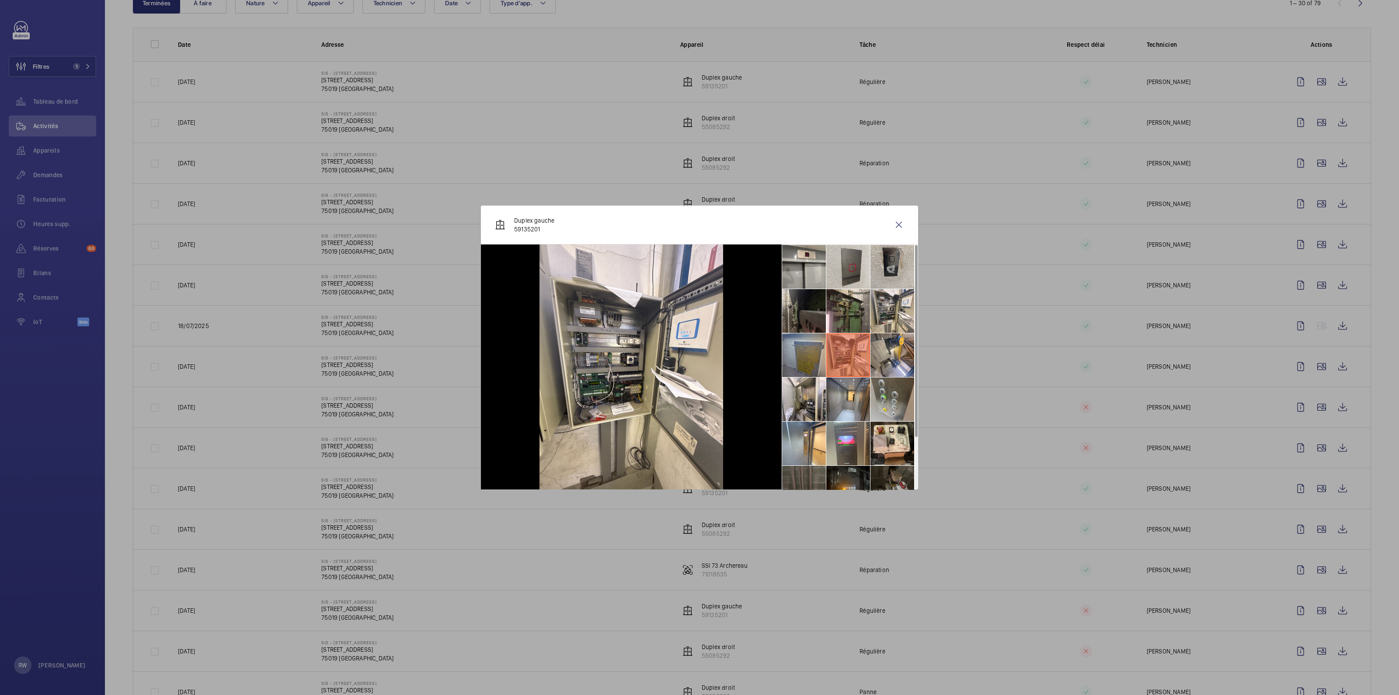
click at [787, 355] on li at bounding box center [804, 355] width 44 height 44
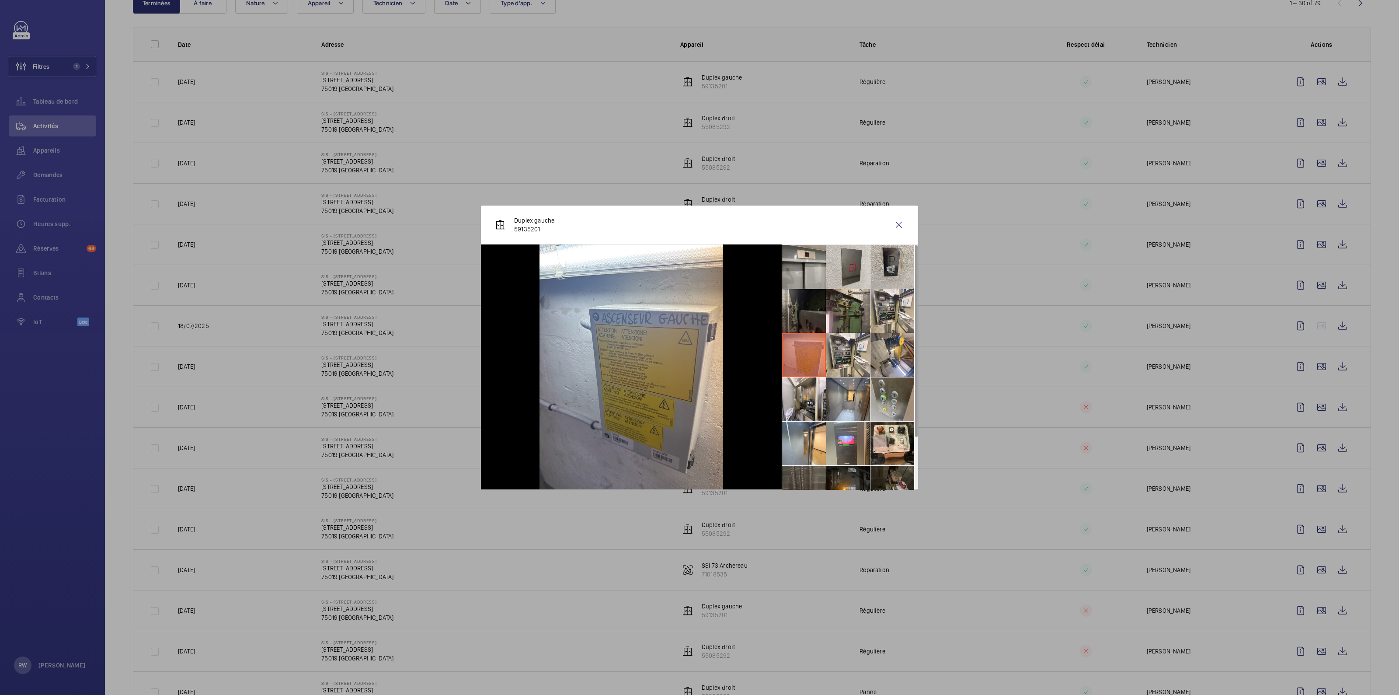
click at [786, 296] on li at bounding box center [804, 311] width 44 height 44
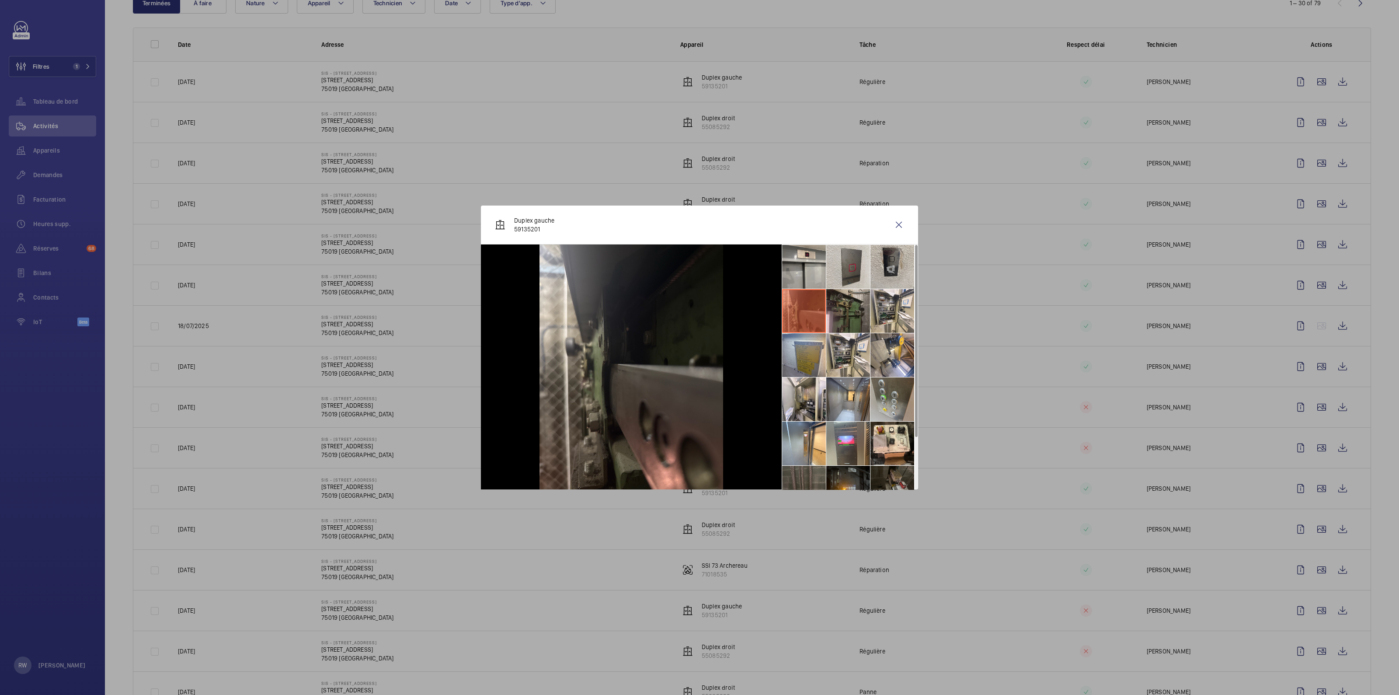
click at [859, 309] on li at bounding box center [848, 311] width 44 height 44
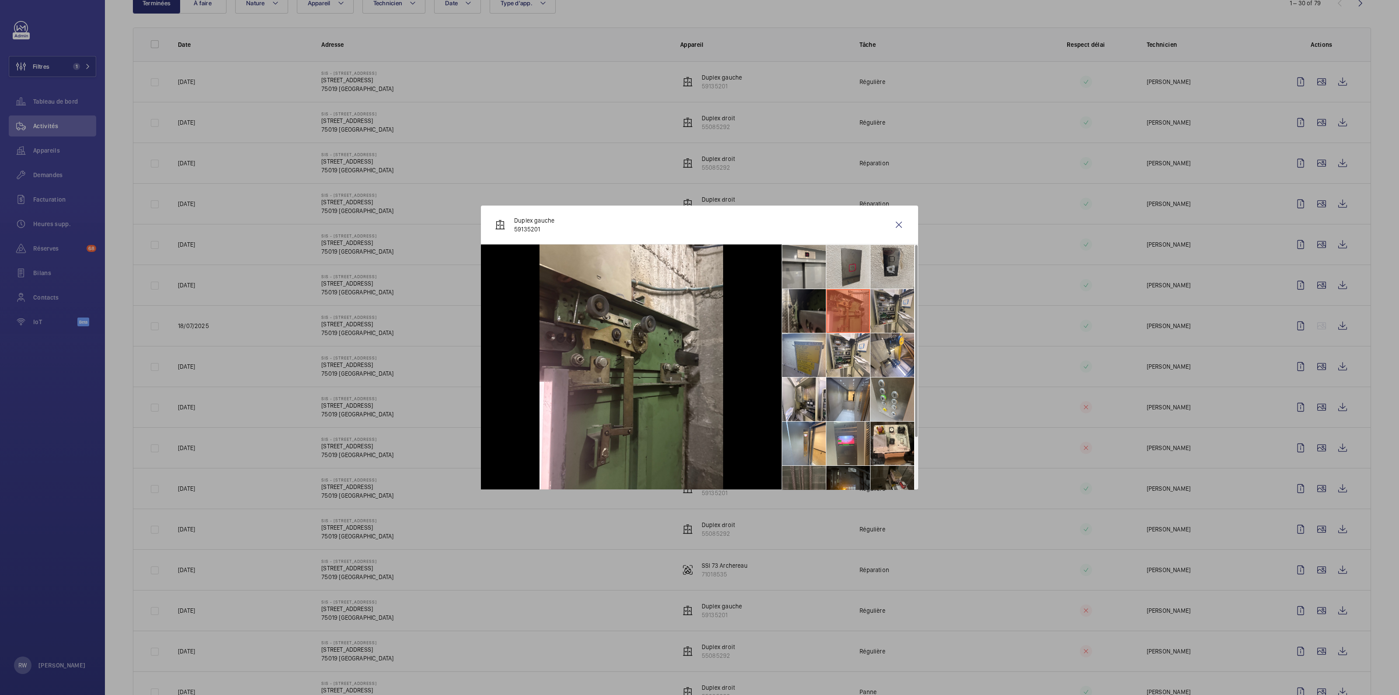
click at [885, 308] on li at bounding box center [892, 311] width 44 height 44
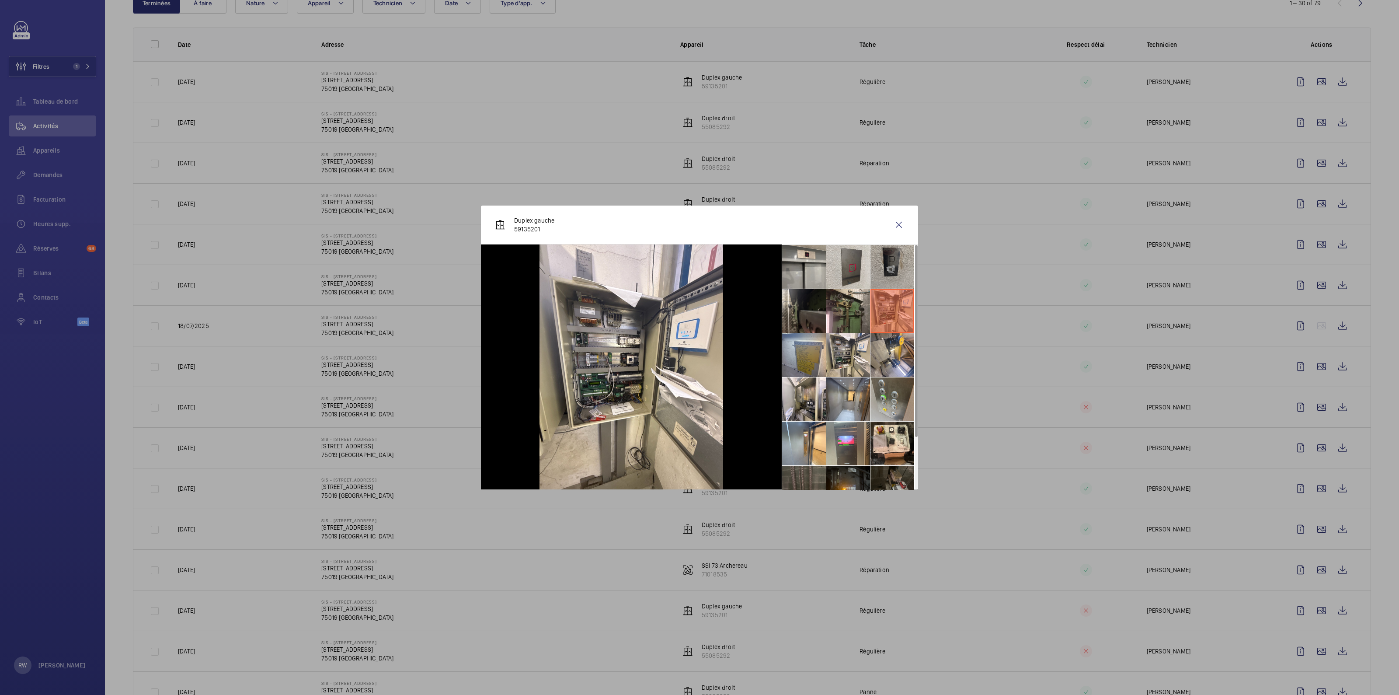
click at [887, 258] on li at bounding box center [892, 267] width 44 height 44
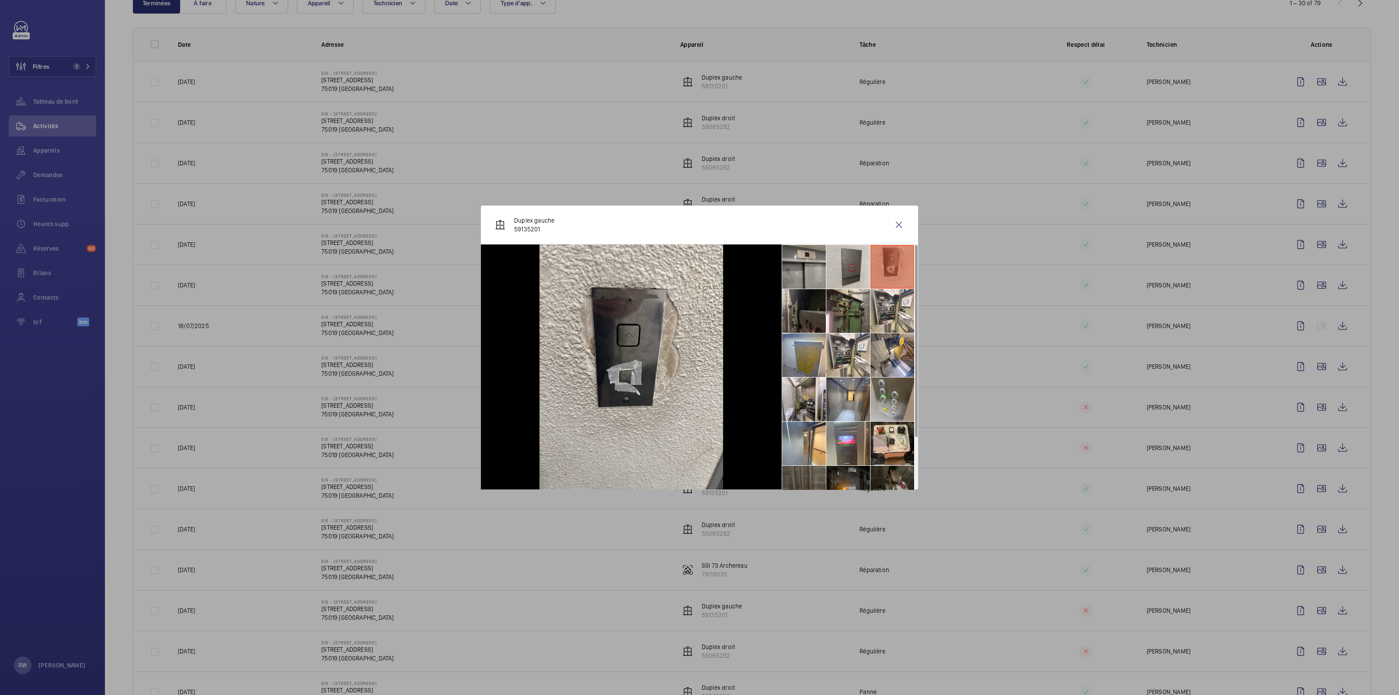
click at [810, 265] on li at bounding box center [804, 267] width 44 height 44
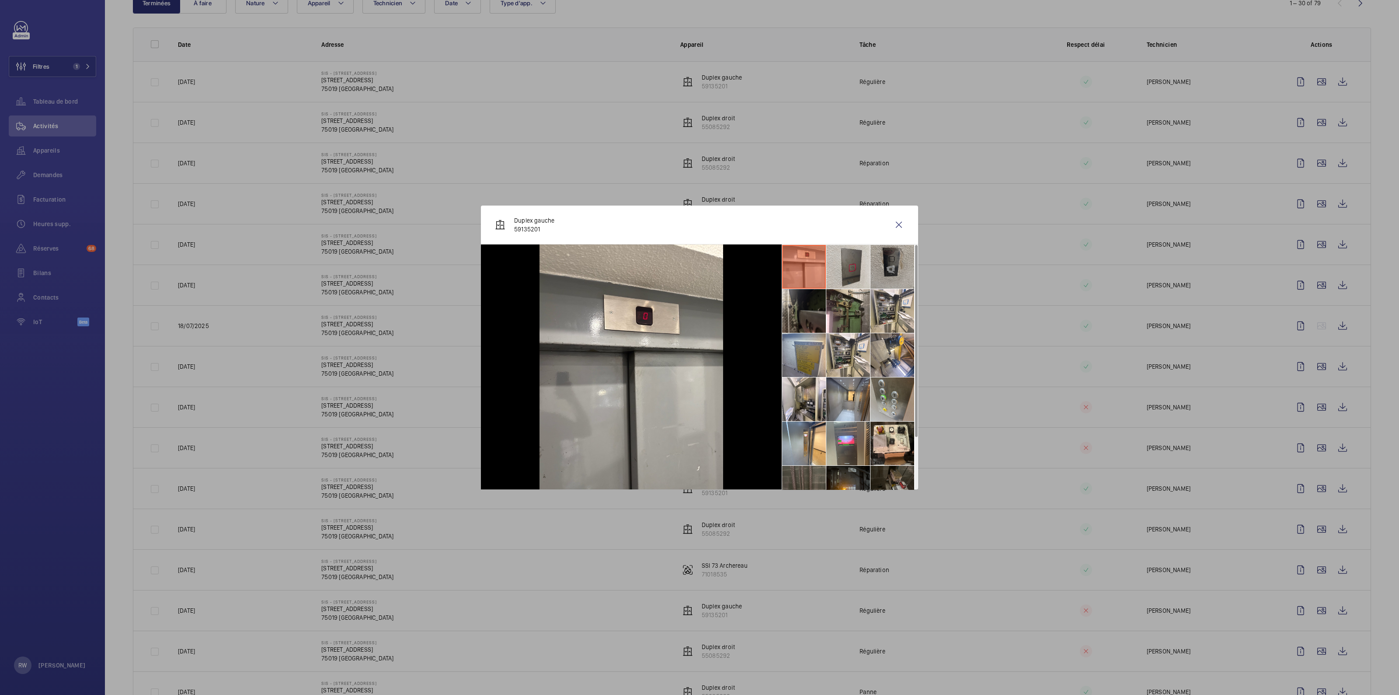
click at [888, 264] on li at bounding box center [892, 267] width 44 height 44
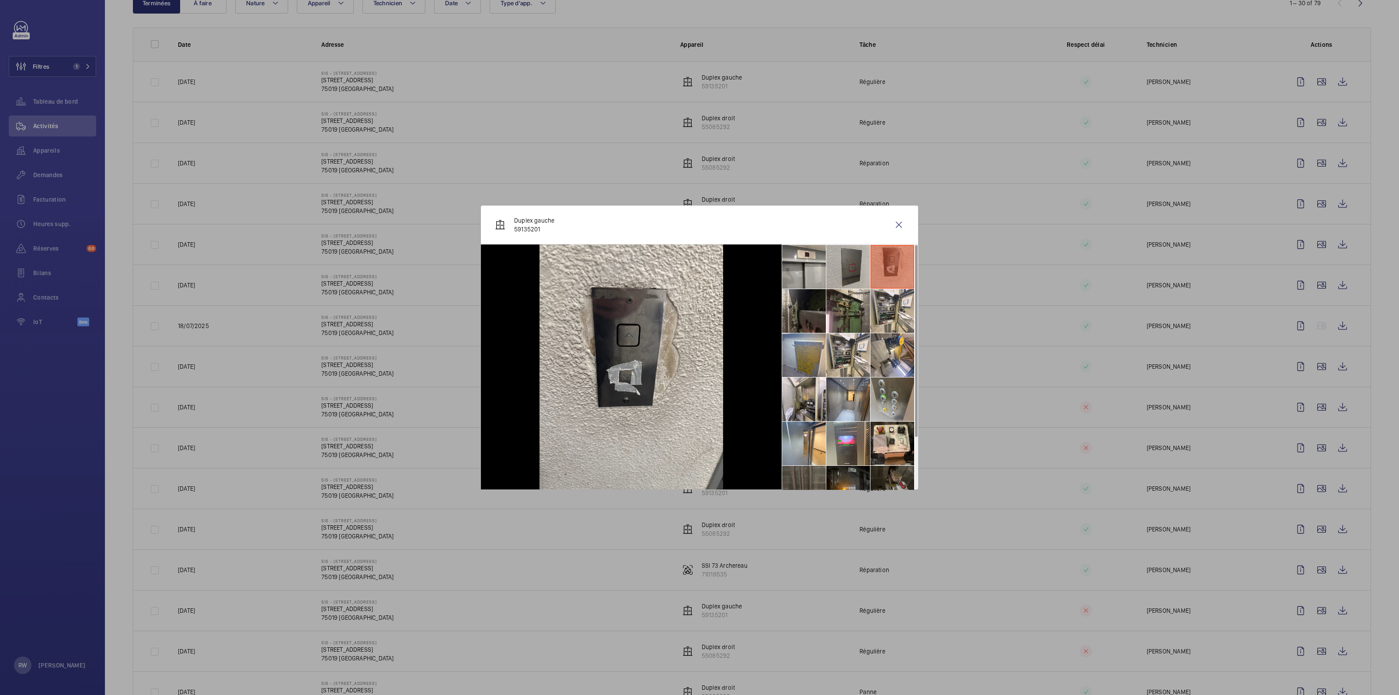
click at [852, 269] on li at bounding box center [848, 267] width 44 height 44
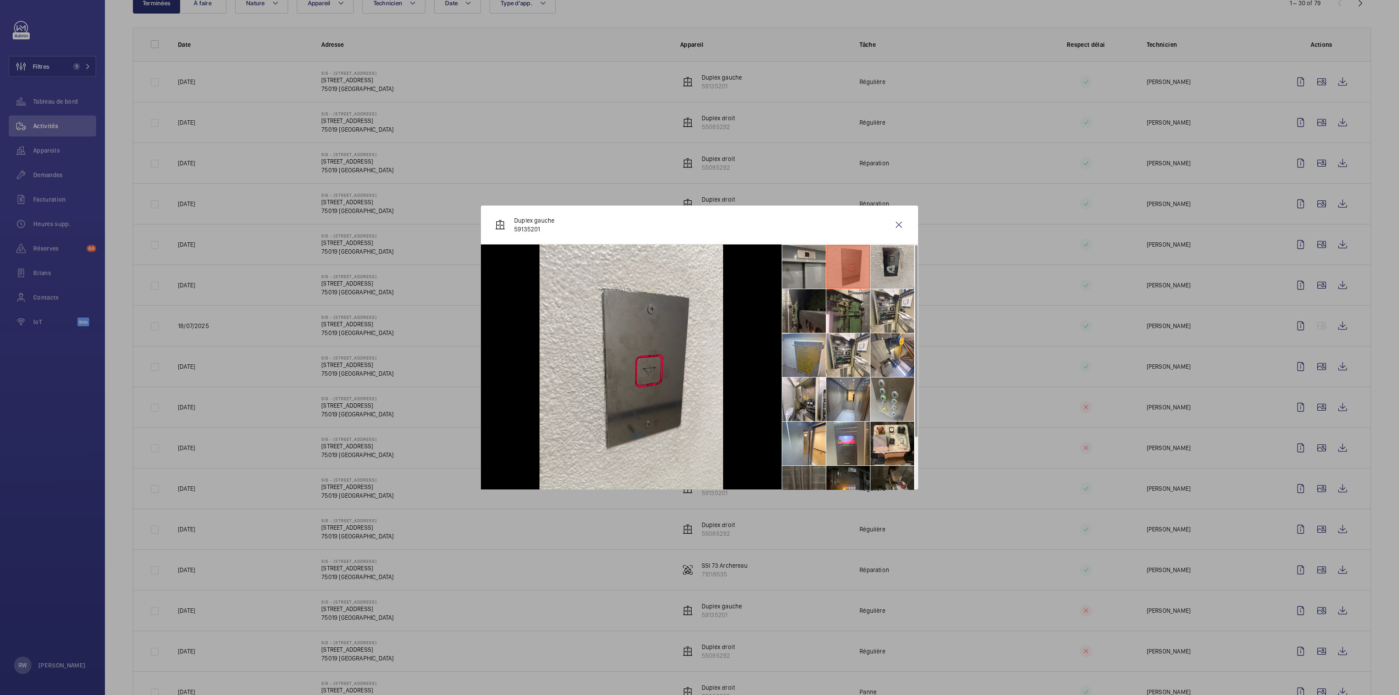
click at [802, 271] on li at bounding box center [804, 267] width 44 height 44
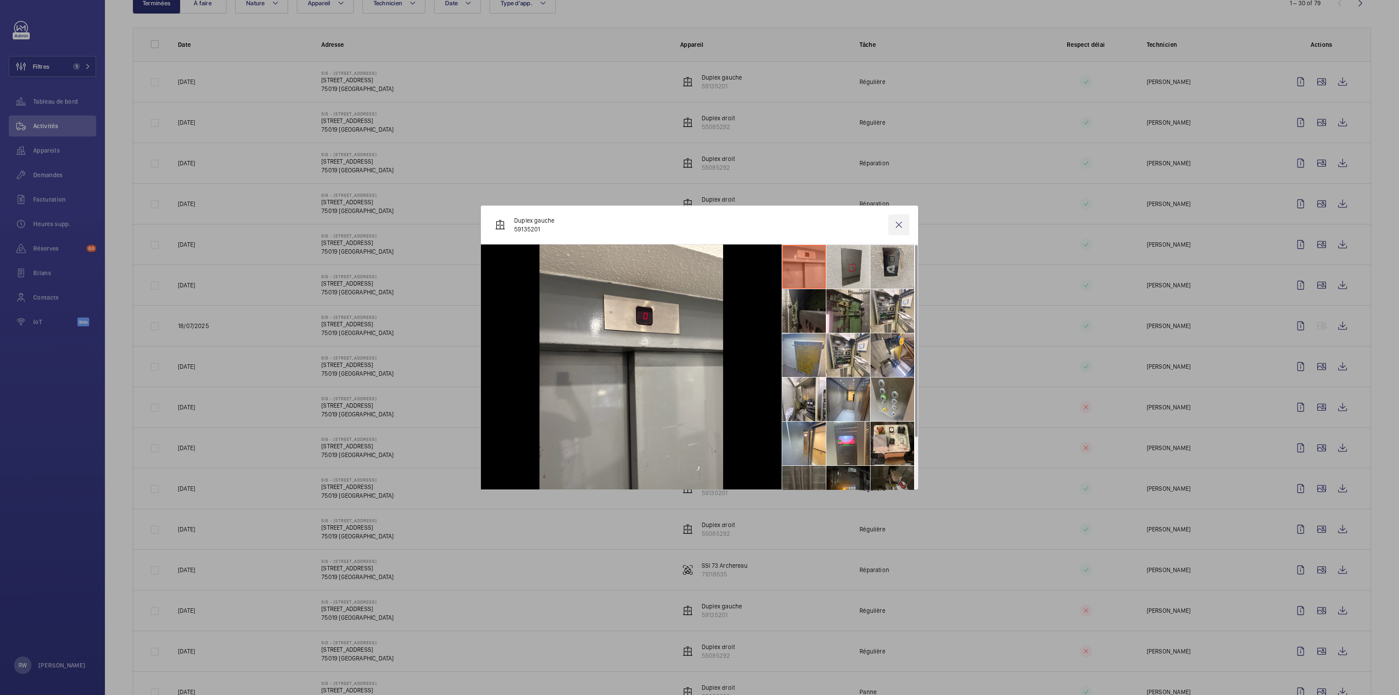
click at [900, 227] on wm-front-icon-button at bounding box center [898, 224] width 21 height 21
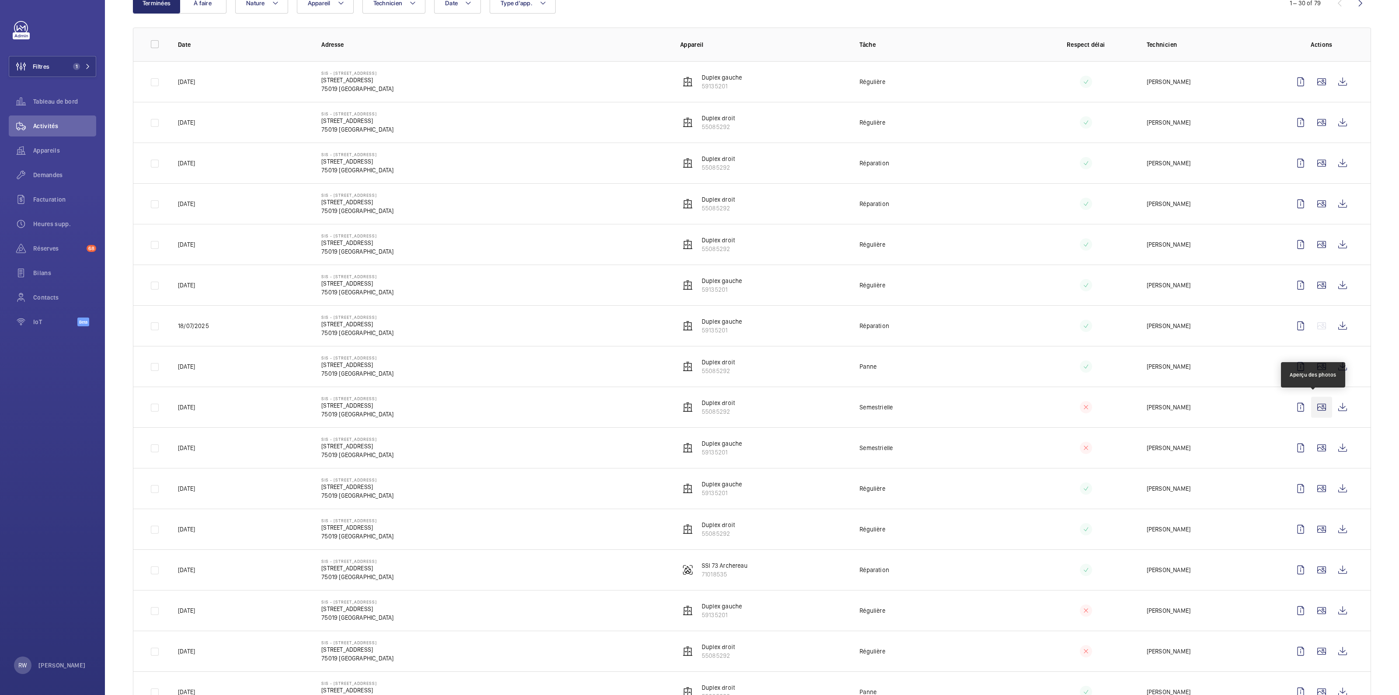
click at [1316, 405] on wm-front-icon-button at bounding box center [1321, 406] width 21 height 21
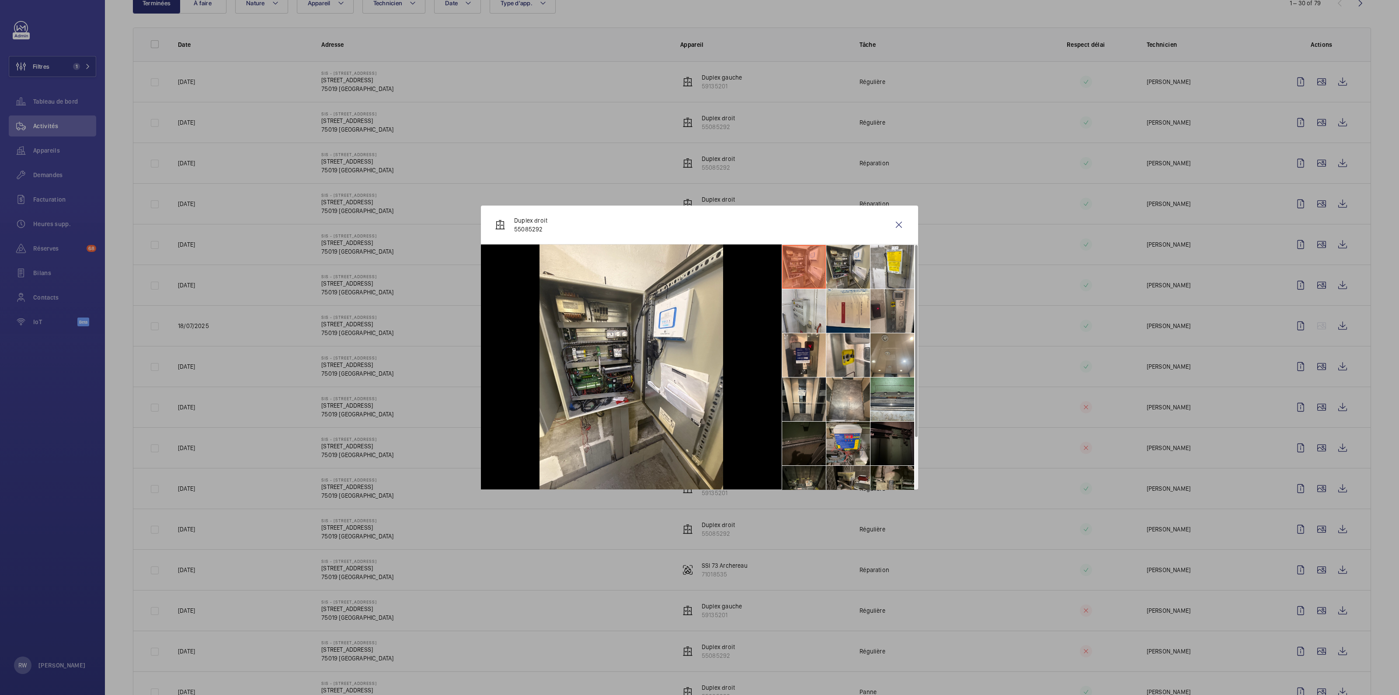
click at [844, 267] on li at bounding box center [848, 267] width 44 height 44
click at [888, 265] on li at bounding box center [892, 267] width 44 height 44
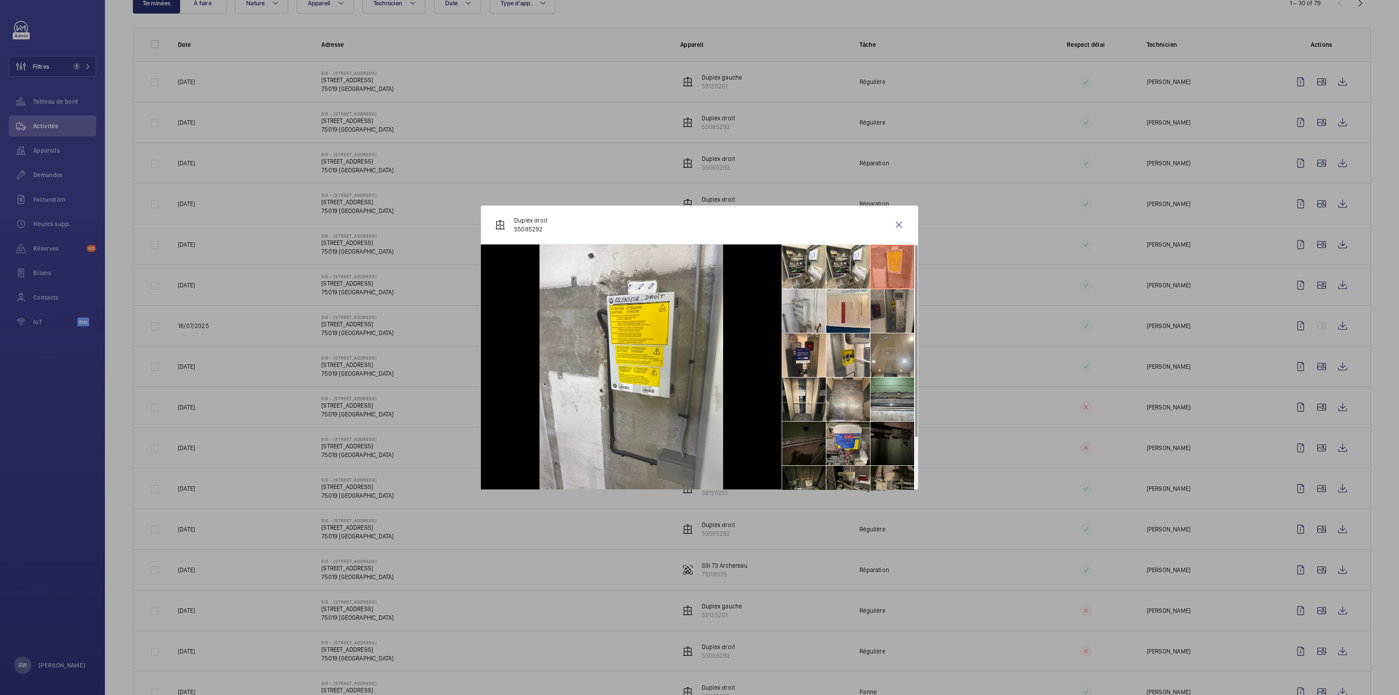
click at [888, 313] on li at bounding box center [892, 311] width 44 height 44
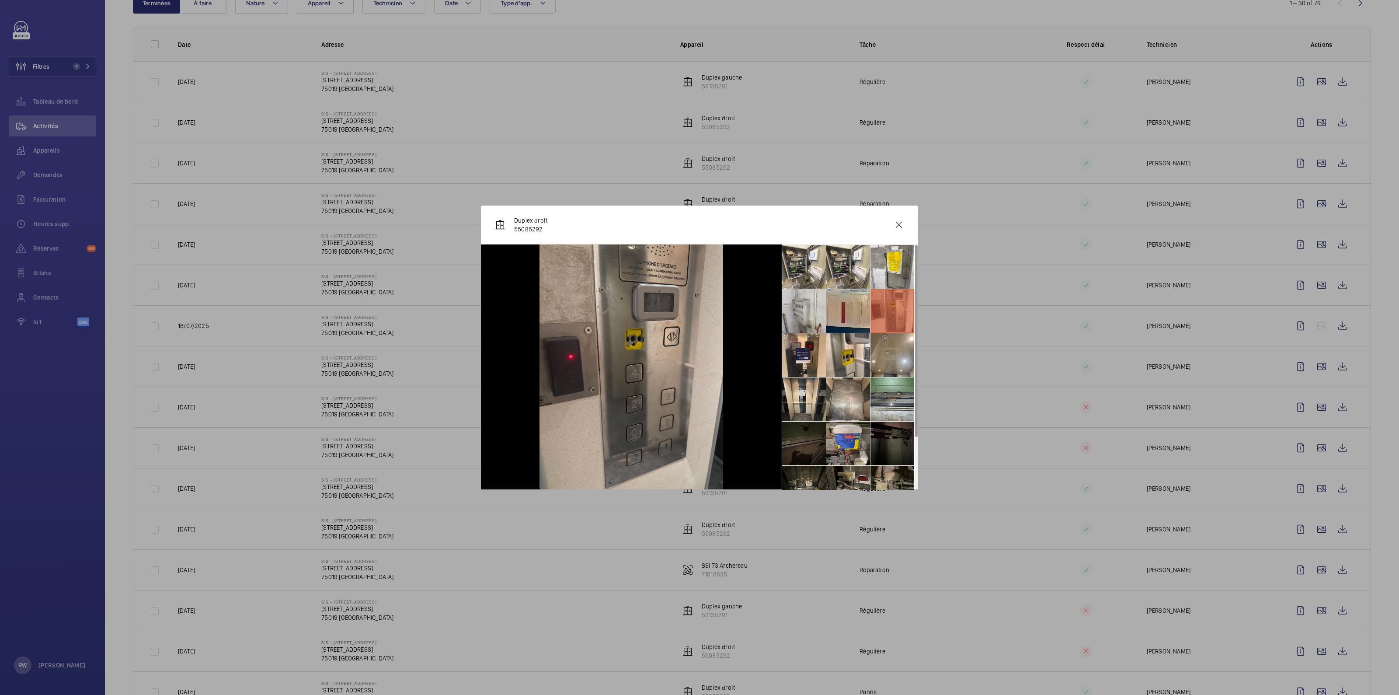
click at [832, 313] on li at bounding box center [848, 311] width 44 height 44
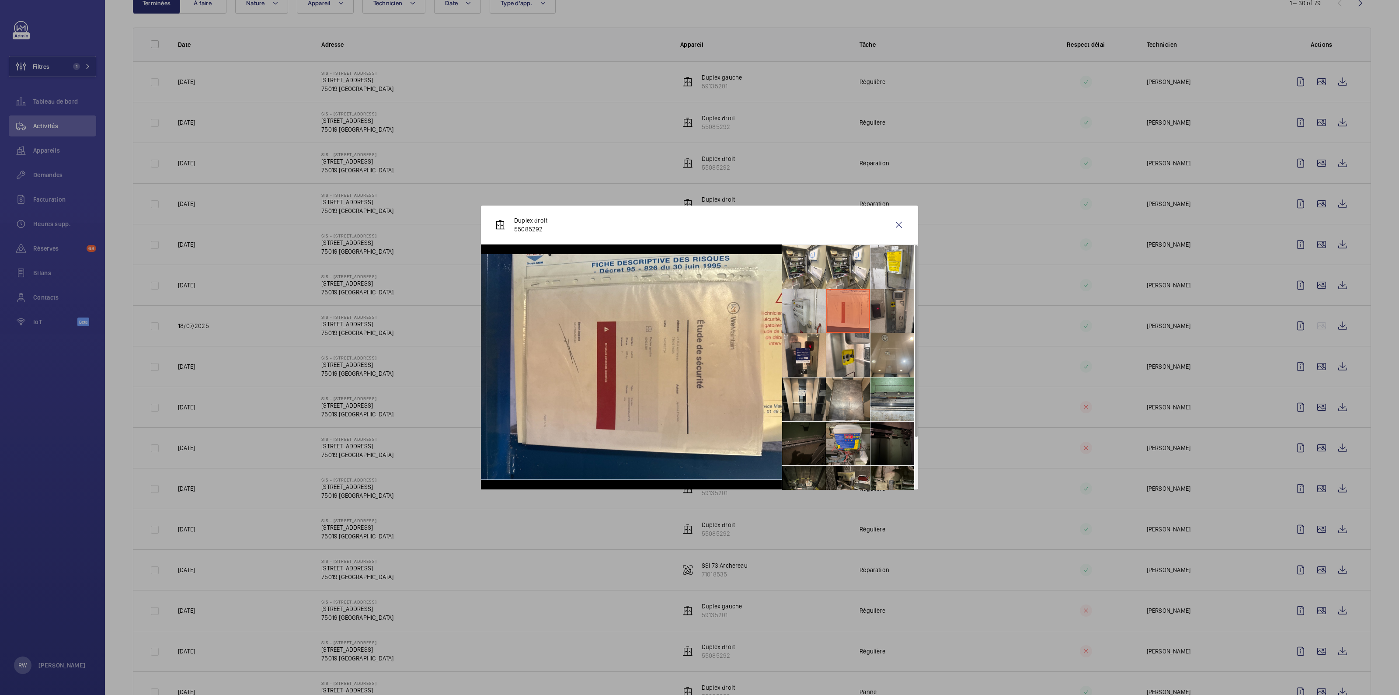
click at [886, 310] on li at bounding box center [892, 311] width 44 height 44
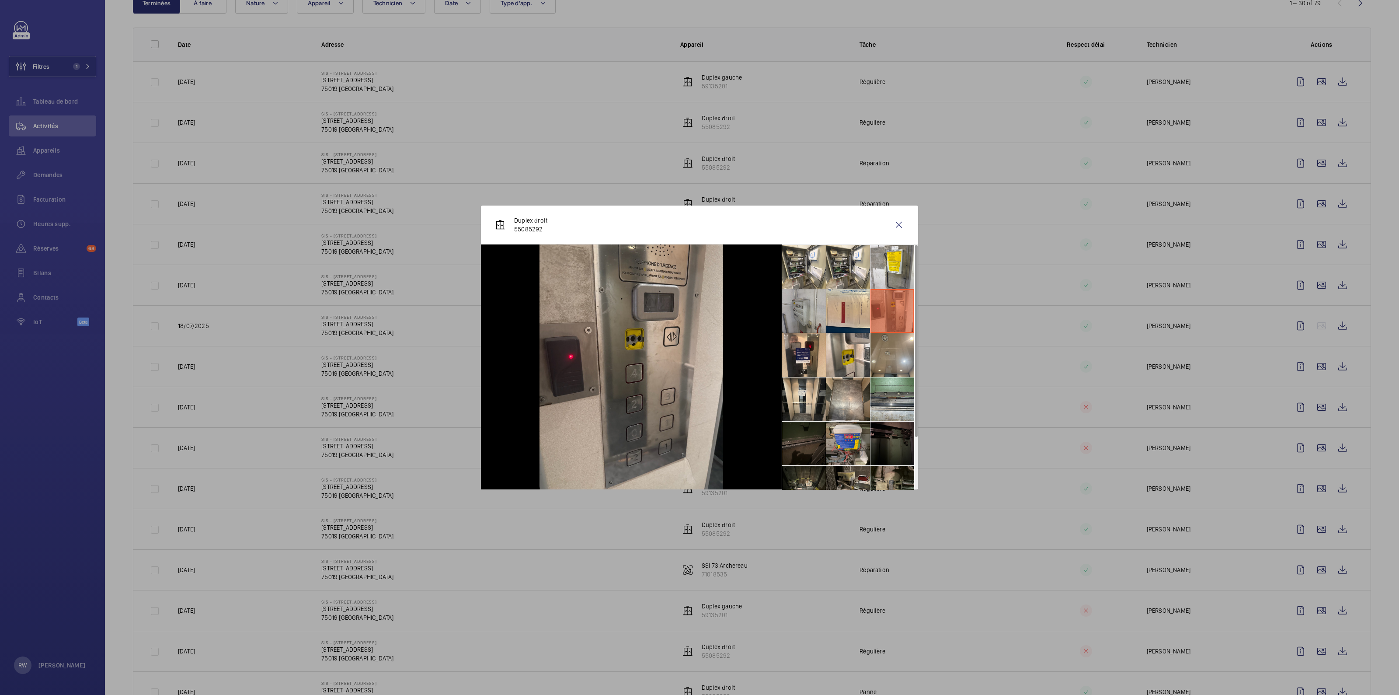
click at [815, 305] on li at bounding box center [804, 311] width 44 height 44
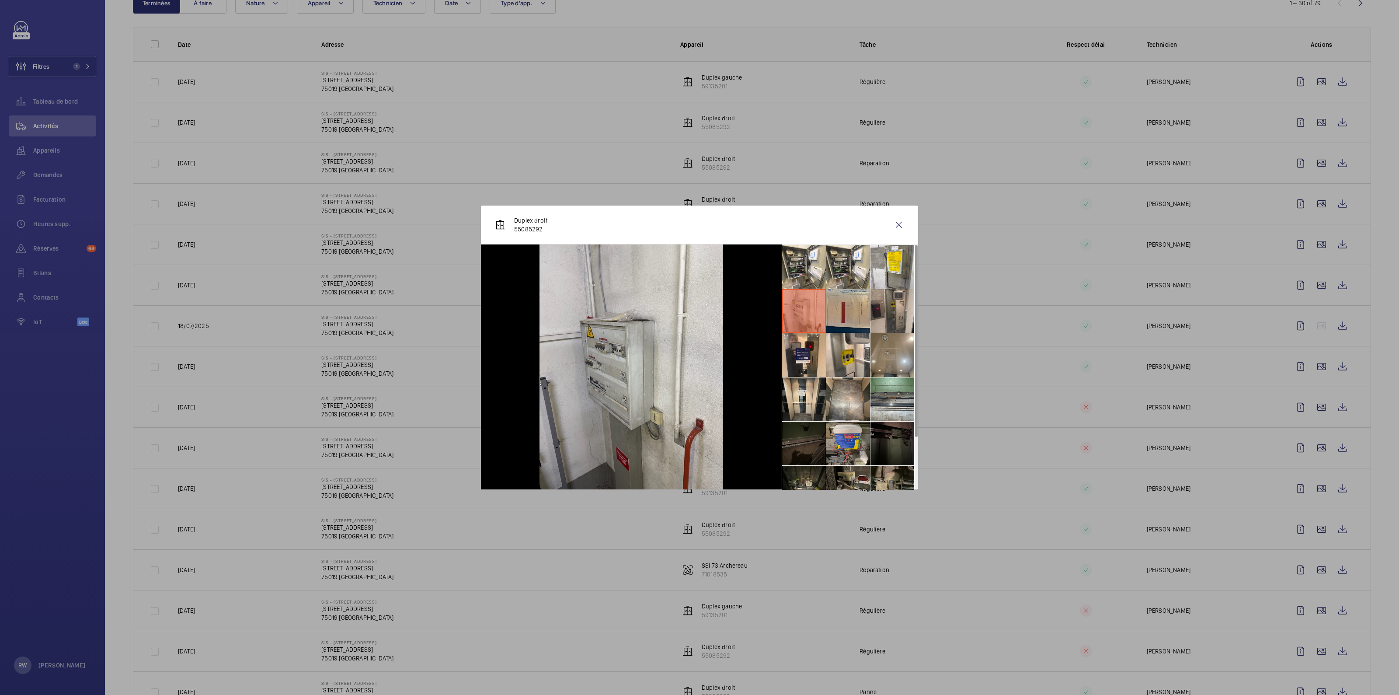
click at [835, 308] on li at bounding box center [848, 311] width 44 height 44
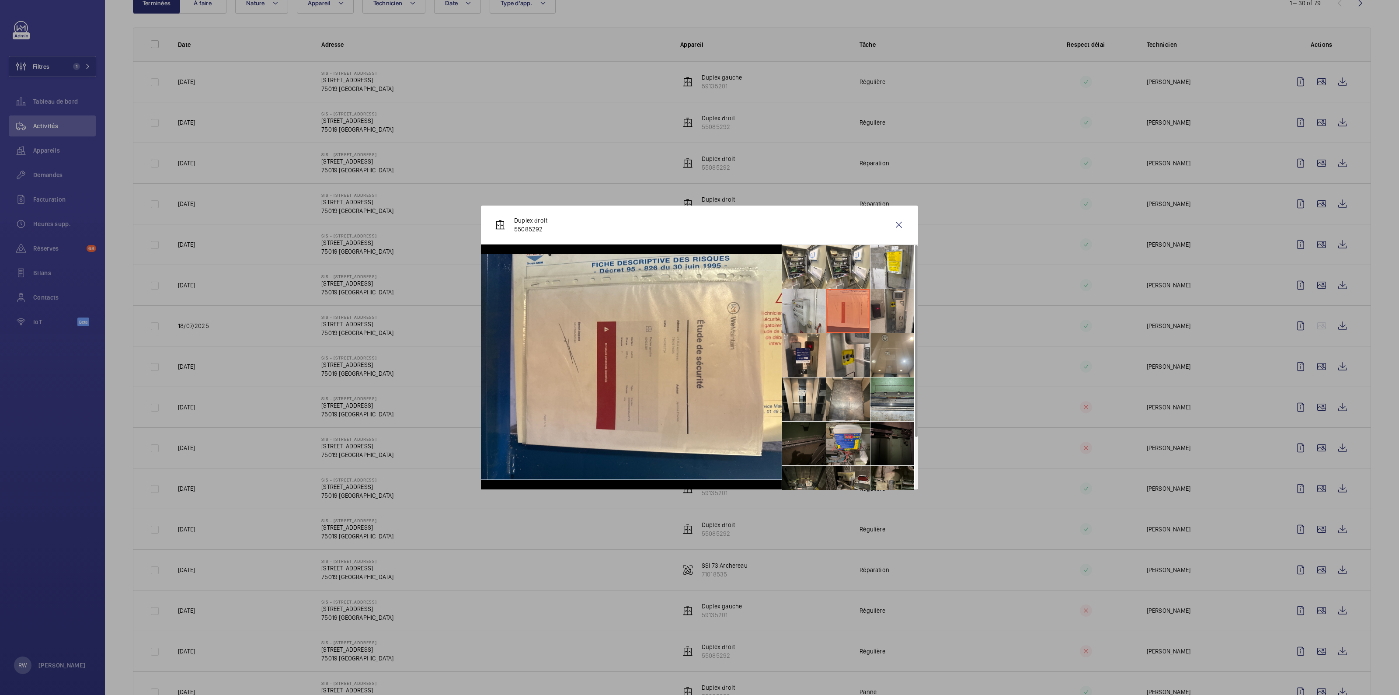
click at [841, 355] on li at bounding box center [848, 355] width 44 height 44
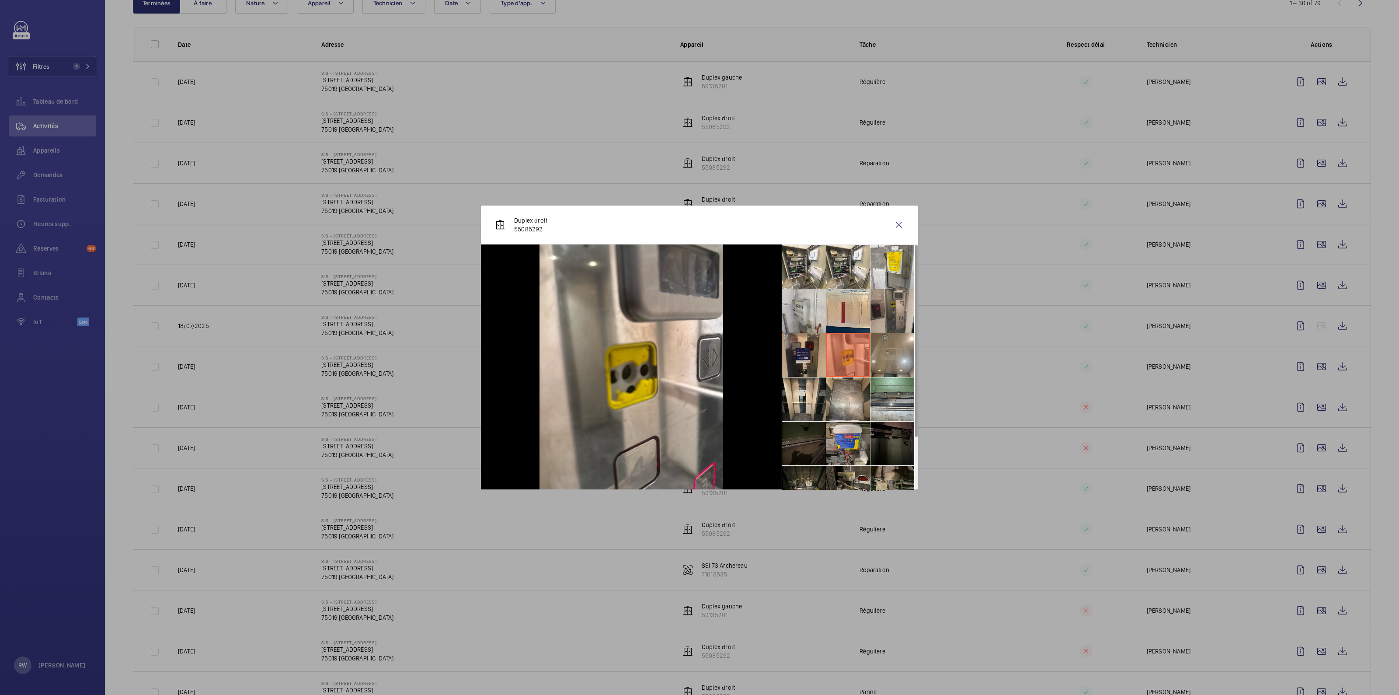
click at [799, 358] on li at bounding box center [804, 355] width 44 height 44
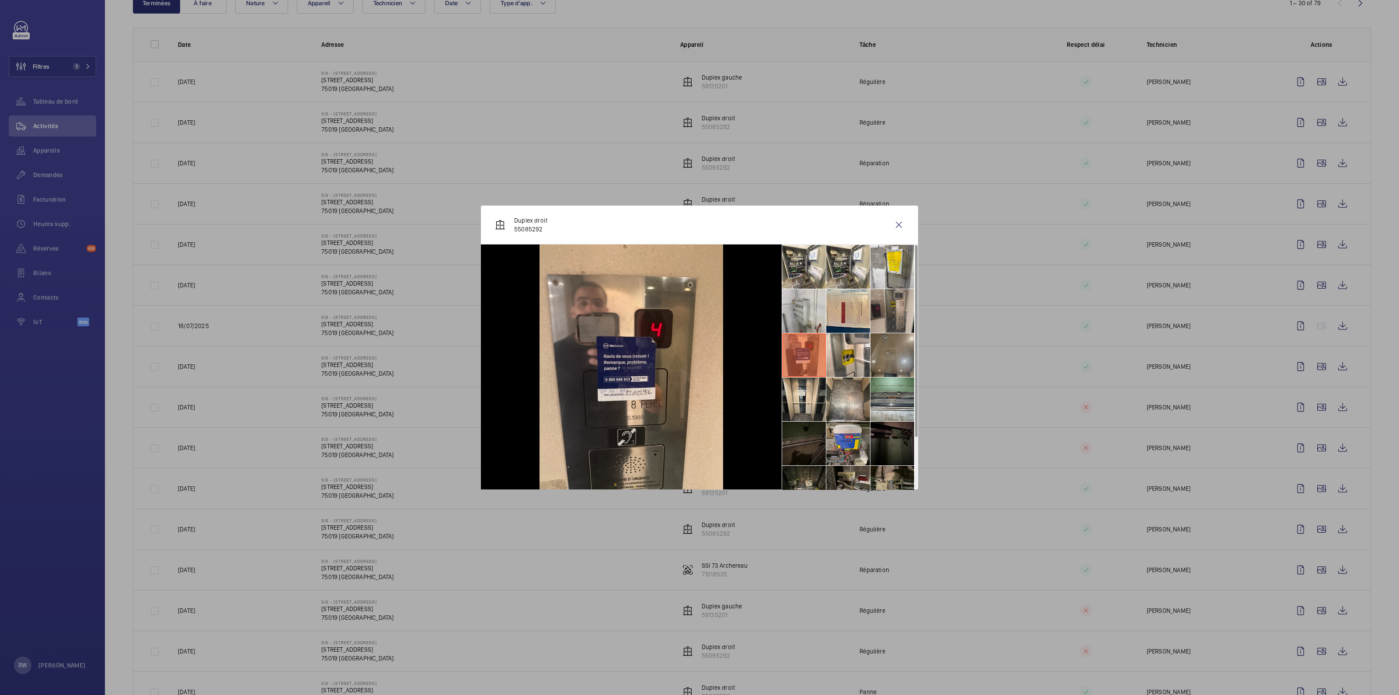
drag, startPoint x: 889, startPoint y: 350, endPoint x: 889, endPoint y: 362, distance: 12.7
click at [889, 351] on li at bounding box center [892, 355] width 44 height 44
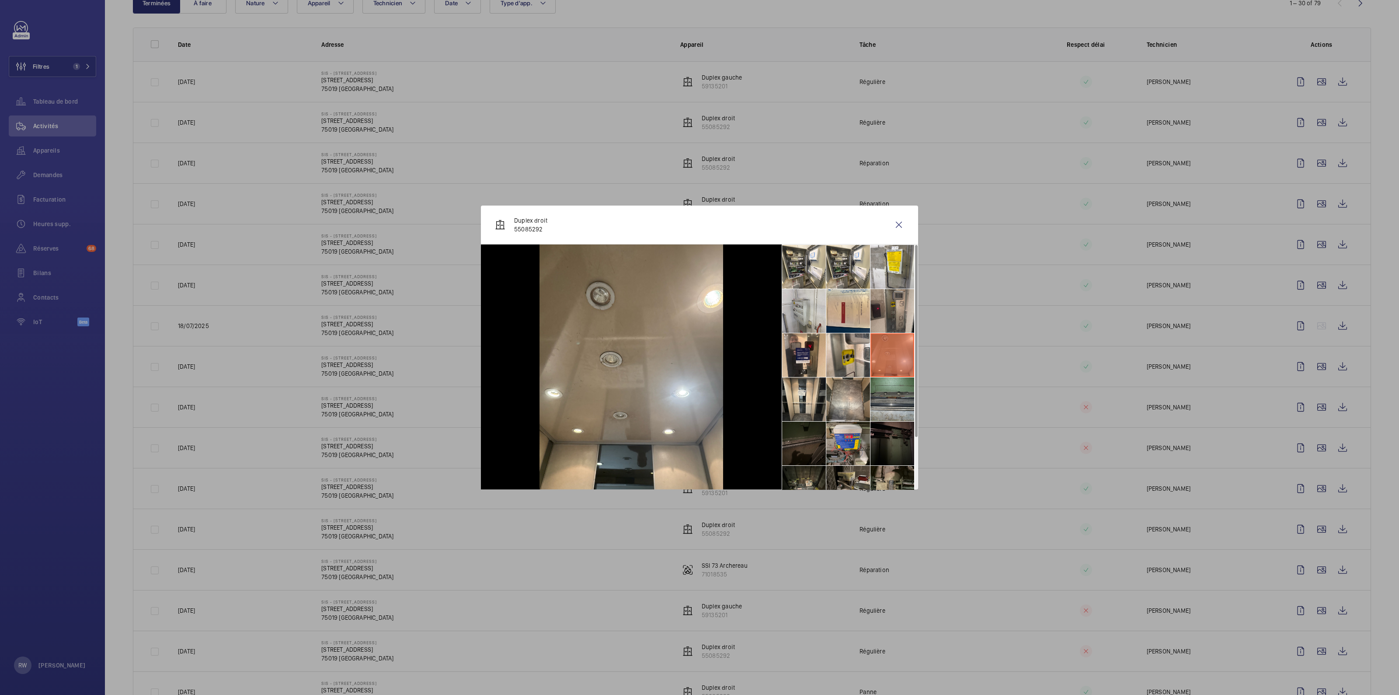
click at [876, 391] on li at bounding box center [892, 399] width 44 height 44
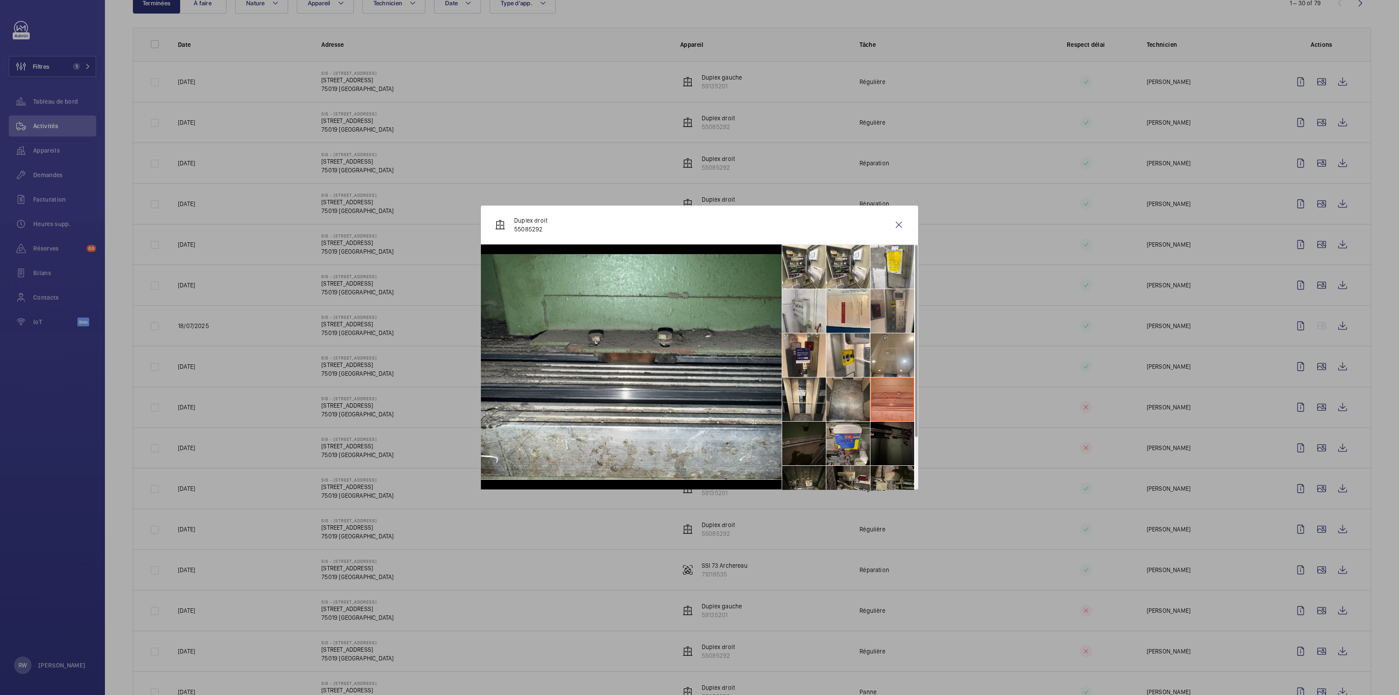
click at [850, 396] on li at bounding box center [848, 399] width 44 height 44
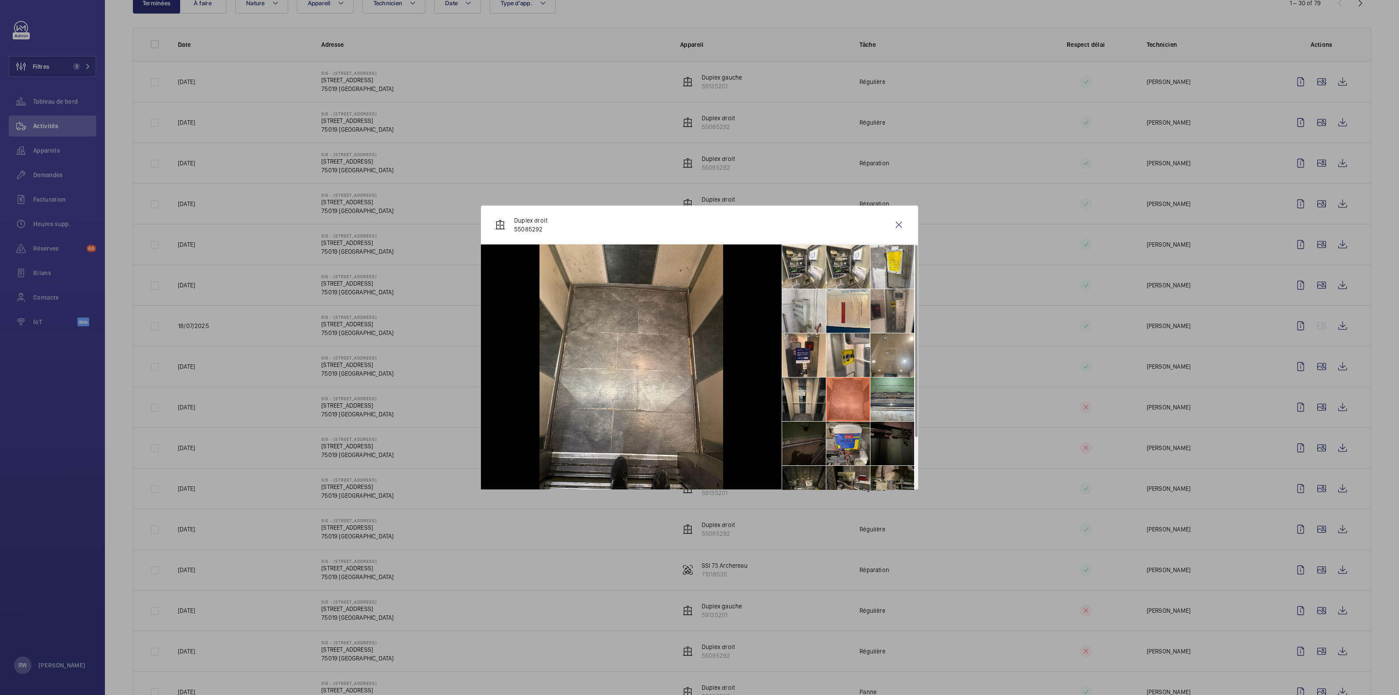
click at [804, 390] on li at bounding box center [804, 399] width 44 height 44
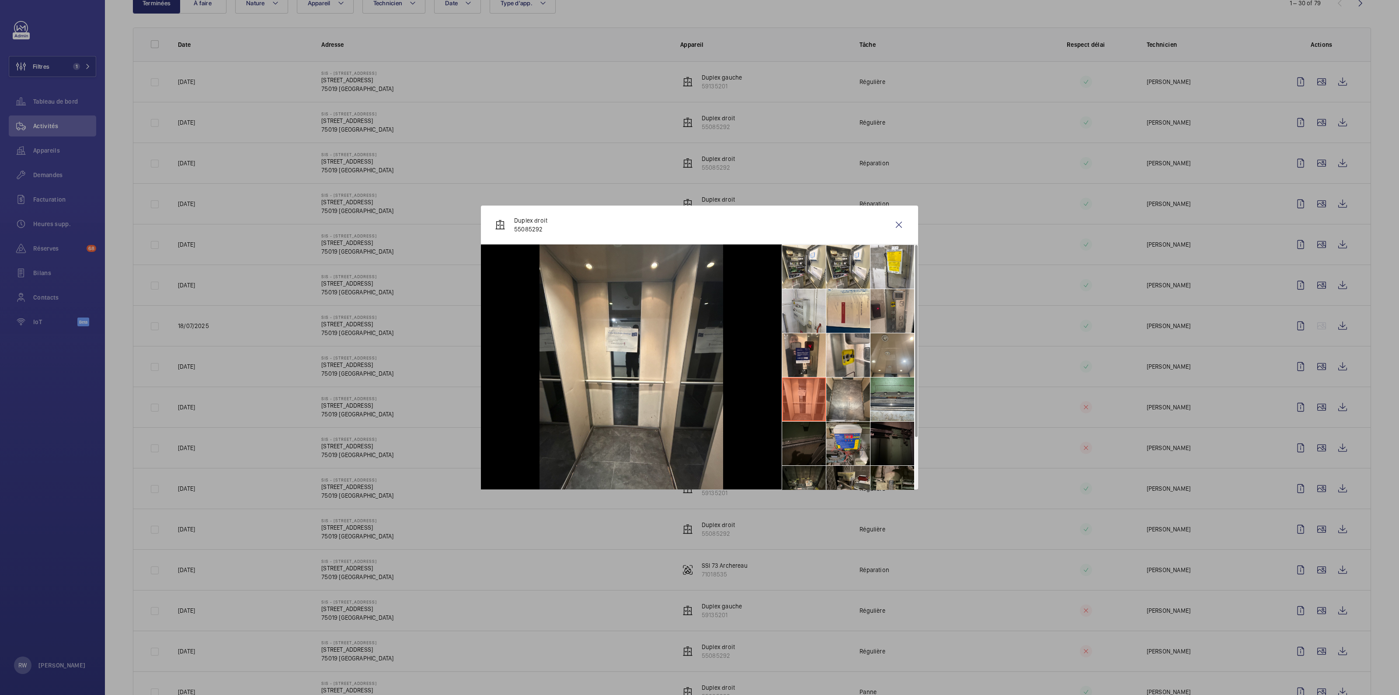
click at [805, 450] on li at bounding box center [804, 443] width 44 height 44
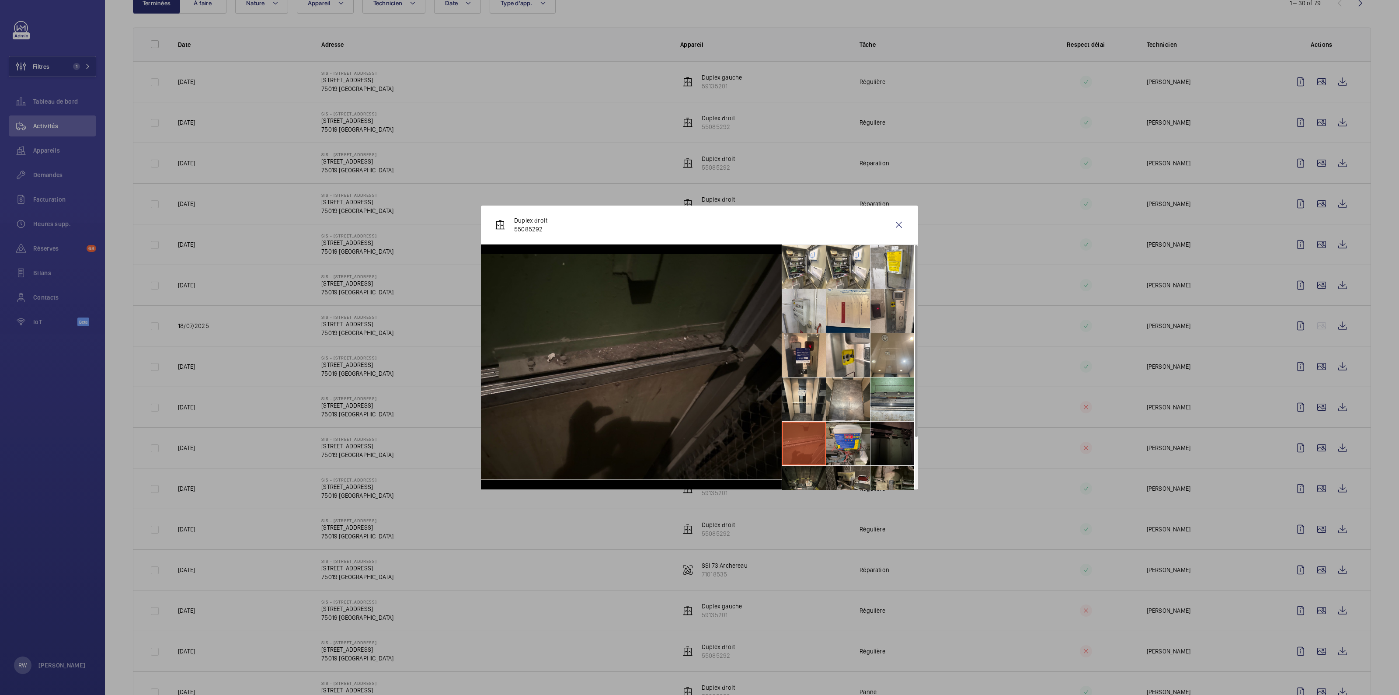
click at [907, 439] on li at bounding box center [892, 443] width 44 height 44
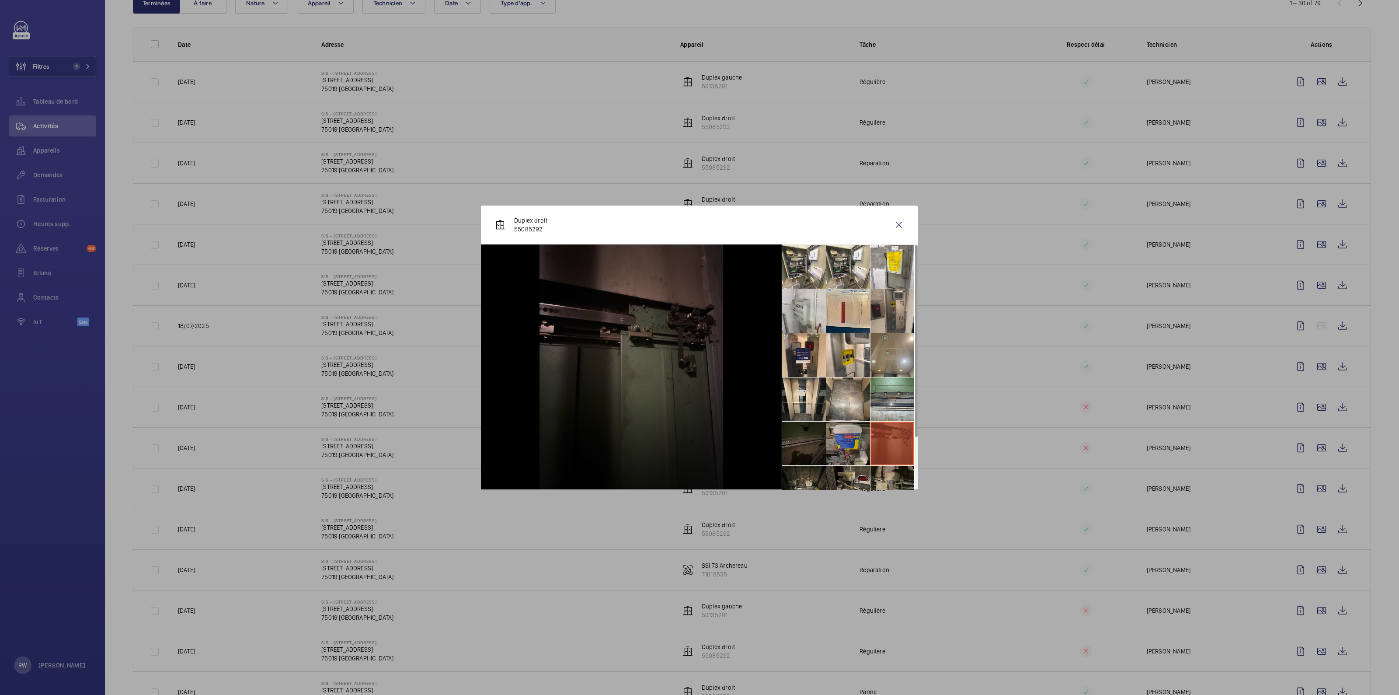
click at [854, 445] on li at bounding box center [848, 443] width 44 height 44
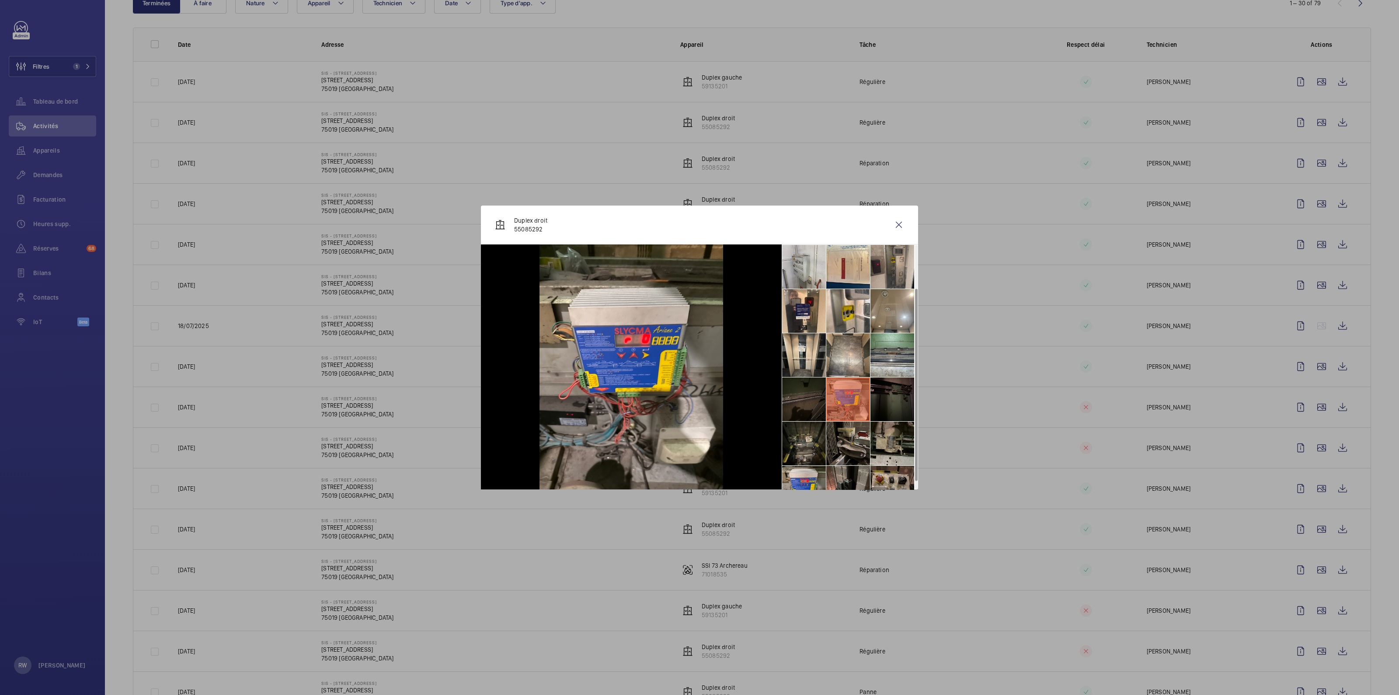
scroll to position [54, 0]
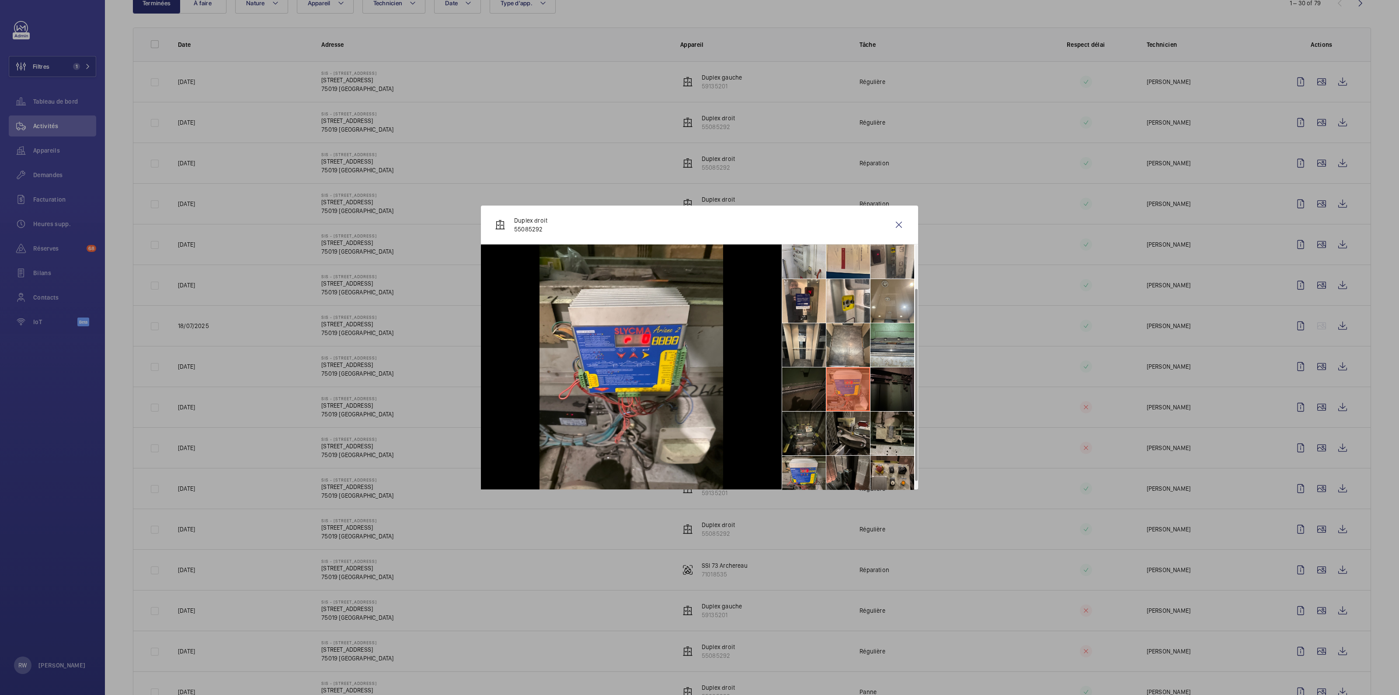
click at [881, 441] on li at bounding box center [892, 433] width 44 height 44
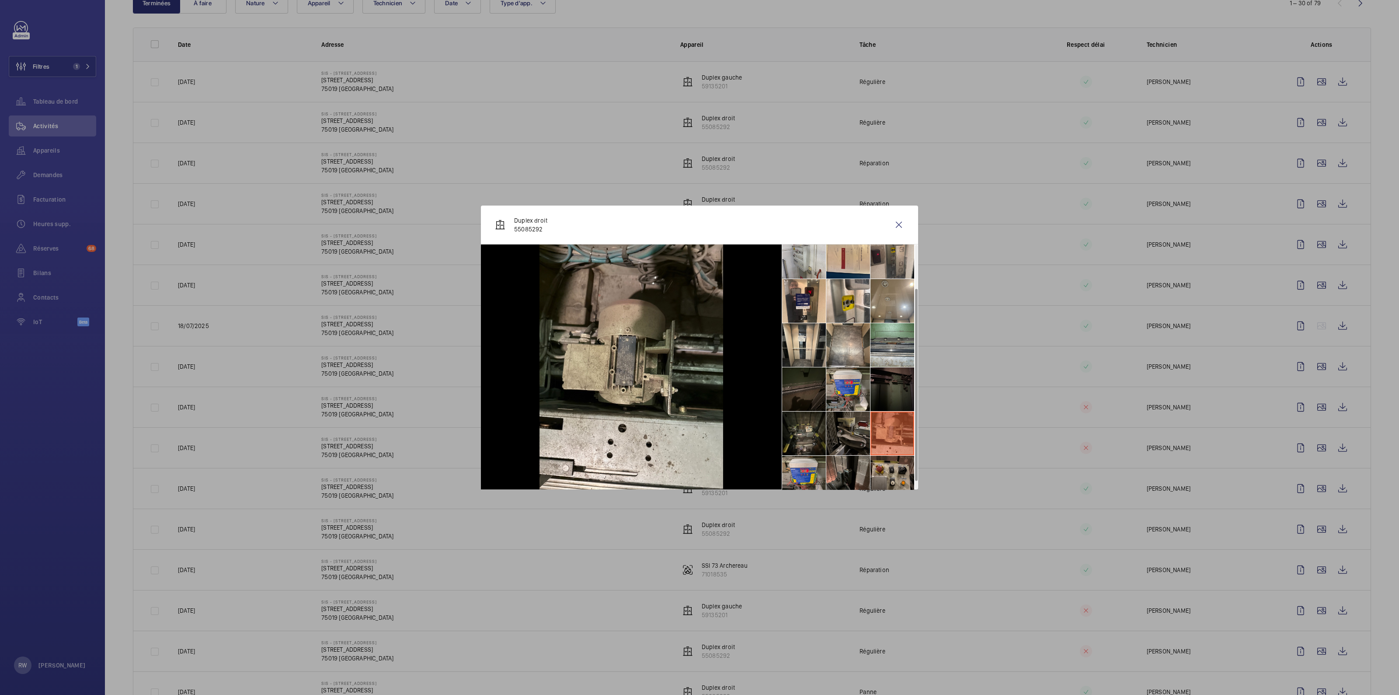
click at [846, 432] on li at bounding box center [848, 433] width 44 height 44
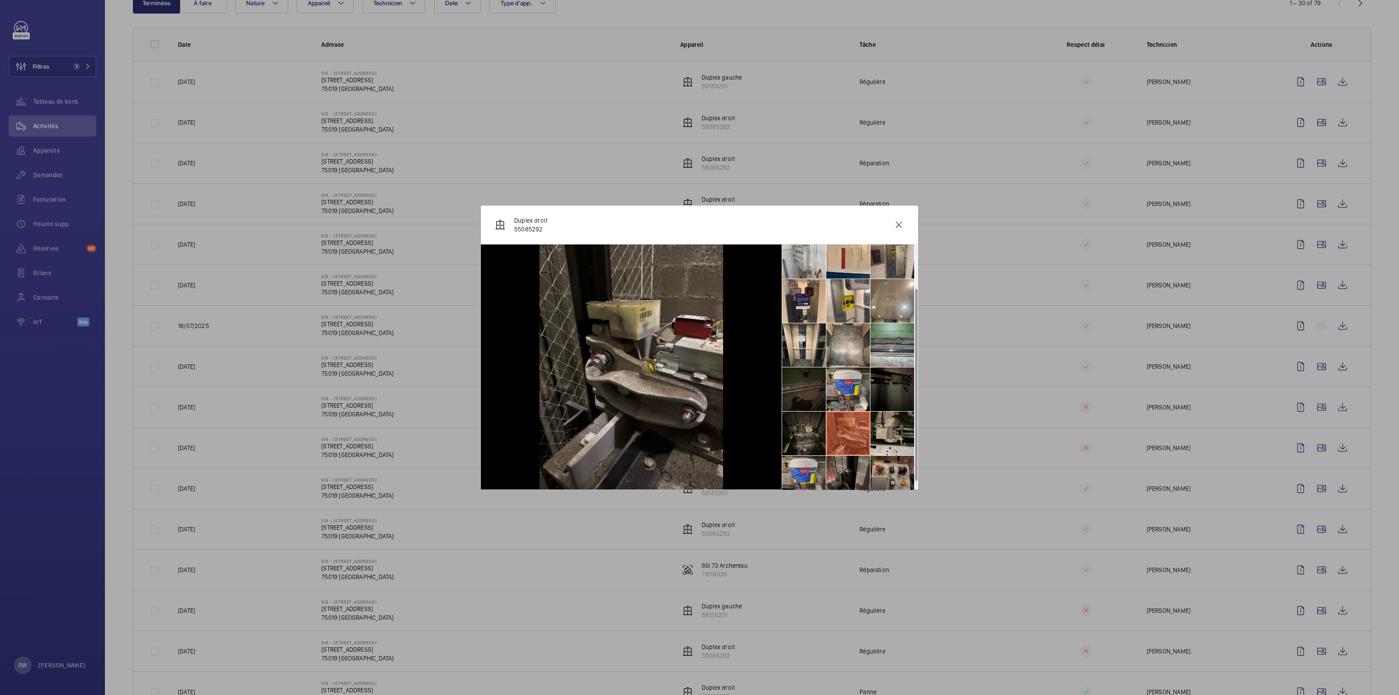
drag, startPoint x: 802, startPoint y: 429, endPoint x: 802, endPoint y: 435, distance: 5.7
click at [802, 434] on li at bounding box center [804, 433] width 44 height 44
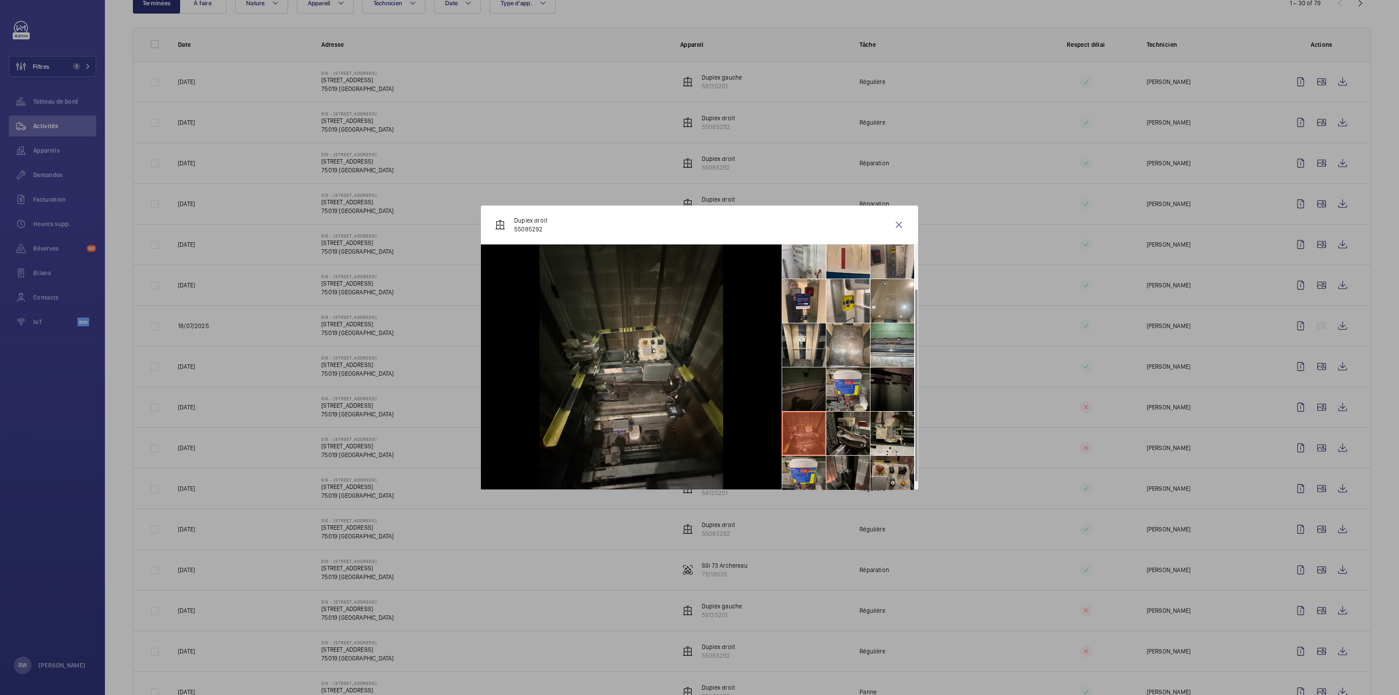
scroll to position [64, 0]
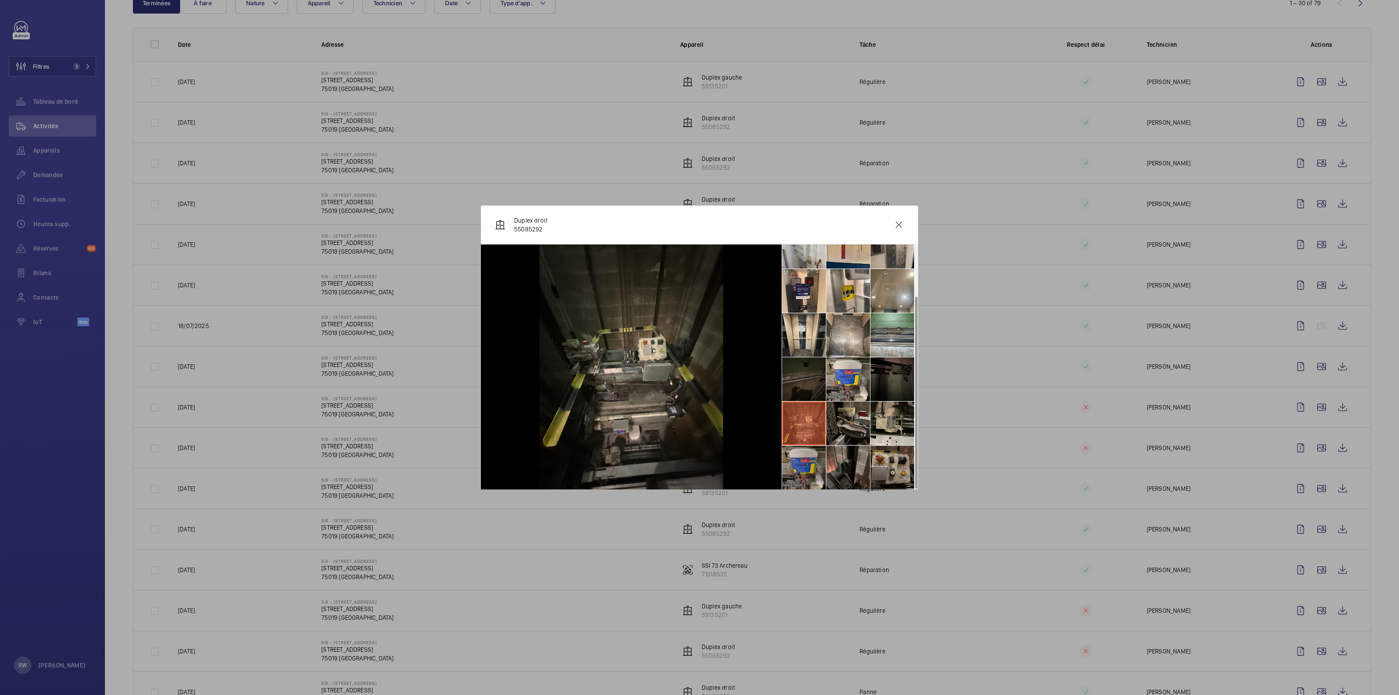
click at [788, 469] on li at bounding box center [804, 467] width 44 height 44
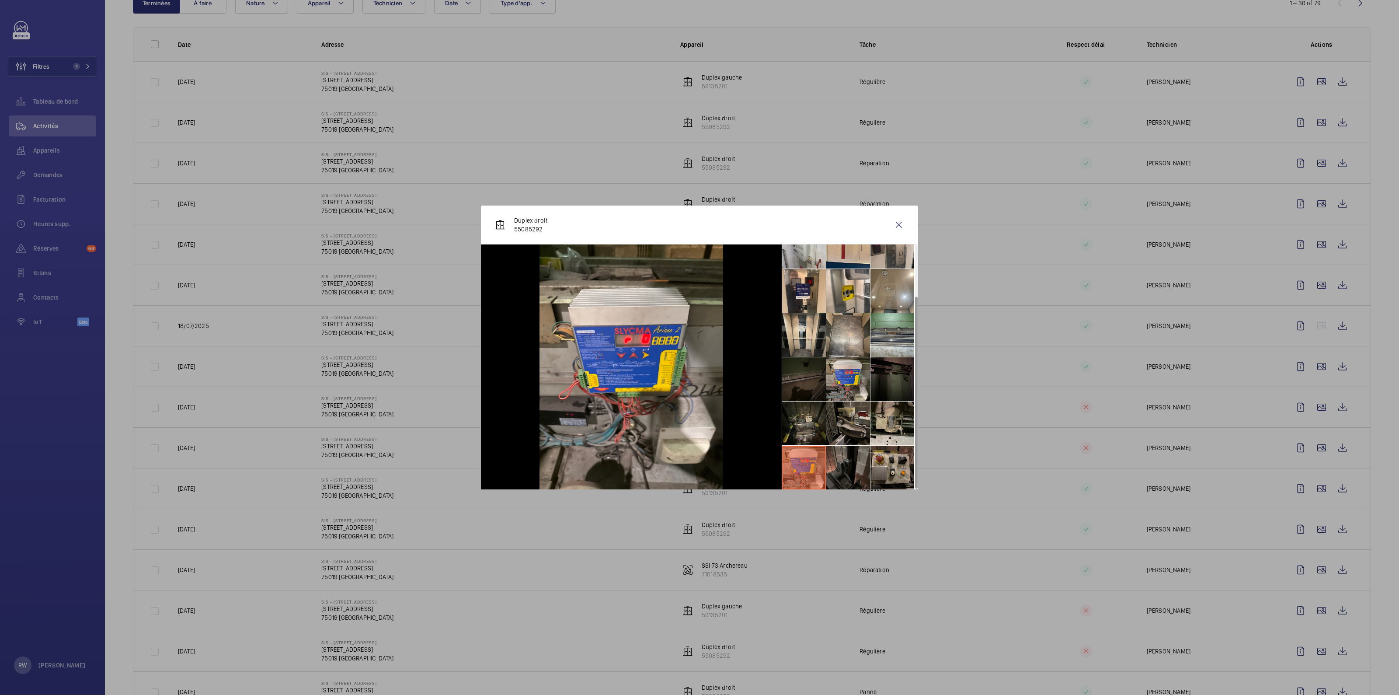
click at [855, 462] on li at bounding box center [848, 467] width 44 height 44
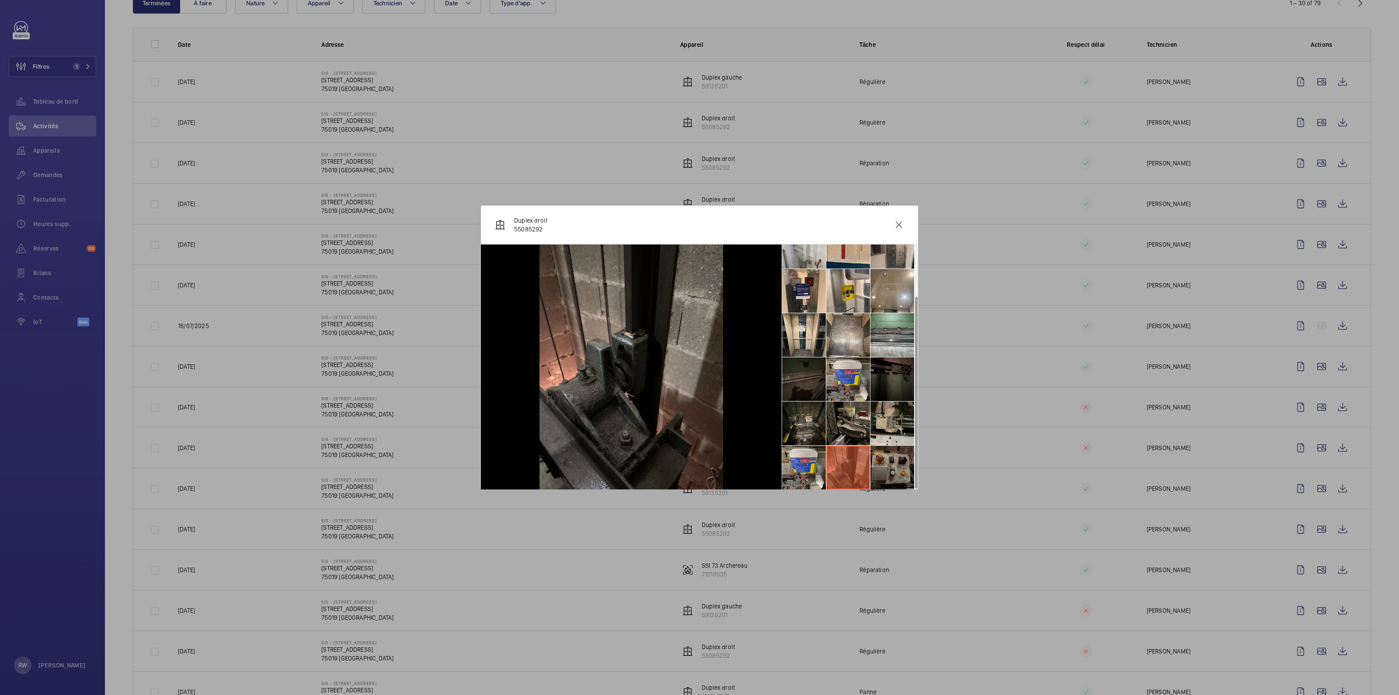
click at [894, 458] on li at bounding box center [892, 467] width 44 height 44
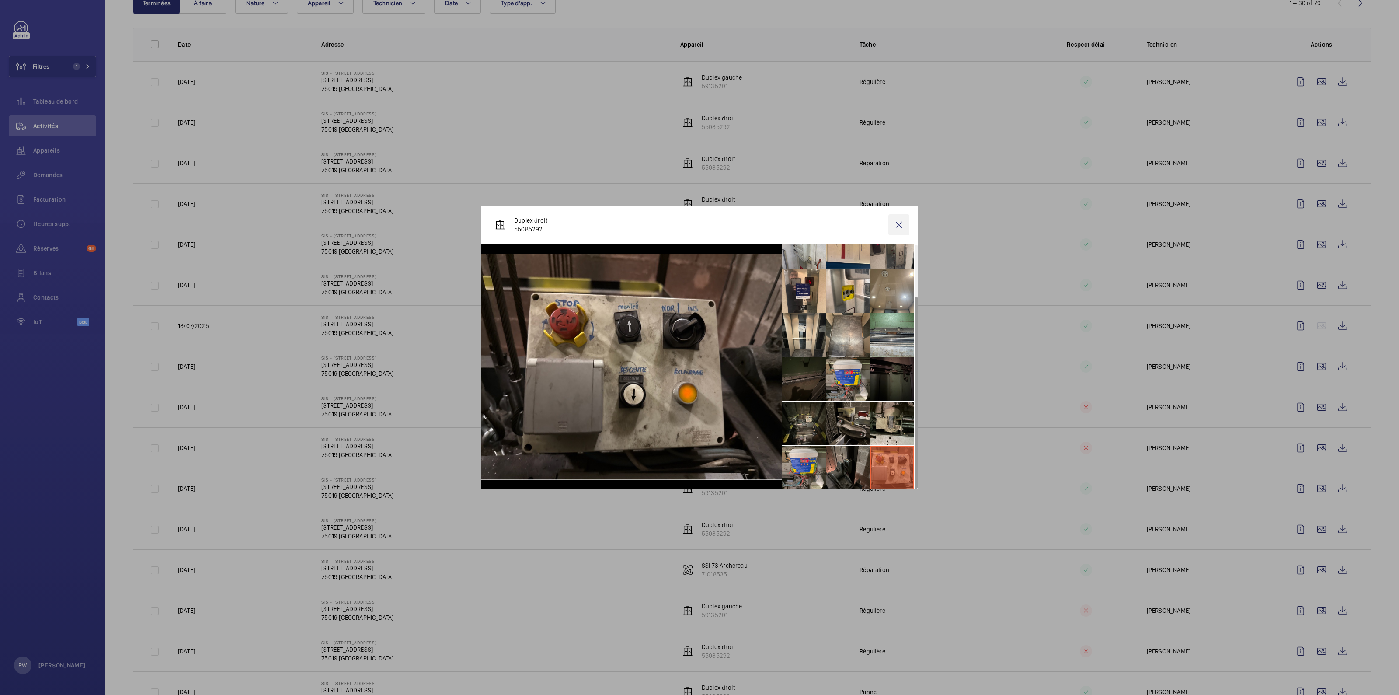
click at [894, 229] on wm-front-icon-button at bounding box center [898, 224] width 21 height 21
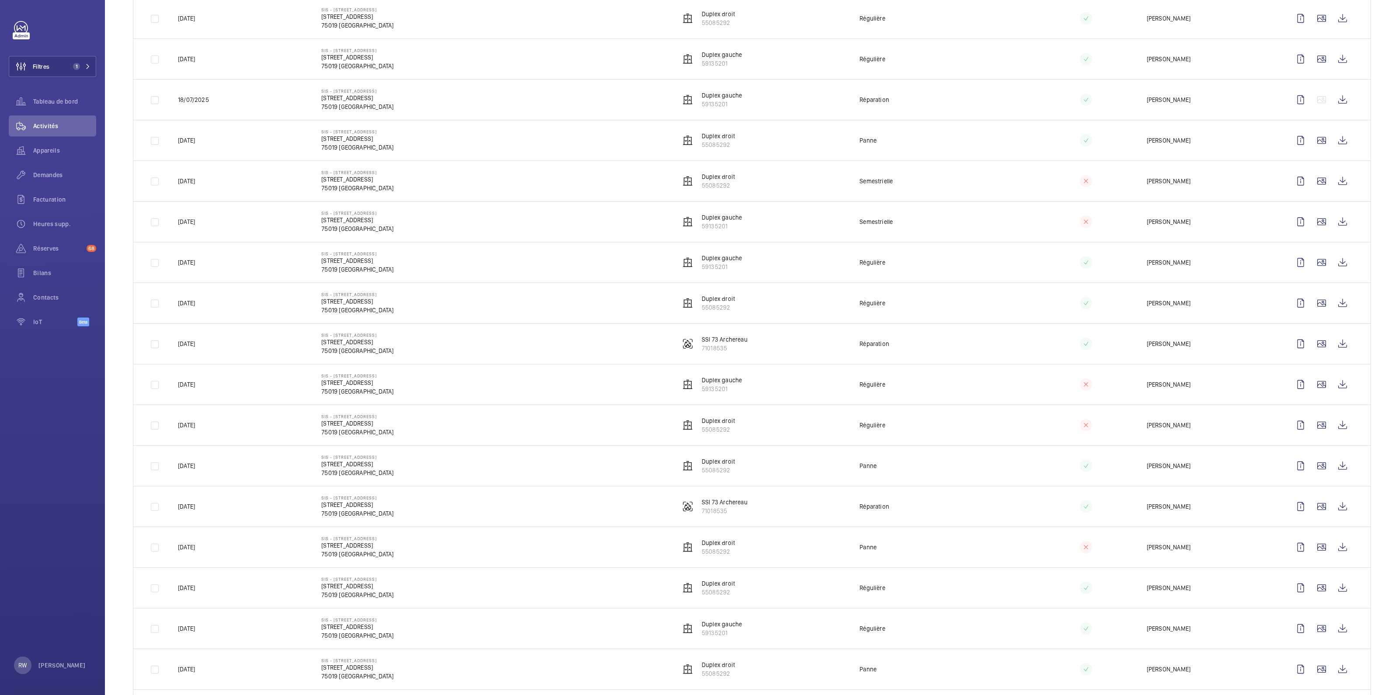
scroll to position [0, 0]
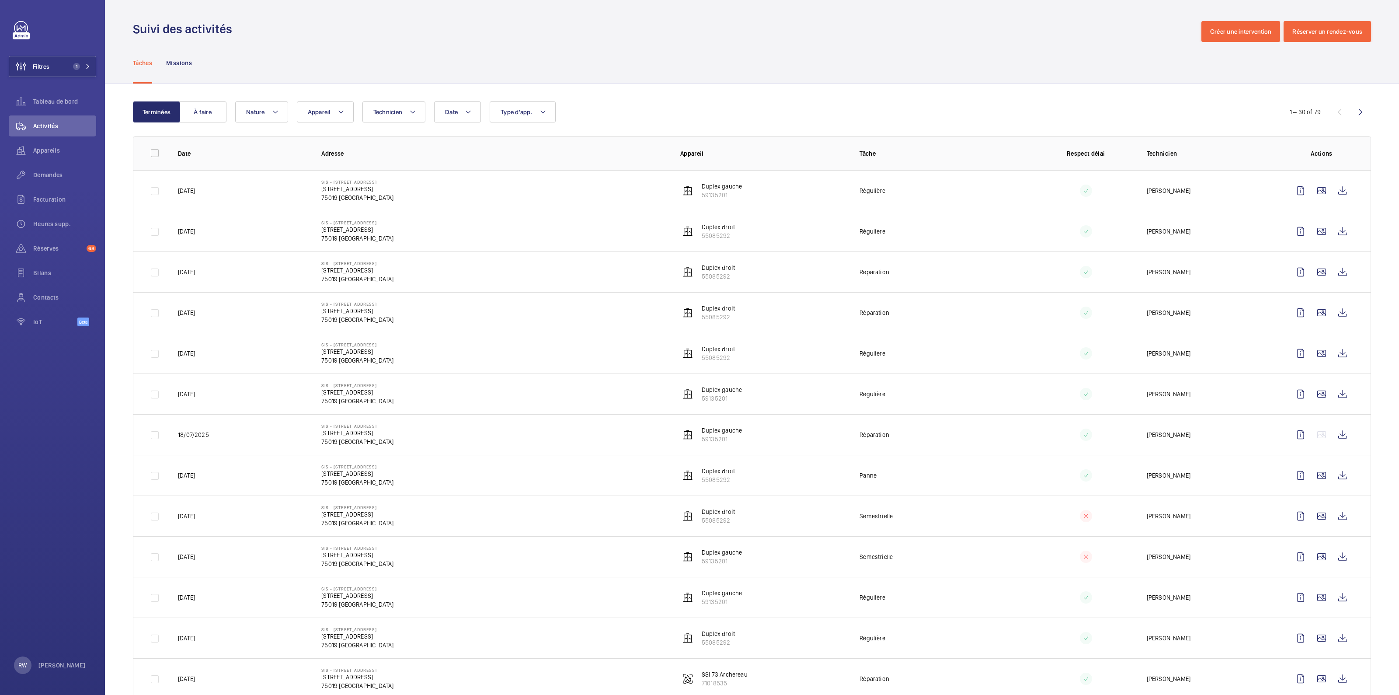
click at [430, 41] on div "Suivi des activités Créer une intervention Réserver un rendez-vous" at bounding box center [752, 31] width 1238 height 21
